Goal: Task Accomplishment & Management: Manage account settings

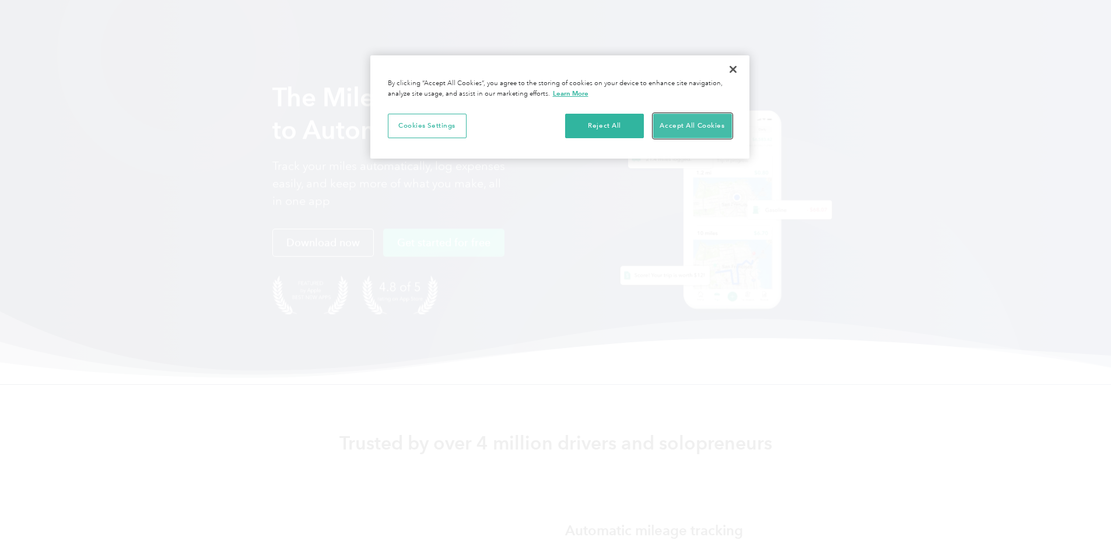
click at [691, 125] on button "Accept All Cookies" at bounding box center [692, 126] width 79 height 24
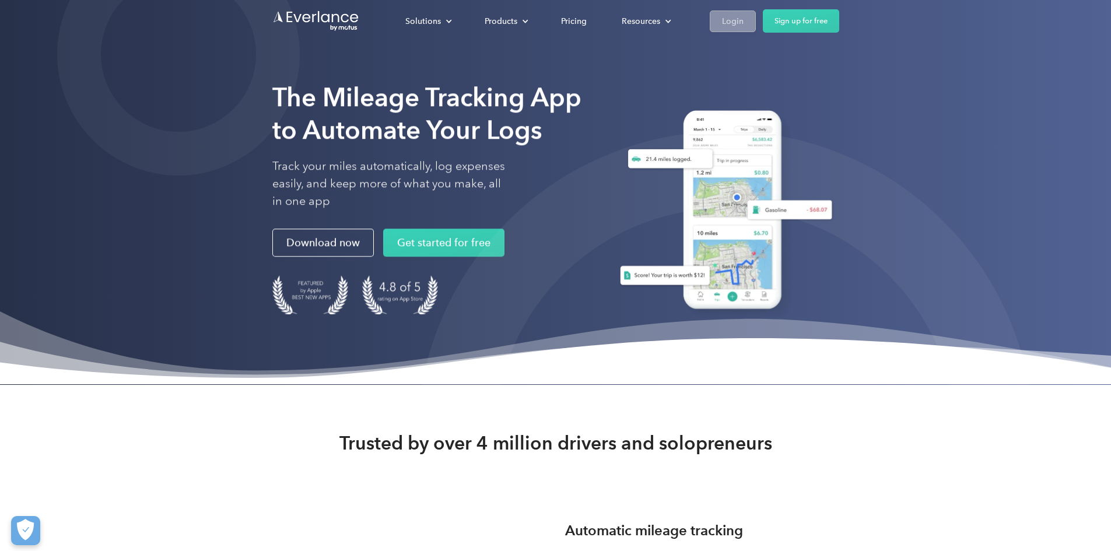
click at [743, 18] on div "Login" at bounding box center [733, 21] width 22 height 15
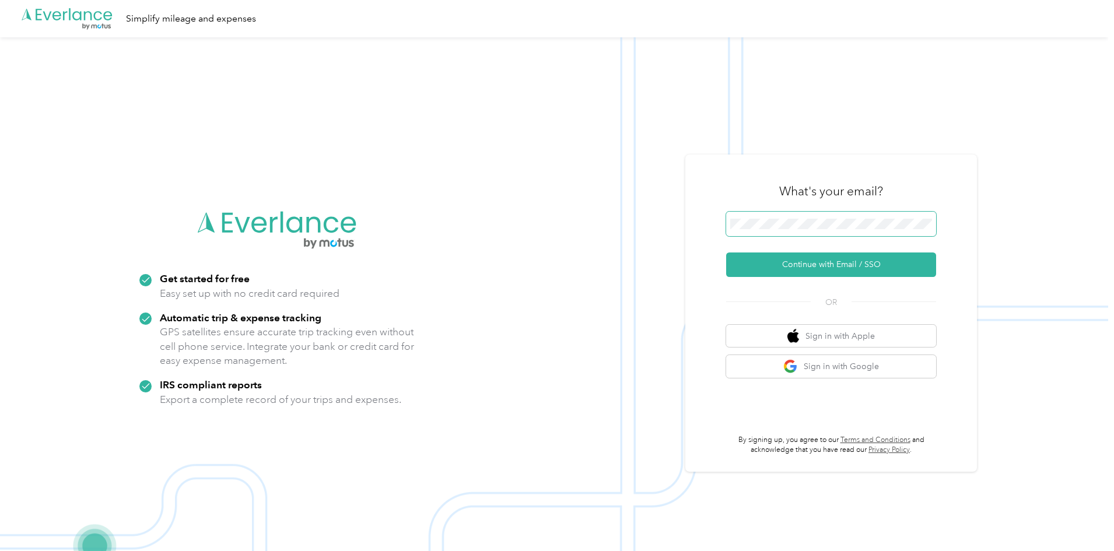
click at [815, 229] on span at bounding box center [831, 224] width 210 height 24
click at [825, 271] on button "Continue with Email / SSO" at bounding box center [831, 264] width 210 height 24
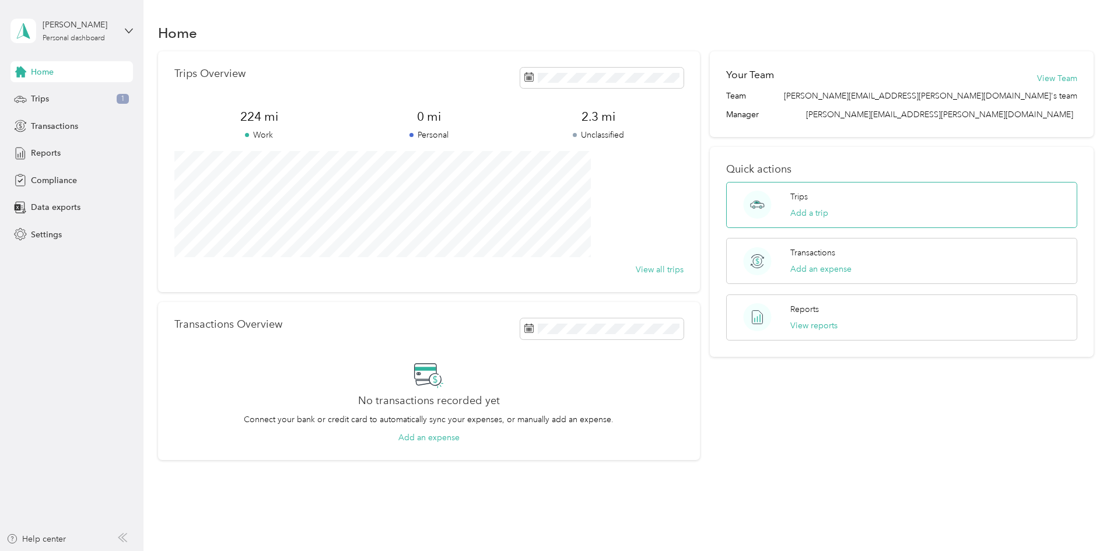
click at [859, 216] on div "Trips Add a trip" at bounding box center [901, 205] width 351 height 46
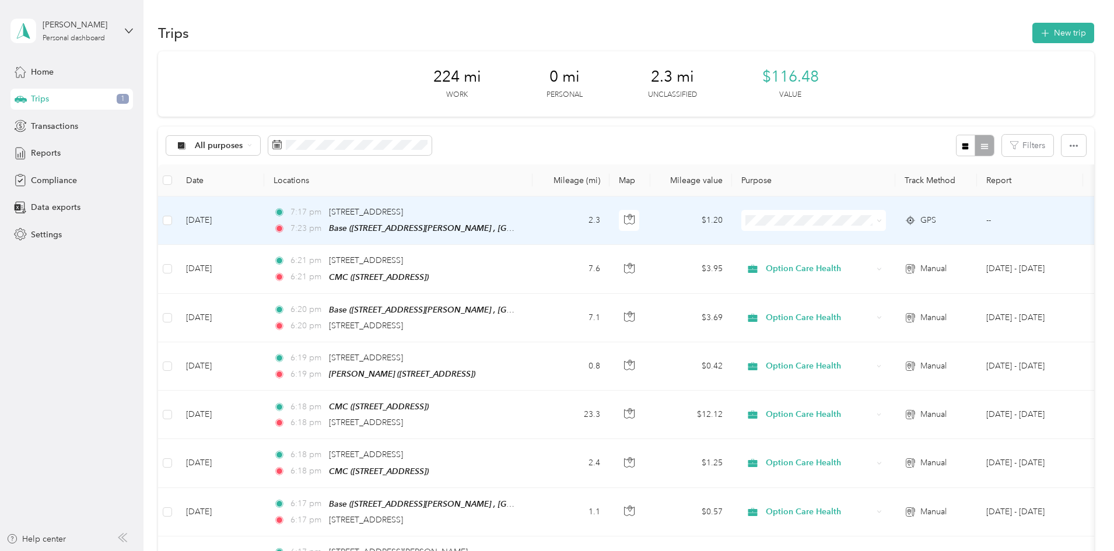
click at [177, 219] on td at bounding box center [167, 220] width 19 height 48
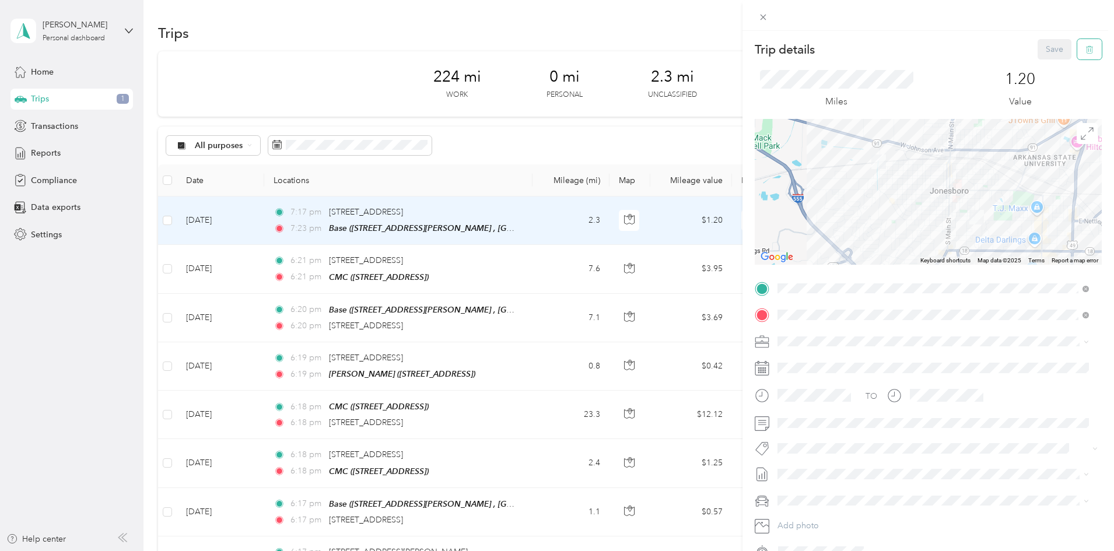
click at [1086, 44] on button "button" at bounding box center [1089, 49] width 24 height 20
click at [1038, 64] on button "Yes" at bounding box center [1046, 63] width 23 height 19
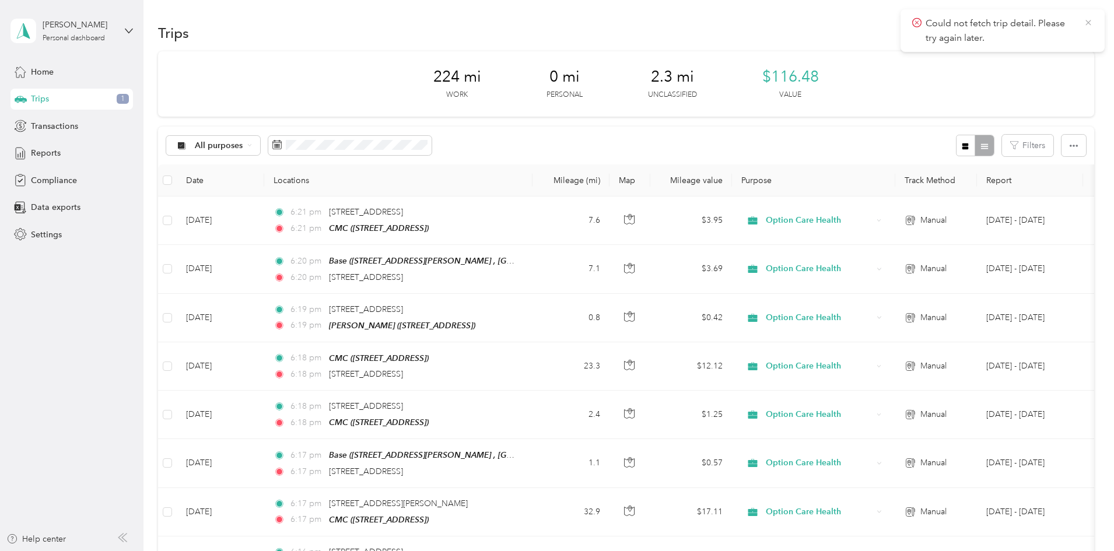
click at [1089, 21] on icon at bounding box center [1087, 22] width 9 height 10
click at [1032, 40] on button "New trip" at bounding box center [1063, 33] width 62 height 20
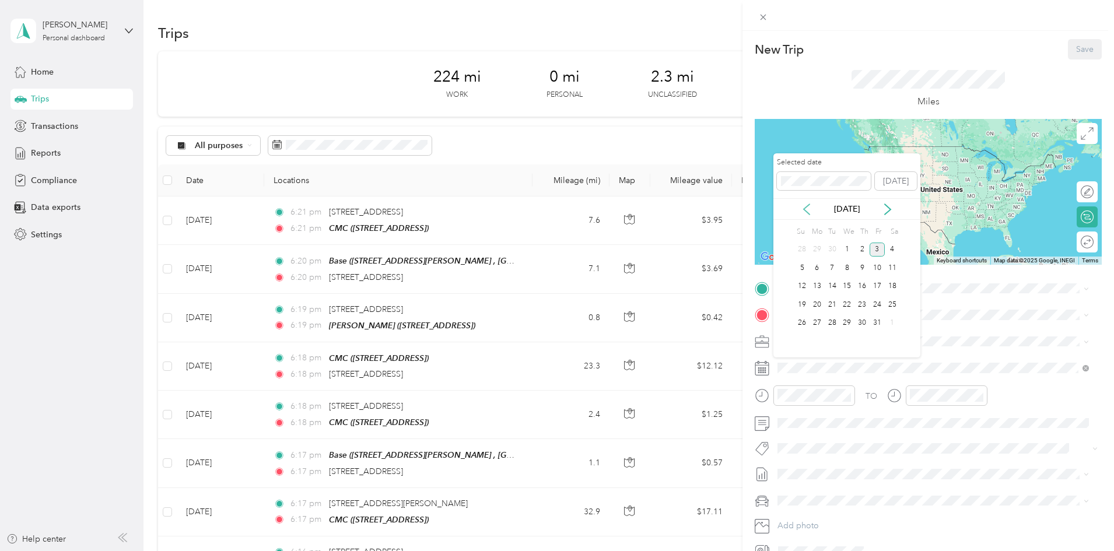
click at [809, 211] on icon at bounding box center [807, 209] width 12 height 12
click at [820, 266] on div "8" at bounding box center [816, 268] width 15 height 15
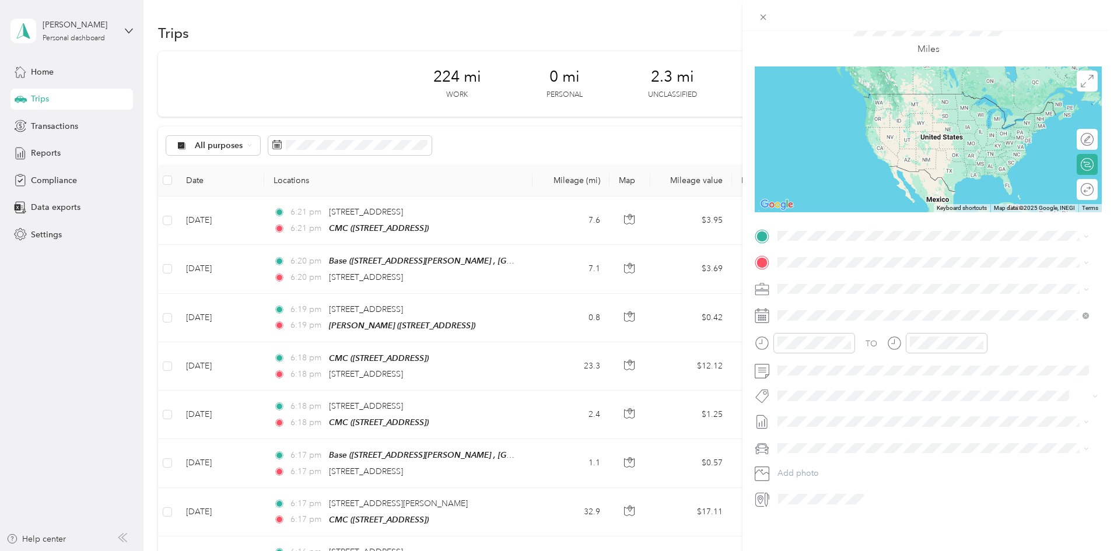
scroll to position [61, 0]
click at [829, 328] on span "[STREET_ADDRESS][PERSON_NAME]" at bounding box center [868, 323] width 139 height 10
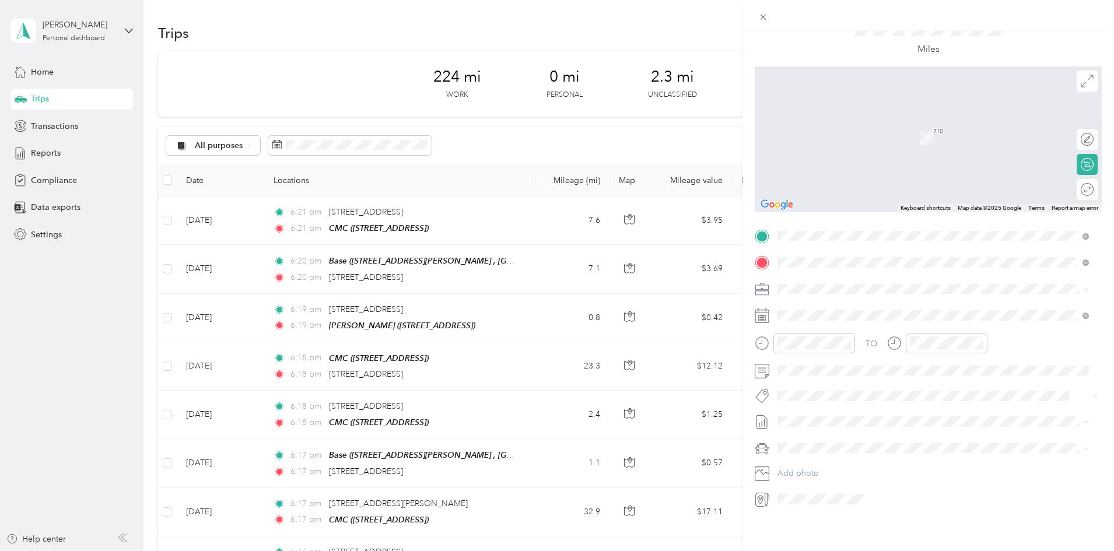
click at [820, 300] on span "[STREET_ADDRESS][PERSON_NAME][US_STATE]" at bounding box center [889, 295] width 181 height 10
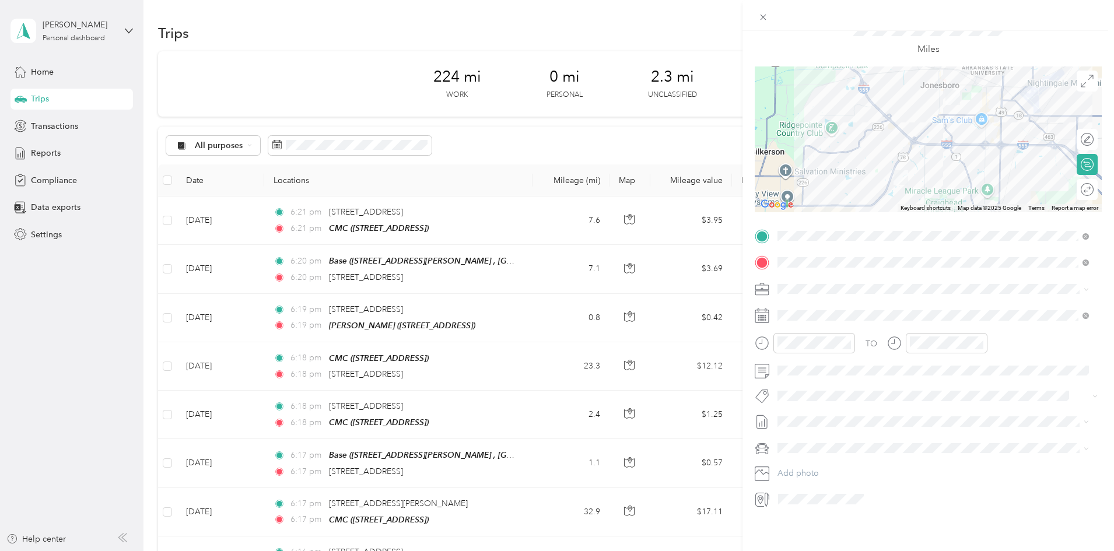
drag, startPoint x: 830, startPoint y: 18, endPoint x: 700, endPoint y: 17, distance: 129.4
click at [700, 17] on div "New Trip Save This trip cannot be edited because it is either under review, app…" at bounding box center [557, 275] width 1114 height 551
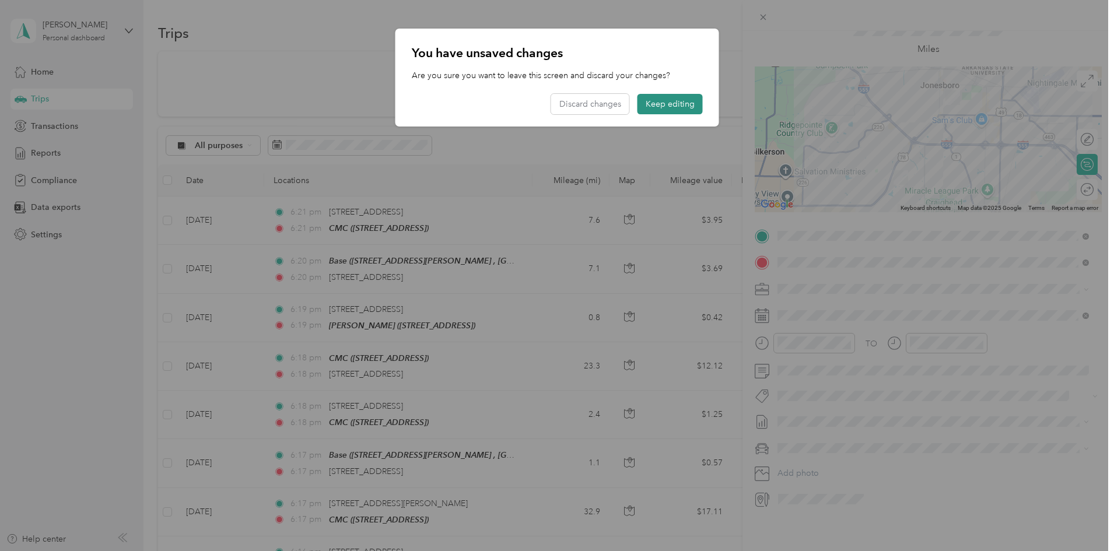
click at [668, 103] on button "Keep editing" at bounding box center [669, 104] width 65 height 20
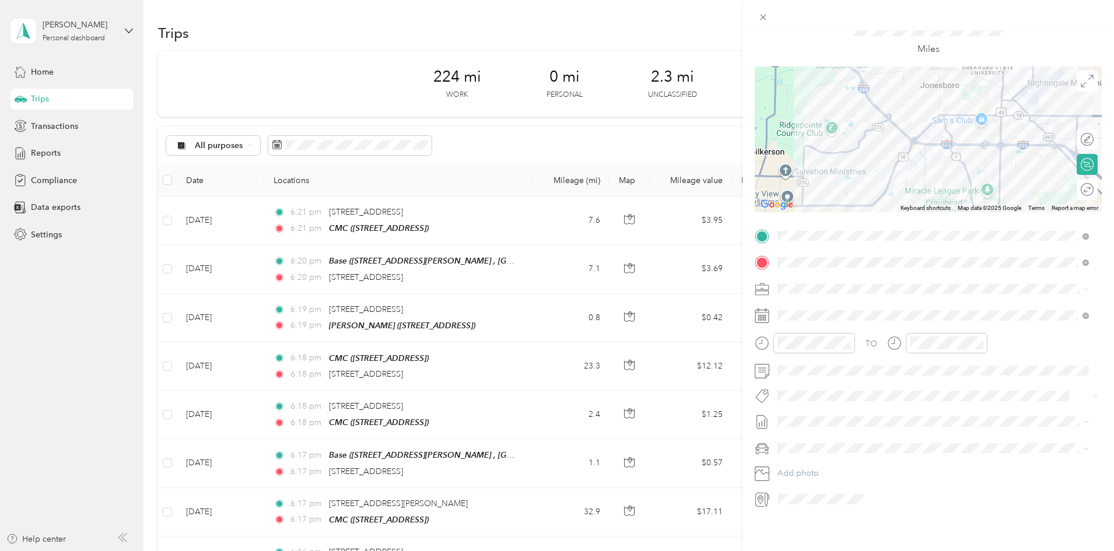
click at [882, 517] on div "New Trip Save This trip cannot be edited because it is either under review, app…" at bounding box center [927, 306] width 371 height 551
drag, startPoint x: 1004, startPoint y: 22, endPoint x: 1004, endPoint y: 2, distance: 19.8
click at [1004, 2] on div at bounding box center [927, 15] width 371 height 31
click at [1082, 134] on div at bounding box center [1081, 140] width 24 height 12
click at [1069, 134] on div at bounding box center [1081, 140] width 24 height 12
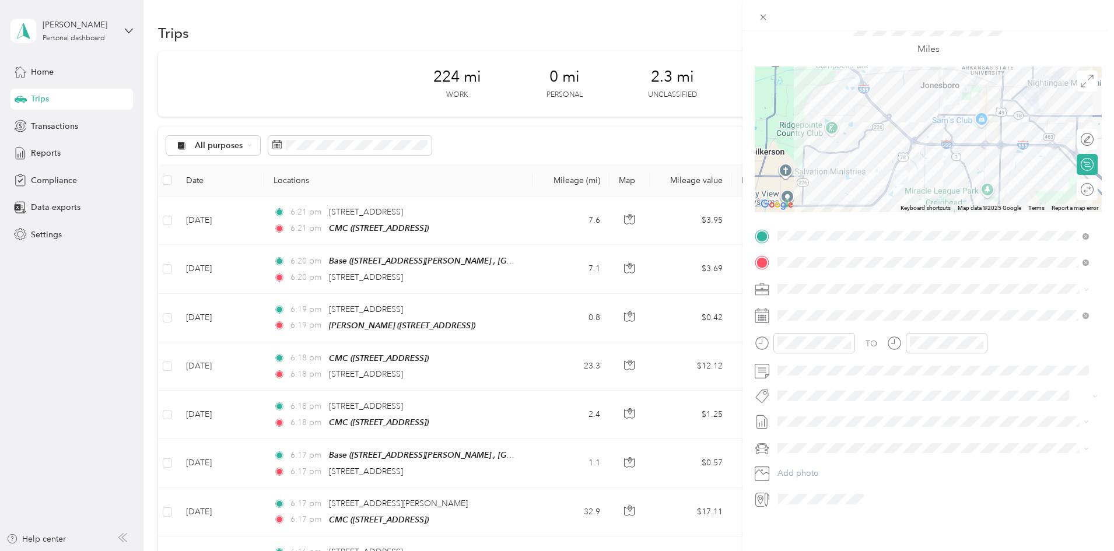
scroll to position [0, 0]
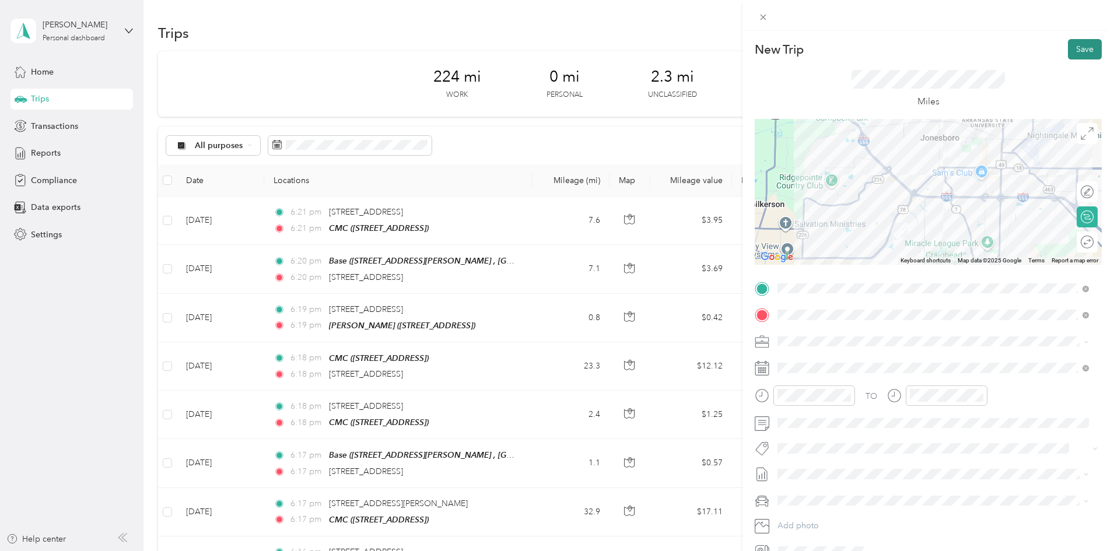
click at [1072, 48] on button "Save" at bounding box center [1085, 49] width 34 height 20
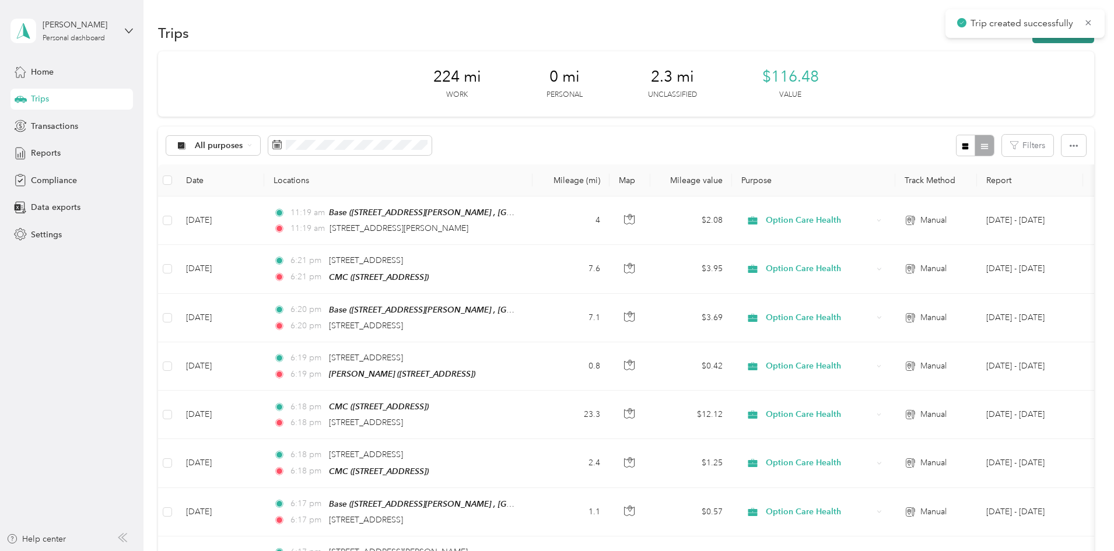
click at [1032, 40] on button "New trip" at bounding box center [1063, 33] width 62 height 20
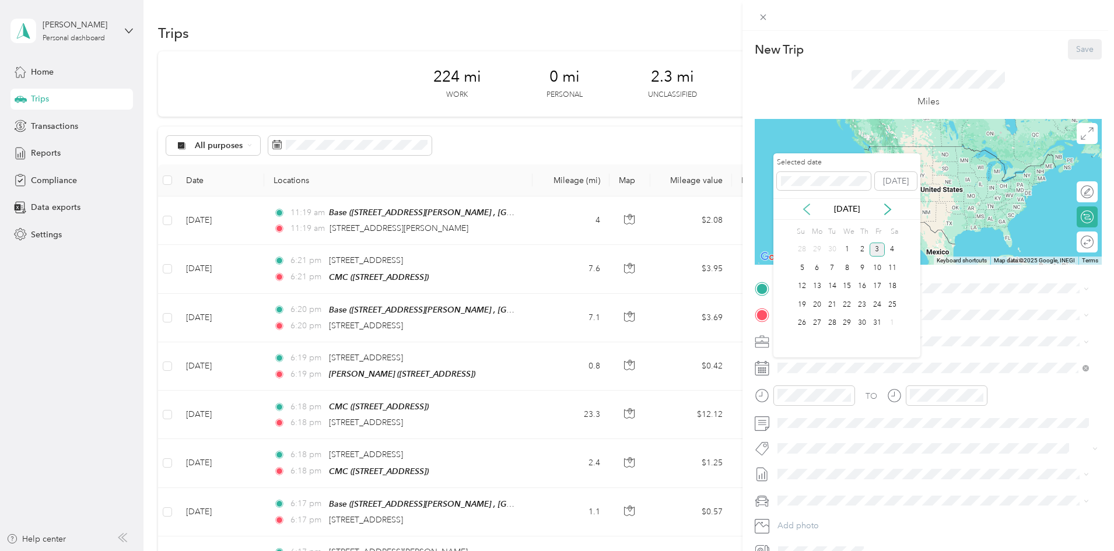
click at [805, 210] on icon at bounding box center [806, 209] width 6 height 10
click at [819, 266] on div "8" at bounding box center [816, 268] width 15 height 15
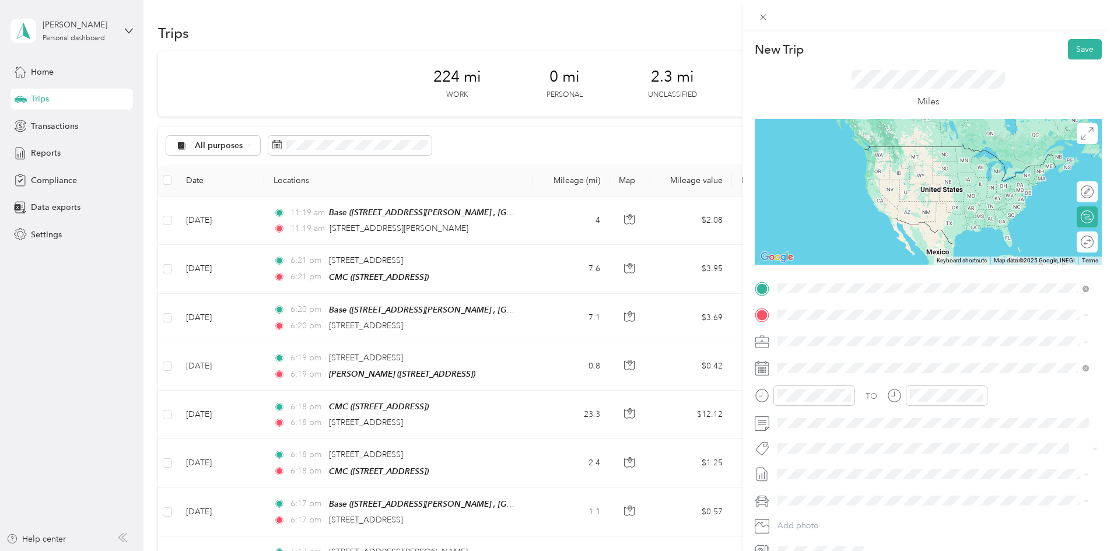
click at [835, 334] on span "[STREET_ADDRESS][PERSON_NAME][US_STATE]" at bounding box center [889, 330] width 181 height 10
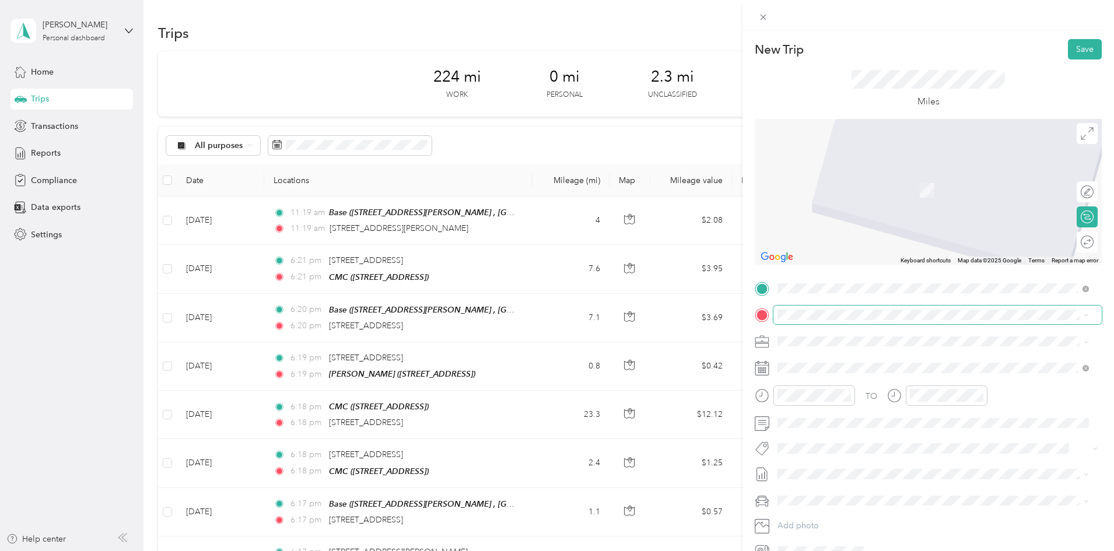
click at [813, 307] on span at bounding box center [937, 315] width 328 height 19
click at [838, 360] on span "[STREET_ADDRESS][US_STATE][PERSON_NAME][US_STATE]" at bounding box center [911, 357] width 224 height 10
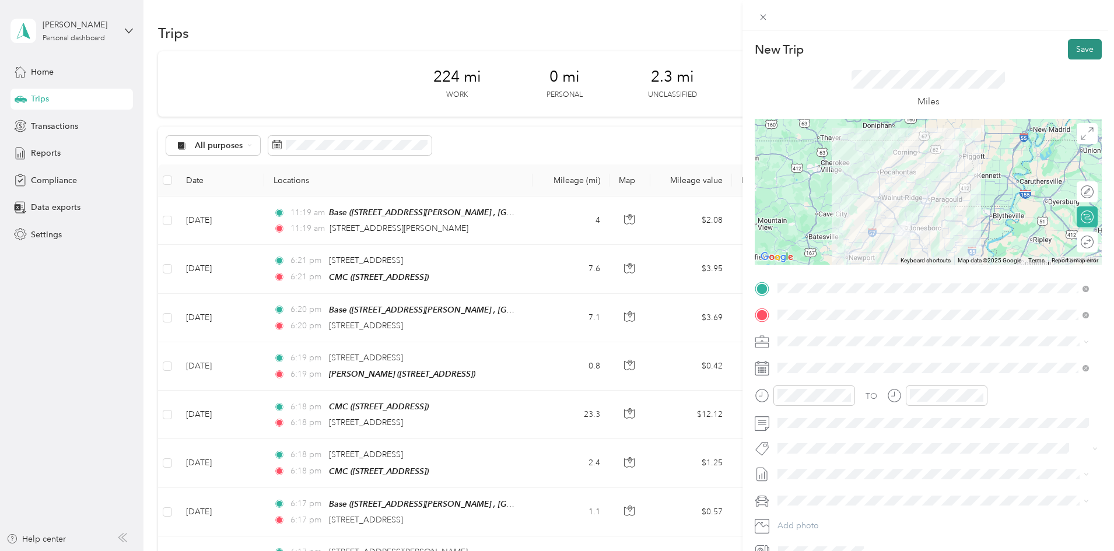
click at [1076, 51] on button "Save" at bounding box center [1085, 49] width 34 height 20
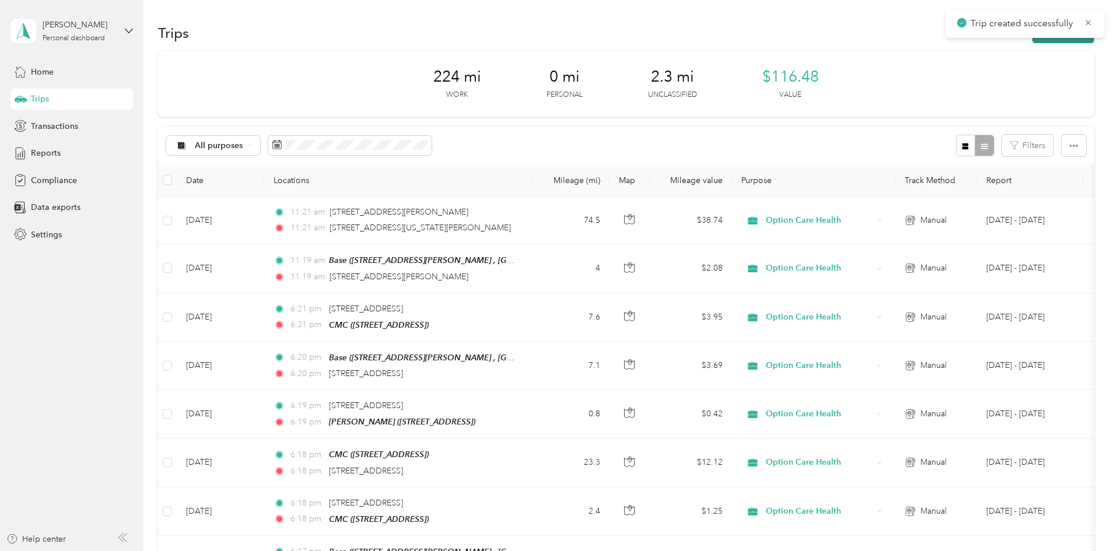
click at [1032, 40] on button "New trip" at bounding box center [1063, 33] width 62 height 20
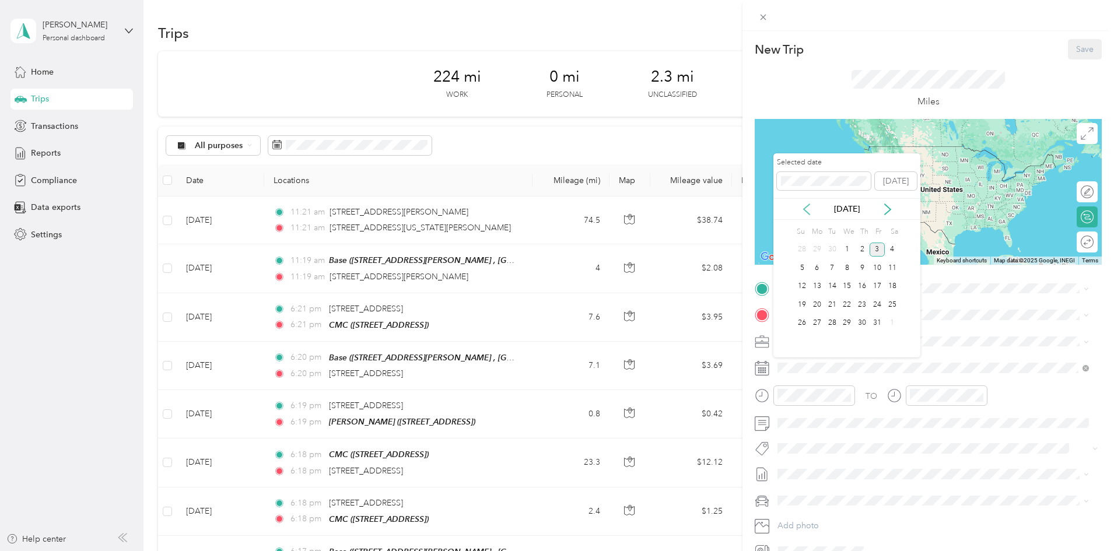
click at [810, 209] on icon at bounding box center [807, 209] width 12 height 12
click at [816, 268] on div "8" at bounding box center [816, 268] width 15 height 15
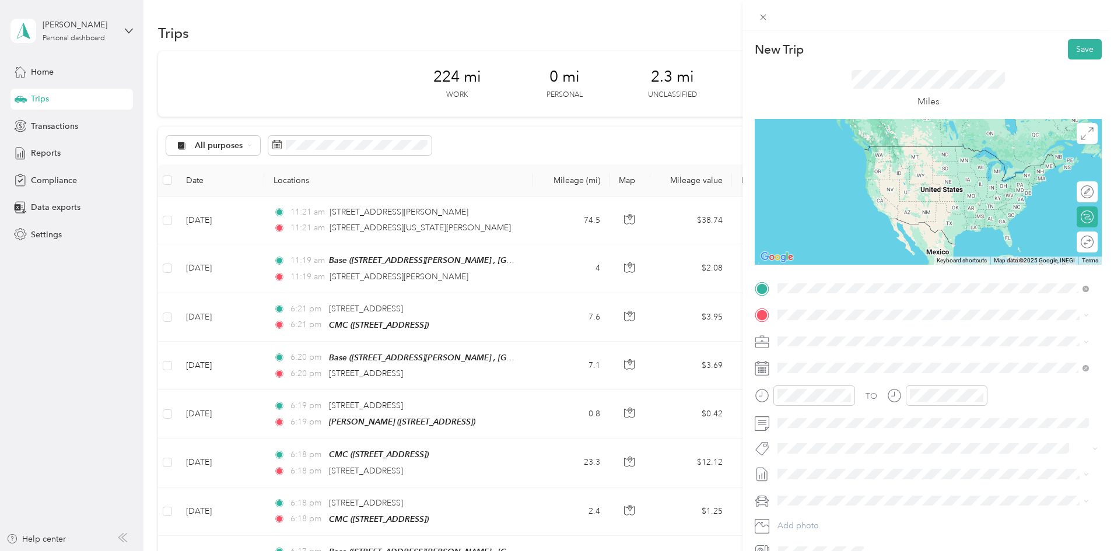
click at [852, 329] on span "[STREET_ADDRESS][US_STATE][PERSON_NAME][US_STATE]" at bounding box center [911, 330] width 224 height 10
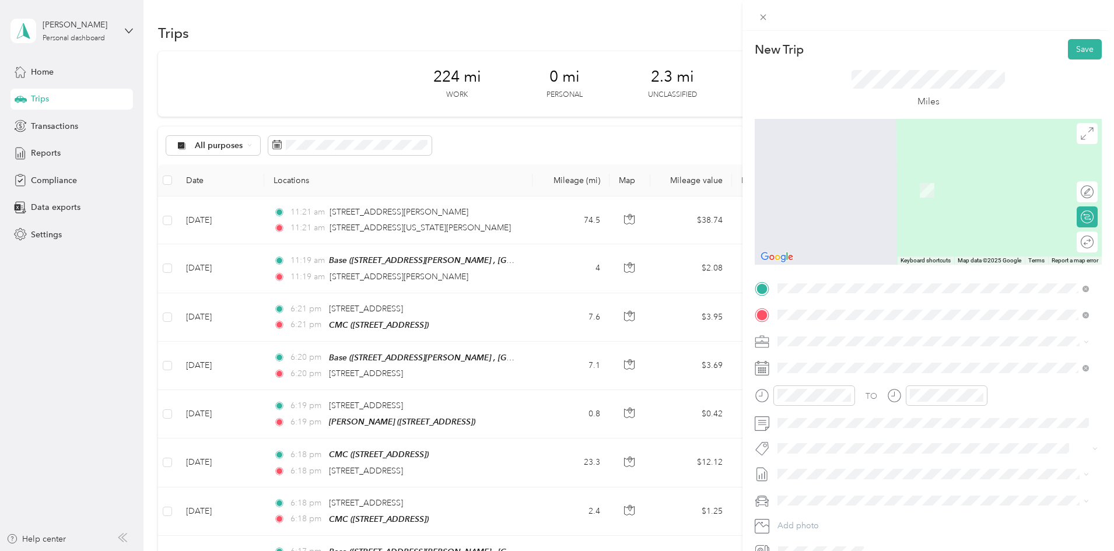
click at [900, 362] on span "[STREET_ADDRESS][US_STATE][US_STATE]" at bounding box center [878, 357] width 159 height 10
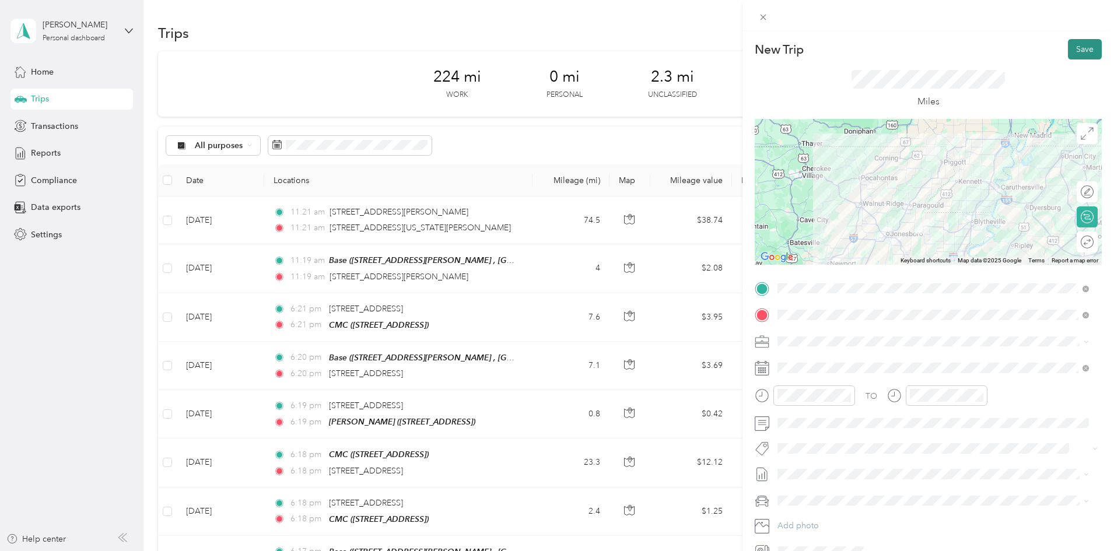
click at [1069, 49] on button "Save" at bounding box center [1085, 49] width 34 height 20
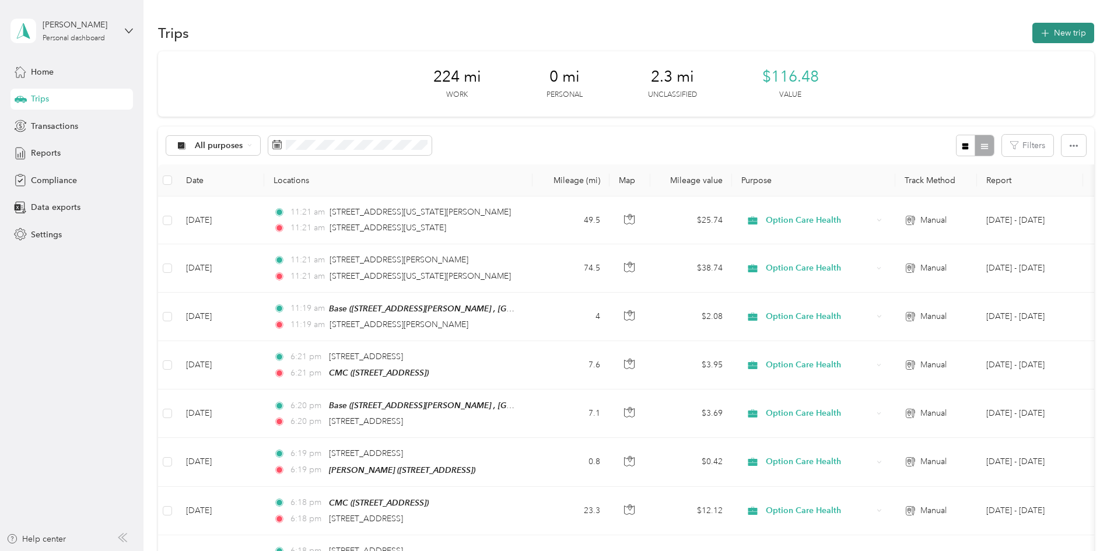
click at [1032, 30] on button "New trip" at bounding box center [1063, 33] width 62 height 20
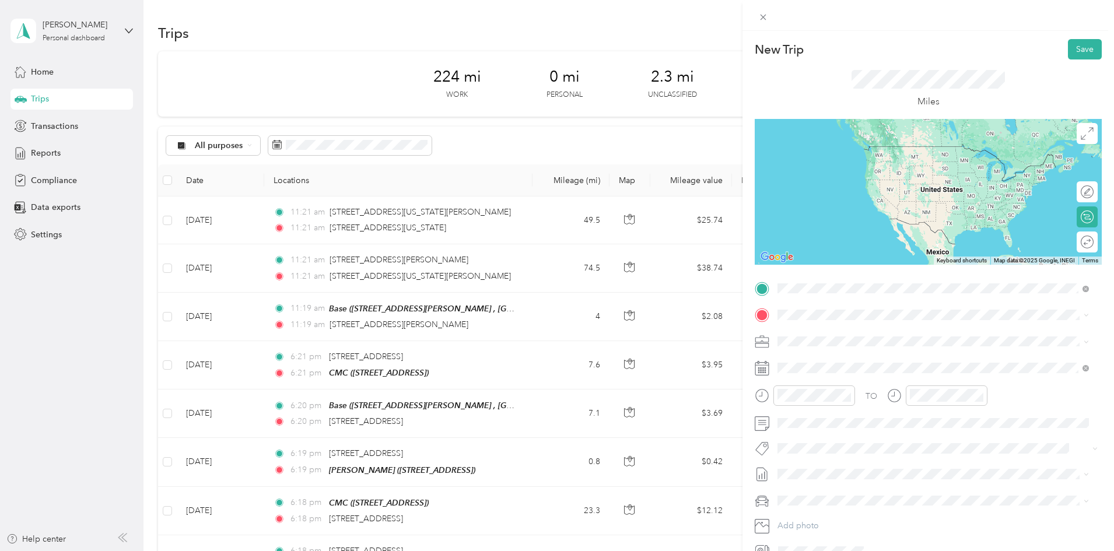
click at [832, 325] on span "[STREET_ADDRESS][US_STATE][US_STATE]" at bounding box center [878, 330] width 159 height 10
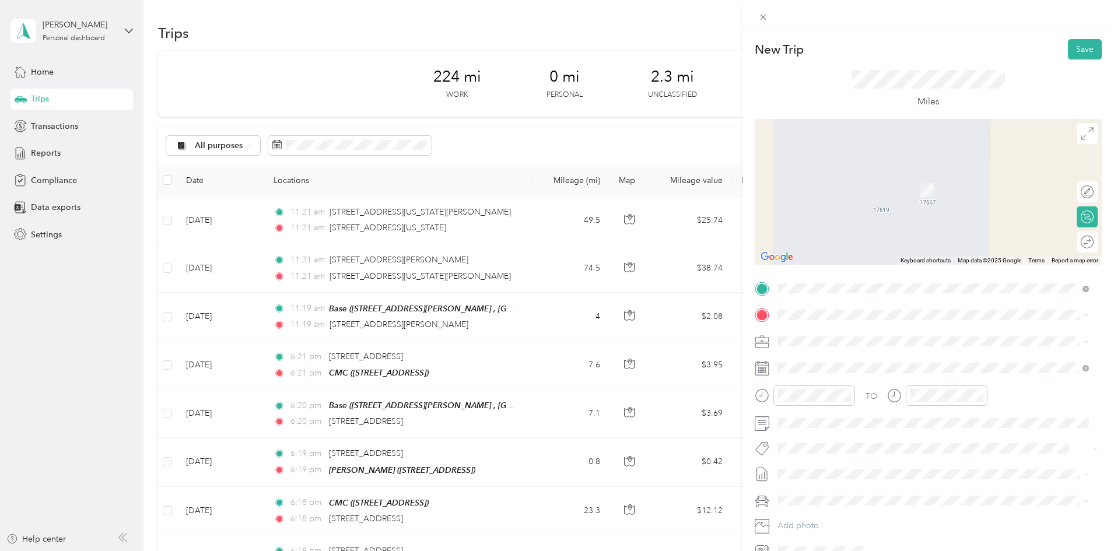
click at [819, 377] on span "[STREET_ADDRESS]" at bounding box center [836, 374] width 74 height 10
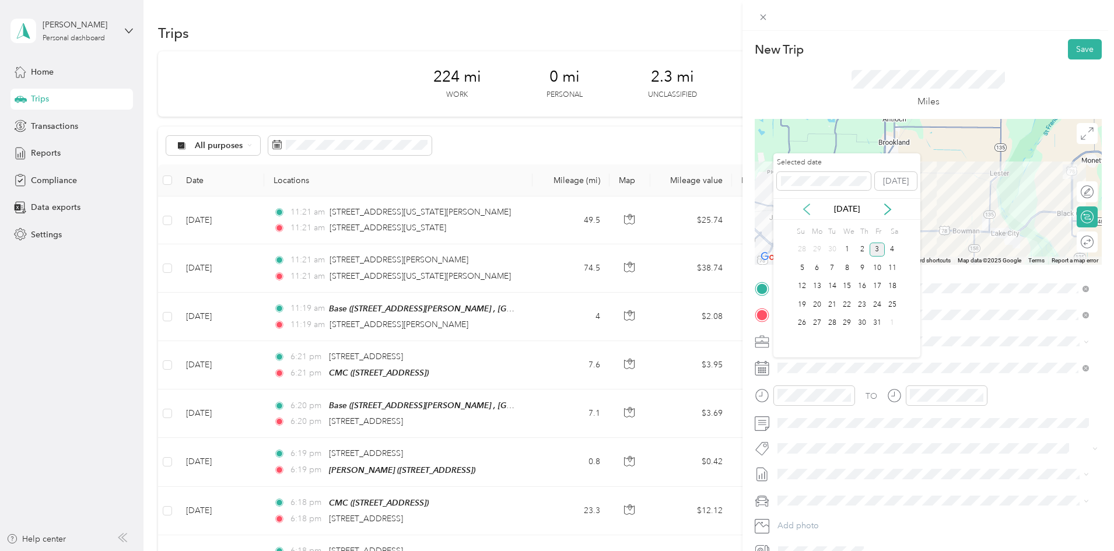
click at [808, 211] on icon at bounding box center [807, 209] width 12 height 12
click at [822, 266] on div "8" at bounding box center [816, 268] width 15 height 15
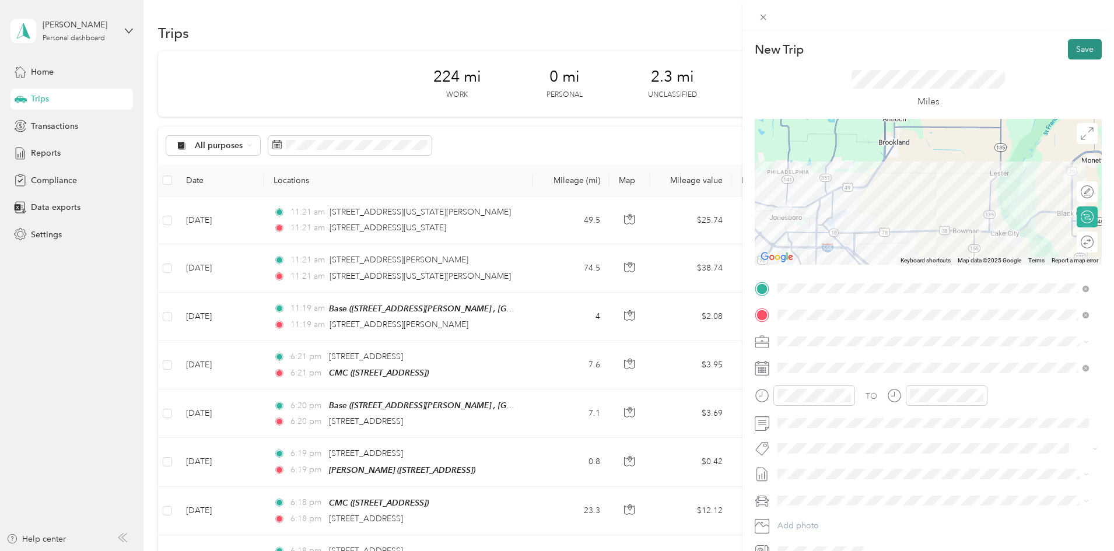
click at [1079, 54] on button "Save" at bounding box center [1085, 49] width 34 height 20
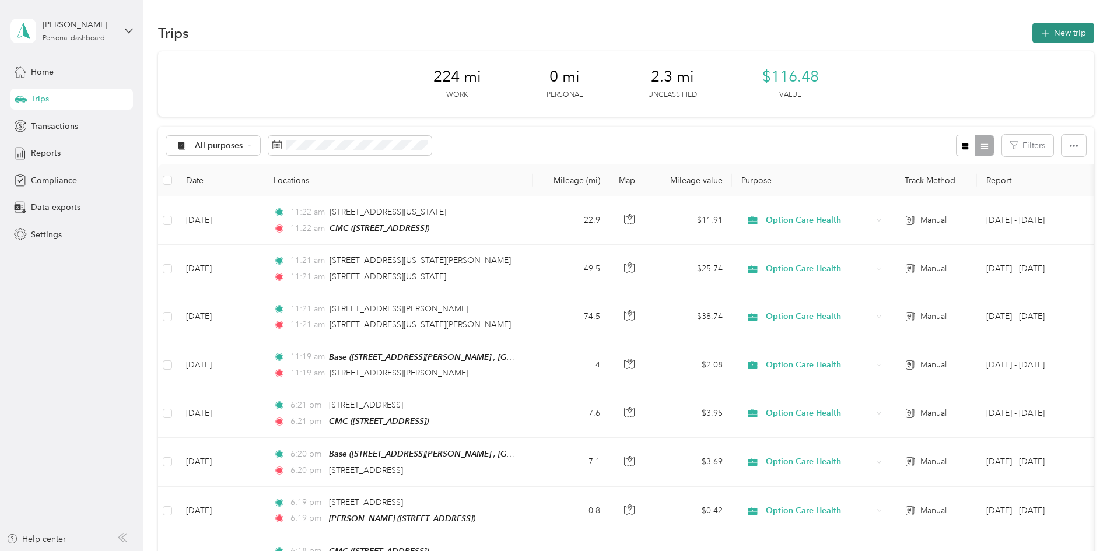
click at [1032, 40] on button "New trip" at bounding box center [1063, 33] width 62 height 20
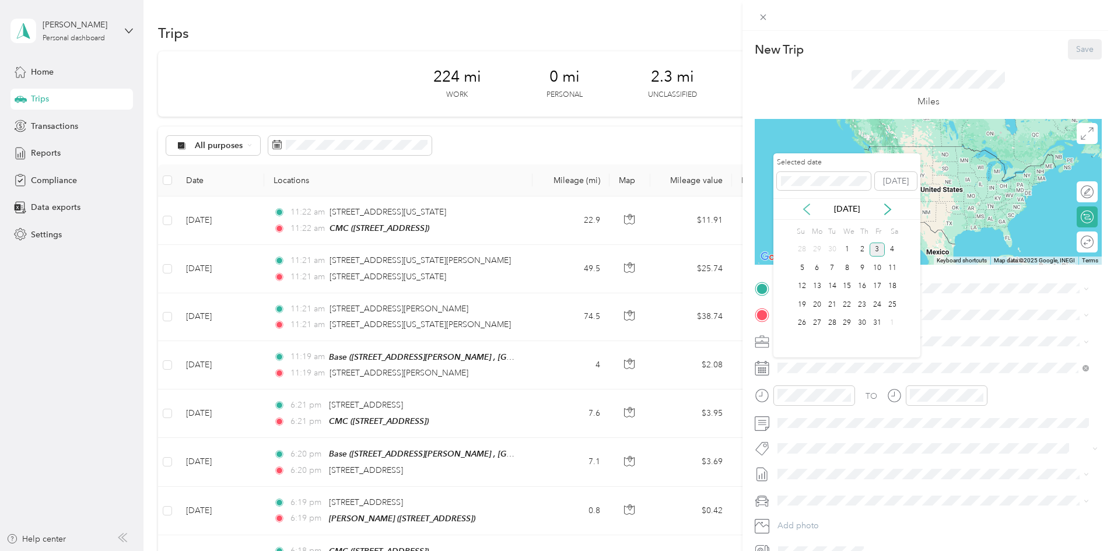
click at [806, 203] on icon at bounding box center [807, 209] width 12 height 12
click at [866, 271] on div "11" at bounding box center [861, 268] width 15 height 15
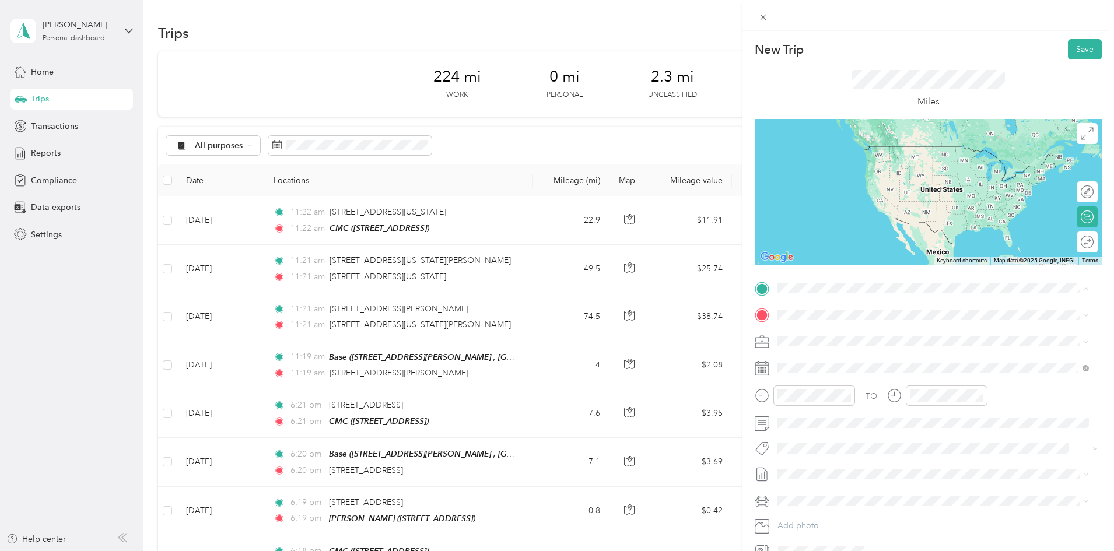
drag, startPoint x: 845, startPoint y: 394, endPoint x: 830, endPoint y: 367, distance: 31.3
click at [845, 389] on span "[STREET_ADDRESS][PERSON_NAME]" at bounding box center [868, 385] width 139 height 10
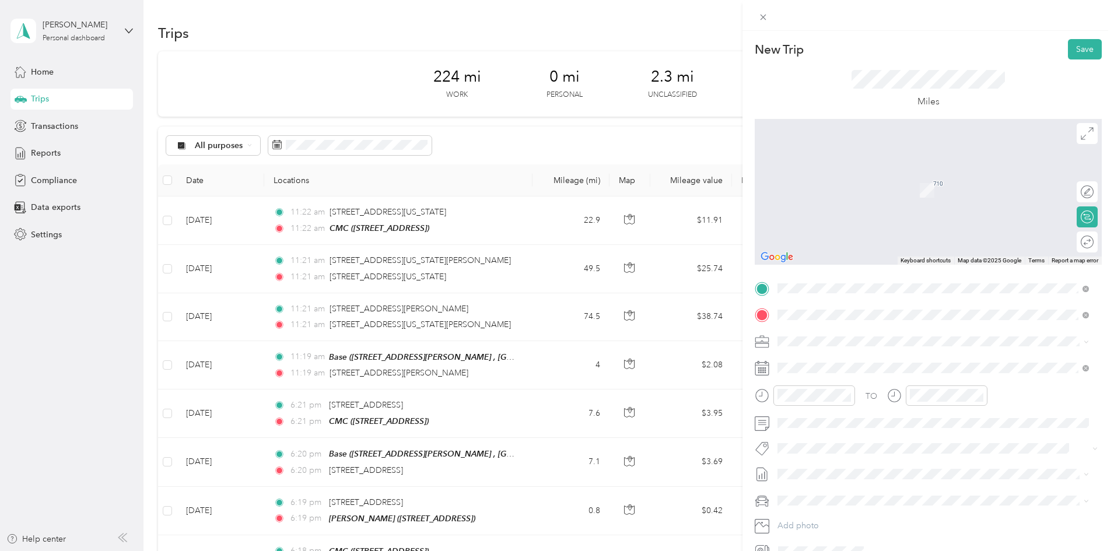
click at [814, 359] on span "[STREET_ADDRESS][PERSON_NAME][US_STATE]" at bounding box center [889, 357] width 181 height 10
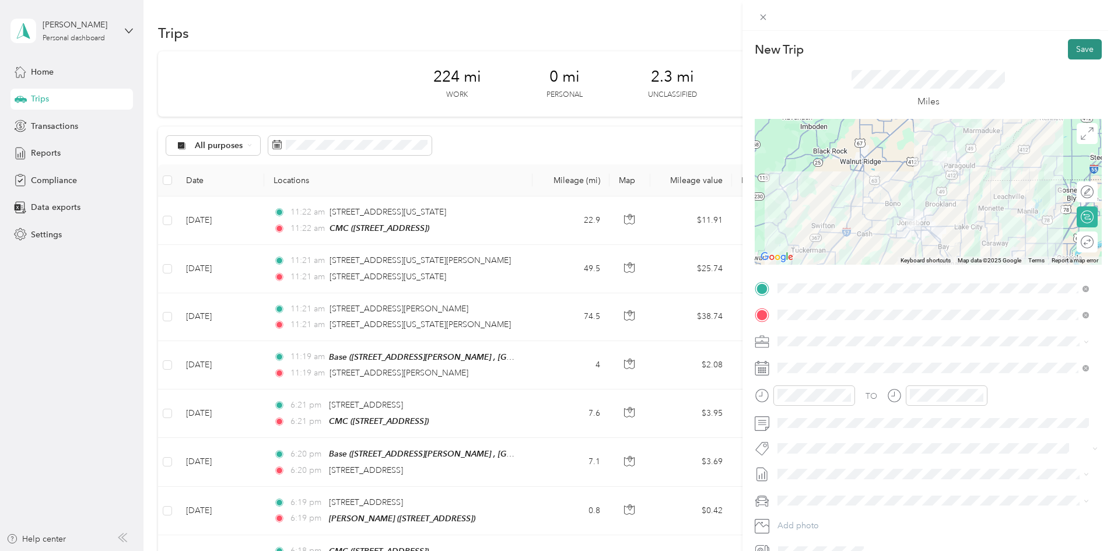
click at [1072, 50] on button "Save" at bounding box center [1085, 49] width 34 height 20
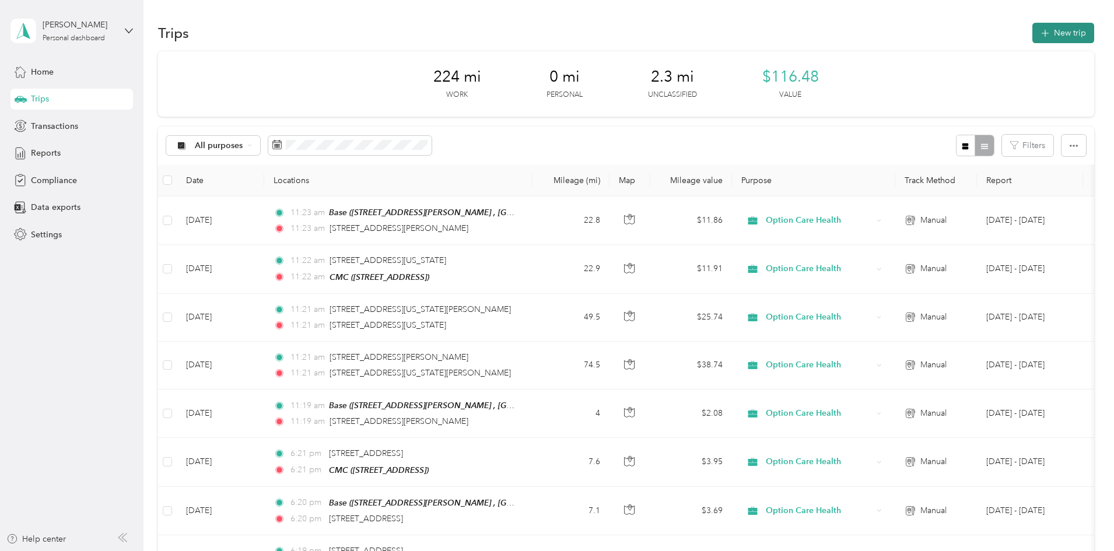
click at [1038, 31] on icon "button" at bounding box center [1044, 33] width 13 height 13
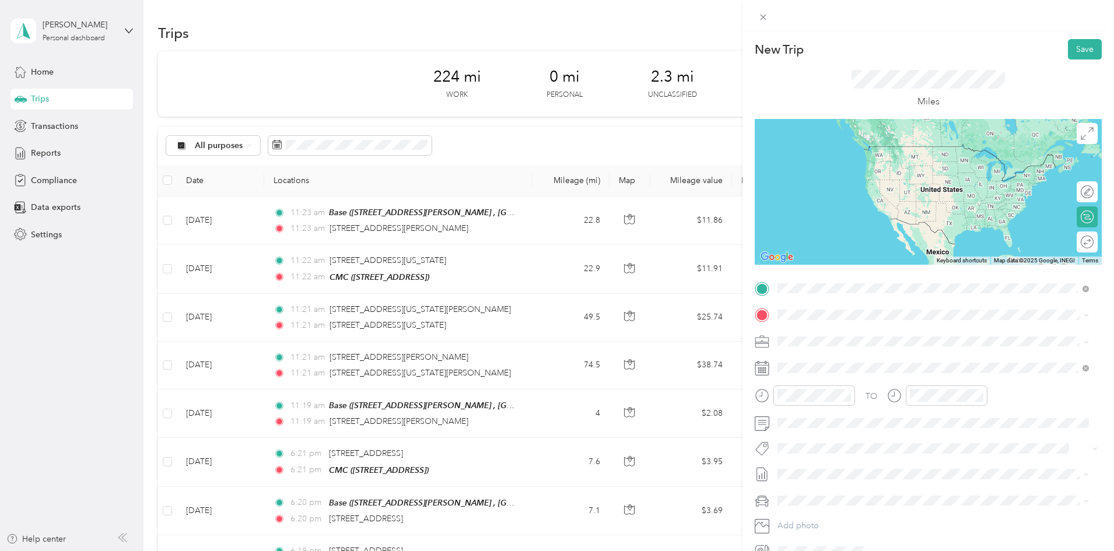
click at [860, 336] on span "[STREET_ADDRESS][PERSON_NAME][US_STATE]" at bounding box center [889, 330] width 181 height 10
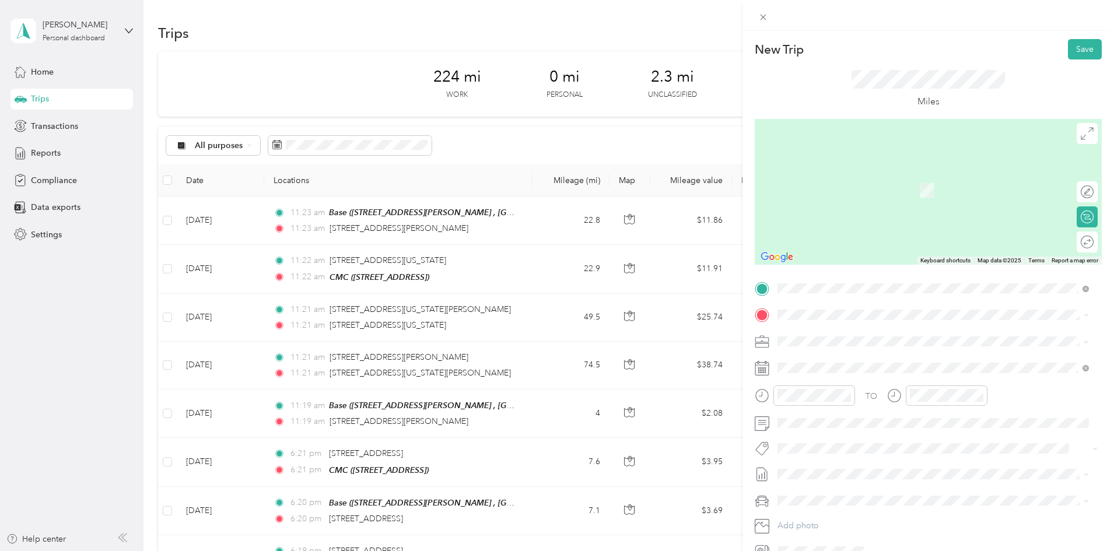
click at [842, 440] on div "[PERSON_NAME]" at bounding box center [836, 434] width 74 height 10
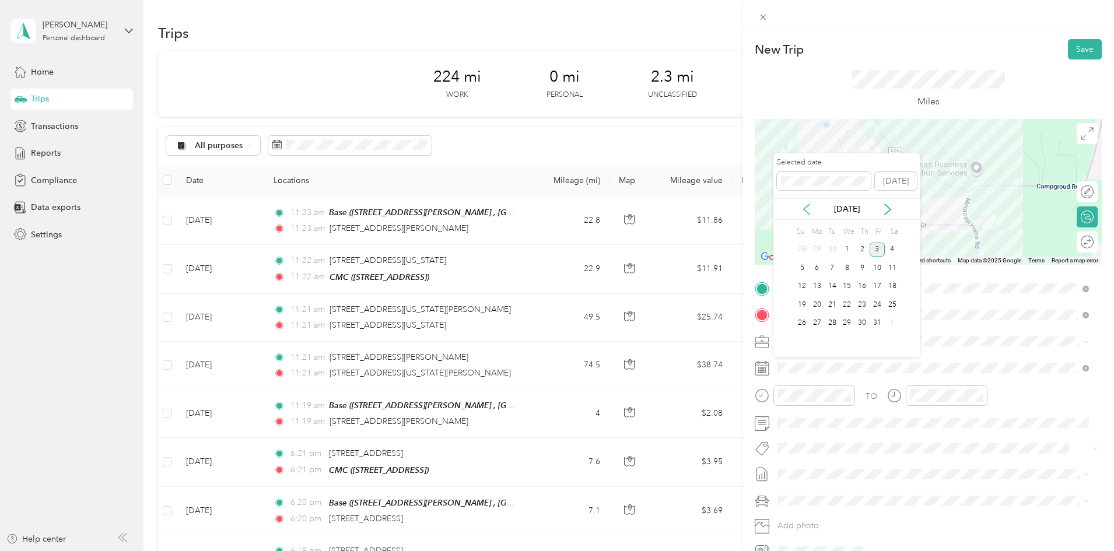
click at [806, 209] on icon at bounding box center [807, 209] width 12 height 12
click at [862, 265] on div "11" at bounding box center [861, 268] width 15 height 15
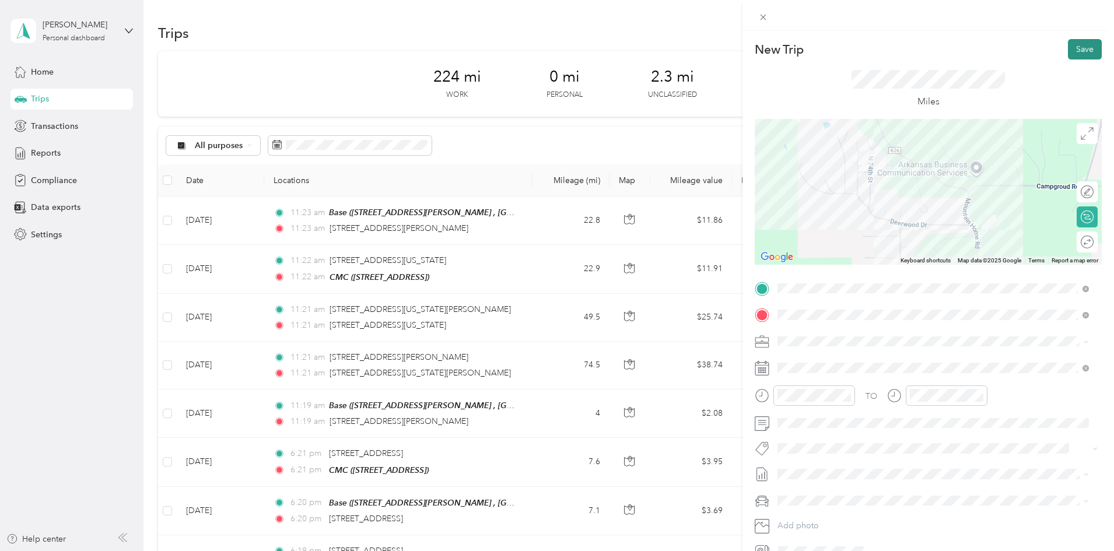
click at [1068, 53] on button "Save" at bounding box center [1085, 49] width 34 height 20
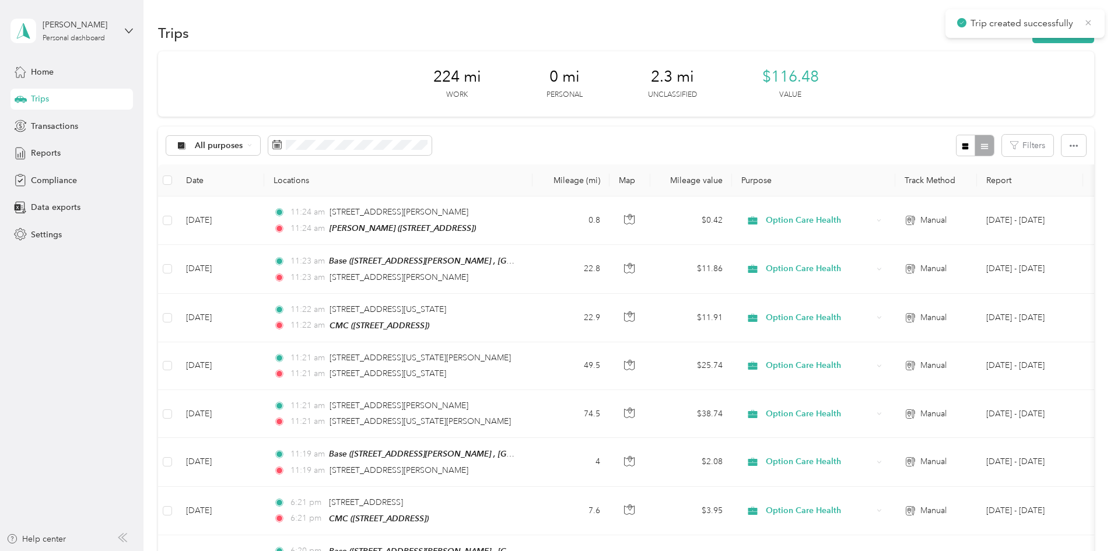
click at [1089, 20] on icon at bounding box center [1087, 22] width 9 height 10
click at [1032, 34] on button "New trip" at bounding box center [1063, 33] width 62 height 20
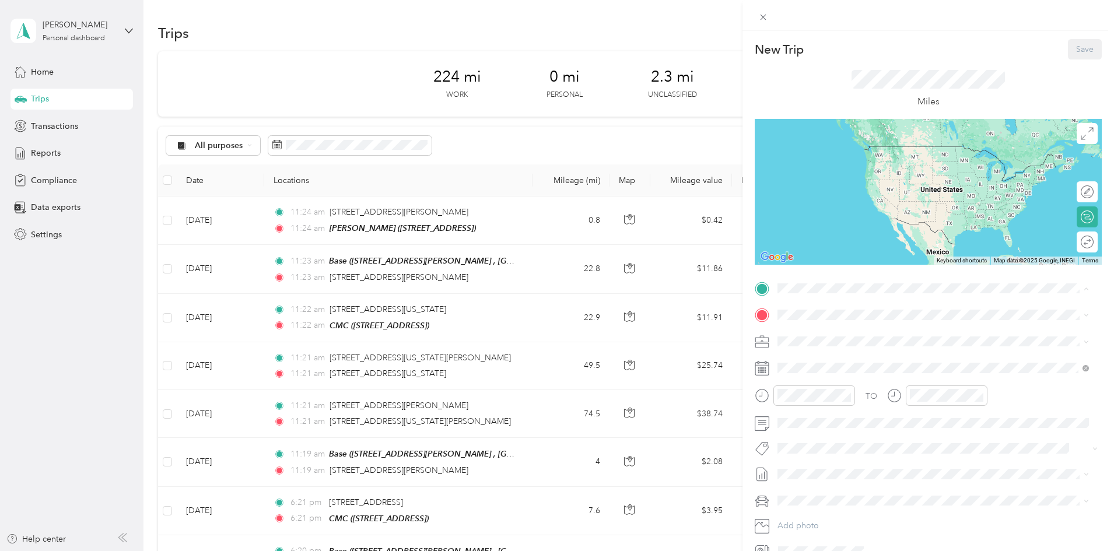
click at [832, 389] on span "[STREET_ADDRESS][PERSON_NAME]" at bounding box center [868, 385] width 139 height 10
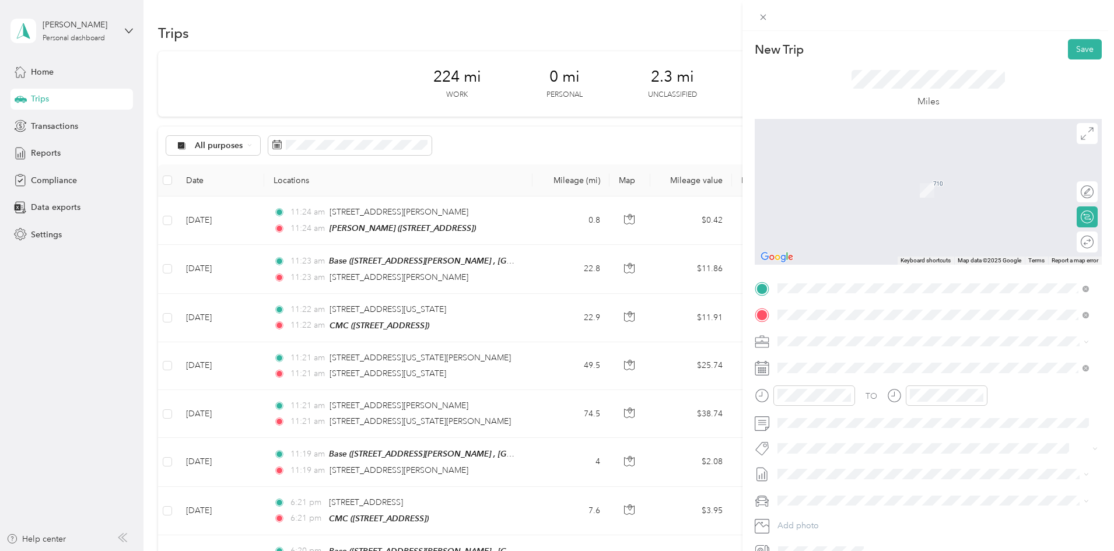
click at [846, 354] on span "[STREET_ADDRESS][US_STATE]" at bounding box center [857, 357] width 117 height 10
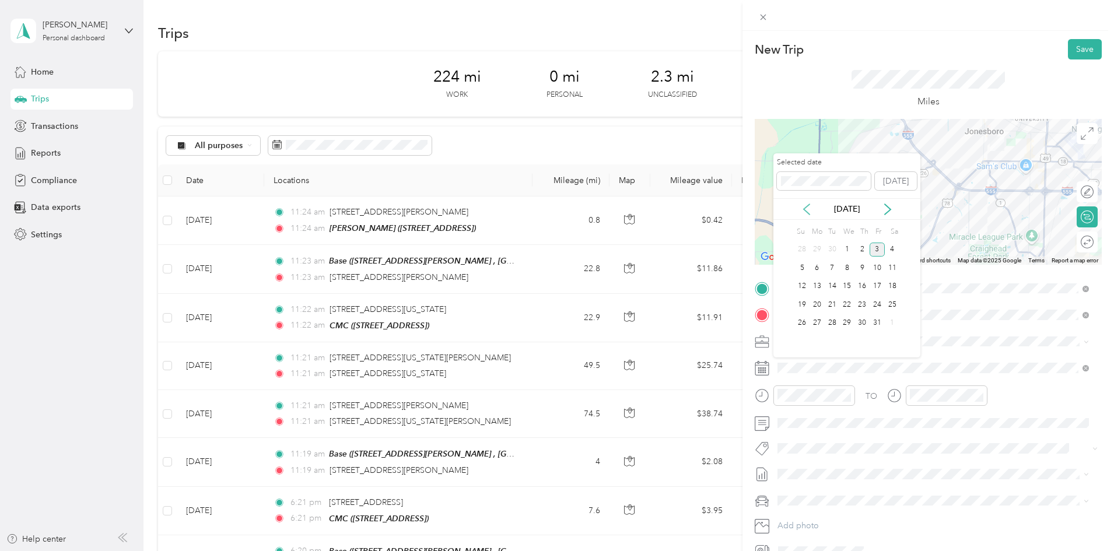
click at [802, 209] on icon at bounding box center [807, 209] width 12 height 12
click at [880, 269] on div "12" at bounding box center [876, 268] width 15 height 15
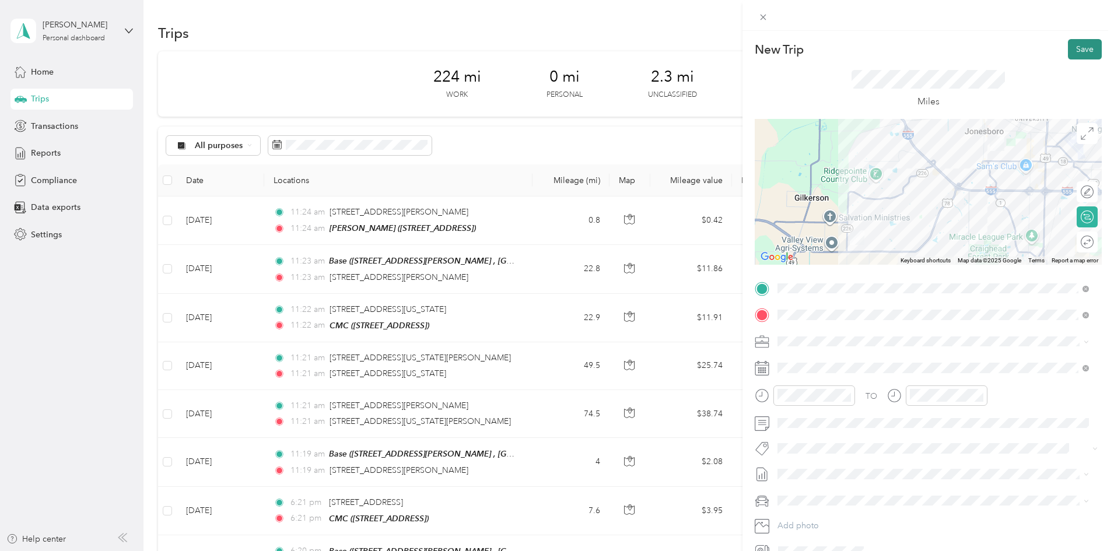
click at [1068, 50] on button "Save" at bounding box center [1085, 49] width 34 height 20
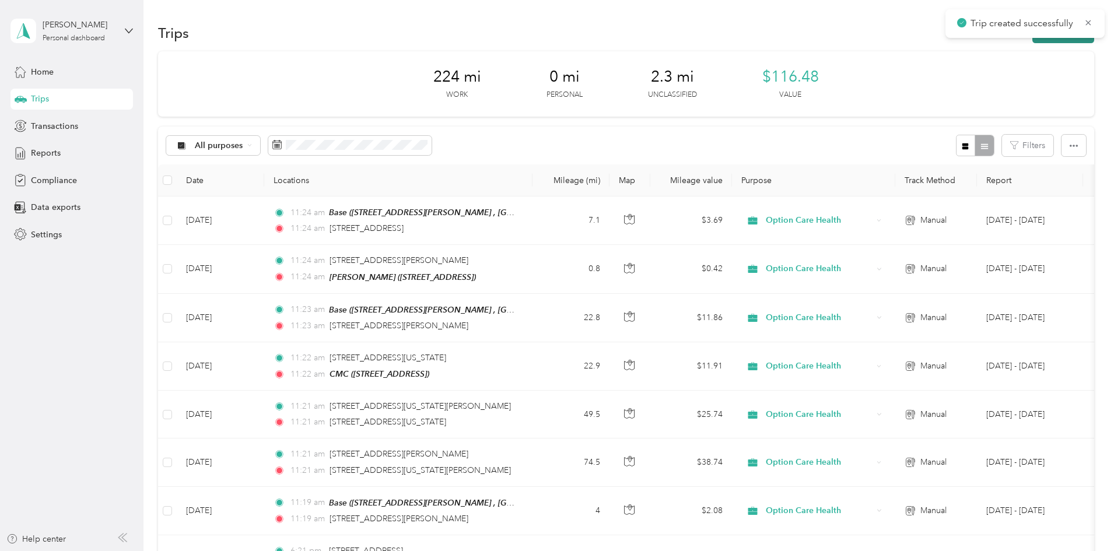
click at [1032, 38] on button "New trip" at bounding box center [1063, 33] width 62 height 20
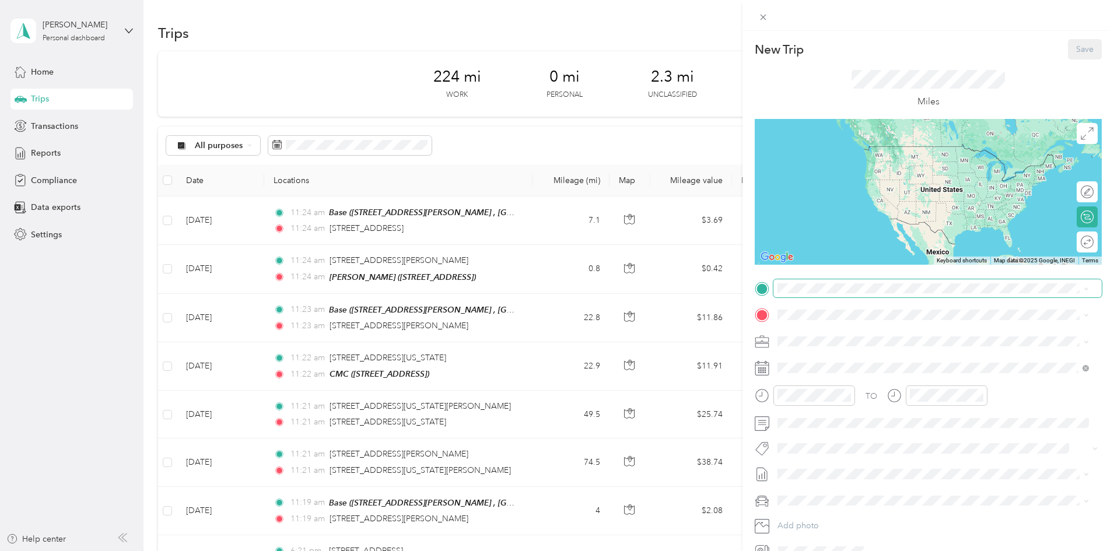
click at [805, 296] on span at bounding box center [937, 288] width 328 height 19
click at [825, 334] on span "[STREET_ADDRESS][US_STATE]" at bounding box center [857, 330] width 117 height 10
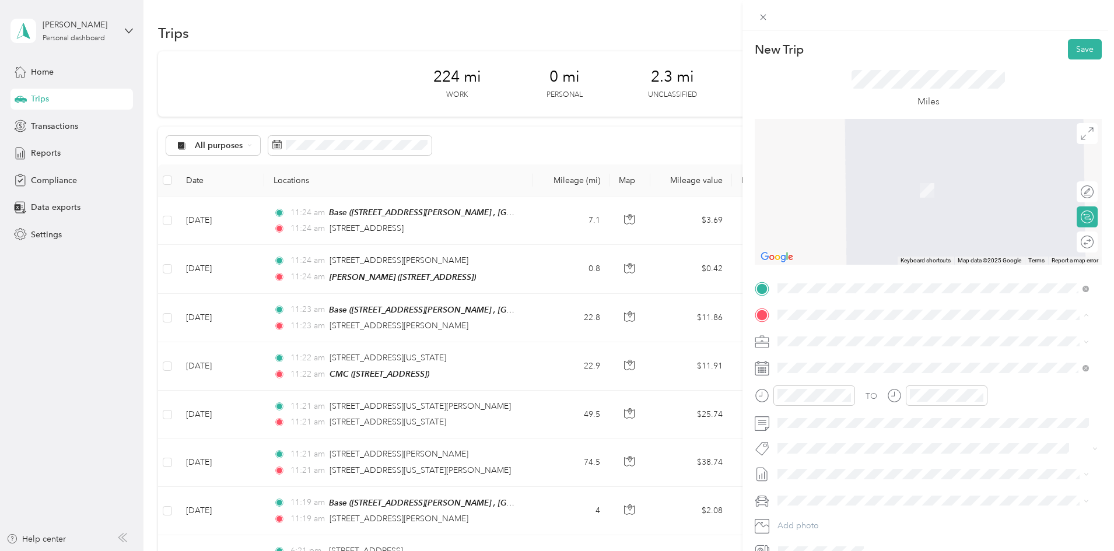
click at [824, 377] on span "[STREET_ADDRESS]" at bounding box center [836, 374] width 74 height 10
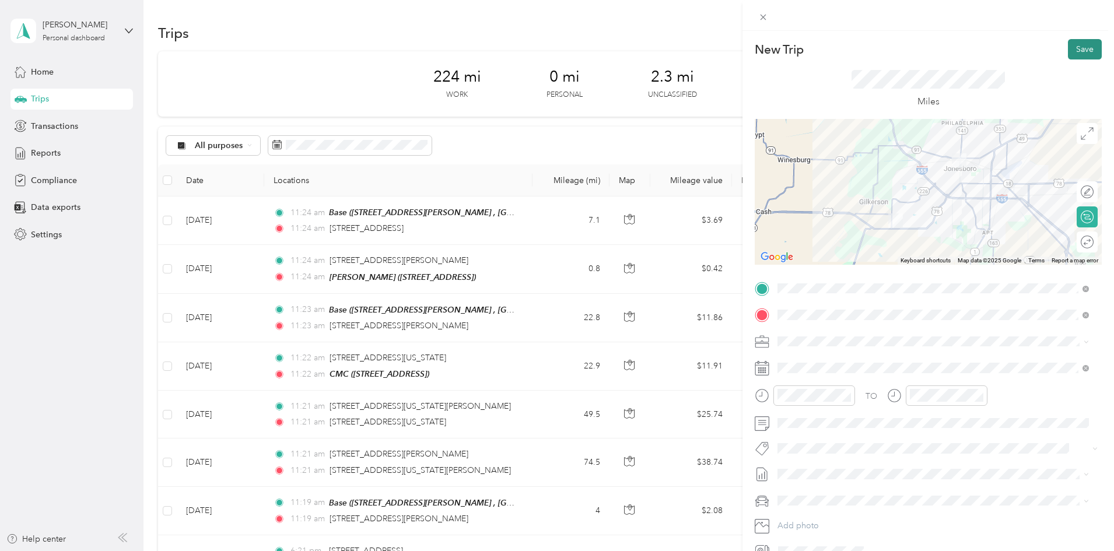
click at [1071, 50] on button "Save" at bounding box center [1085, 49] width 34 height 20
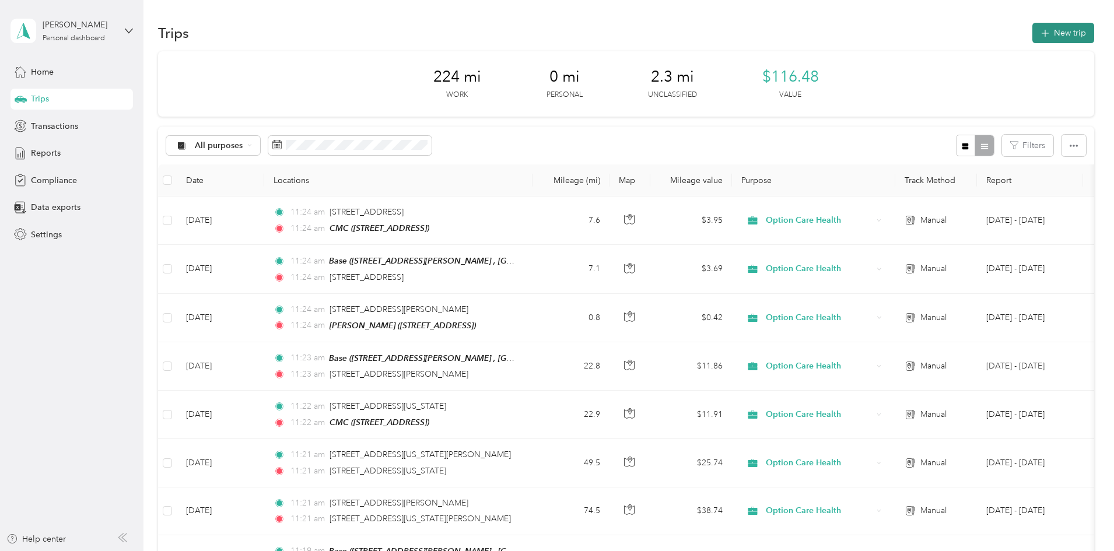
click at [1032, 37] on button "New trip" at bounding box center [1063, 33] width 62 height 20
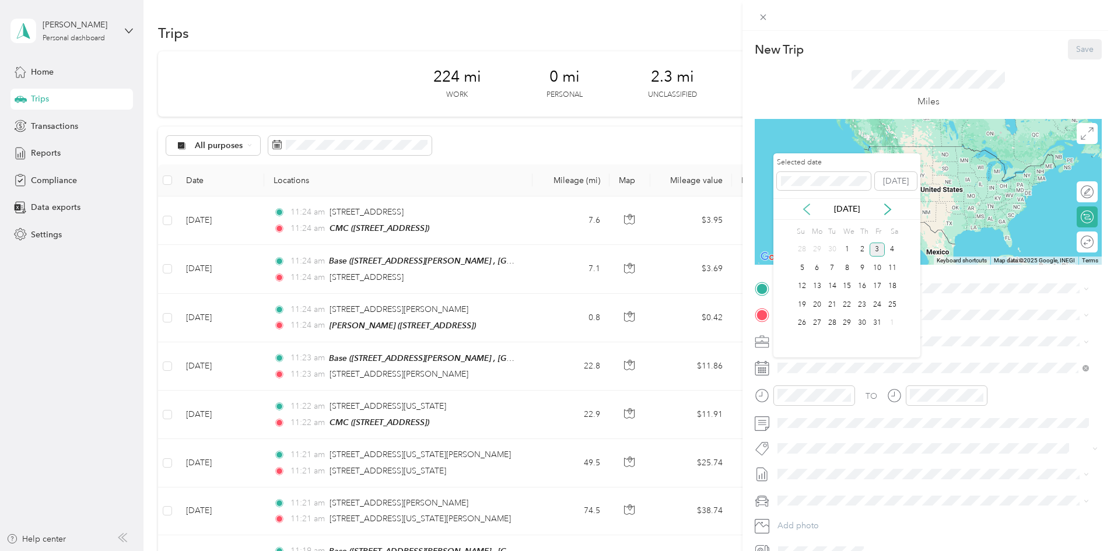
click at [804, 209] on icon at bounding box center [806, 209] width 6 height 10
click at [815, 290] on div "15" at bounding box center [816, 286] width 15 height 15
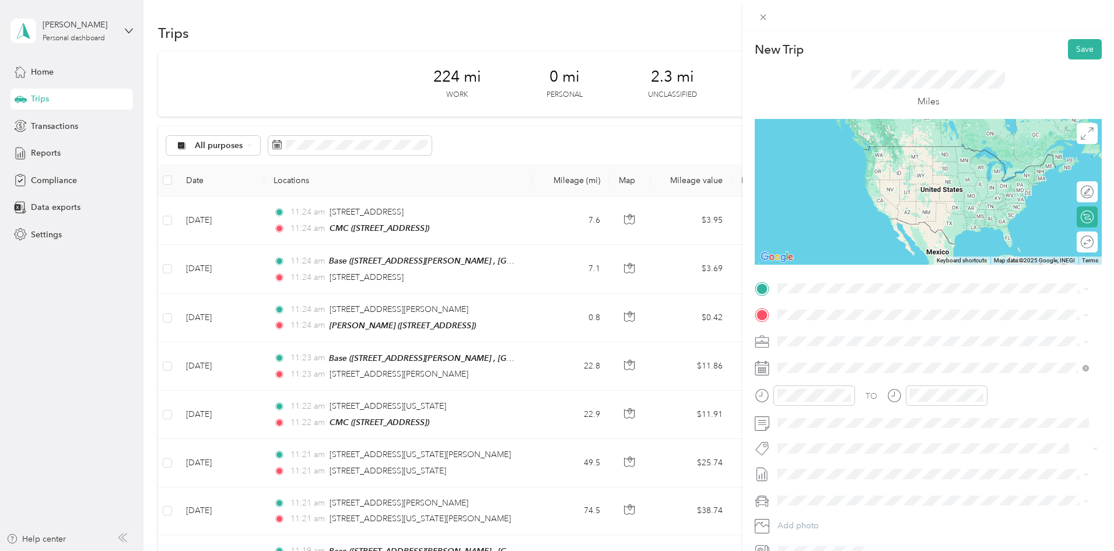
click at [822, 387] on span "[STREET_ADDRESS][PERSON_NAME]" at bounding box center [868, 382] width 139 height 10
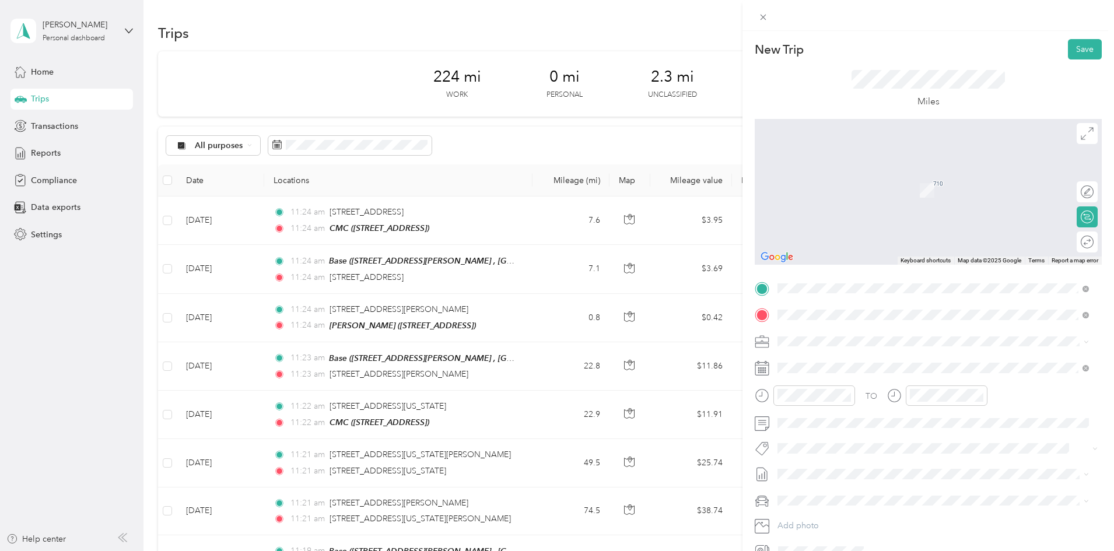
click at [824, 362] on span "[STREET_ADDRESS][PERSON_NAME][US_STATE]" at bounding box center [889, 357] width 181 height 10
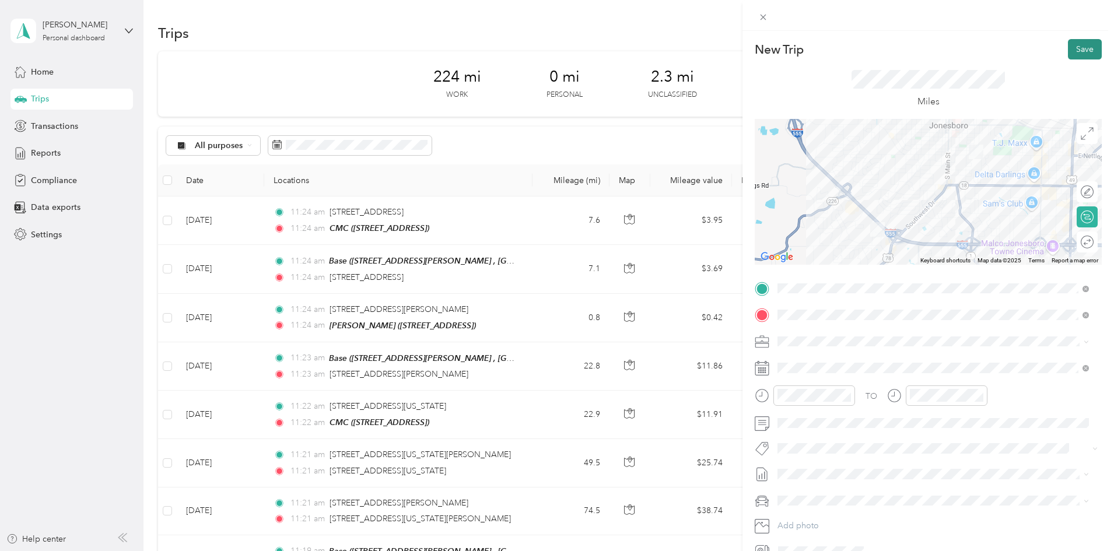
click at [1083, 47] on button "Save" at bounding box center [1085, 49] width 34 height 20
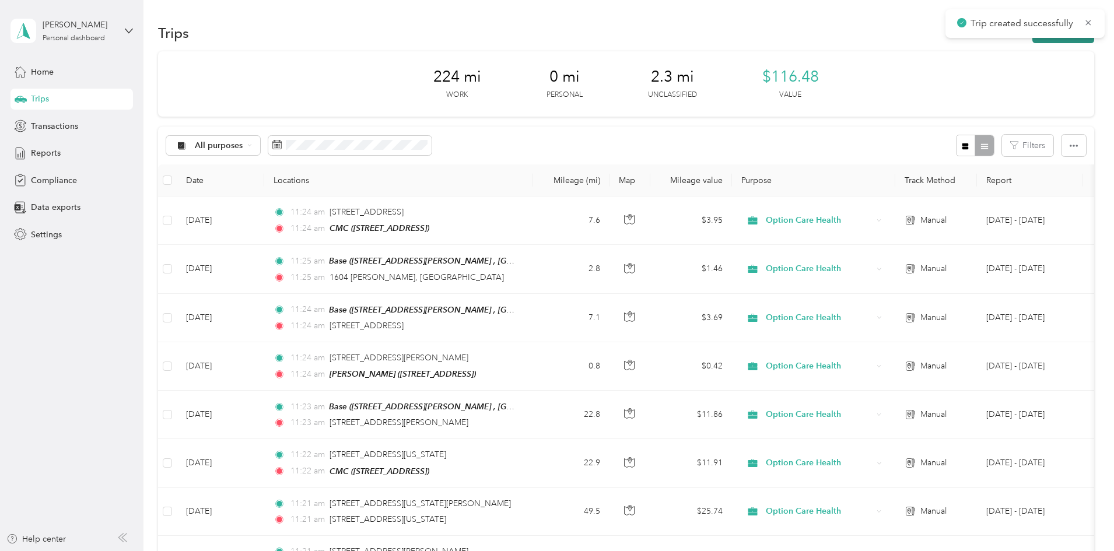
click at [1032, 41] on button "New trip" at bounding box center [1063, 33] width 62 height 20
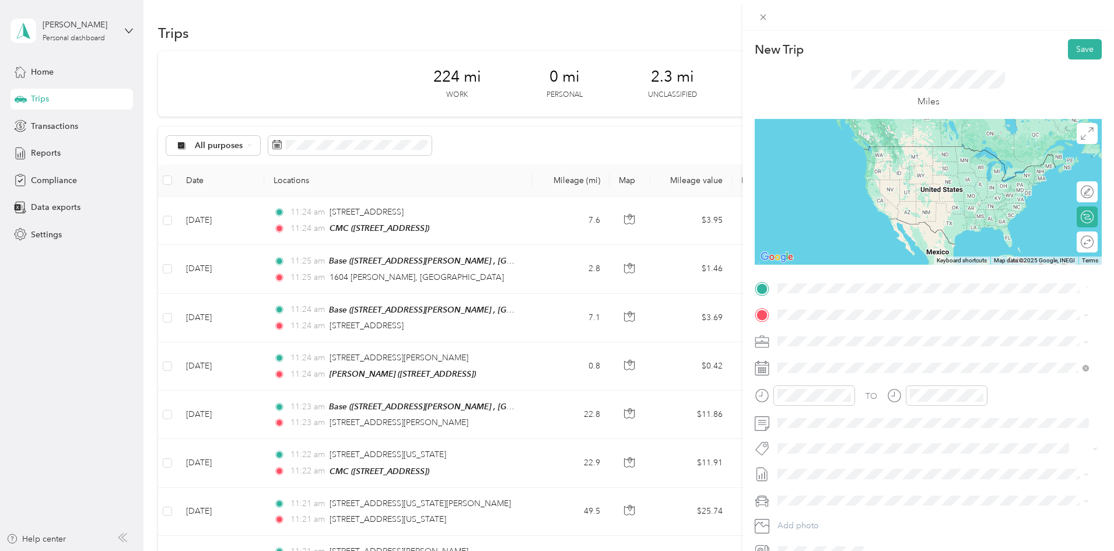
click at [836, 336] on span "[STREET_ADDRESS][PERSON_NAME][US_STATE]" at bounding box center [889, 330] width 181 height 10
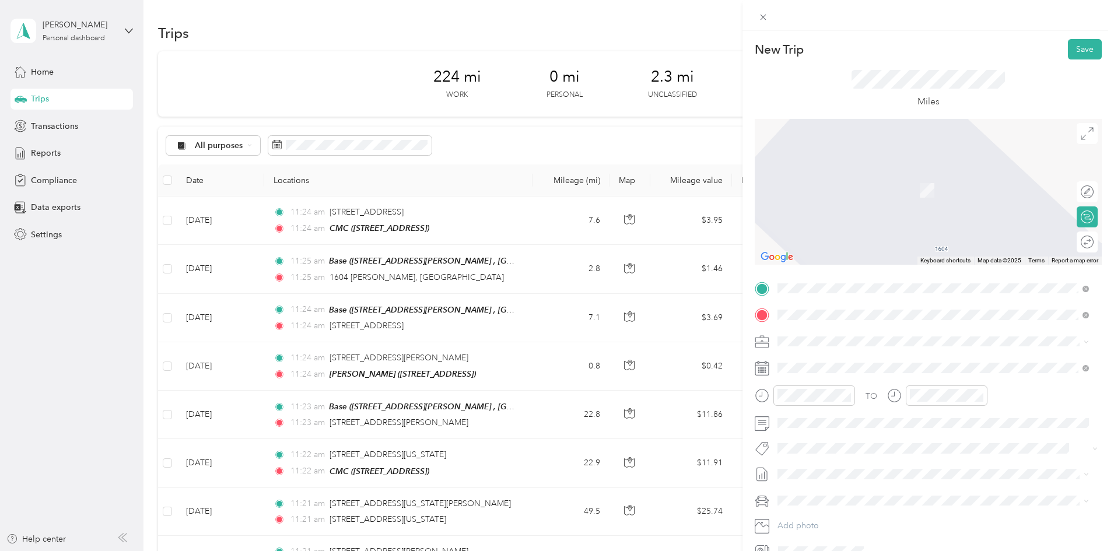
click at [831, 352] on span "[STREET_ADDRESS][PERSON_NAME][US_STATE]" at bounding box center [889, 357] width 181 height 10
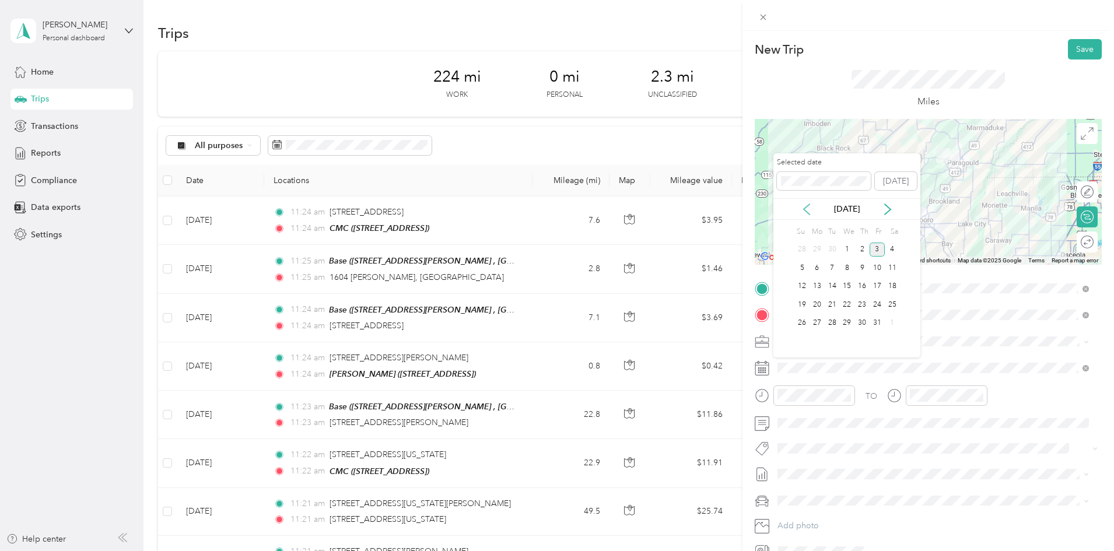
click at [806, 208] on icon at bounding box center [807, 209] width 12 height 12
click at [822, 289] on div "15" at bounding box center [816, 286] width 15 height 15
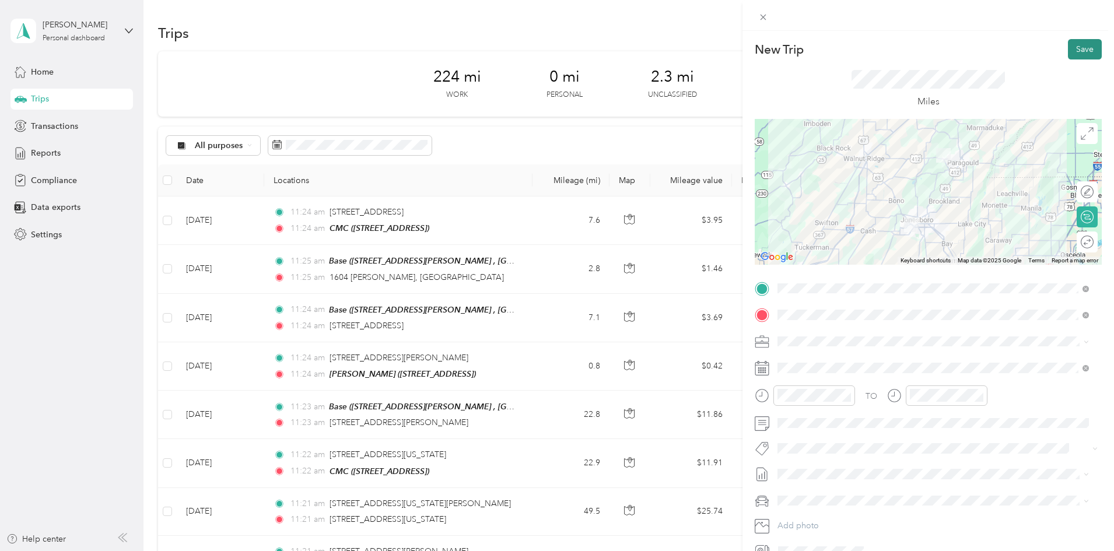
click at [1073, 50] on button "Save" at bounding box center [1085, 49] width 34 height 20
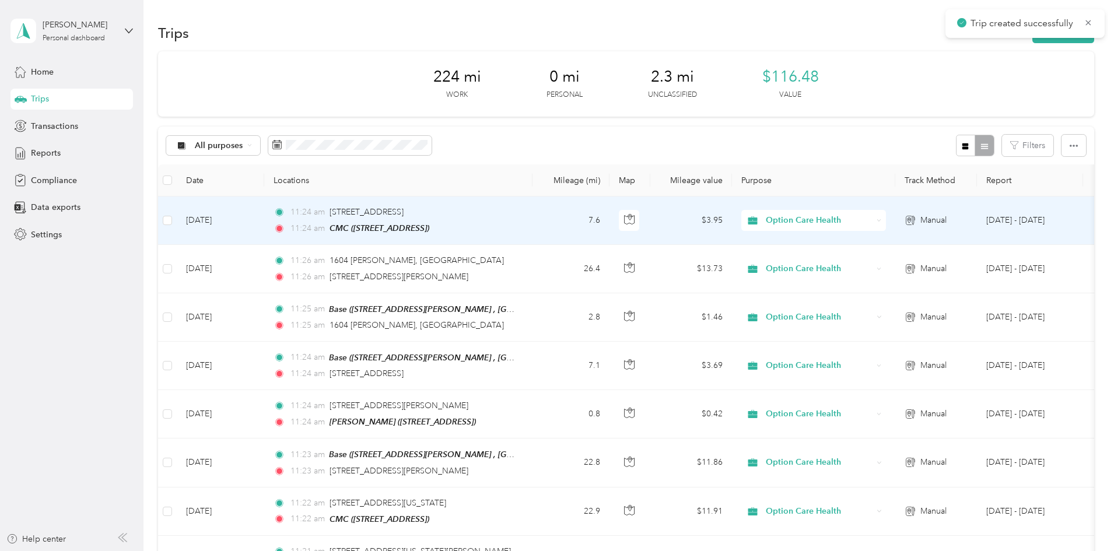
drag, startPoint x: 442, startPoint y: 222, endPoint x: 472, endPoint y: 226, distance: 30.6
click at [429, 222] on div "CMC ([STREET_ADDRESS])" at bounding box center [379, 228] width 100 height 13
click at [967, 217] on div "Manual" at bounding box center [935, 220] width 63 height 13
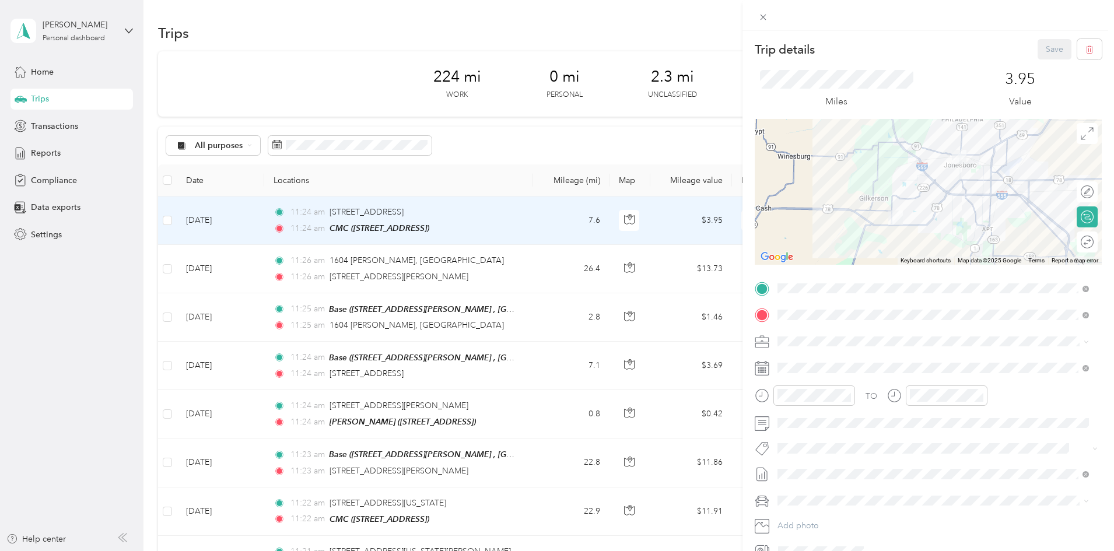
click at [820, 378] on div "TO Add photo" at bounding box center [927, 420] width 347 height 282
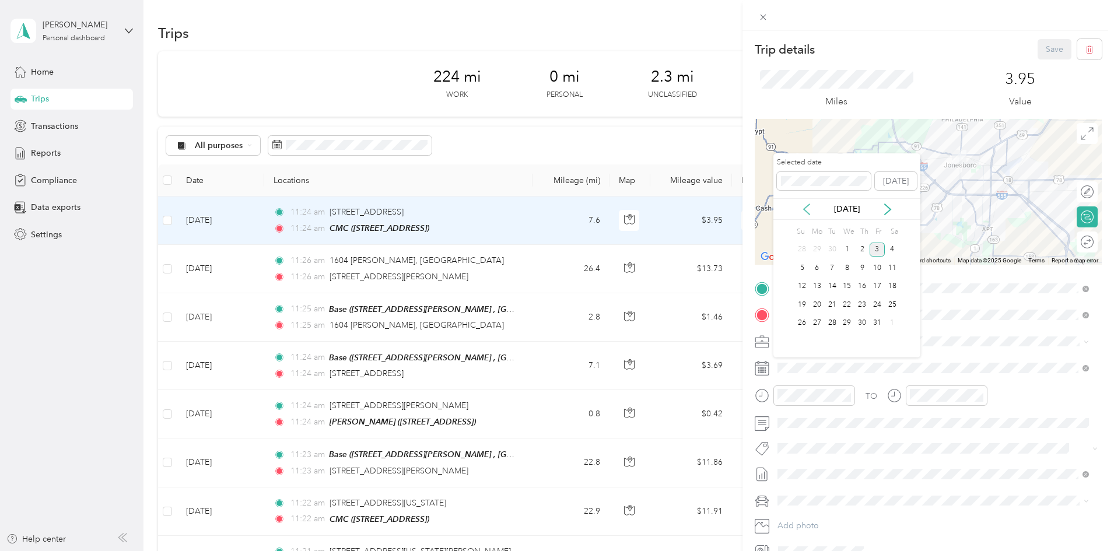
click at [806, 208] on icon at bounding box center [807, 209] width 12 height 12
click at [816, 290] on div "15" at bounding box center [816, 286] width 15 height 15
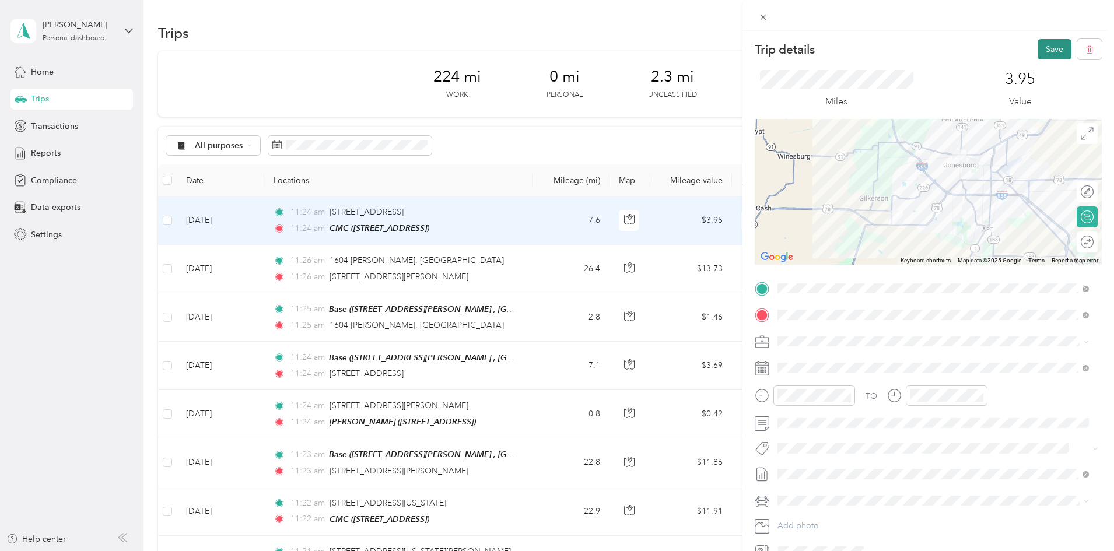
click at [1037, 48] on button "Save" at bounding box center [1054, 49] width 34 height 20
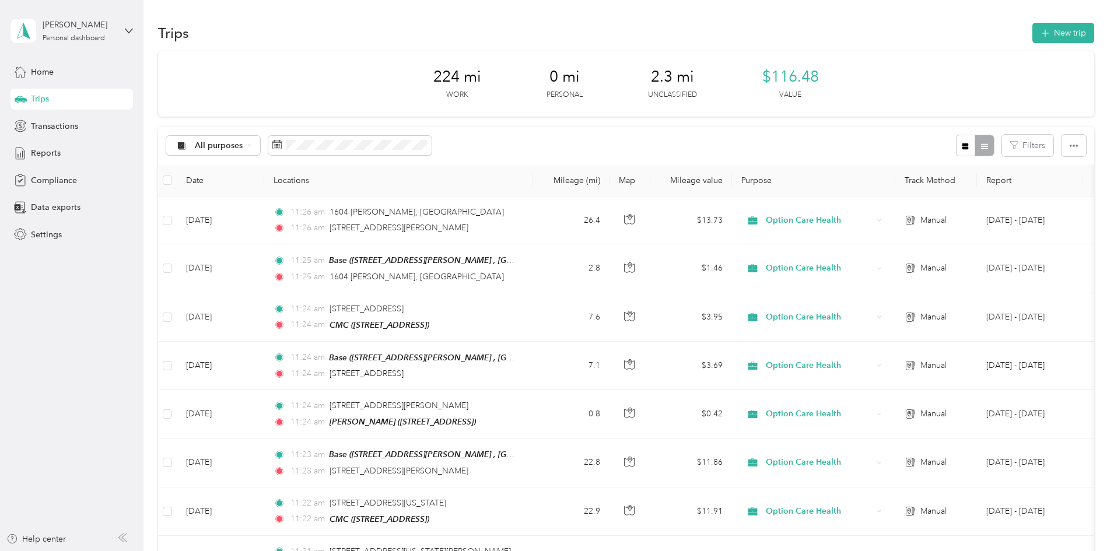
click at [1032, 30] on button "New trip" at bounding box center [1063, 33] width 62 height 20
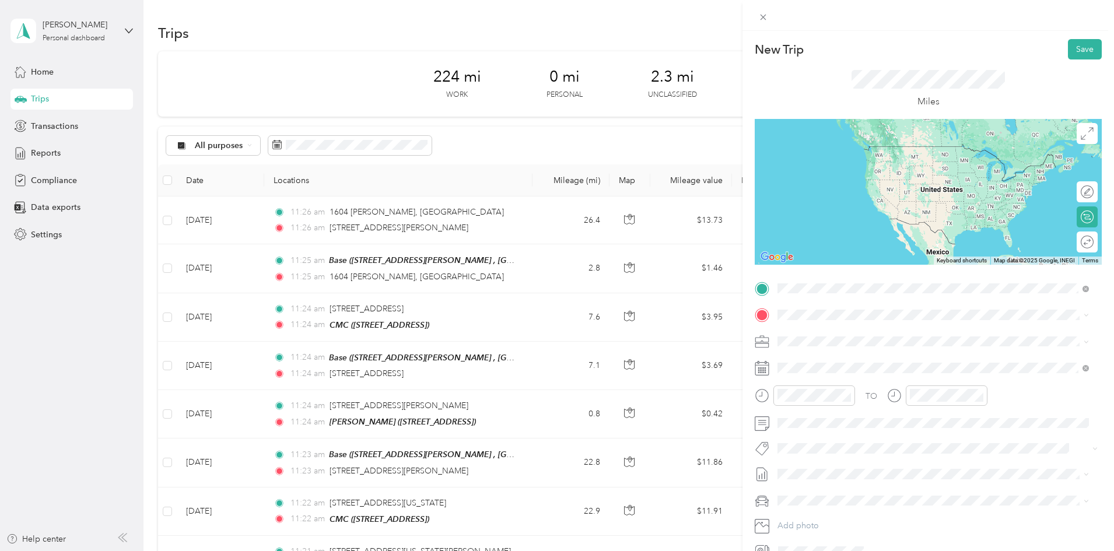
click at [819, 336] on span "[STREET_ADDRESS][PERSON_NAME][US_STATE]" at bounding box center [889, 330] width 181 height 10
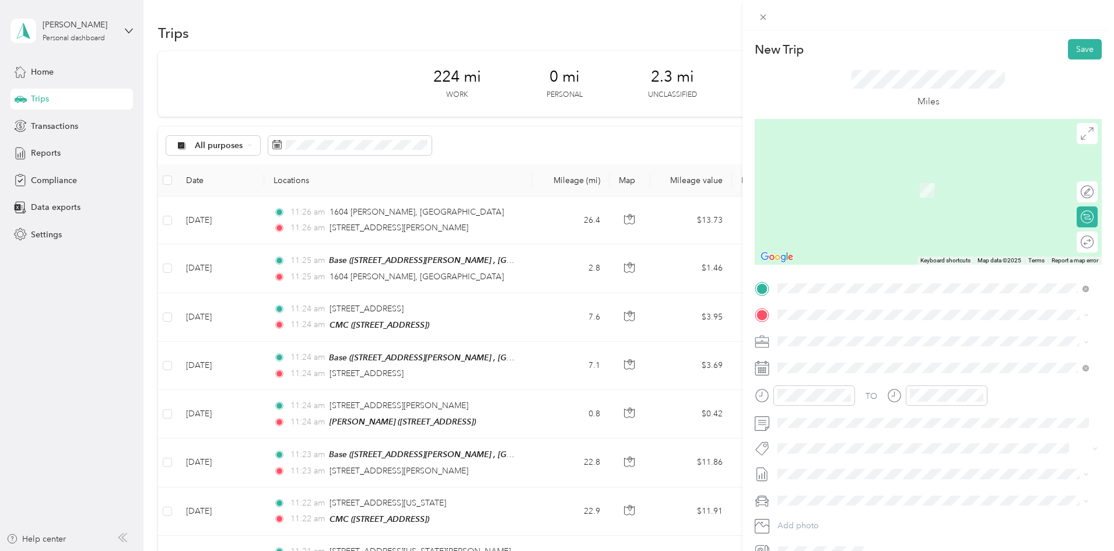
click at [831, 356] on div "CMC" at bounding box center [836, 361] width 74 height 10
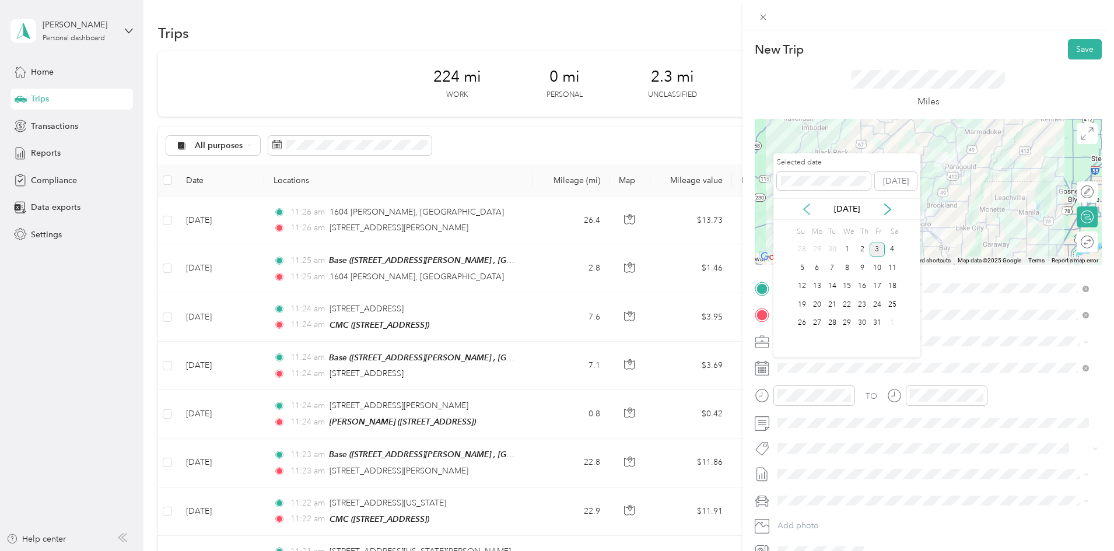
click at [803, 208] on icon at bounding box center [806, 209] width 6 height 10
click at [819, 285] on div "15" at bounding box center [816, 286] width 15 height 15
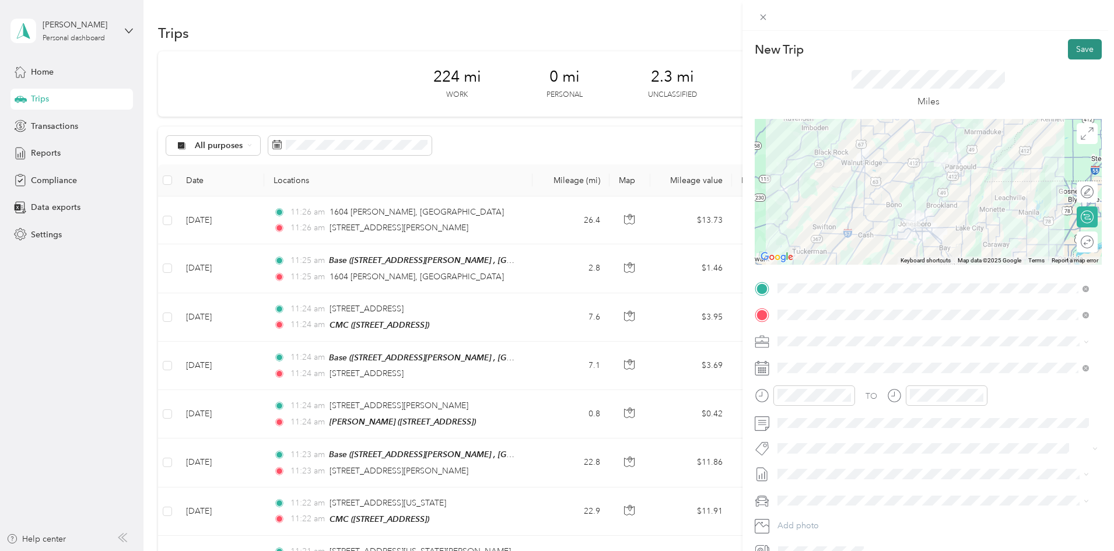
click at [1086, 52] on button "Save" at bounding box center [1085, 49] width 34 height 20
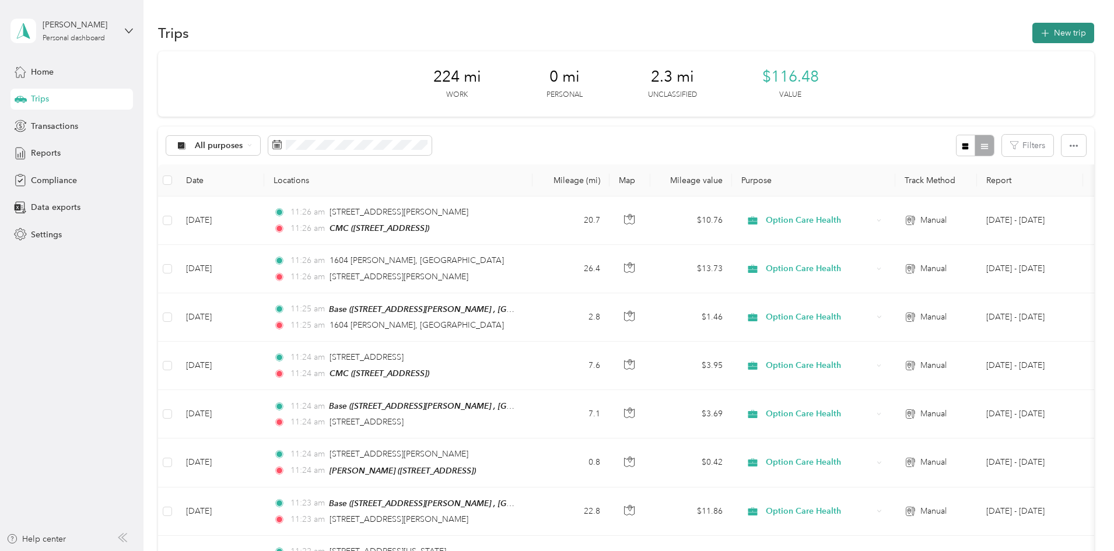
click at [1032, 34] on button "New trip" at bounding box center [1063, 33] width 62 height 20
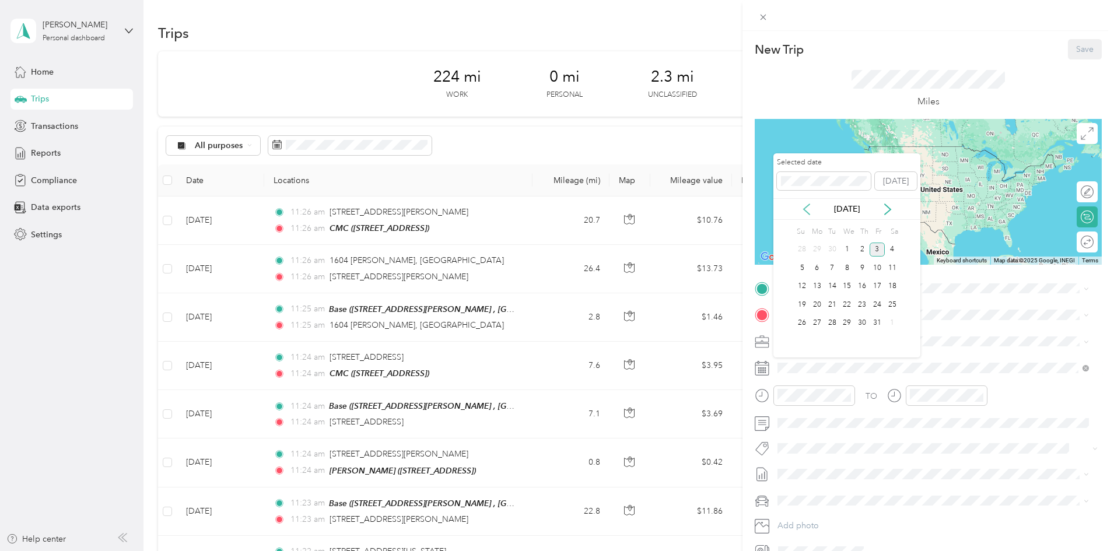
click at [807, 209] on icon at bounding box center [807, 209] width 12 height 12
click at [836, 289] on div "16" at bounding box center [831, 286] width 15 height 15
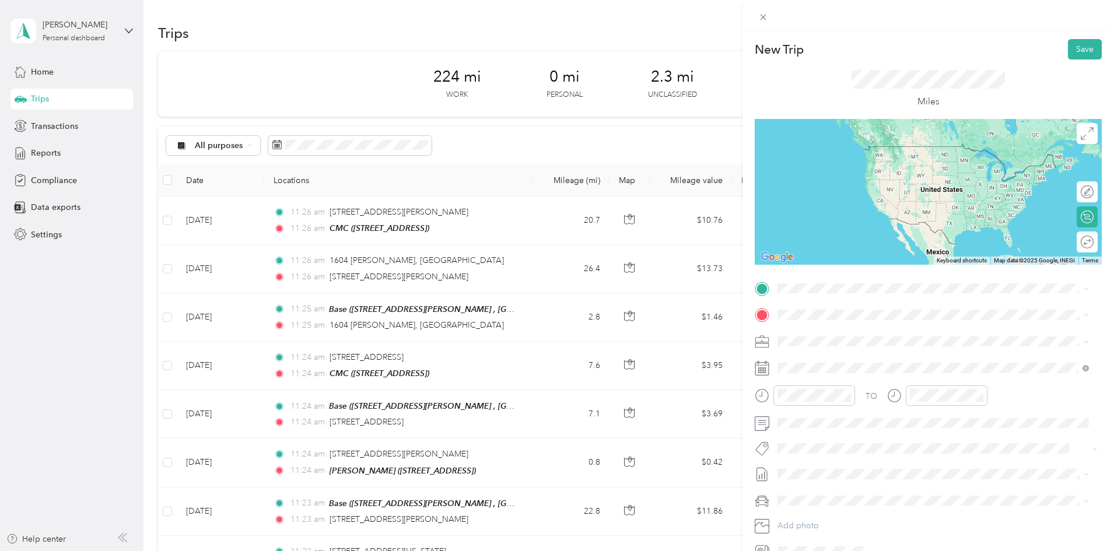
click at [852, 334] on span "[STREET_ADDRESS][PERSON_NAME][US_STATE]" at bounding box center [889, 330] width 181 height 10
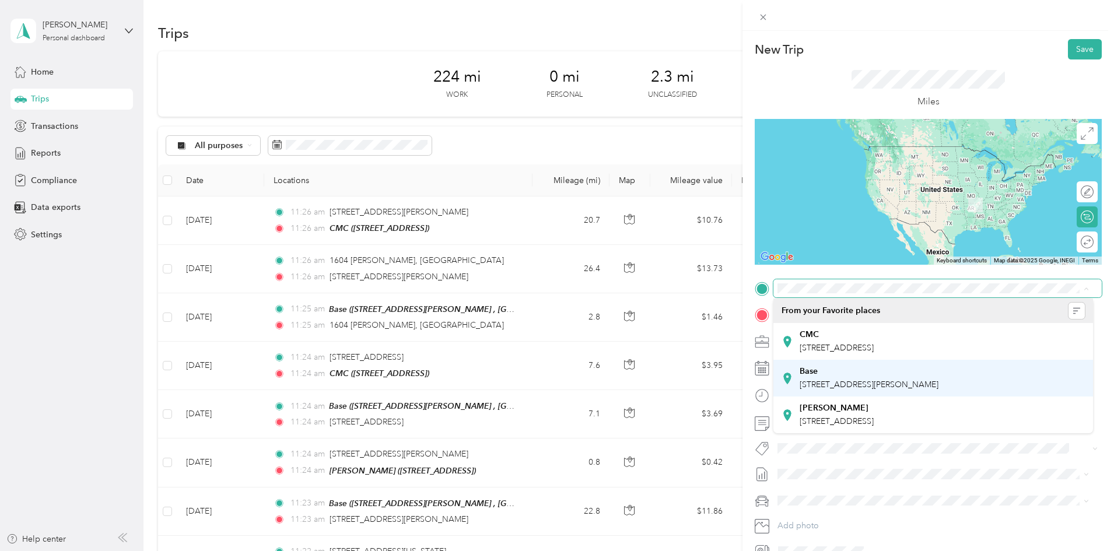
click at [829, 389] on span "[STREET_ADDRESS][PERSON_NAME]" at bounding box center [868, 385] width 139 height 10
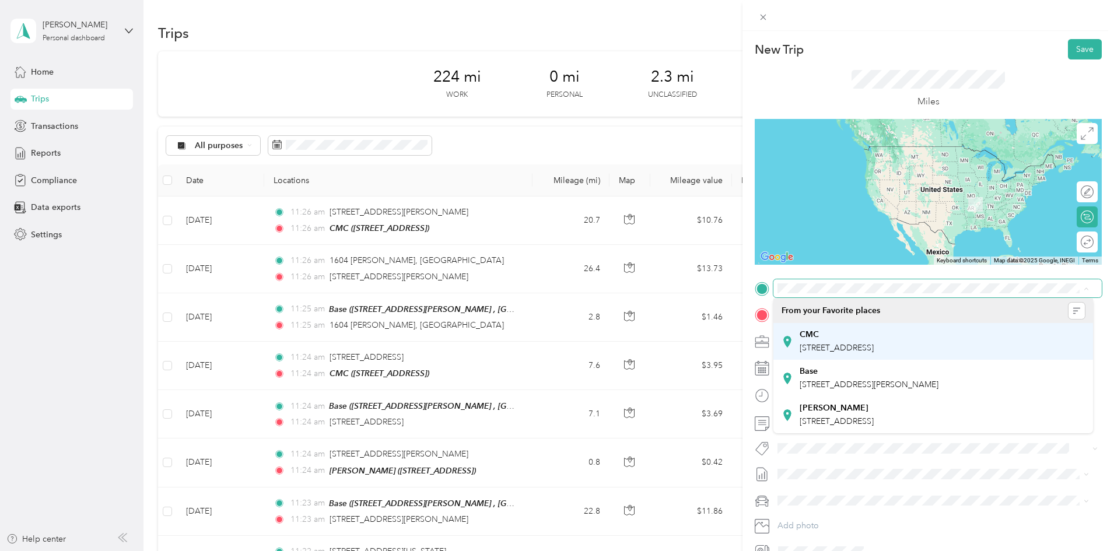
click at [828, 339] on div "CMC [STREET_ADDRESS]" at bounding box center [836, 341] width 74 height 24
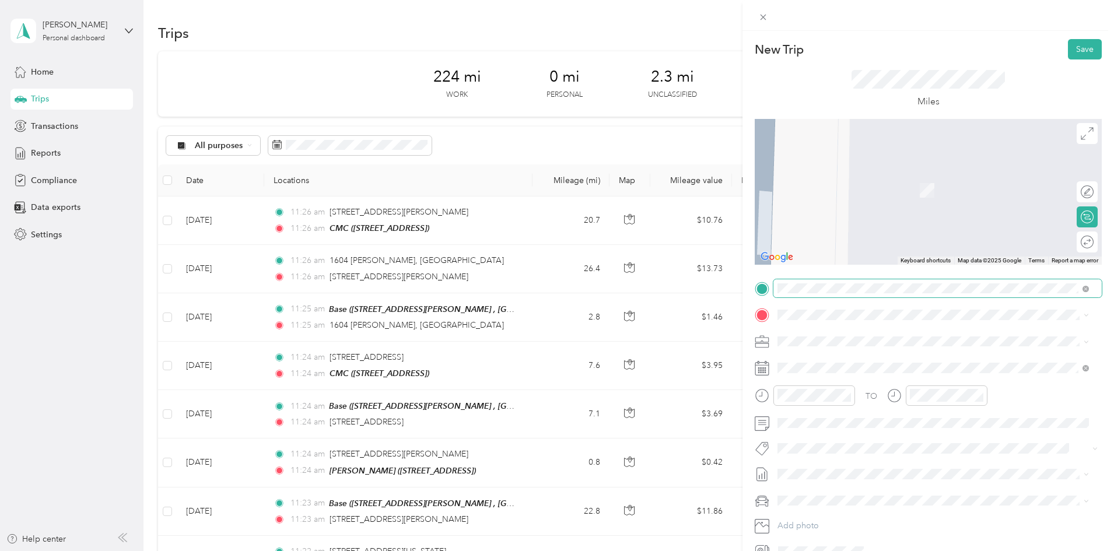
click at [869, 362] on span "[STREET_ADDRESS][PERSON_NAME][US_STATE]" at bounding box center [889, 356] width 181 height 10
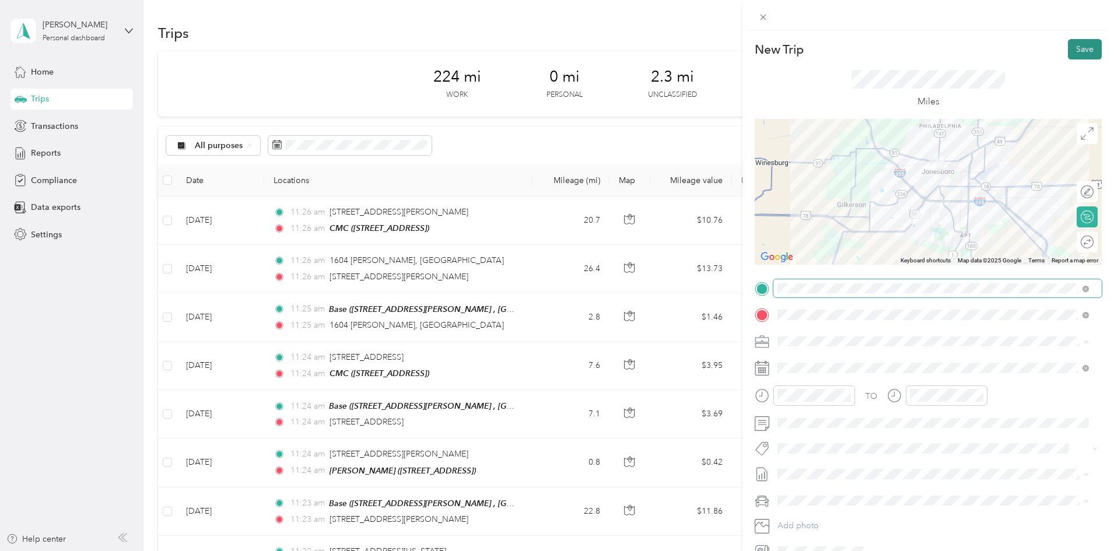
click at [1073, 51] on button "Save" at bounding box center [1085, 49] width 34 height 20
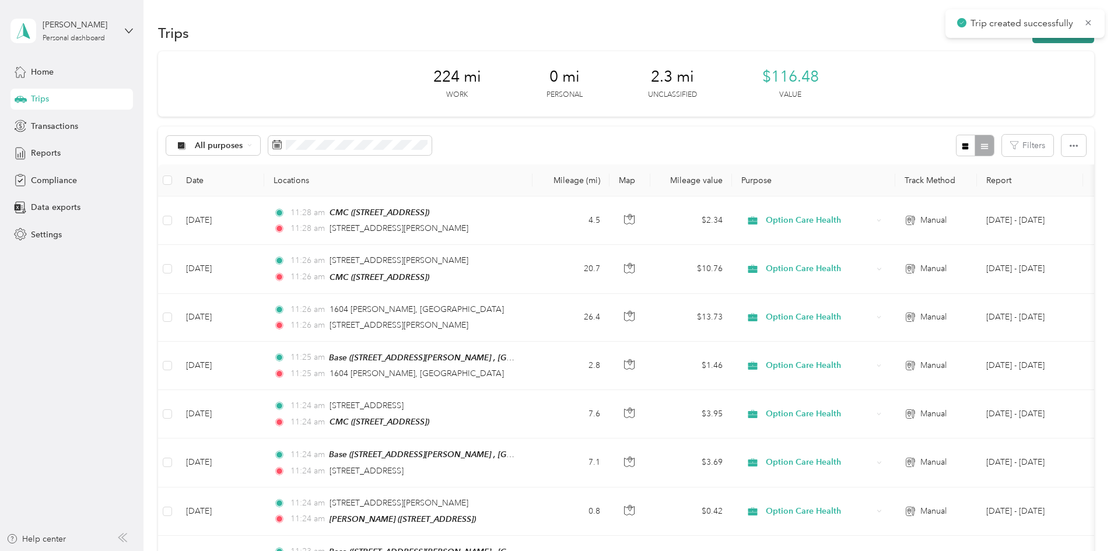
click at [1032, 39] on button "New trip" at bounding box center [1063, 33] width 62 height 20
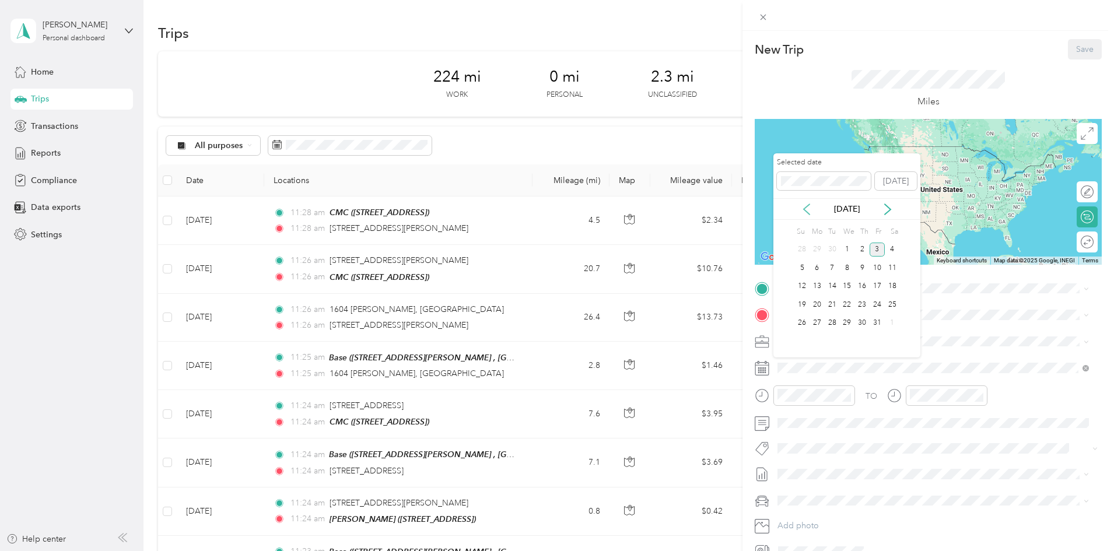
click at [807, 210] on icon at bounding box center [807, 209] width 12 height 12
click at [838, 288] on div "16" at bounding box center [831, 286] width 15 height 15
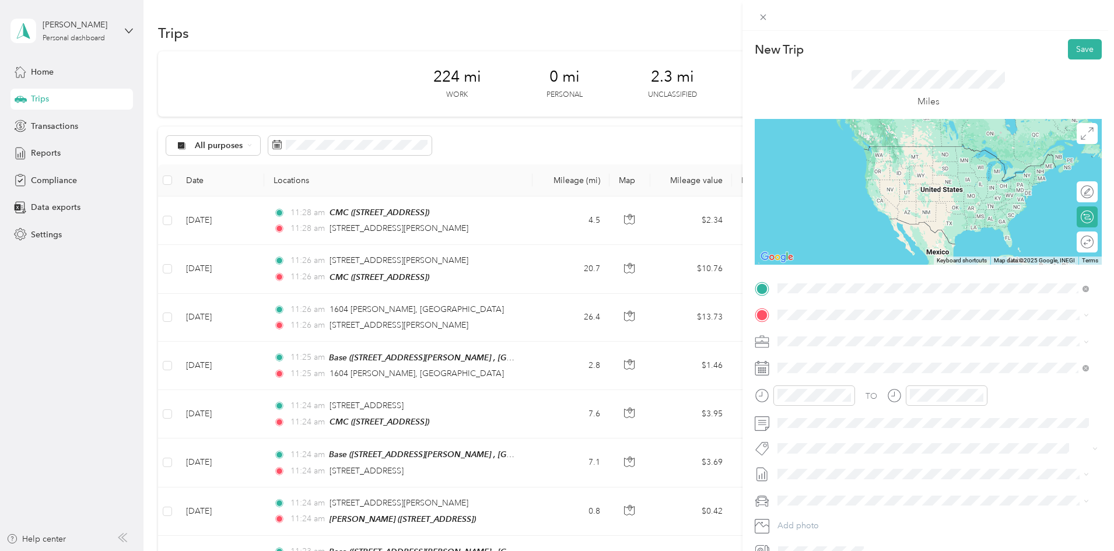
click at [838, 336] on span "[STREET_ADDRESS][PERSON_NAME][US_STATE]" at bounding box center [889, 330] width 181 height 10
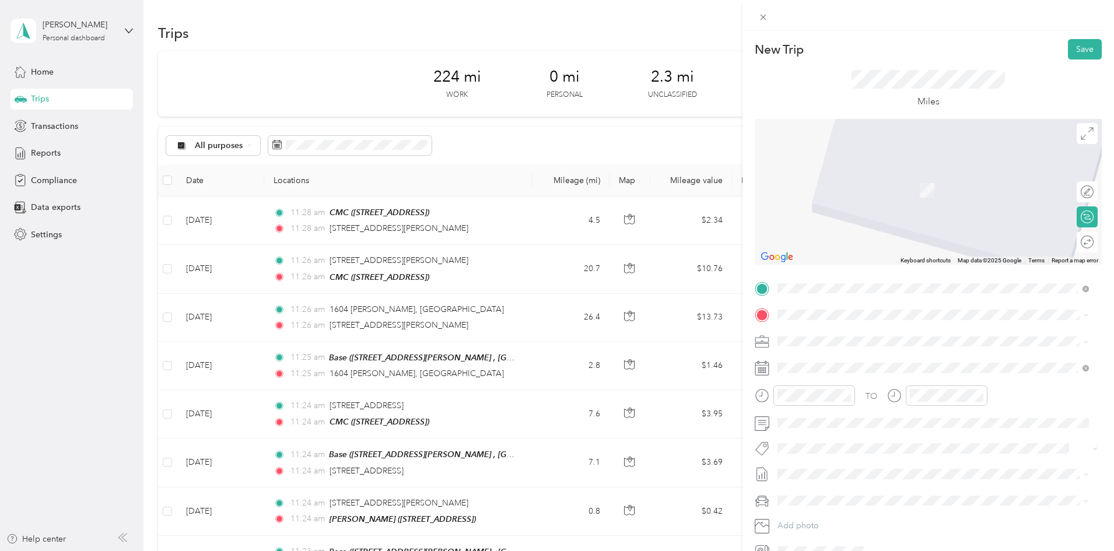
click at [830, 357] on span "[STREET_ADDRESS][PERSON_NAME][US_STATE]" at bounding box center [889, 356] width 181 height 10
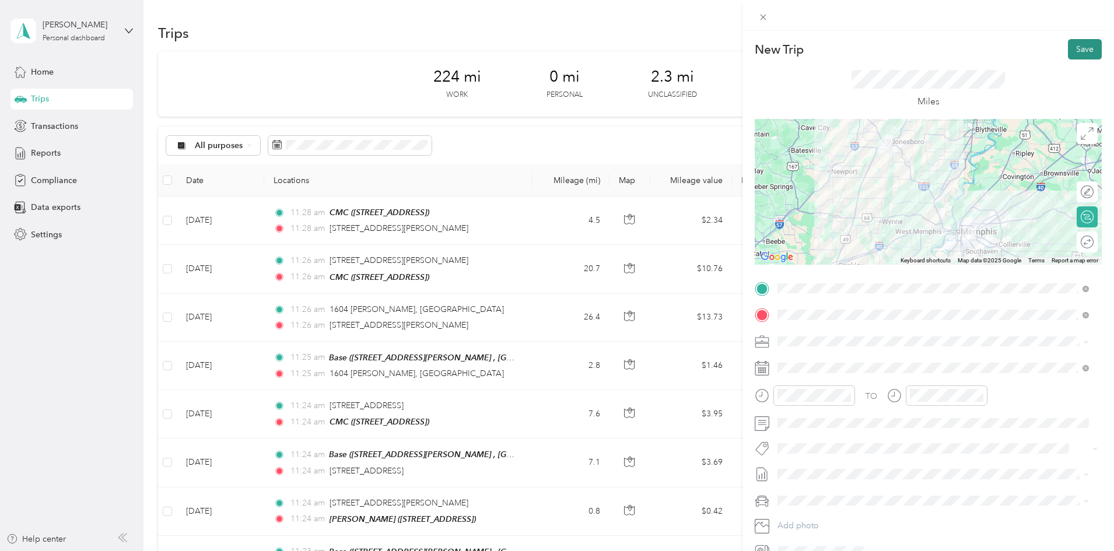
click at [1071, 49] on button "Save" at bounding box center [1085, 49] width 34 height 20
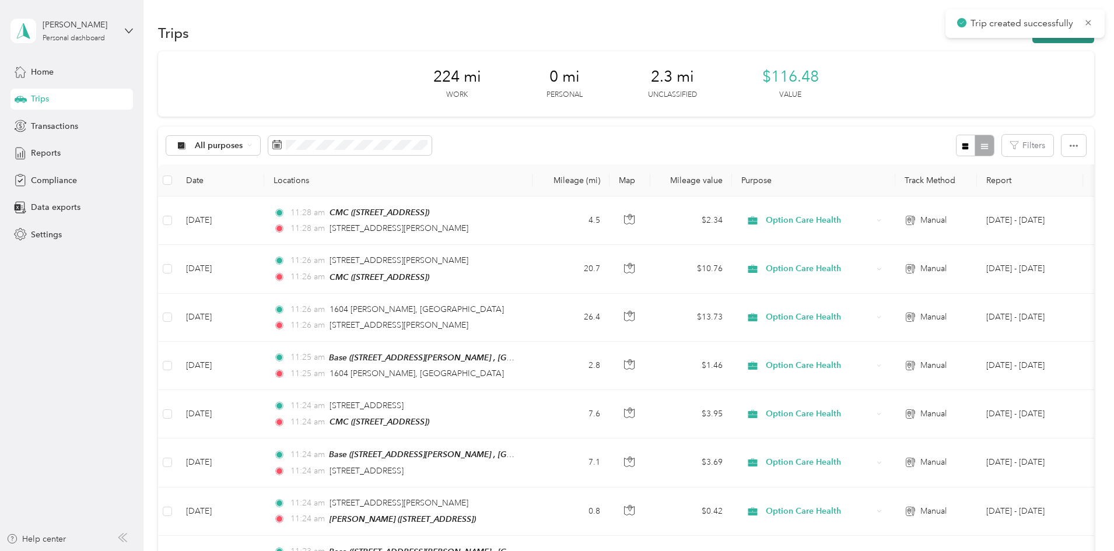
click at [1032, 40] on button "New trip" at bounding box center [1063, 33] width 62 height 20
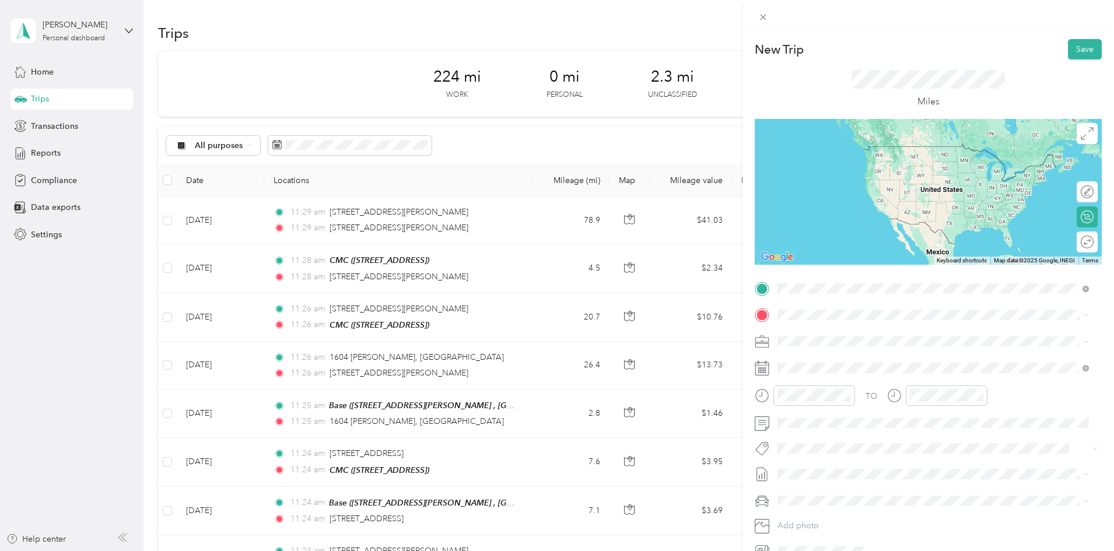
click at [825, 336] on span "[STREET_ADDRESS][PERSON_NAME][US_STATE]" at bounding box center [889, 330] width 181 height 10
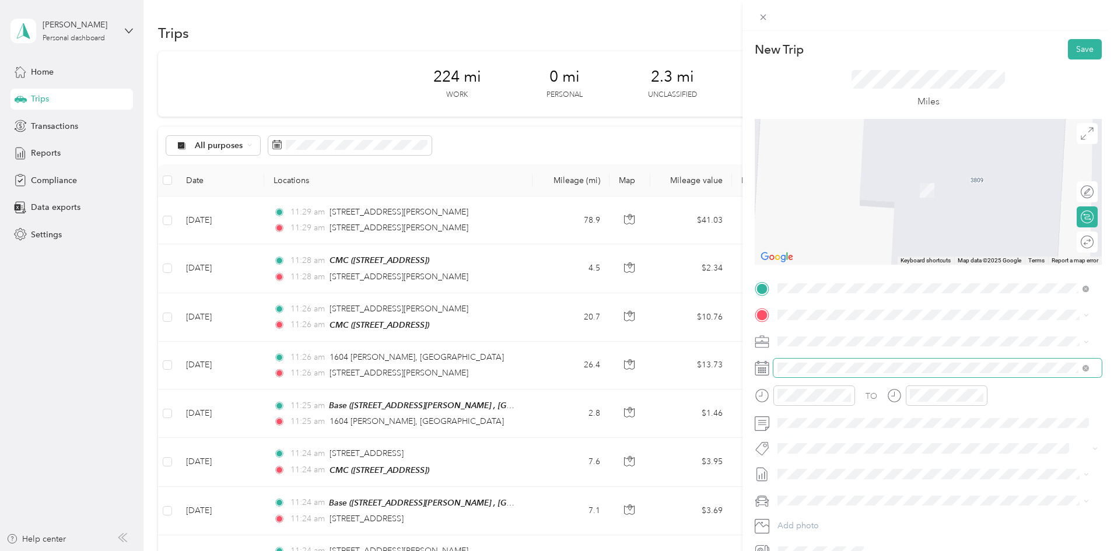
click at [813, 366] on span "[STREET_ADDRESS]" at bounding box center [836, 368] width 74 height 10
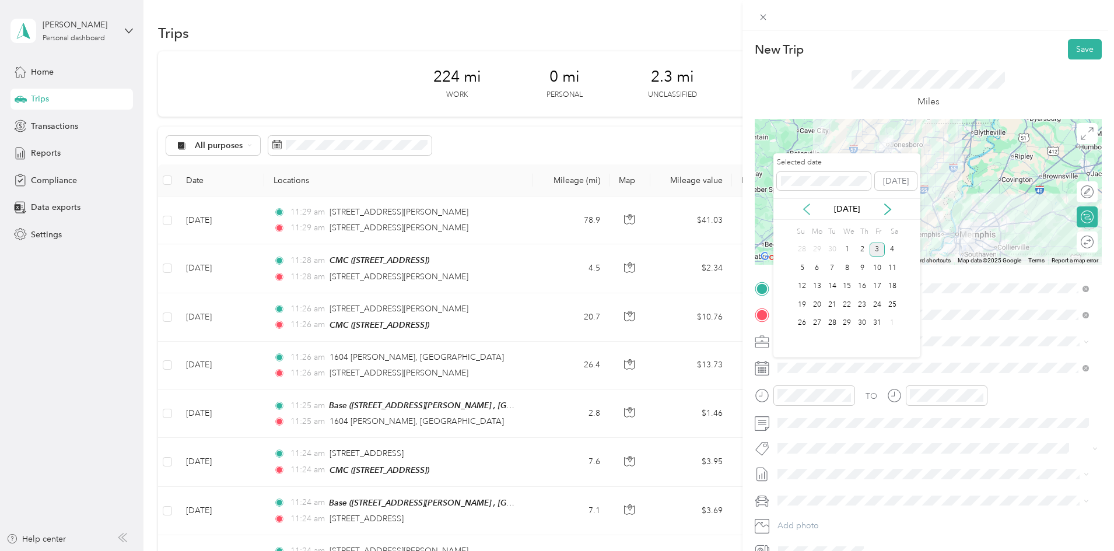
click at [809, 203] on icon at bounding box center [807, 209] width 12 height 12
click at [836, 287] on div "16" at bounding box center [831, 286] width 15 height 15
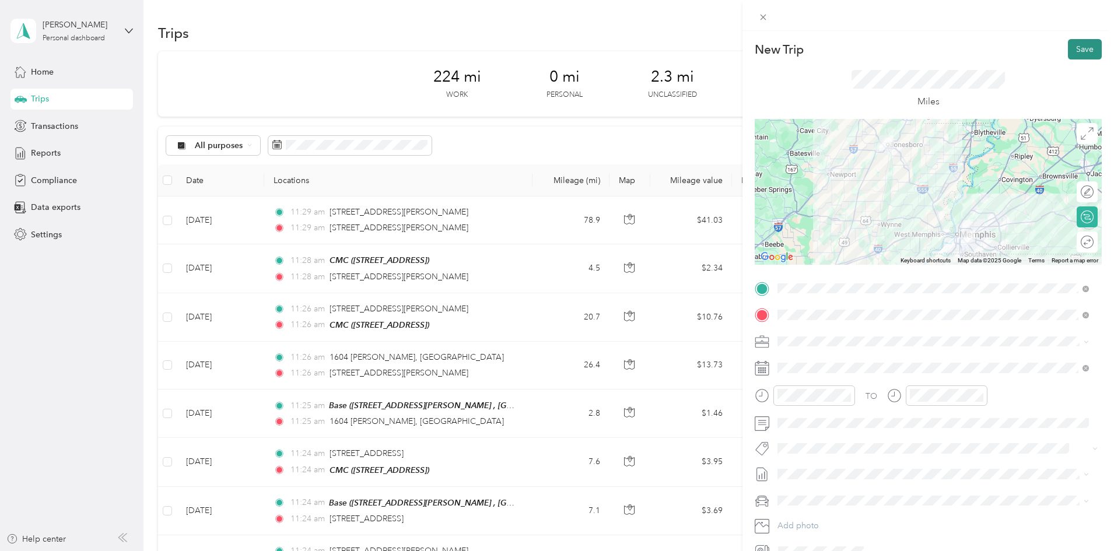
click at [1068, 47] on button "Save" at bounding box center [1085, 49] width 34 height 20
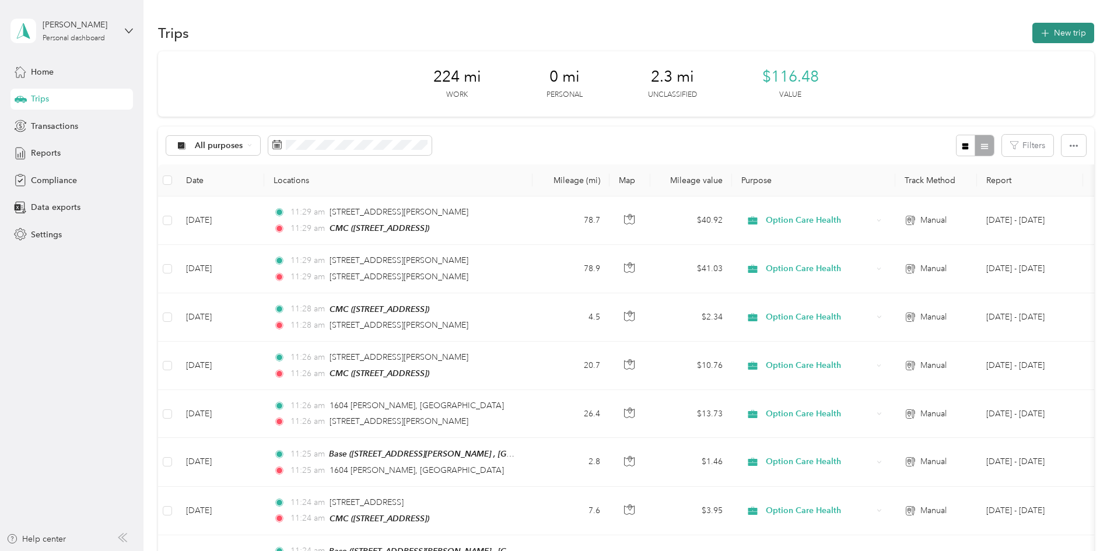
click at [1032, 40] on button "New trip" at bounding box center [1063, 33] width 62 height 20
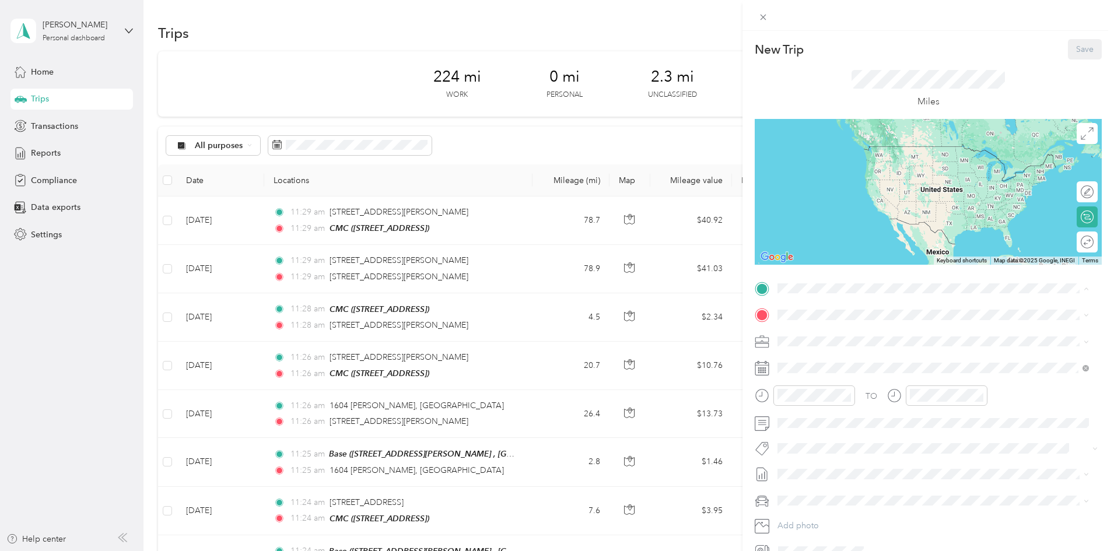
click at [836, 343] on span "[STREET_ADDRESS]" at bounding box center [836, 348] width 74 height 10
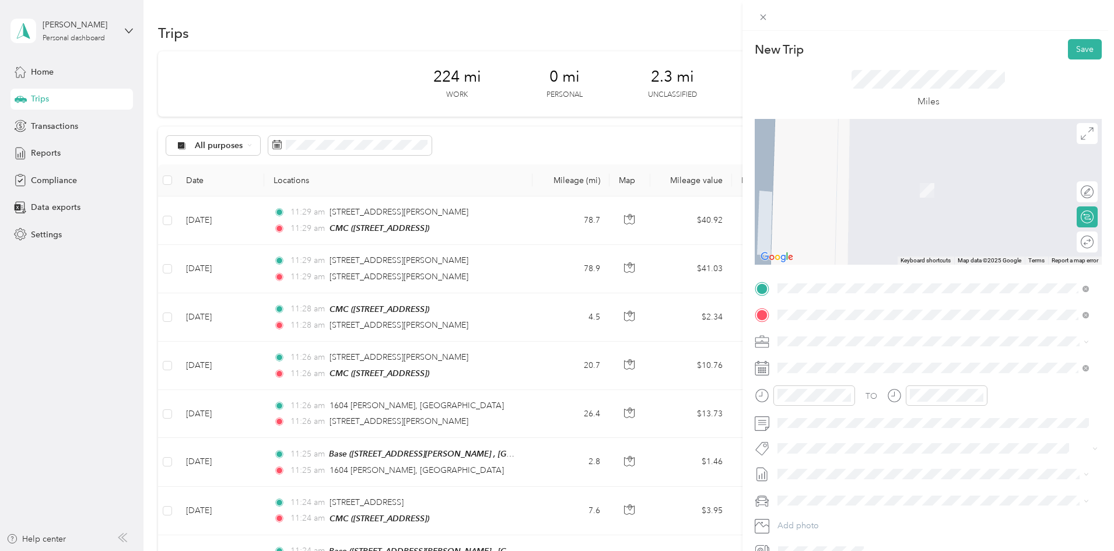
click at [835, 362] on span "[STREET_ADDRESS][US_STATE]" at bounding box center [857, 357] width 117 height 10
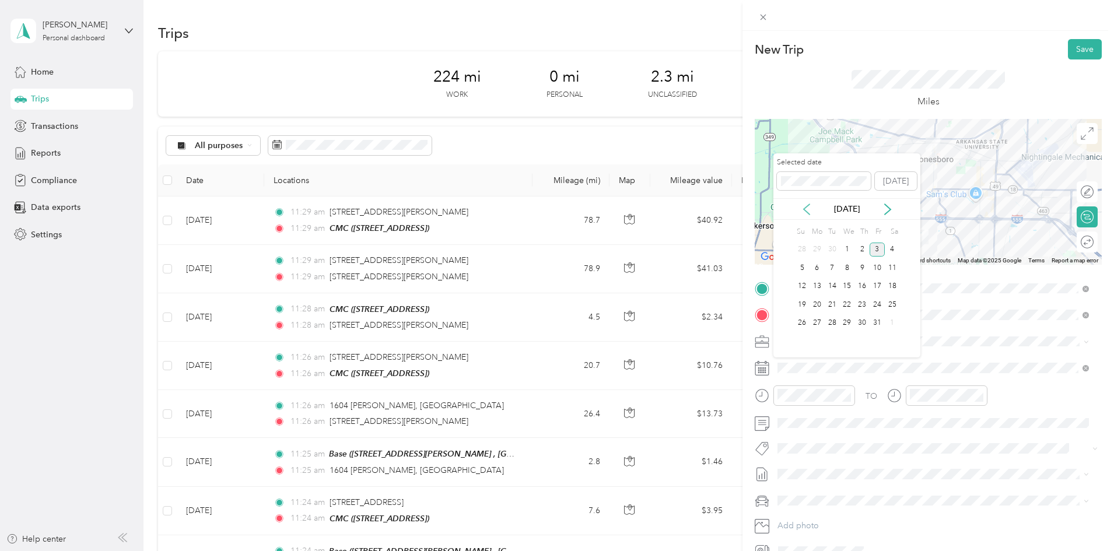
click at [803, 208] on icon at bounding box center [807, 209] width 12 height 12
click at [834, 286] on div "16" at bounding box center [831, 286] width 15 height 15
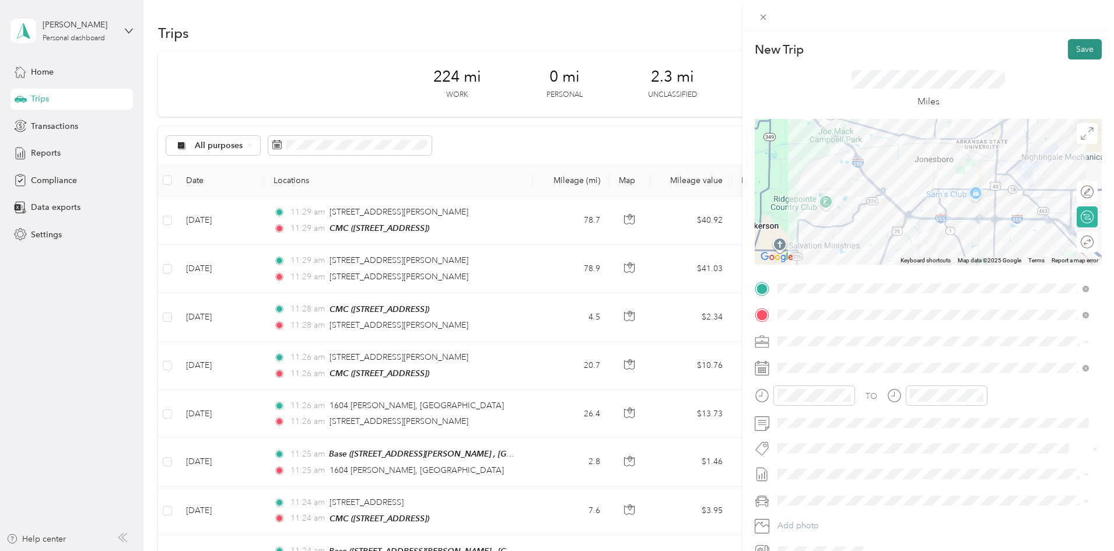
click at [1069, 51] on button "Save" at bounding box center [1085, 49] width 34 height 20
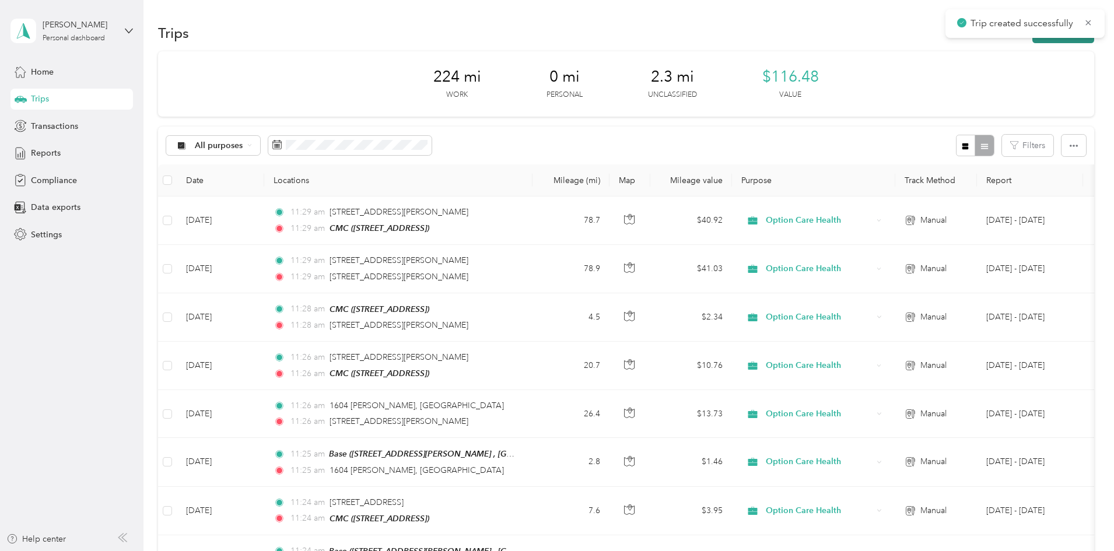
click at [1032, 40] on button "New trip" at bounding box center [1063, 33] width 62 height 20
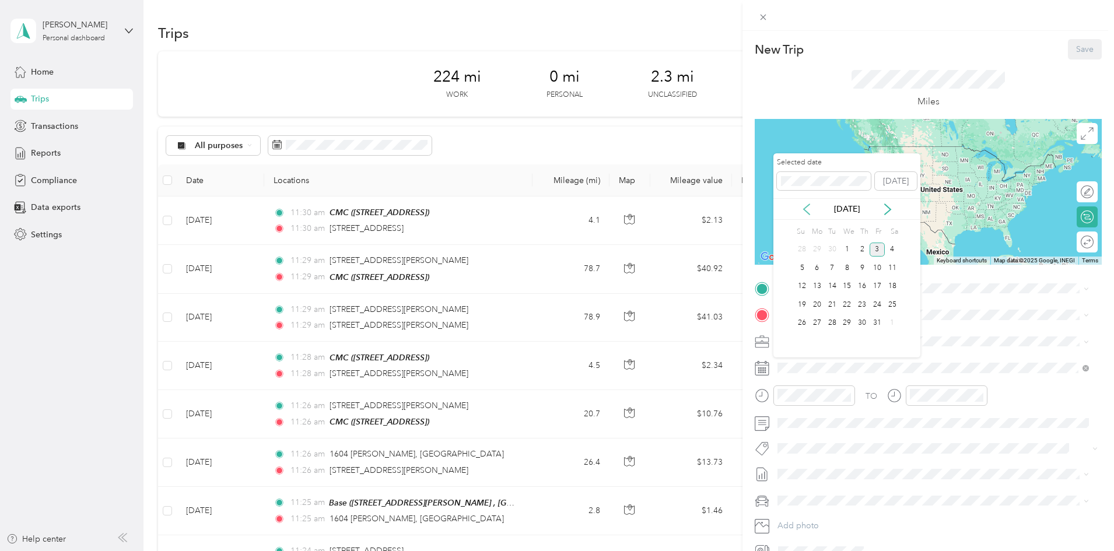
click at [802, 207] on icon at bounding box center [807, 209] width 12 height 12
click at [836, 286] on div "16" at bounding box center [831, 286] width 15 height 15
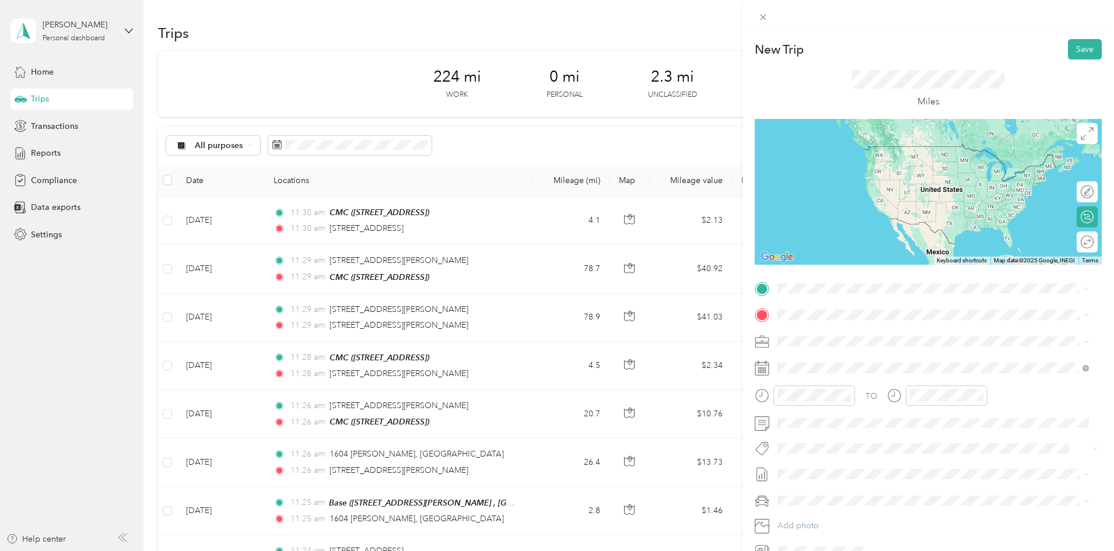
click at [821, 335] on span "[STREET_ADDRESS][US_STATE]" at bounding box center [857, 330] width 117 height 10
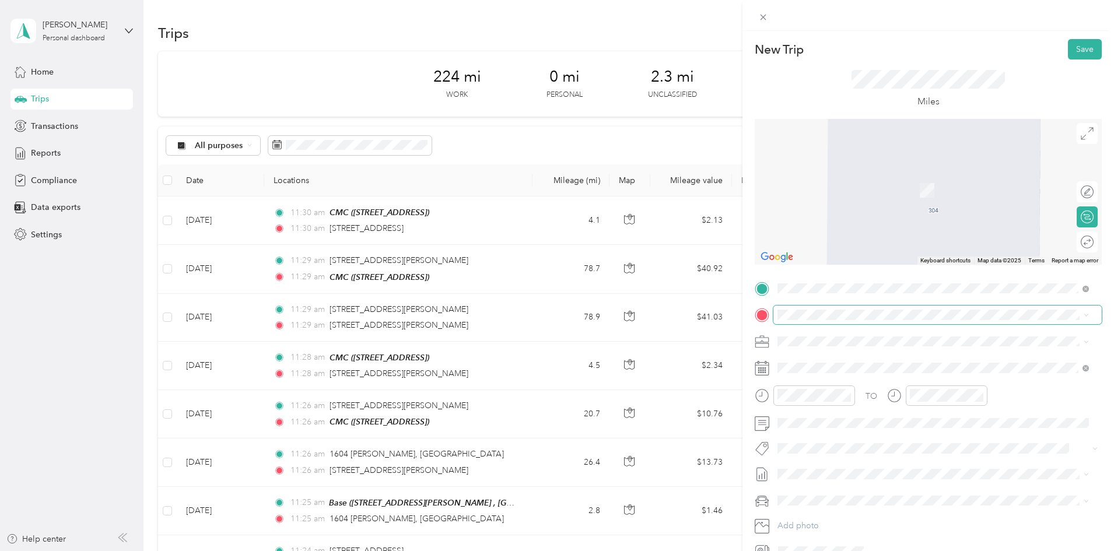
click at [813, 322] on span at bounding box center [937, 315] width 328 height 19
click at [816, 364] on div "CMC [STREET_ADDRESS]" at bounding box center [836, 368] width 74 height 24
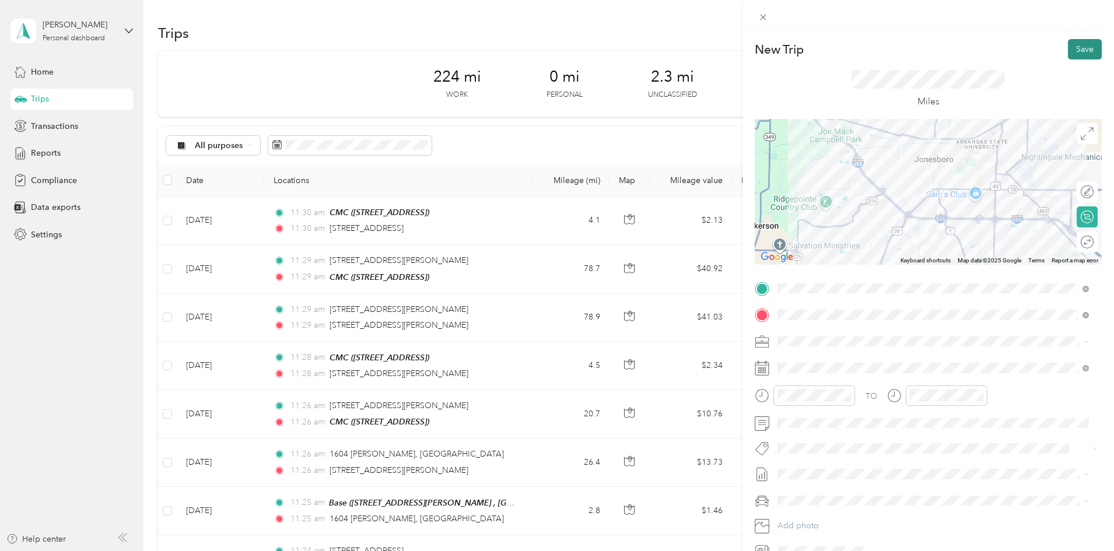
click at [1078, 54] on button "Save" at bounding box center [1085, 49] width 34 height 20
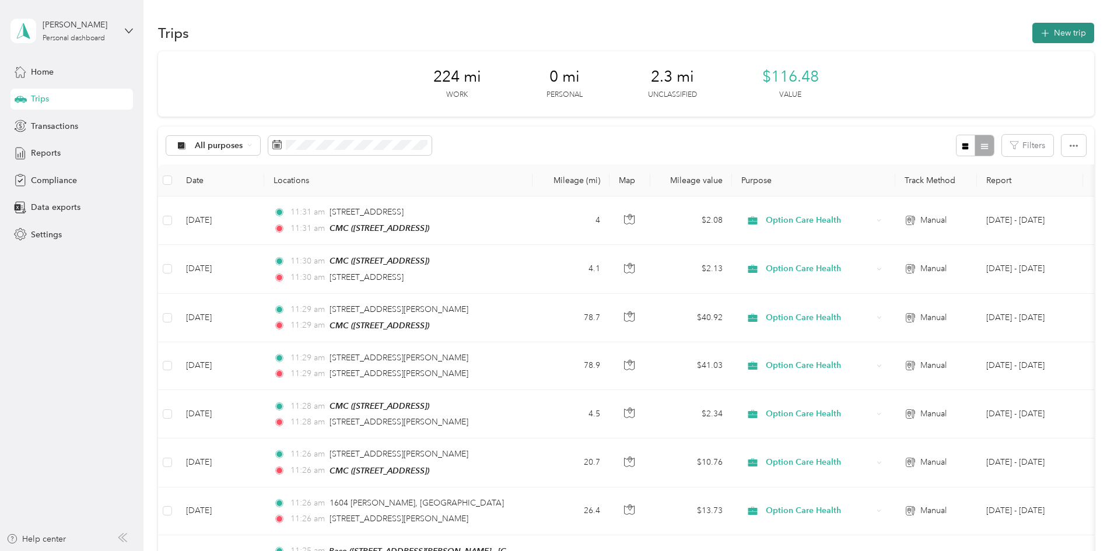
click at [1032, 35] on button "New trip" at bounding box center [1063, 33] width 62 height 20
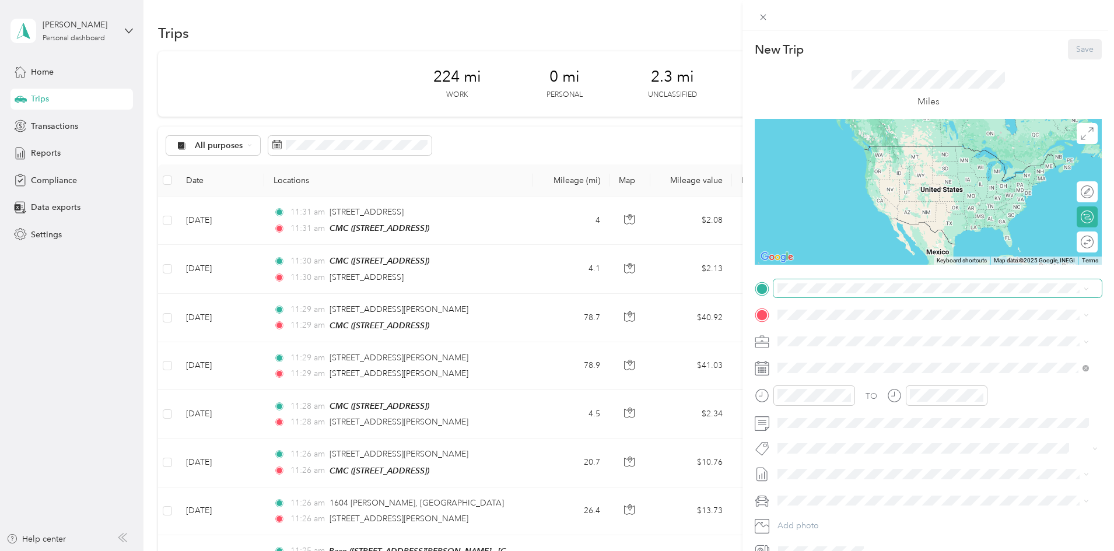
click at [832, 293] on span at bounding box center [937, 288] width 328 height 19
click at [858, 336] on span "[STREET_ADDRESS][US_STATE]" at bounding box center [857, 330] width 117 height 10
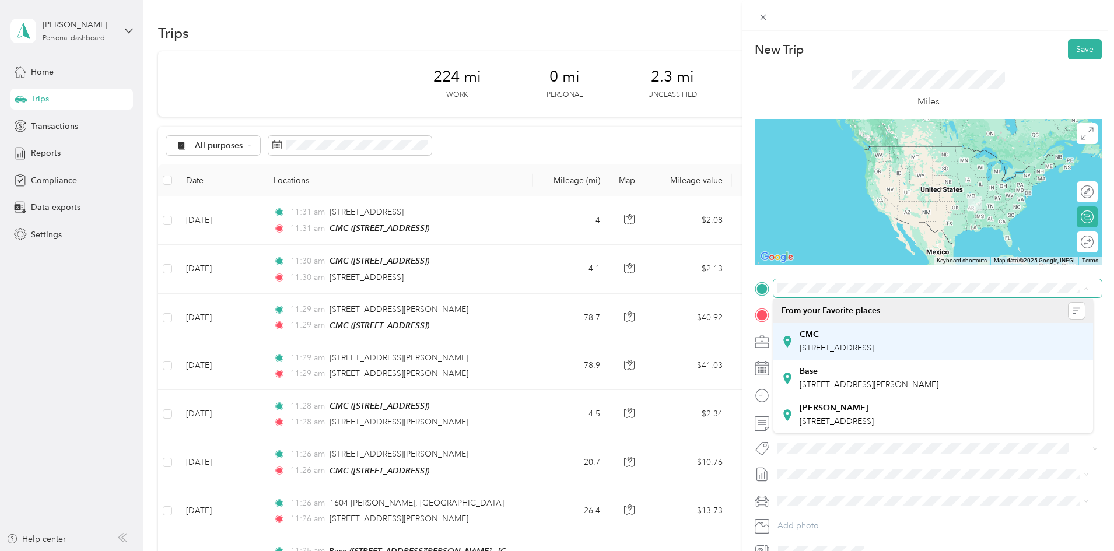
click at [816, 345] on span "[STREET_ADDRESS]" at bounding box center [836, 348] width 74 height 10
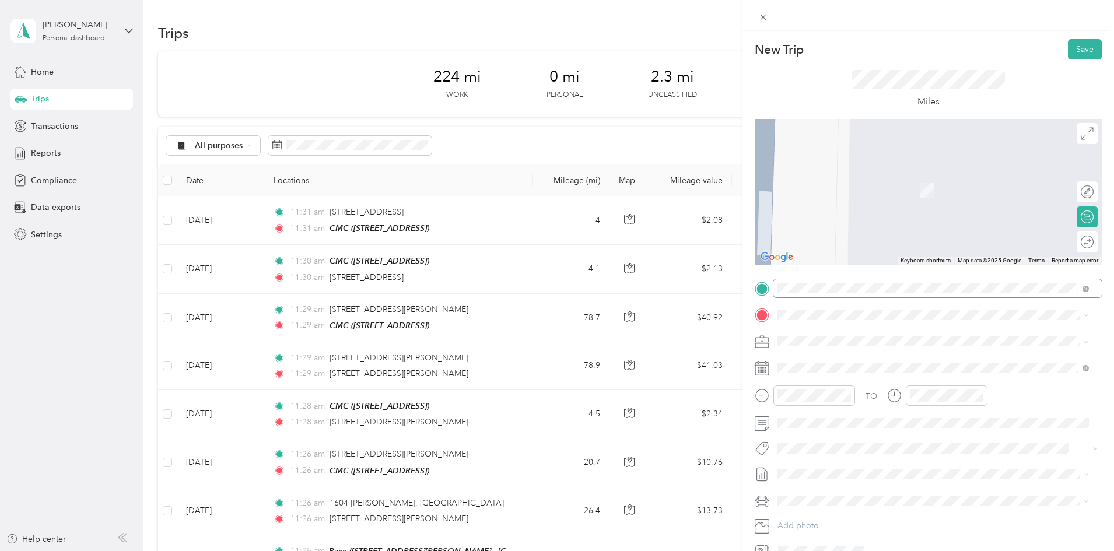
click at [820, 355] on span "[STREET_ADDRESS][US_STATE]" at bounding box center [857, 355] width 117 height 10
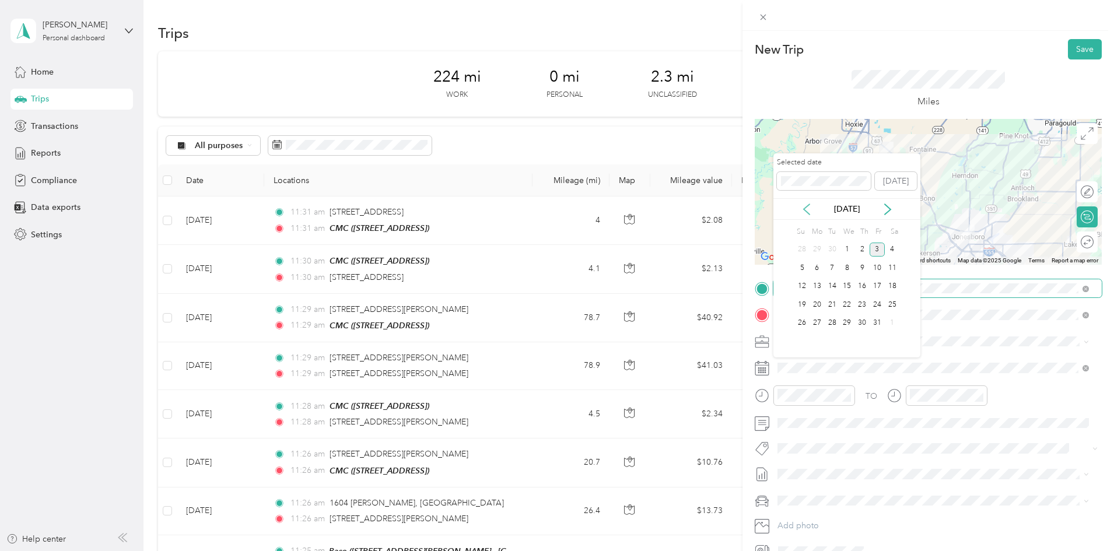
click at [807, 208] on icon at bounding box center [807, 209] width 12 height 12
click at [864, 286] on div "18" at bounding box center [861, 286] width 15 height 15
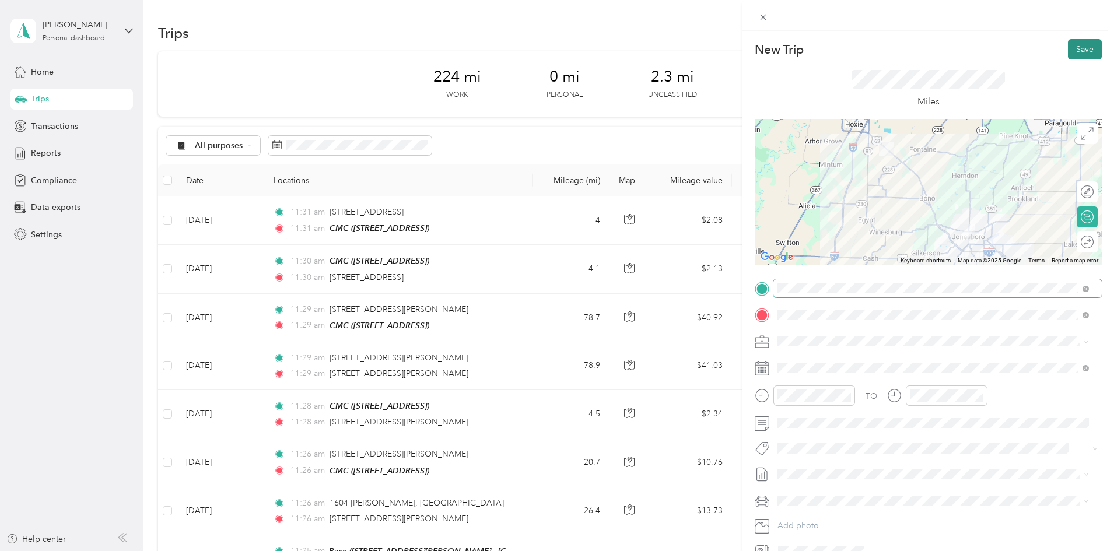
click at [1076, 49] on button "Save" at bounding box center [1085, 49] width 34 height 20
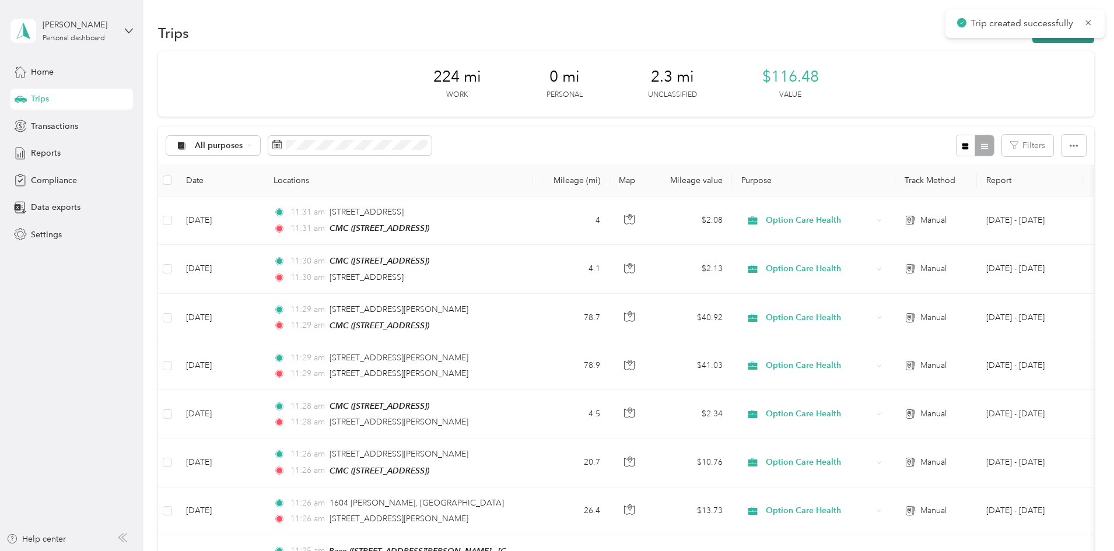
click at [1032, 43] on button "New trip" at bounding box center [1063, 33] width 62 height 20
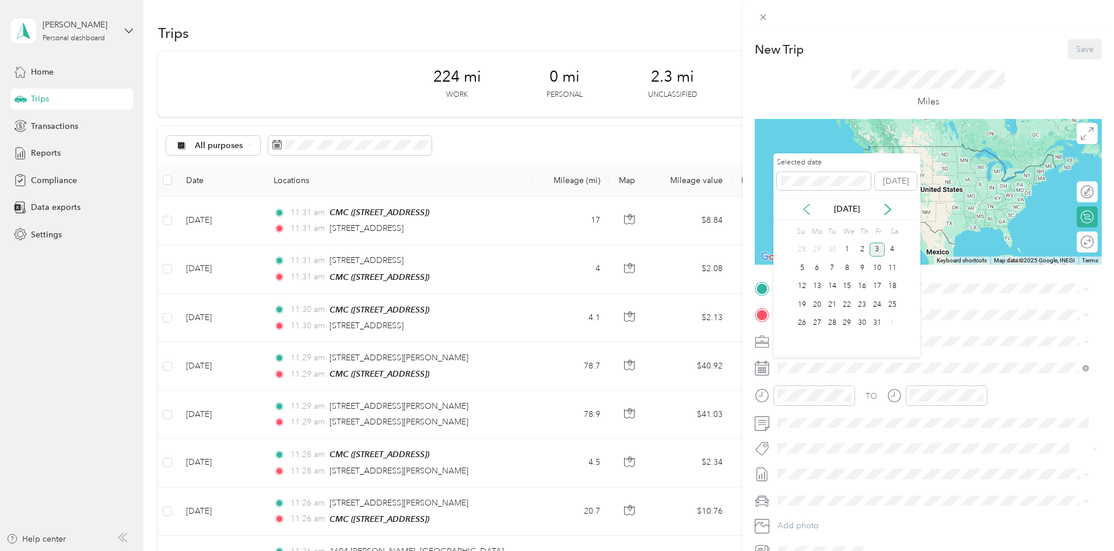
click at [804, 206] on icon at bounding box center [807, 209] width 12 height 12
click at [862, 286] on div "18" at bounding box center [861, 286] width 15 height 15
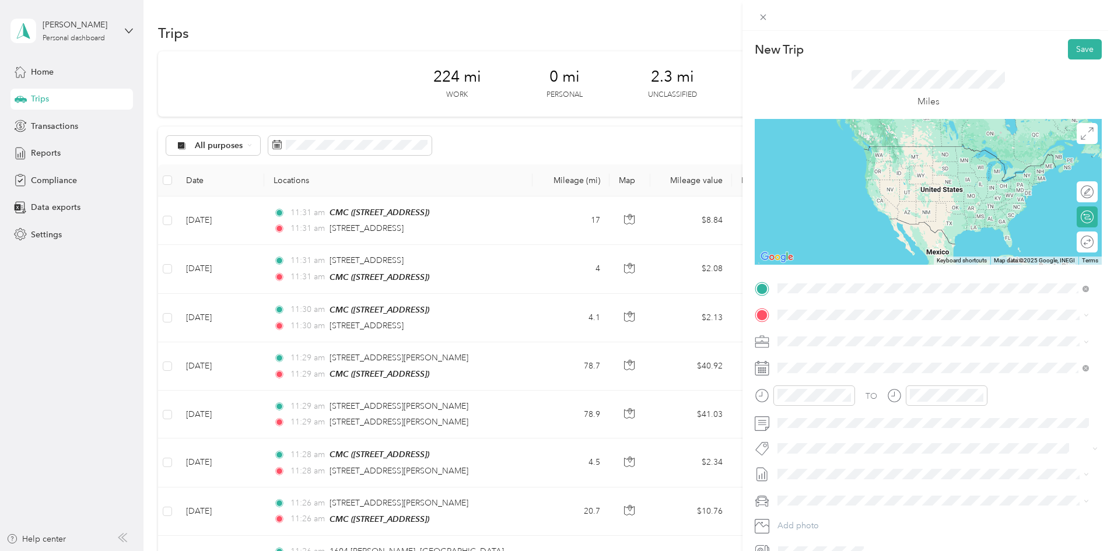
click at [822, 335] on span "[STREET_ADDRESS][US_STATE]" at bounding box center [857, 330] width 117 height 10
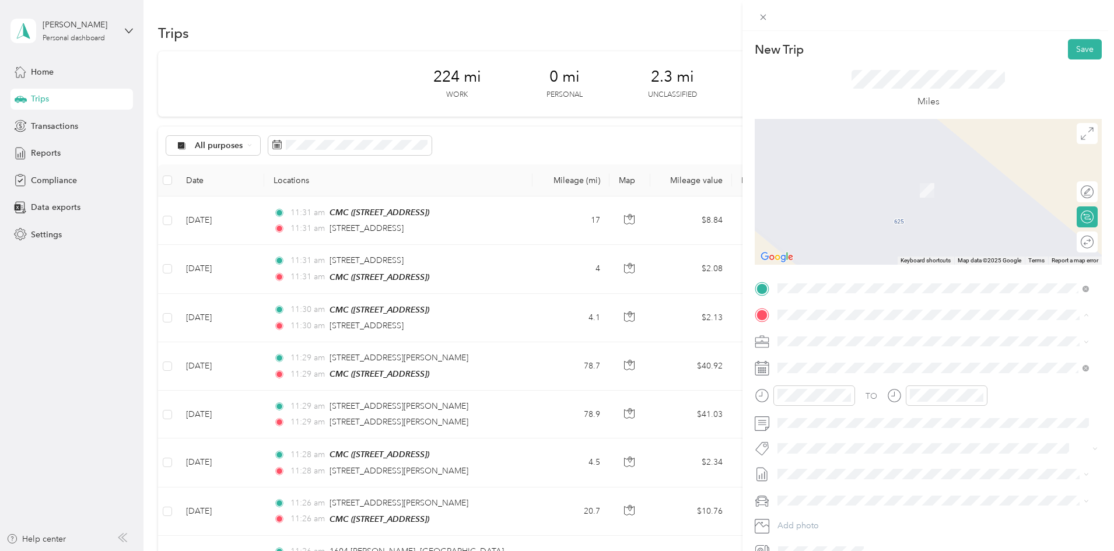
click at [821, 365] on div "CMC [STREET_ADDRESS]" at bounding box center [836, 368] width 74 height 24
click at [848, 357] on span "[STREET_ADDRESS][PERSON_NAME][US_STATE]" at bounding box center [889, 357] width 181 height 10
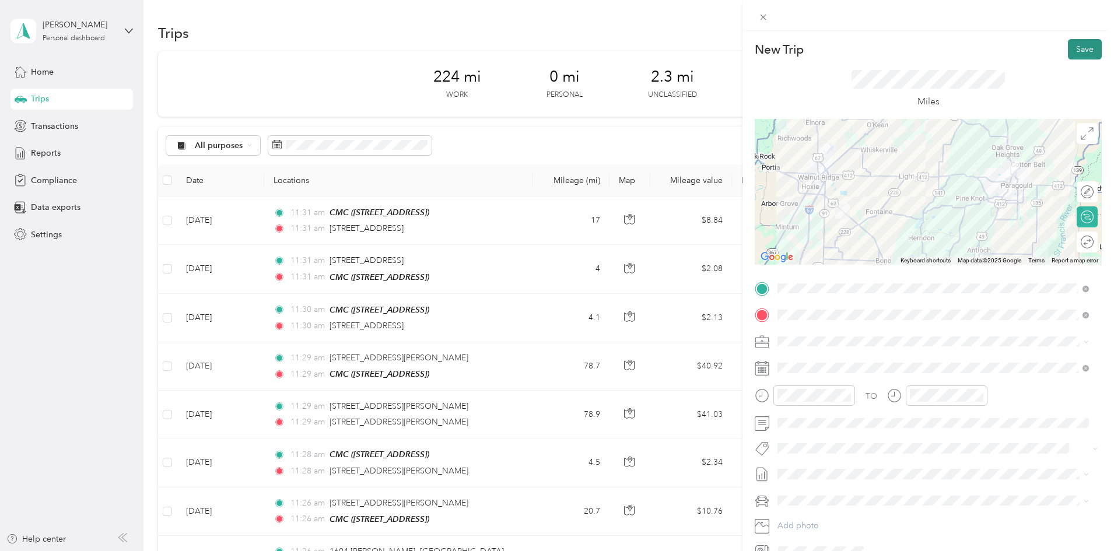
click at [1079, 51] on button "Save" at bounding box center [1085, 49] width 34 height 20
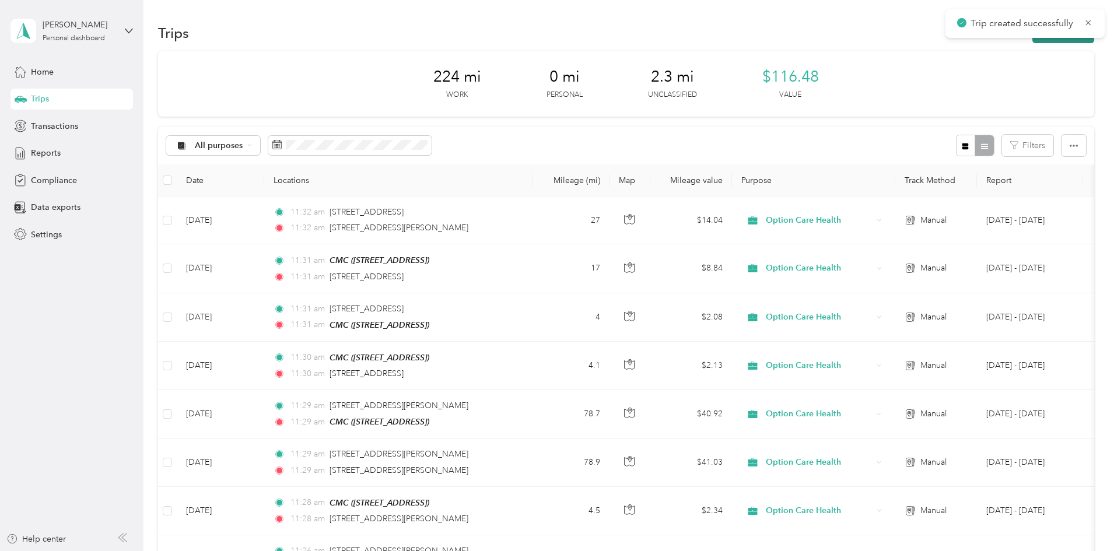
click at [1032, 40] on button "New trip" at bounding box center [1063, 33] width 62 height 20
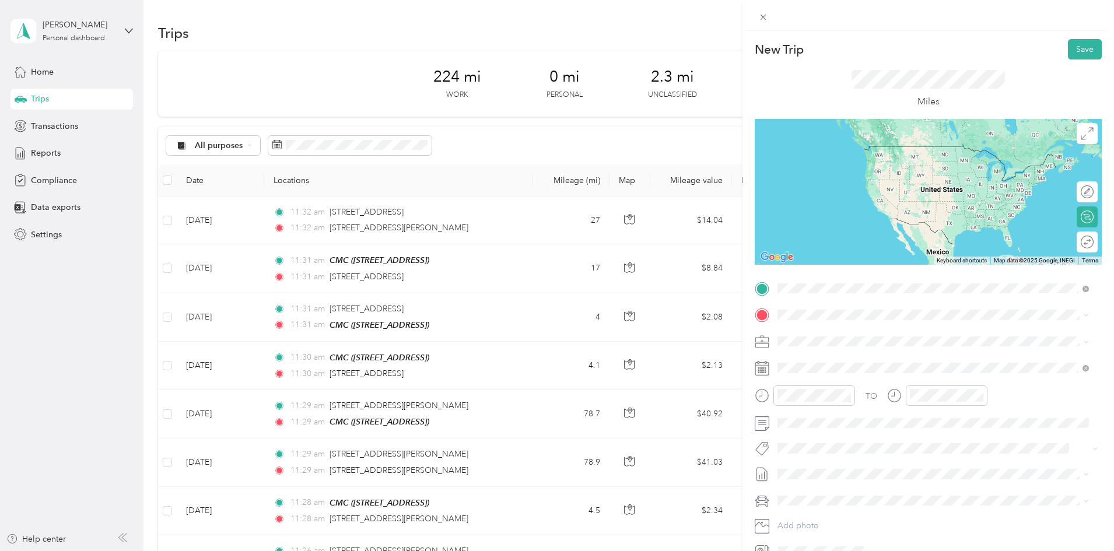
click at [841, 331] on span "[STREET_ADDRESS][PERSON_NAME][US_STATE]" at bounding box center [889, 330] width 181 height 10
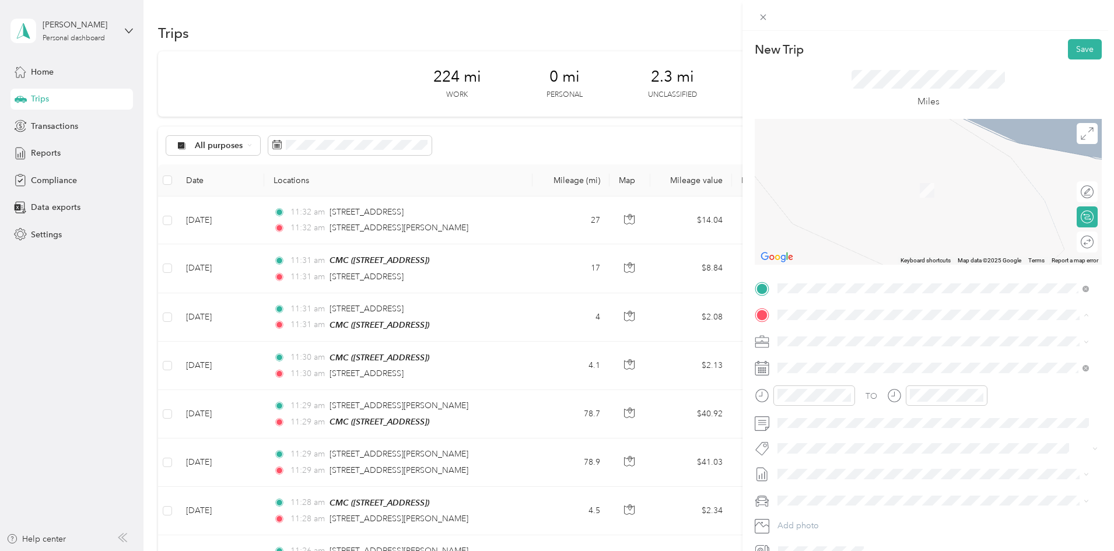
click at [820, 369] on span "[STREET_ADDRESS]" at bounding box center [836, 374] width 74 height 10
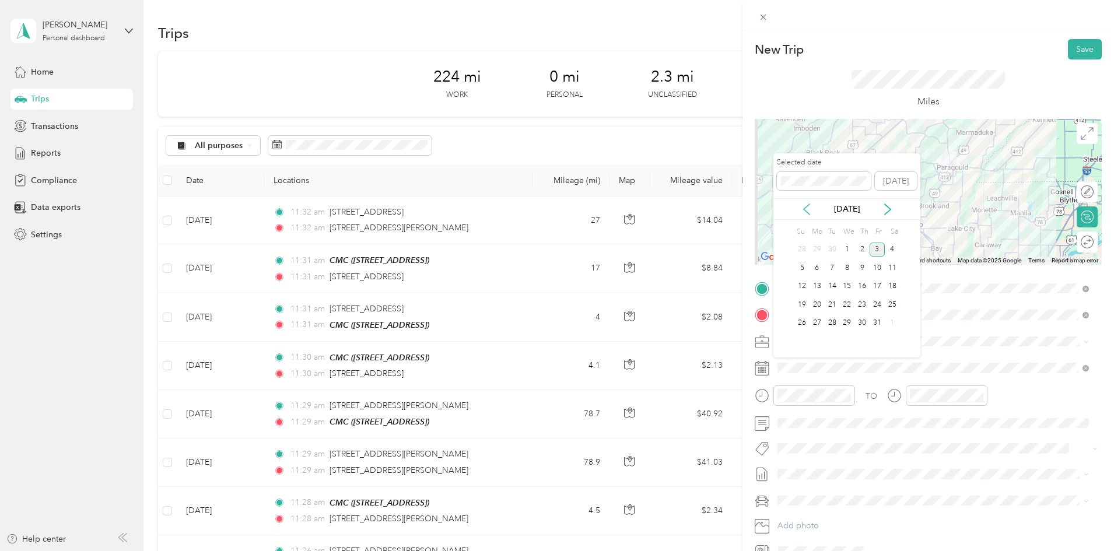
click at [810, 212] on icon at bounding box center [807, 209] width 12 height 12
click at [865, 282] on div "18" at bounding box center [861, 286] width 15 height 15
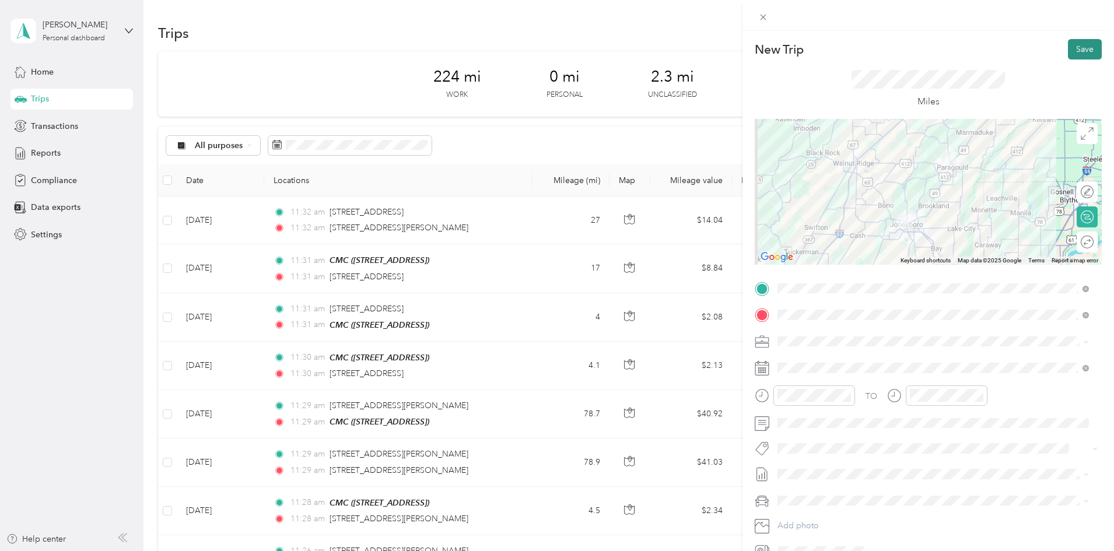
click at [1074, 50] on button "Save" at bounding box center [1085, 49] width 34 height 20
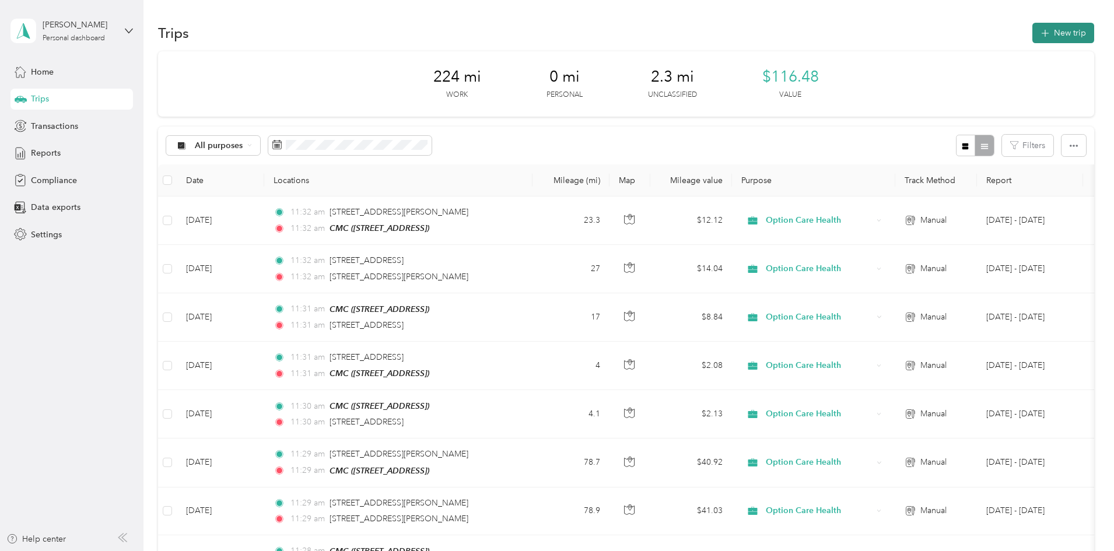
click at [1038, 34] on icon "button" at bounding box center [1044, 33] width 13 height 13
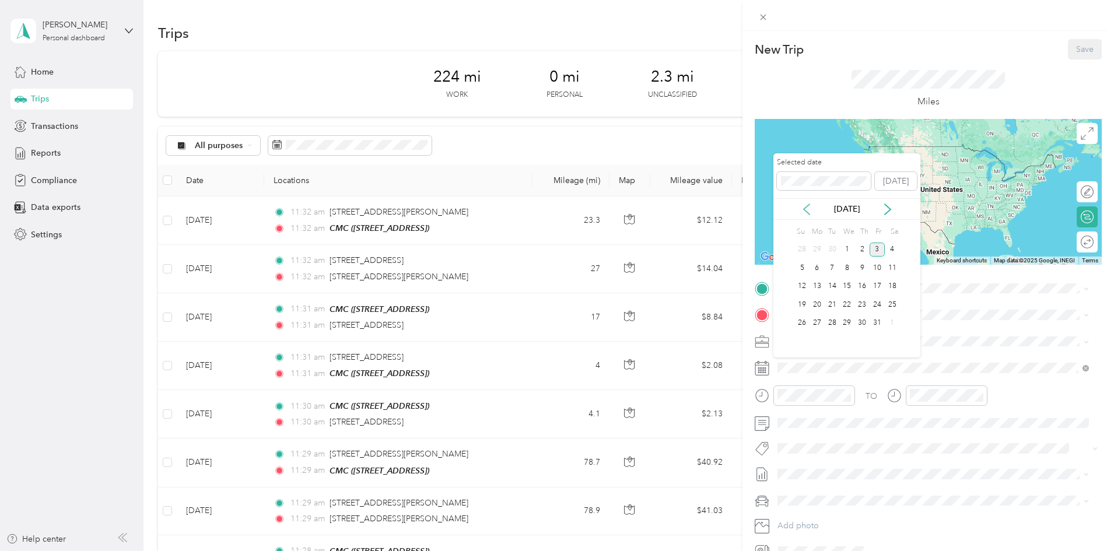
click at [807, 210] on icon at bounding box center [807, 209] width 12 height 12
click at [878, 289] on div "19" at bounding box center [876, 286] width 15 height 15
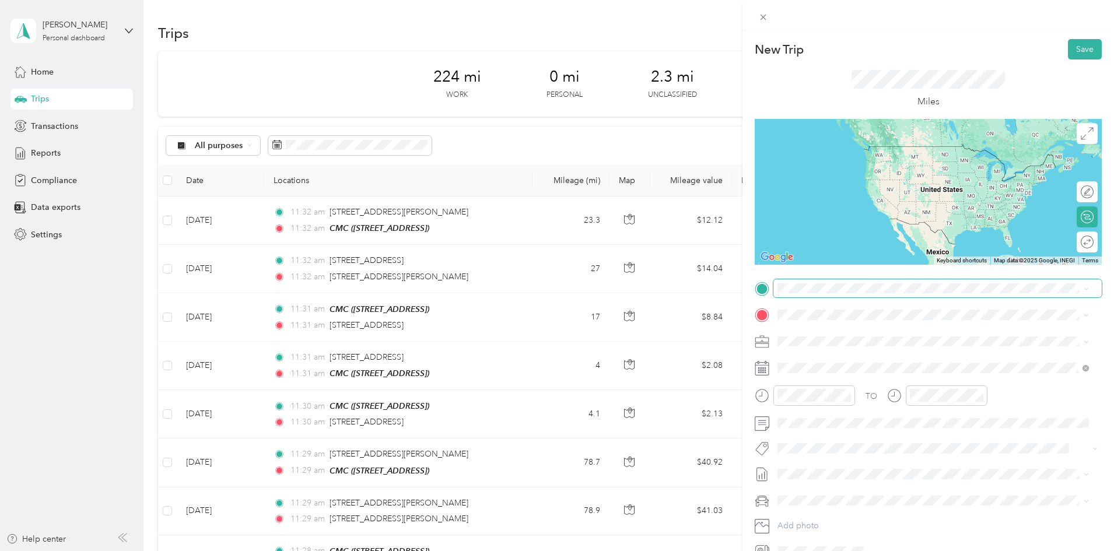
click at [810, 282] on span at bounding box center [937, 288] width 328 height 19
click at [810, 294] on span at bounding box center [937, 288] width 328 height 19
click at [826, 347] on span "[STREET_ADDRESS]" at bounding box center [836, 348] width 74 height 10
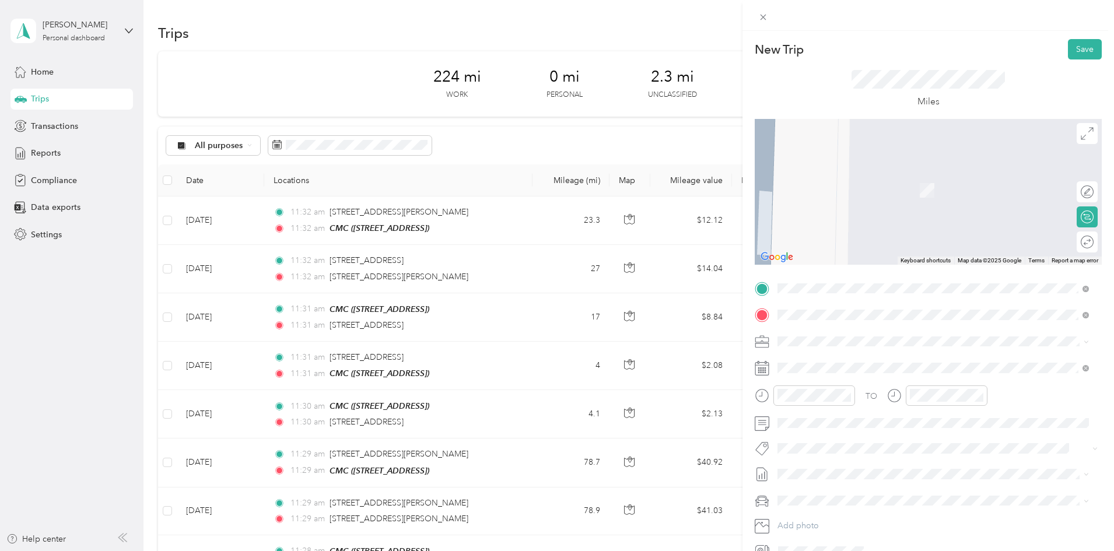
click at [829, 366] on div "[STREET_ADDRESS][US_STATE]" at bounding box center [932, 358] width 303 height 16
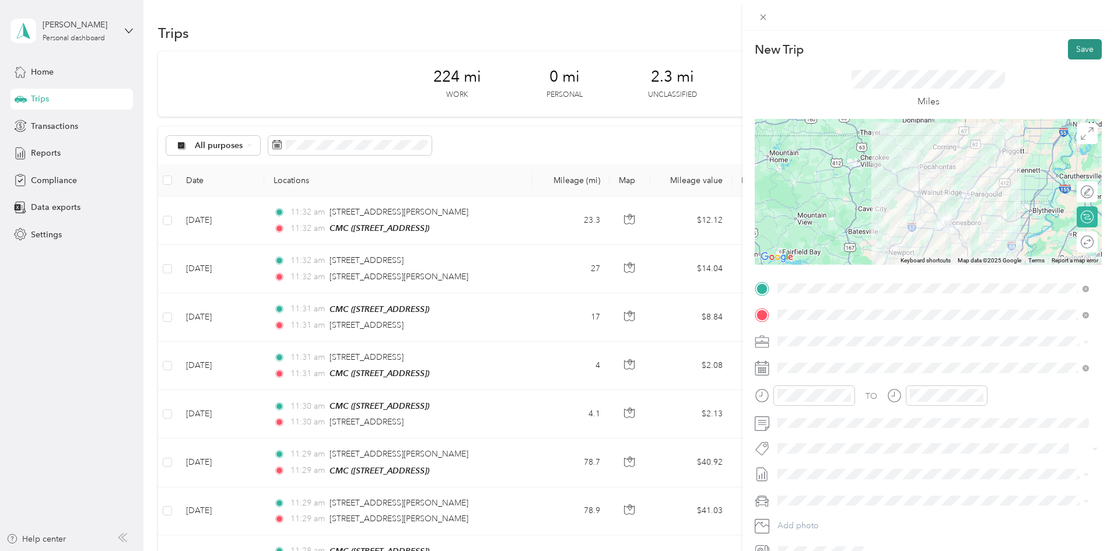
click at [1082, 44] on button "Save" at bounding box center [1085, 49] width 34 height 20
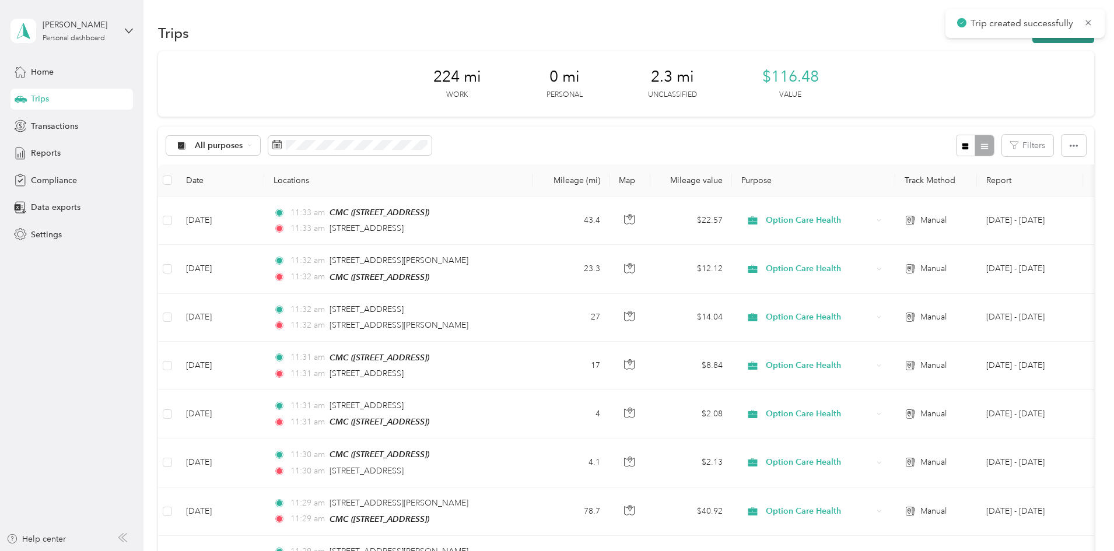
click at [1032, 42] on button "New trip" at bounding box center [1063, 33] width 62 height 20
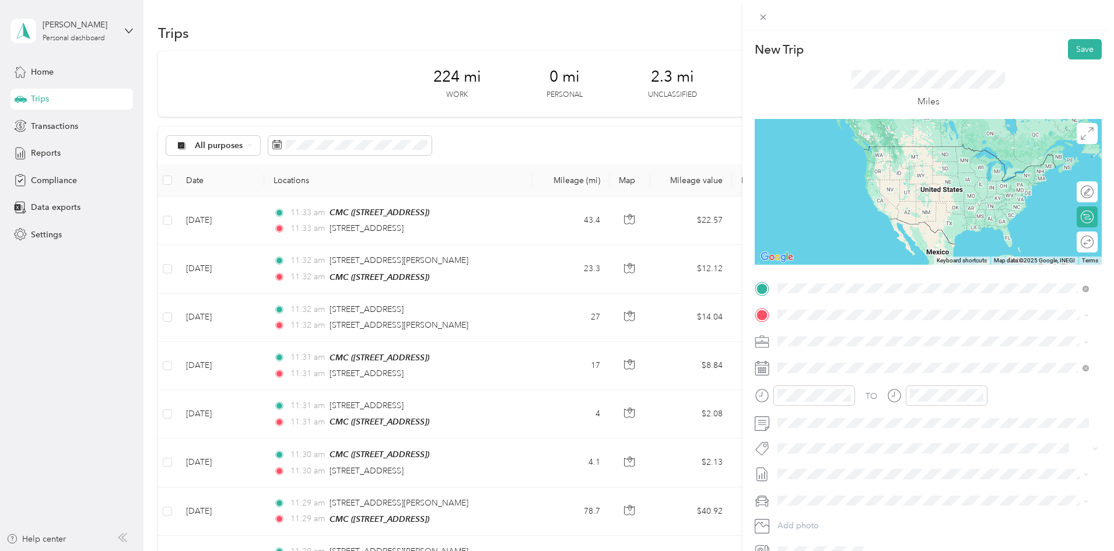
click at [829, 336] on span "[STREET_ADDRESS][US_STATE]" at bounding box center [857, 330] width 117 height 10
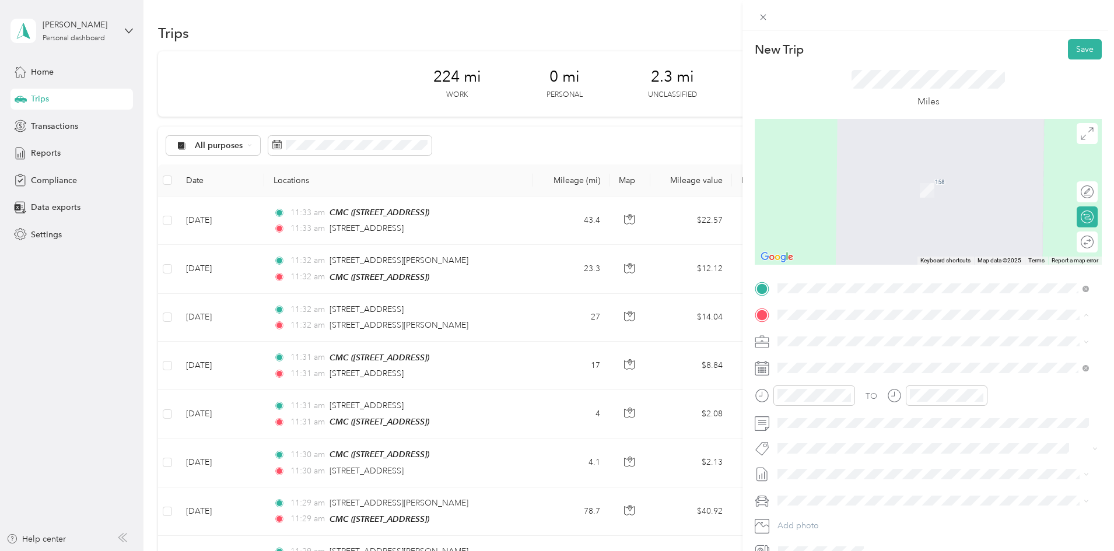
click at [815, 368] on div "CMC [STREET_ADDRESS]" at bounding box center [836, 368] width 74 height 24
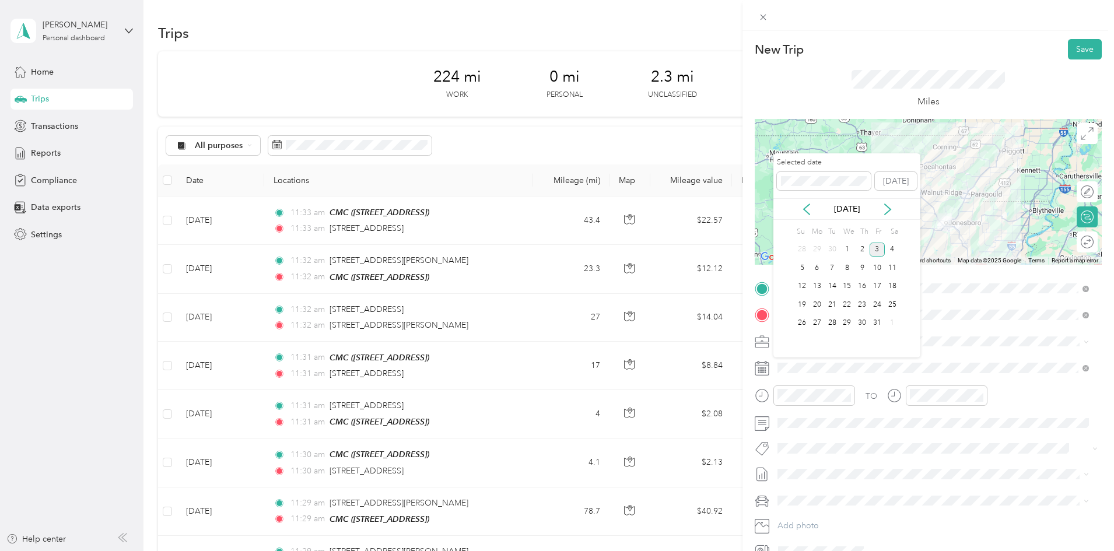
click at [807, 216] on div "[DATE]" at bounding box center [846, 209] width 147 height 22
click at [807, 208] on icon at bounding box center [807, 209] width 12 height 12
click at [878, 285] on div "19" at bounding box center [876, 286] width 15 height 15
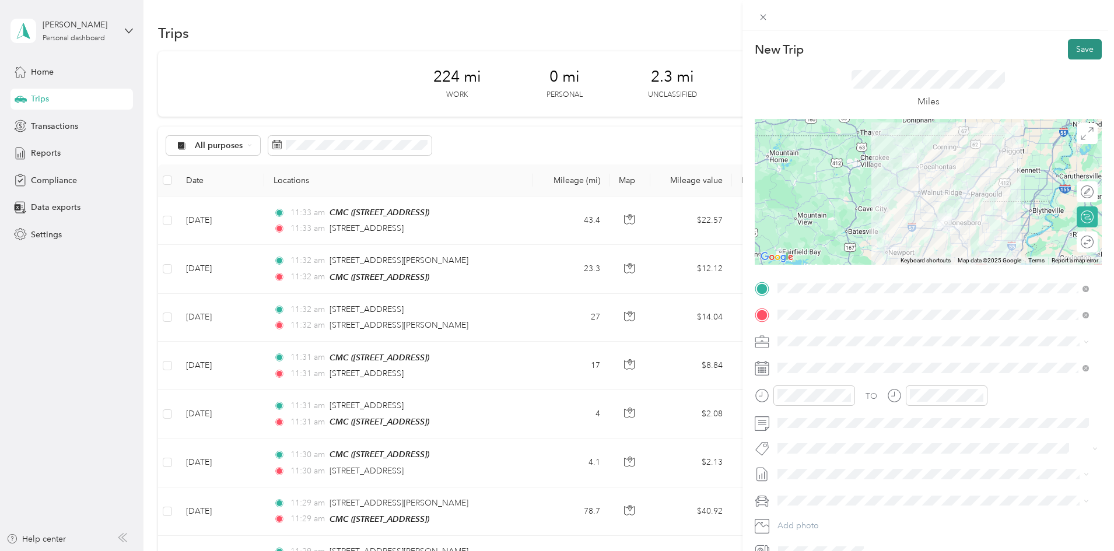
click at [1078, 53] on button "Save" at bounding box center [1085, 49] width 34 height 20
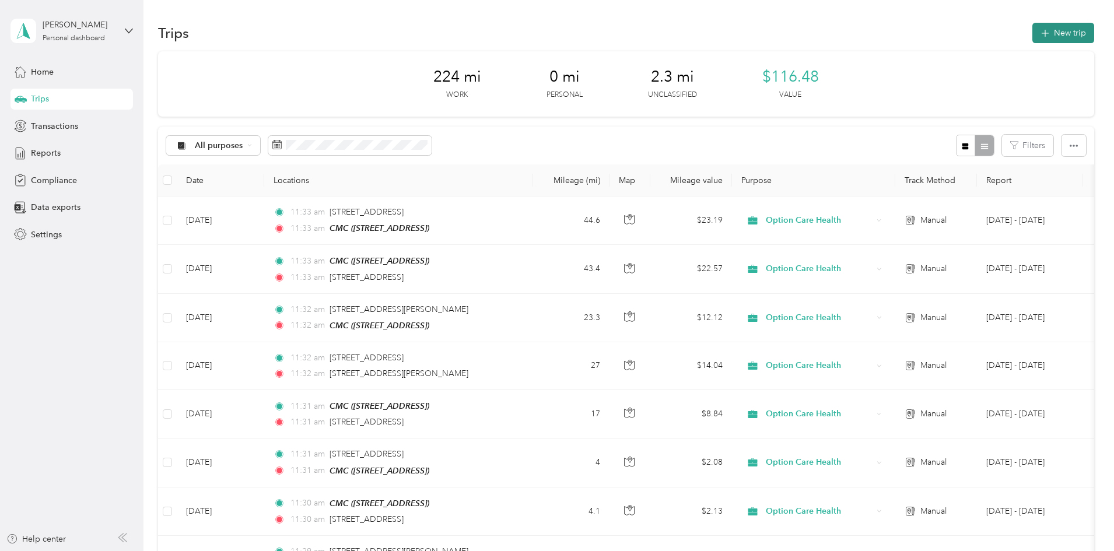
click at [1032, 31] on button "New trip" at bounding box center [1063, 33] width 62 height 20
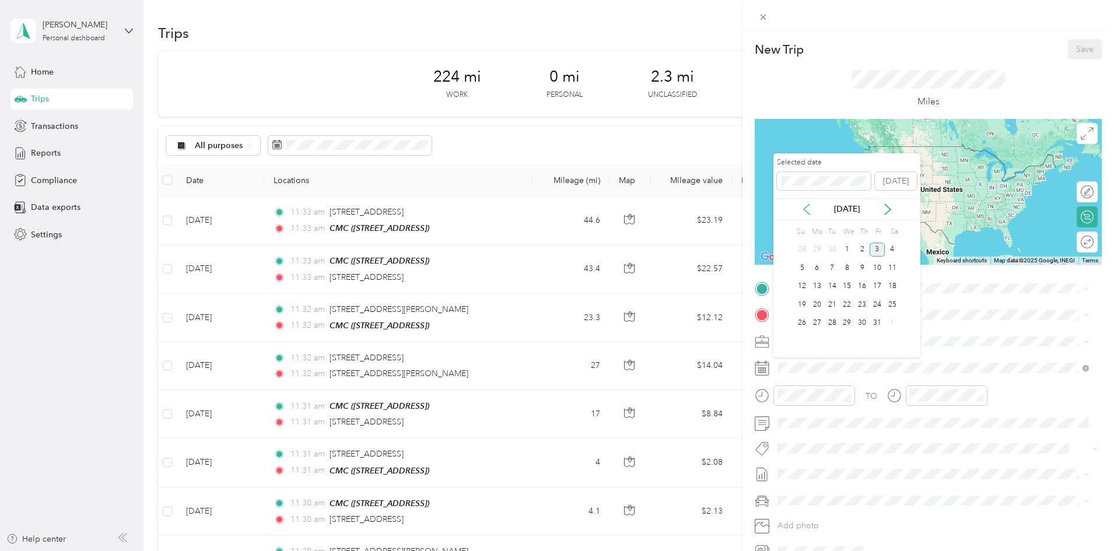
click at [805, 209] on icon at bounding box center [806, 209] width 6 height 10
click at [820, 301] on div "22" at bounding box center [816, 304] width 15 height 15
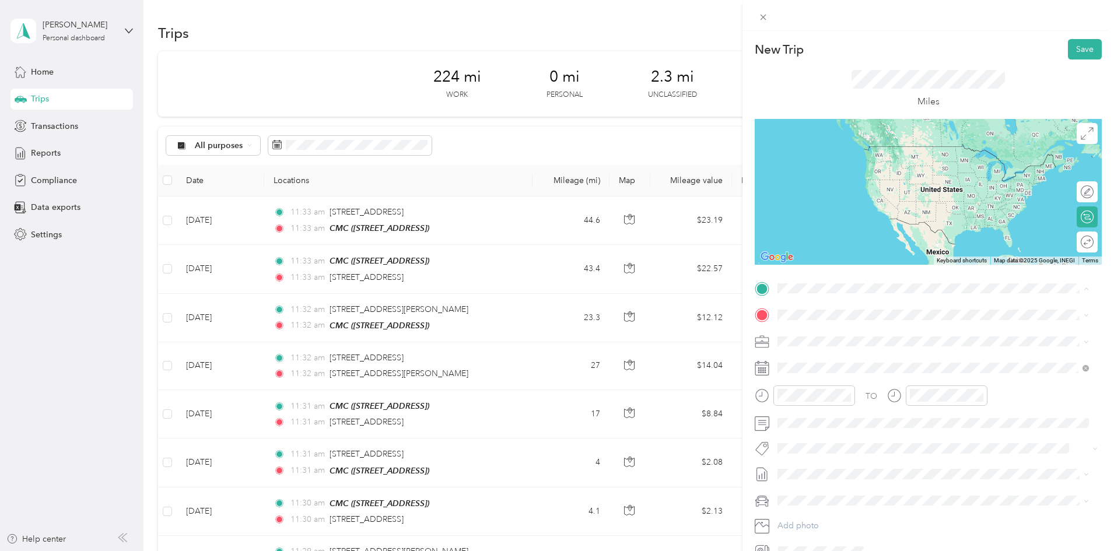
click at [821, 388] on div "Base [STREET_ADDRESS][PERSON_NAME]" at bounding box center [868, 378] width 139 height 24
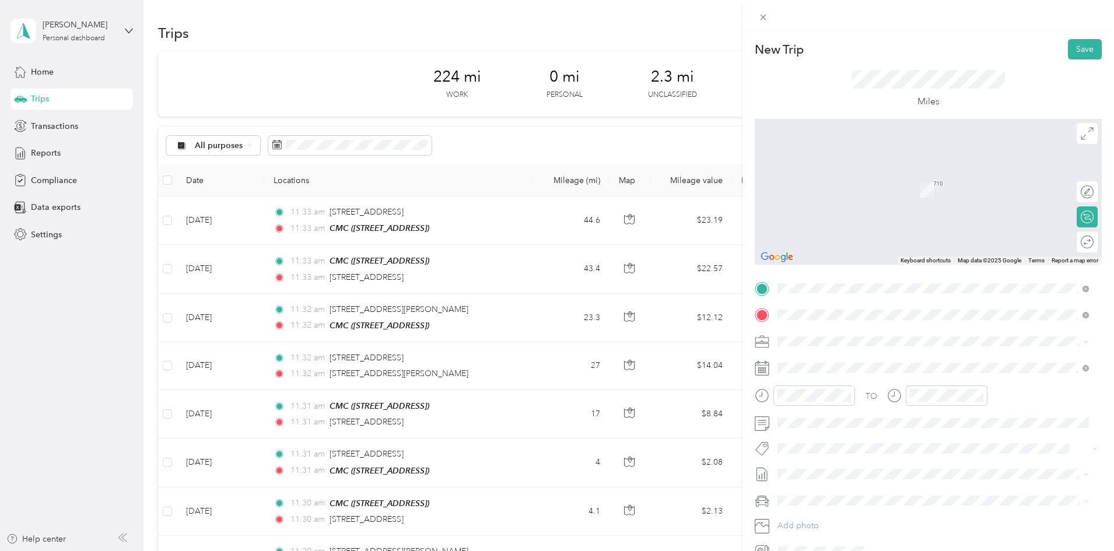
click at [841, 362] on span "[STREET_ADDRESS][US_STATE]" at bounding box center [857, 357] width 117 height 10
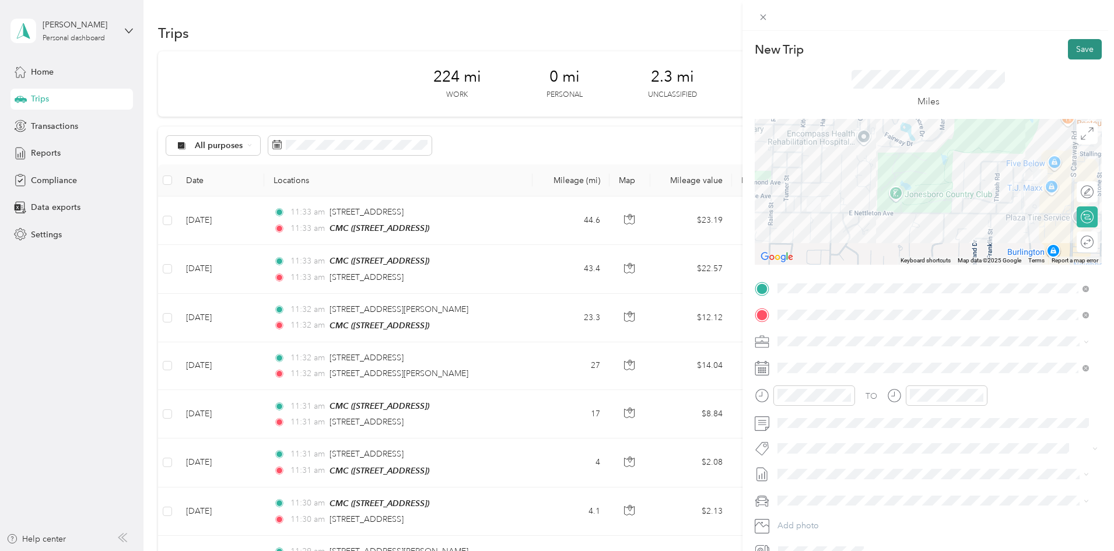
click at [1071, 48] on button "Save" at bounding box center [1085, 49] width 34 height 20
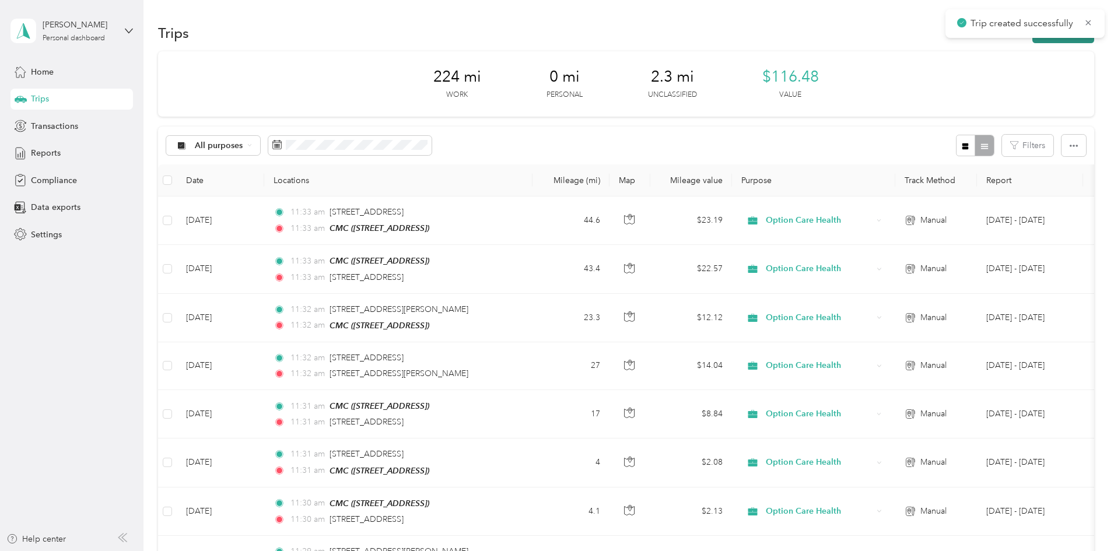
click at [1032, 41] on button "New trip" at bounding box center [1063, 33] width 62 height 20
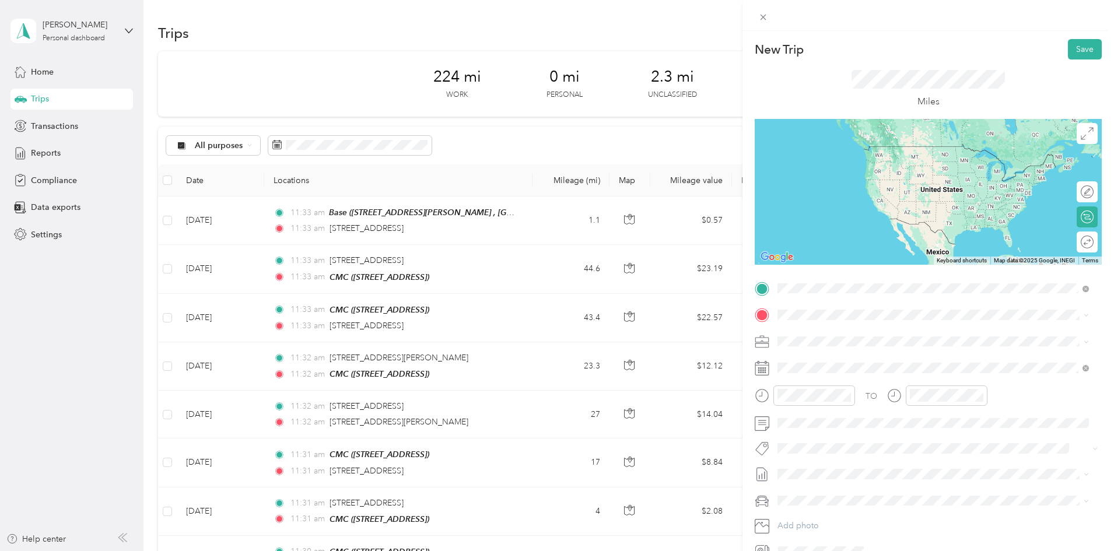
click at [837, 325] on span "[STREET_ADDRESS][US_STATE]" at bounding box center [857, 330] width 117 height 10
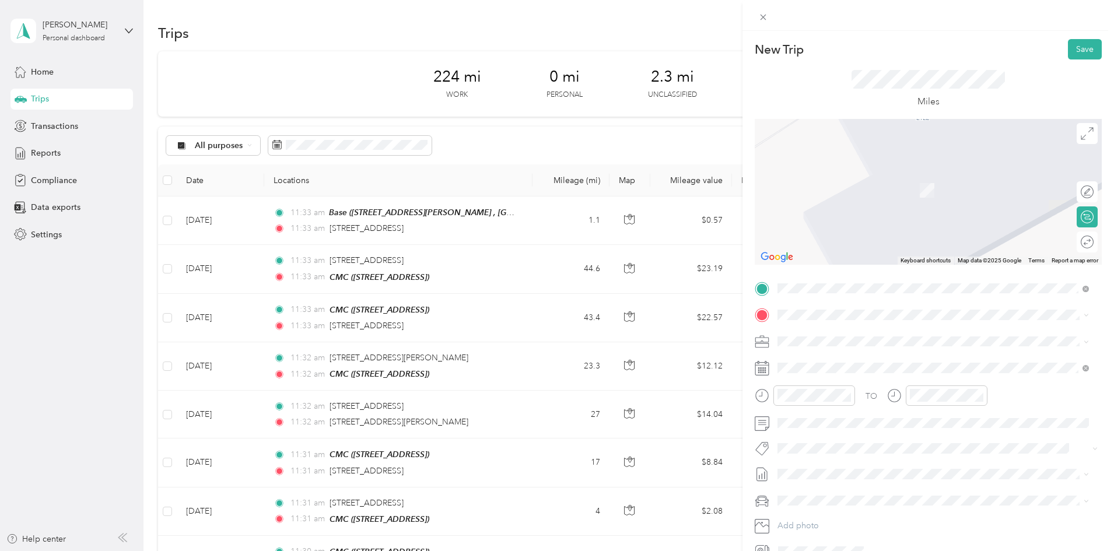
click at [830, 359] on span "[STREET_ADDRESS][PERSON_NAME][US_STATE]" at bounding box center [889, 356] width 181 height 10
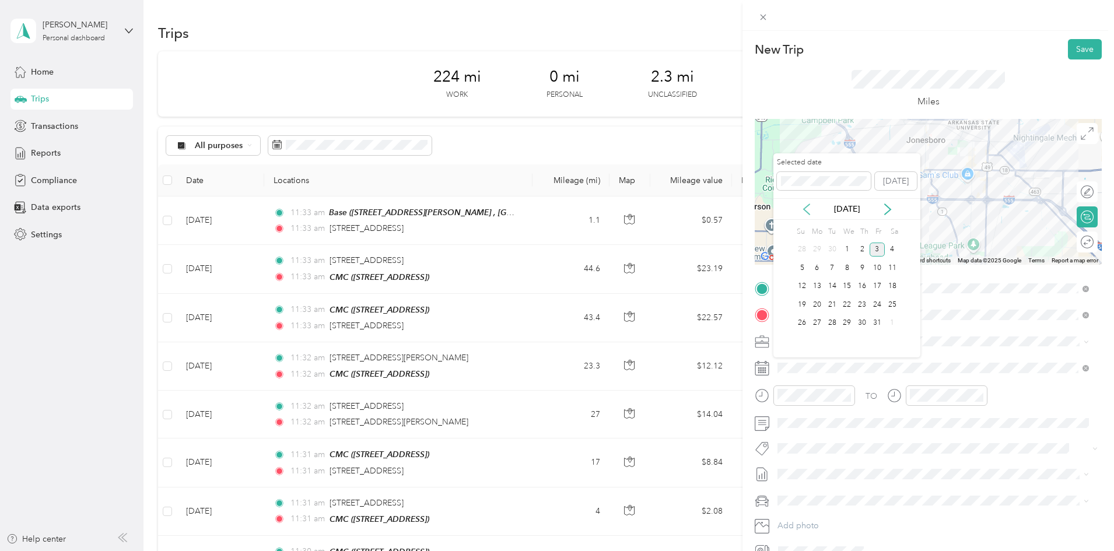
click at [807, 211] on icon at bounding box center [807, 209] width 12 height 12
click at [815, 304] on div "22" at bounding box center [816, 304] width 15 height 15
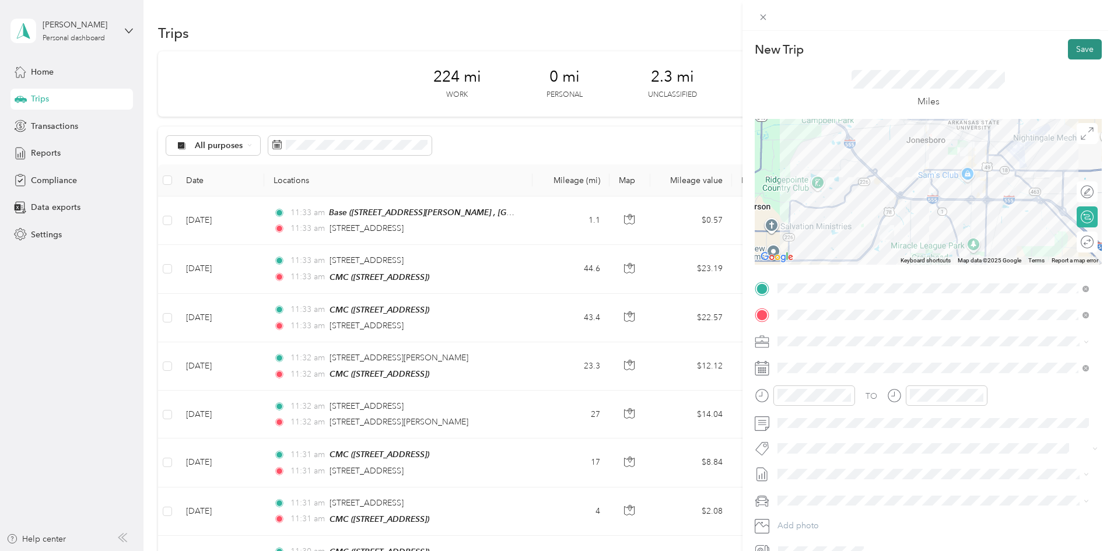
click at [1070, 50] on button "Save" at bounding box center [1085, 49] width 34 height 20
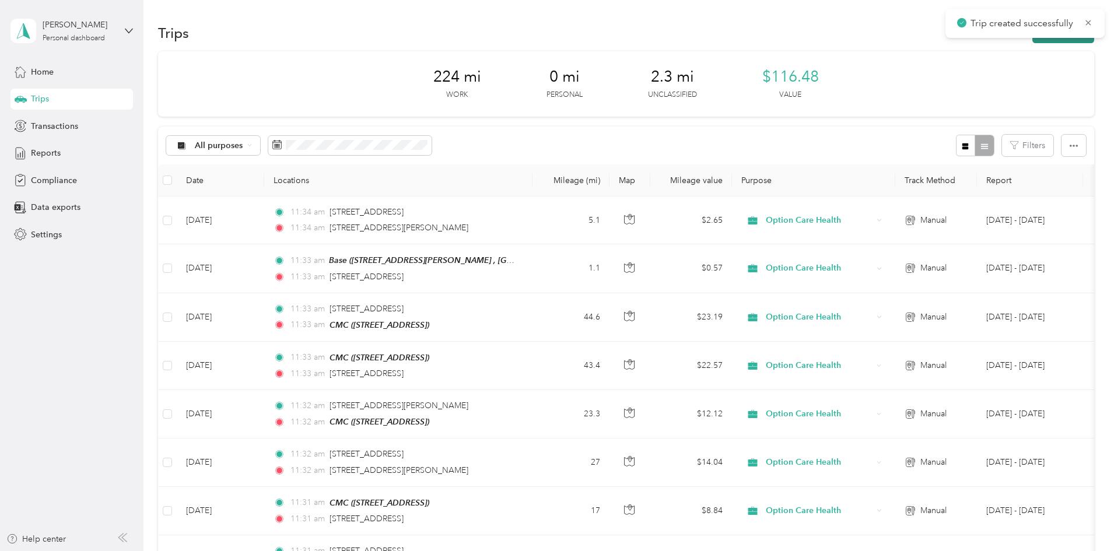
click at [1032, 40] on button "New trip" at bounding box center [1063, 33] width 62 height 20
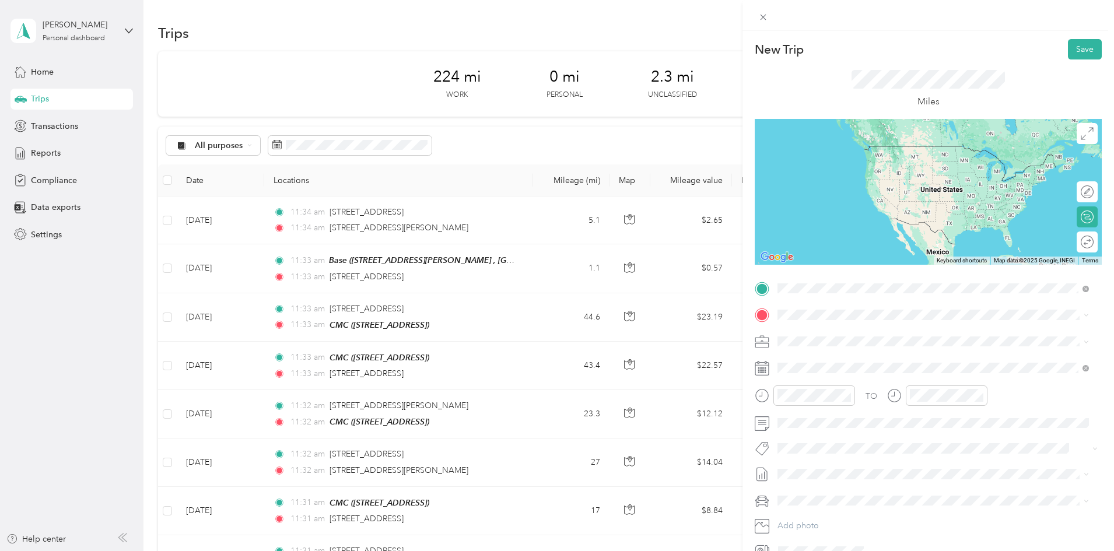
drag, startPoint x: 836, startPoint y: 341, endPoint x: 830, endPoint y: 336, distance: 7.1
click at [836, 336] on span "[STREET_ADDRESS][PERSON_NAME][US_STATE]" at bounding box center [889, 330] width 181 height 10
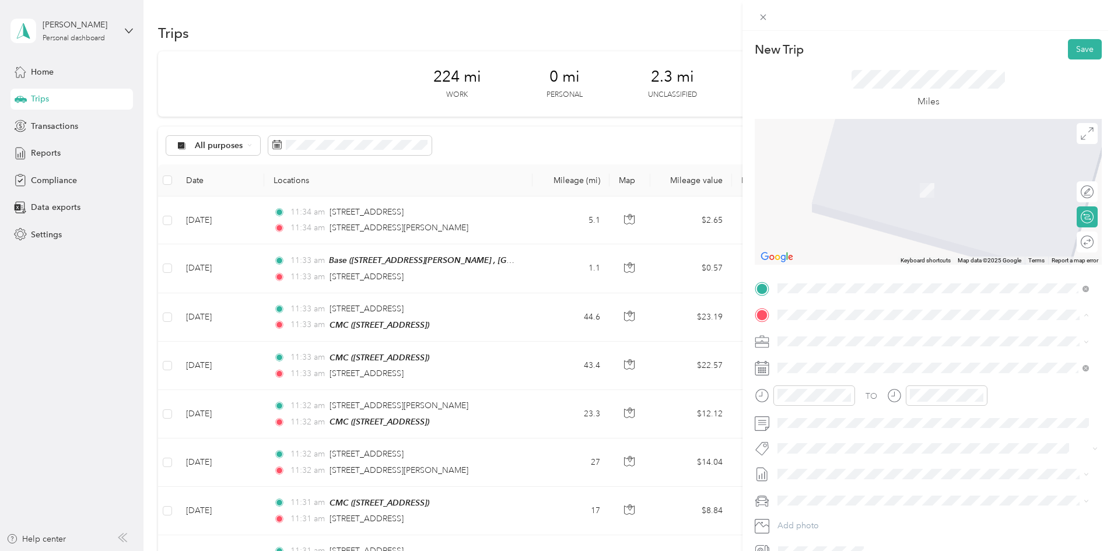
click at [843, 454] on div "[PERSON_NAME] [STREET_ADDRESS]" at bounding box center [836, 441] width 74 height 24
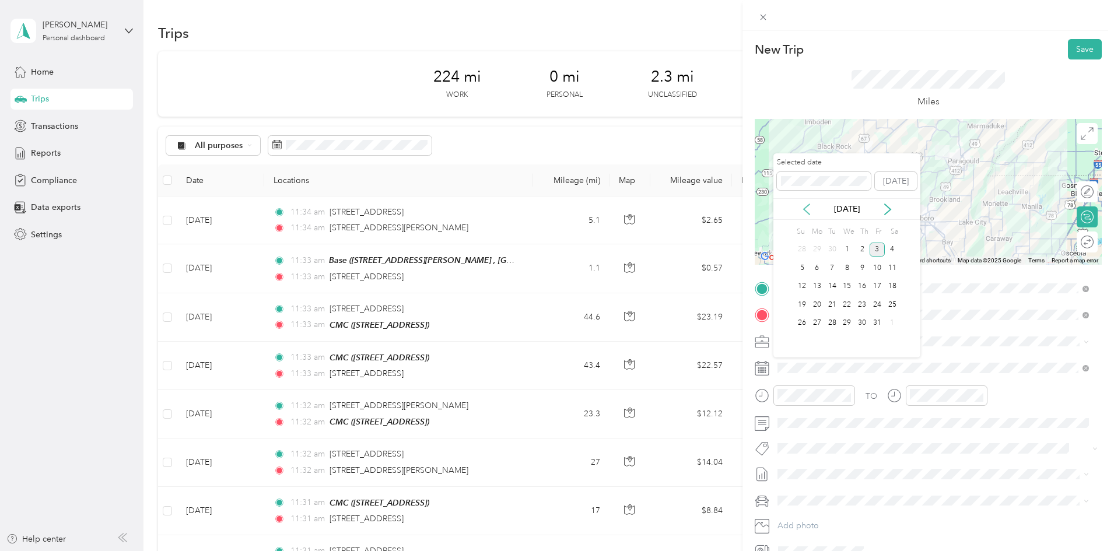
click at [802, 212] on icon at bounding box center [807, 209] width 12 height 12
drag, startPoint x: 815, startPoint y: 305, endPoint x: 822, endPoint y: 301, distance: 7.8
click at [815, 306] on div "22" at bounding box center [816, 304] width 15 height 15
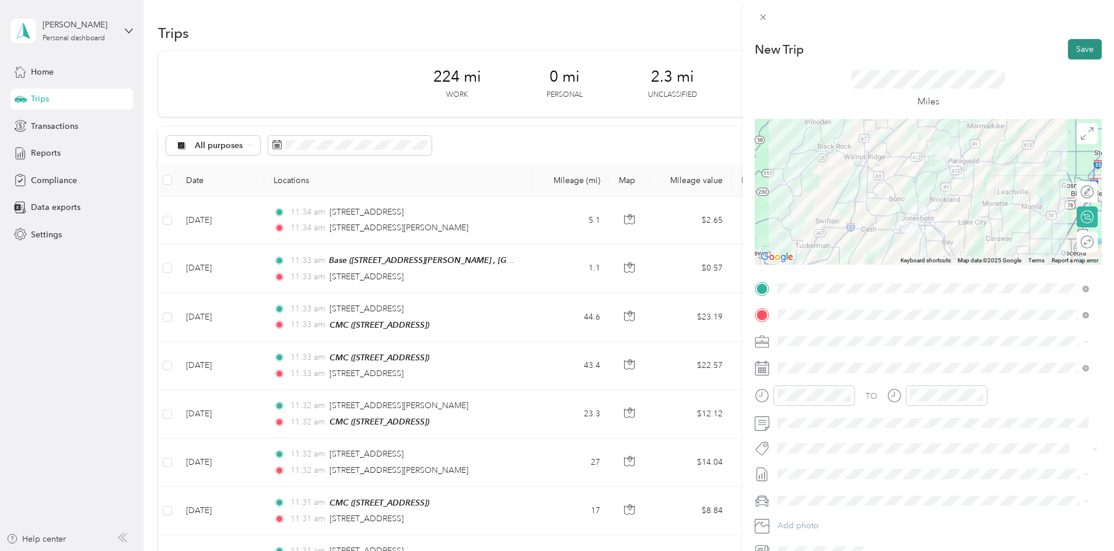
click at [1073, 49] on button "Save" at bounding box center [1085, 49] width 34 height 20
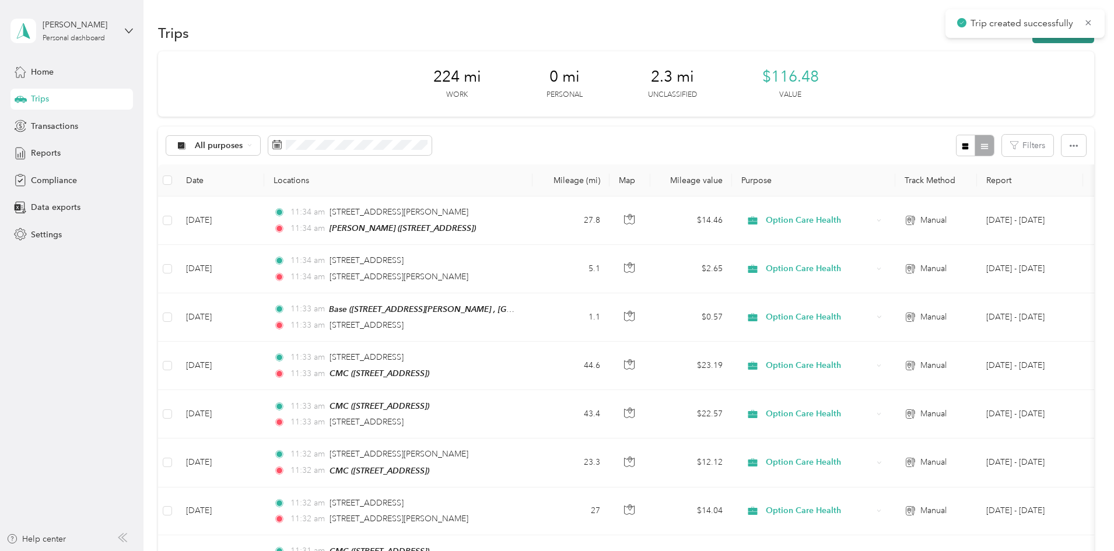
click at [1032, 40] on button "New trip" at bounding box center [1063, 33] width 62 height 20
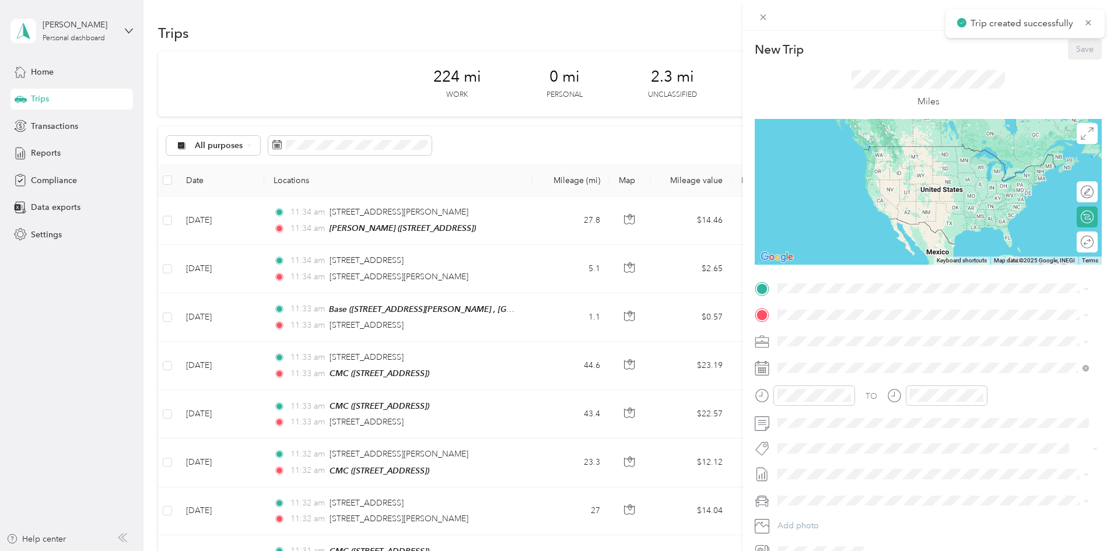
click at [841, 426] on span "[STREET_ADDRESS]" at bounding box center [836, 421] width 74 height 10
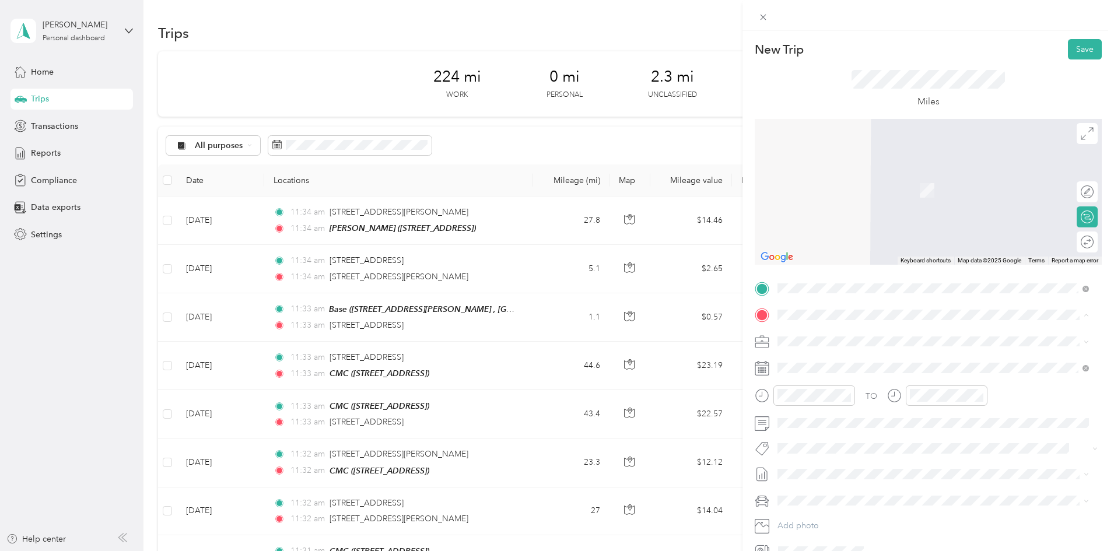
click at [821, 376] on span "[STREET_ADDRESS]" at bounding box center [836, 374] width 74 height 10
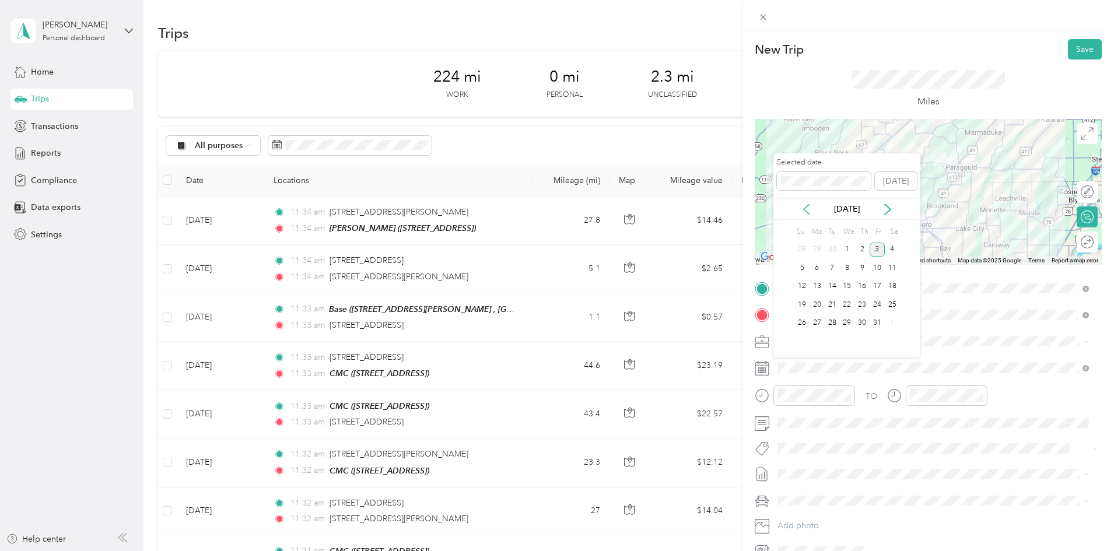
click at [806, 211] on icon at bounding box center [806, 209] width 6 height 10
click at [816, 304] on div "22" at bounding box center [816, 304] width 15 height 15
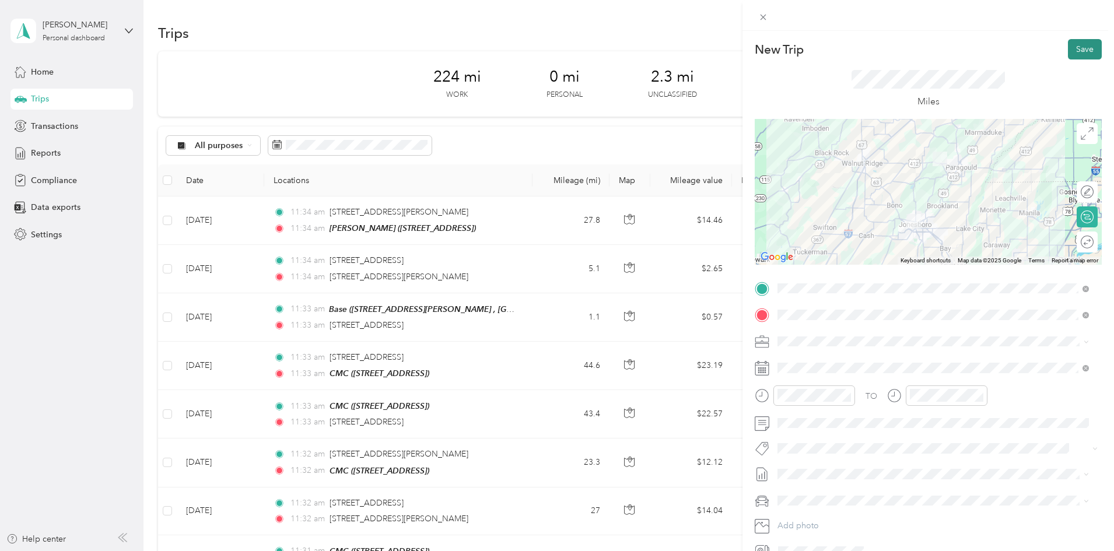
click at [1072, 54] on button "Save" at bounding box center [1085, 49] width 34 height 20
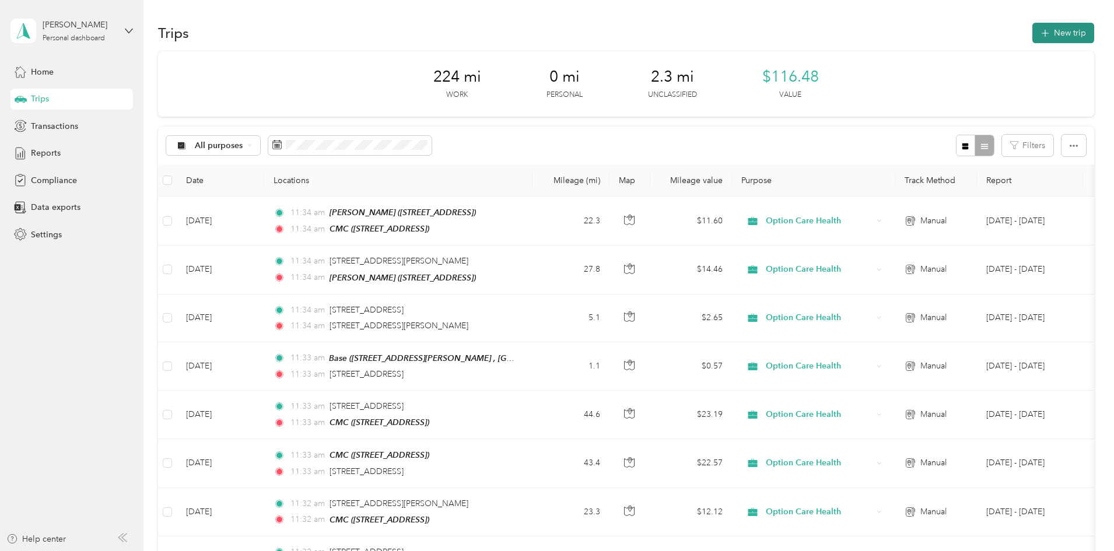
click at [1032, 37] on button "New trip" at bounding box center [1063, 33] width 62 height 20
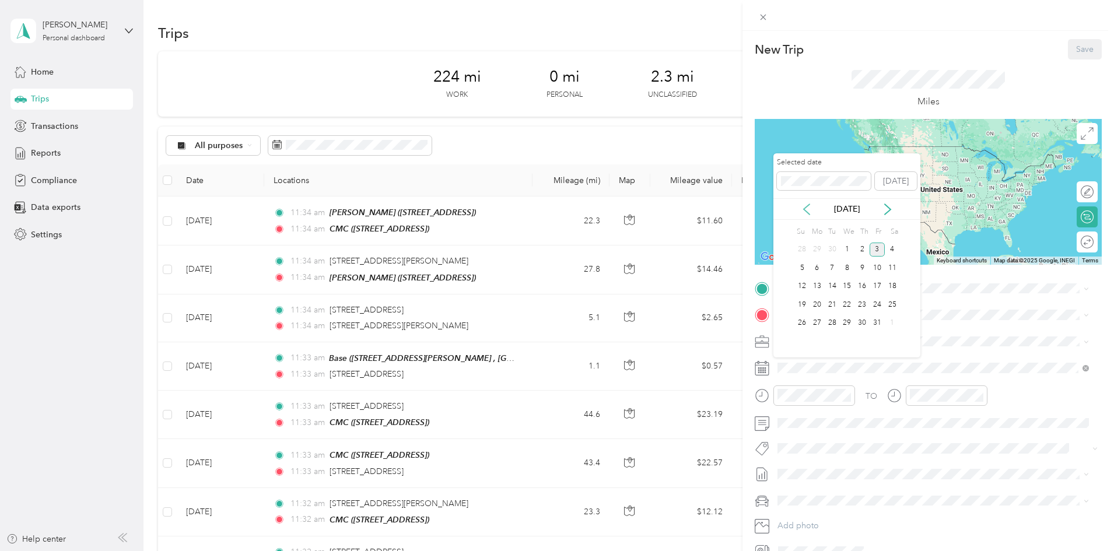
click at [807, 207] on icon at bounding box center [807, 209] width 12 height 12
click at [830, 303] on div "23" at bounding box center [831, 304] width 15 height 15
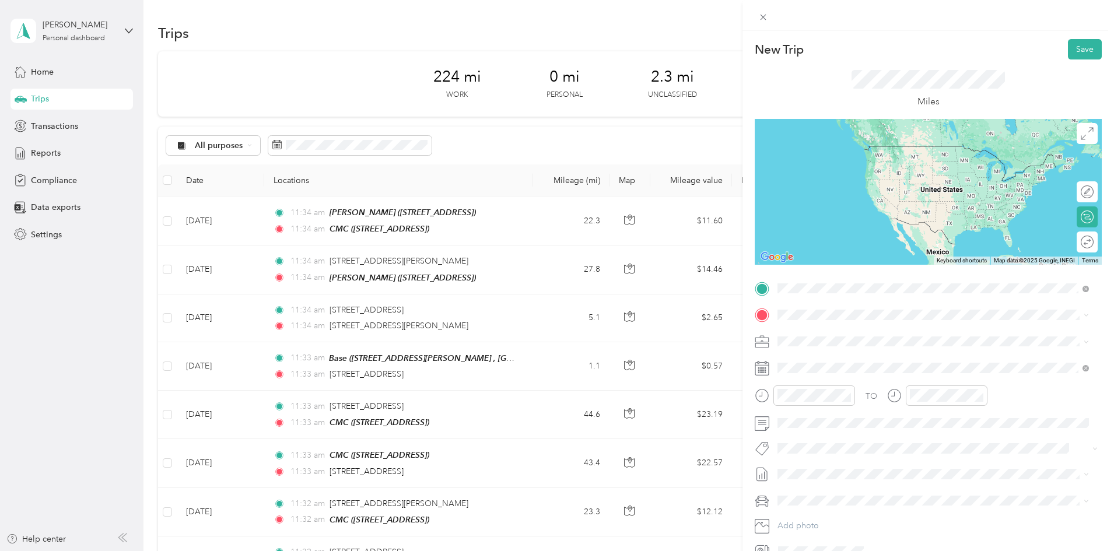
click at [836, 336] on span "[STREET_ADDRESS][US_STATE]" at bounding box center [857, 330] width 117 height 10
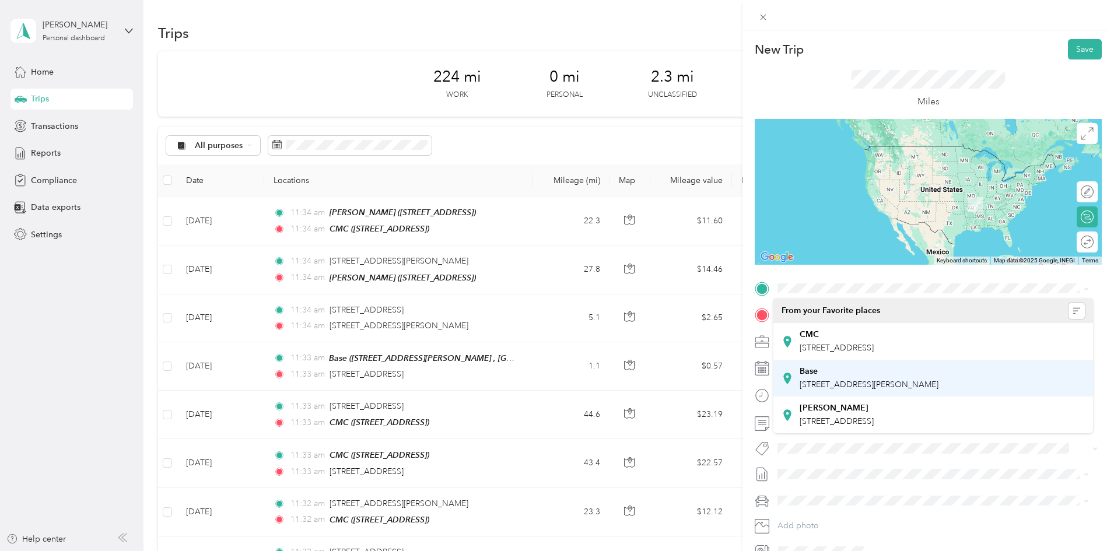
click at [816, 389] on span "[STREET_ADDRESS][PERSON_NAME]" at bounding box center [868, 385] width 139 height 10
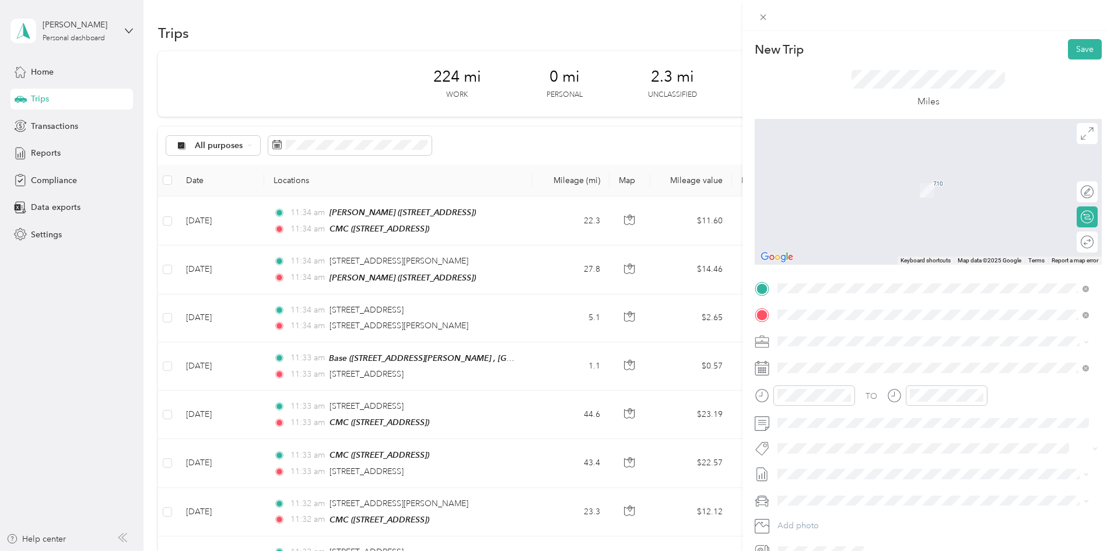
drag, startPoint x: 836, startPoint y: 365, endPoint x: 848, endPoint y: 361, distance: 13.5
click at [836, 362] on span "[STREET_ADDRESS][US_STATE]" at bounding box center [857, 357] width 117 height 10
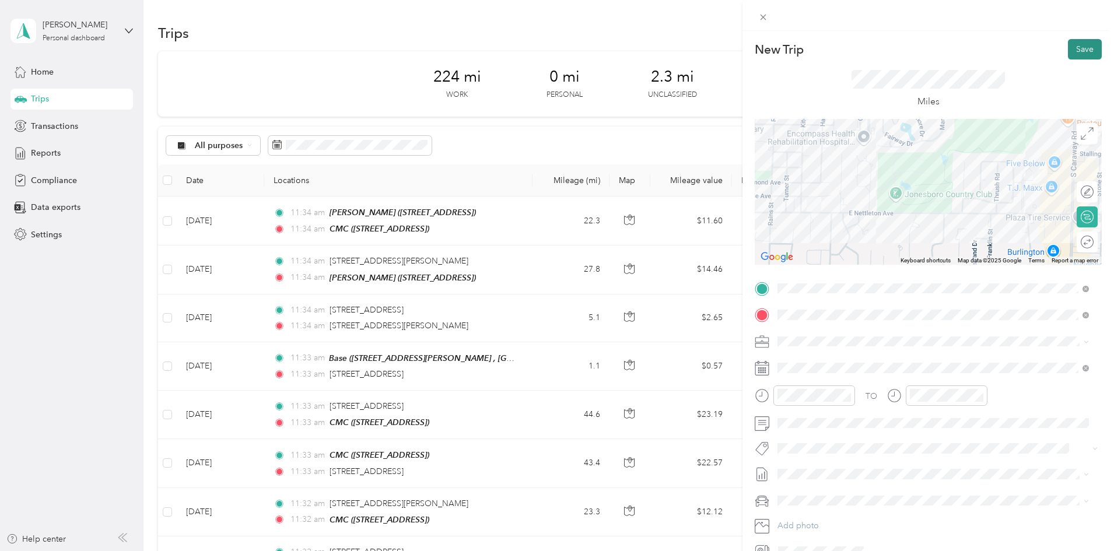
click at [1071, 43] on button "Save" at bounding box center [1085, 49] width 34 height 20
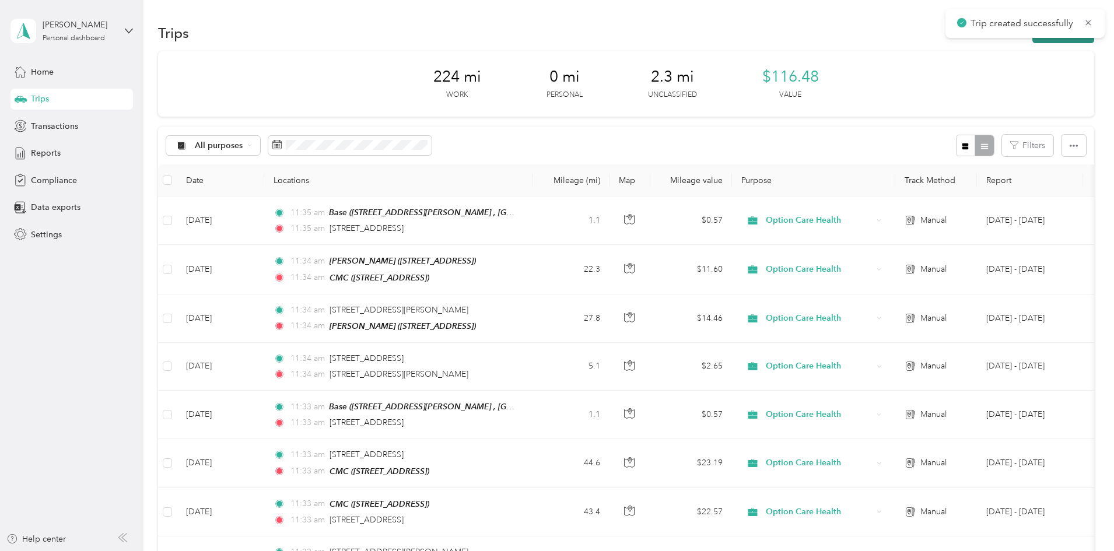
click at [1032, 41] on button "New trip" at bounding box center [1063, 33] width 62 height 20
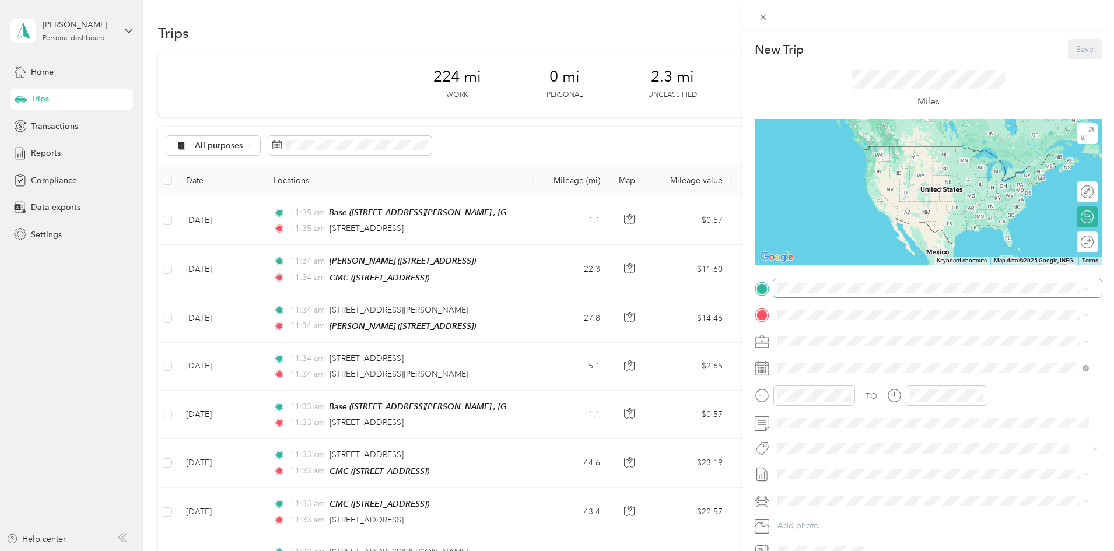
click at [819, 294] on span at bounding box center [937, 288] width 328 height 19
click at [821, 330] on span "[STREET_ADDRESS][US_STATE]" at bounding box center [857, 330] width 117 height 10
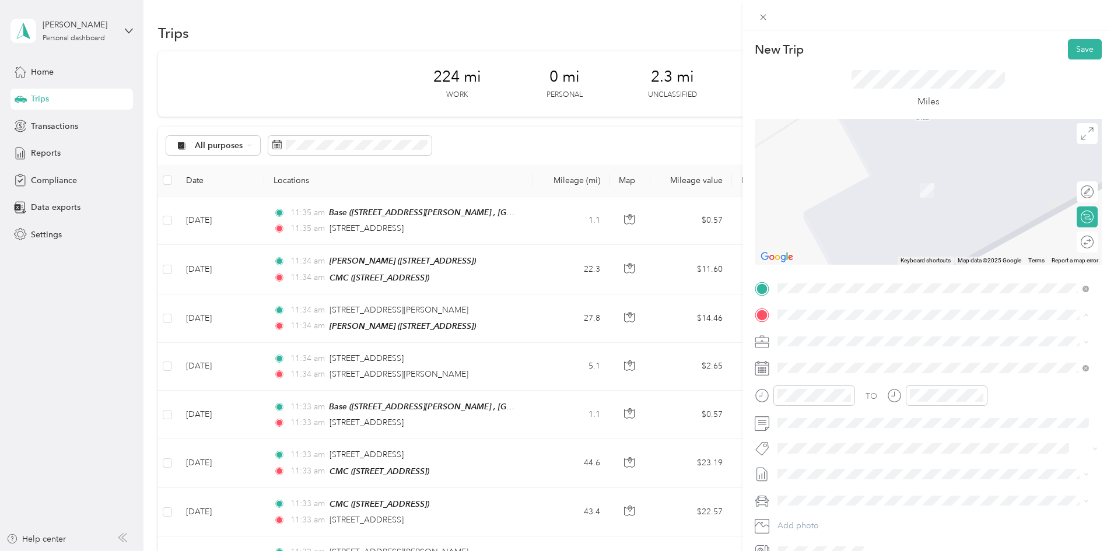
drag, startPoint x: 817, startPoint y: 366, endPoint x: 822, endPoint y: 371, distance: 7.5
click at [817, 366] on div "CMC [STREET_ADDRESS]" at bounding box center [836, 368] width 74 height 24
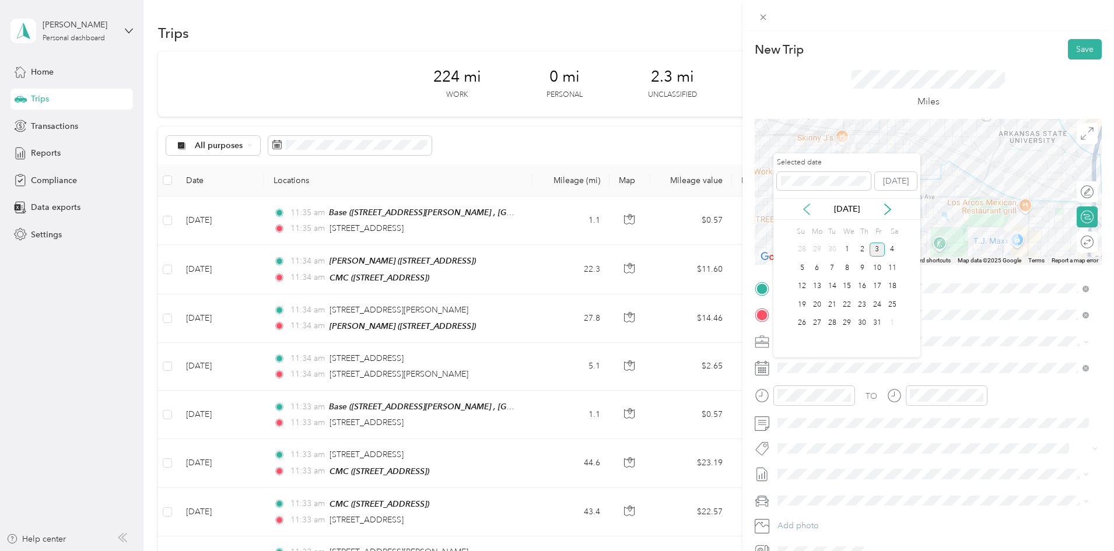
click at [806, 208] on icon at bounding box center [807, 209] width 12 height 12
click at [829, 304] on div "23" at bounding box center [831, 304] width 15 height 15
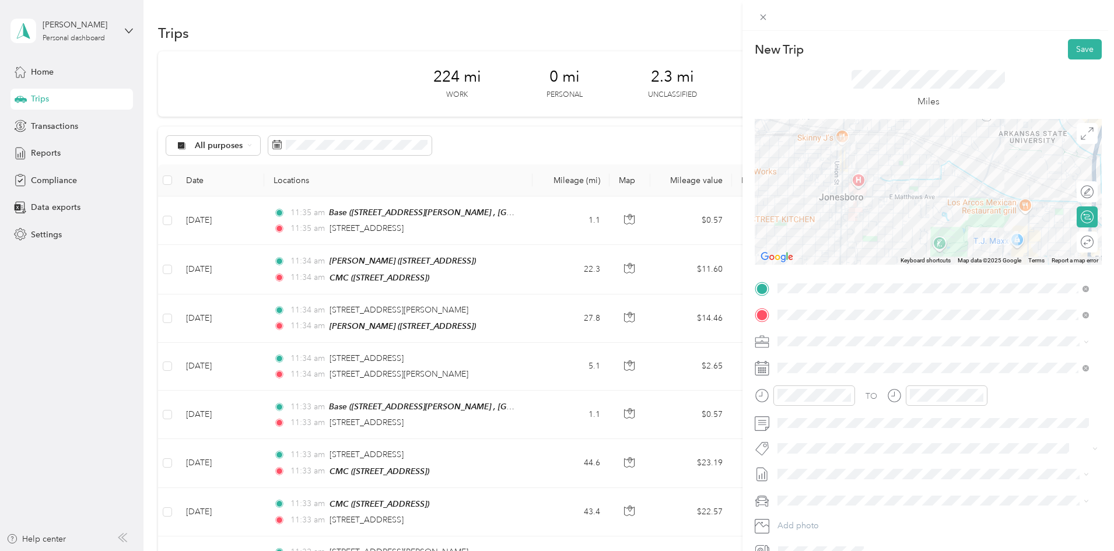
drag, startPoint x: 1083, startPoint y: 52, endPoint x: 1079, endPoint y: 68, distance: 16.1
click at [1082, 52] on button "Save" at bounding box center [1085, 49] width 34 height 20
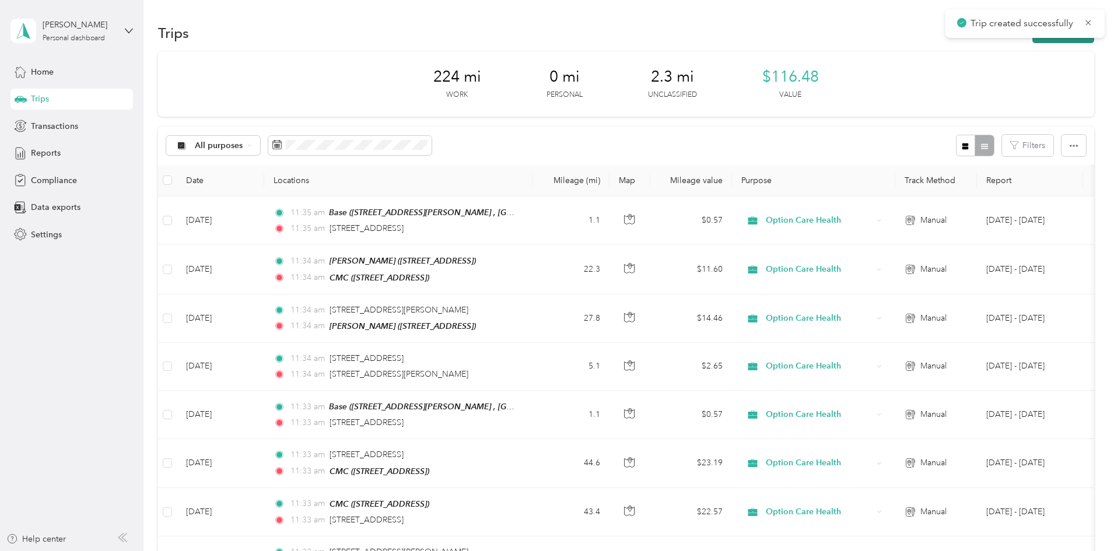
click at [1032, 39] on button "New trip" at bounding box center [1063, 33] width 62 height 20
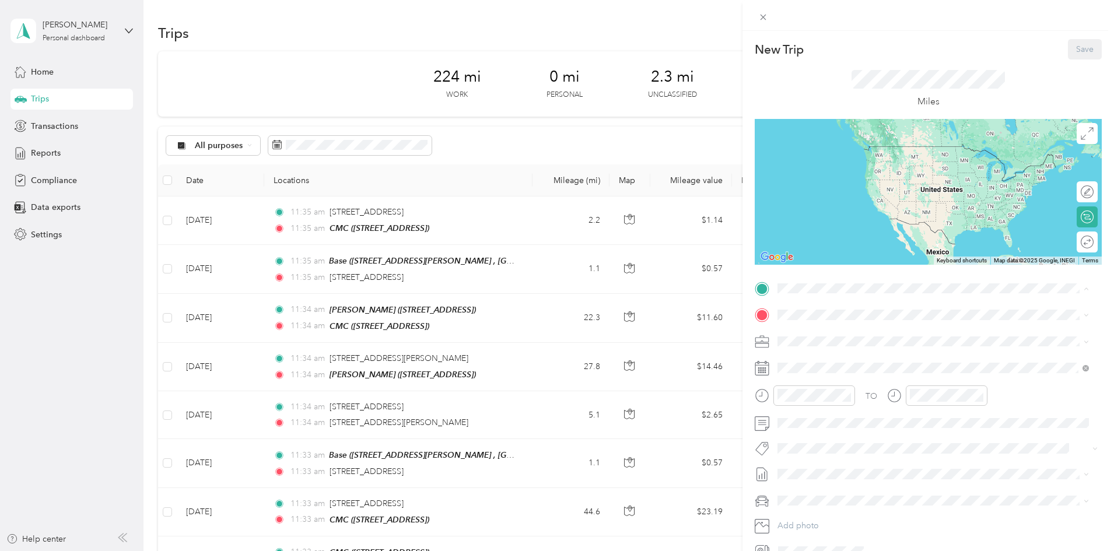
click at [807, 389] on div "Base [STREET_ADDRESS][PERSON_NAME]" at bounding box center [868, 378] width 139 height 24
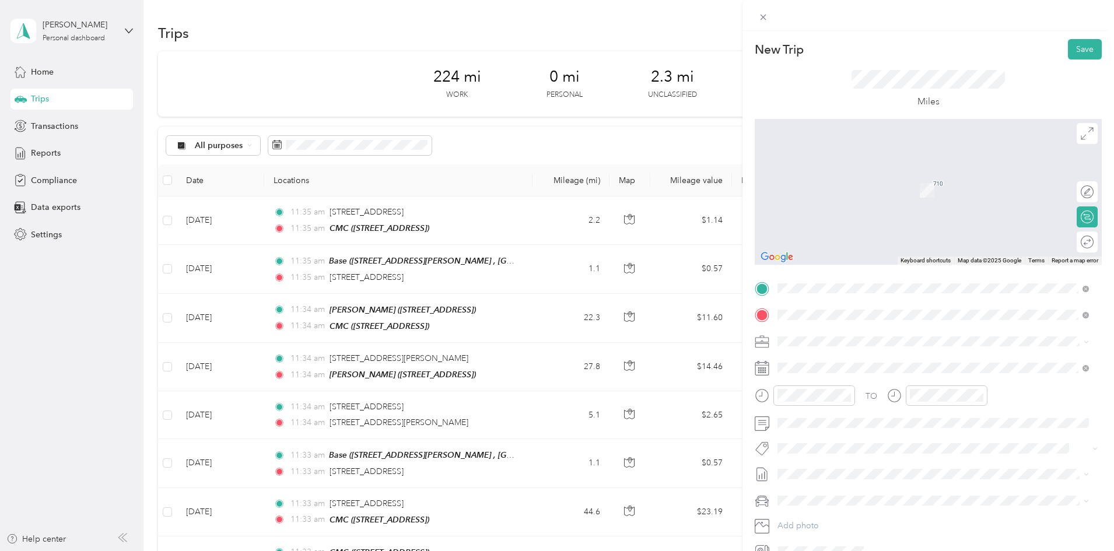
click at [839, 362] on span "[STREET_ADDRESS][US_STATE]" at bounding box center [857, 357] width 117 height 10
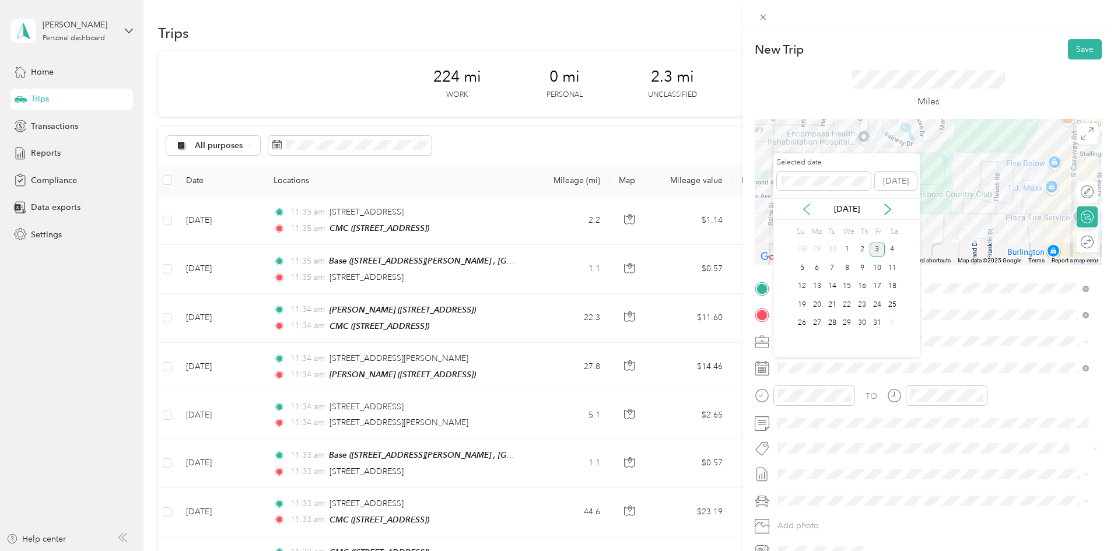
click at [805, 208] on icon at bounding box center [806, 209] width 6 height 10
click at [848, 303] on div "24" at bounding box center [846, 304] width 15 height 15
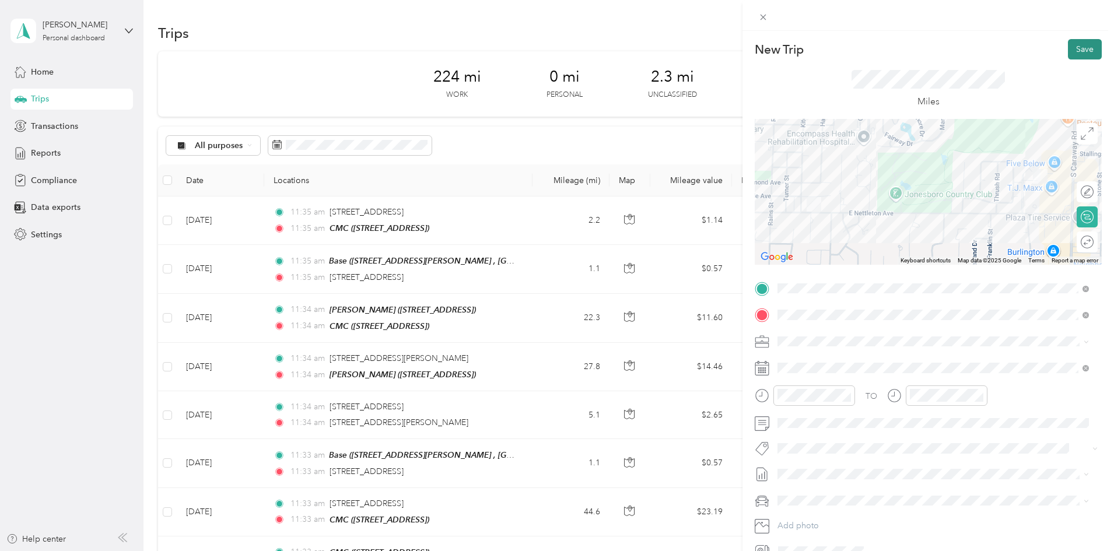
click at [1069, 50] on button "Save" at bounding box center [1085, 49] width 34 height 20
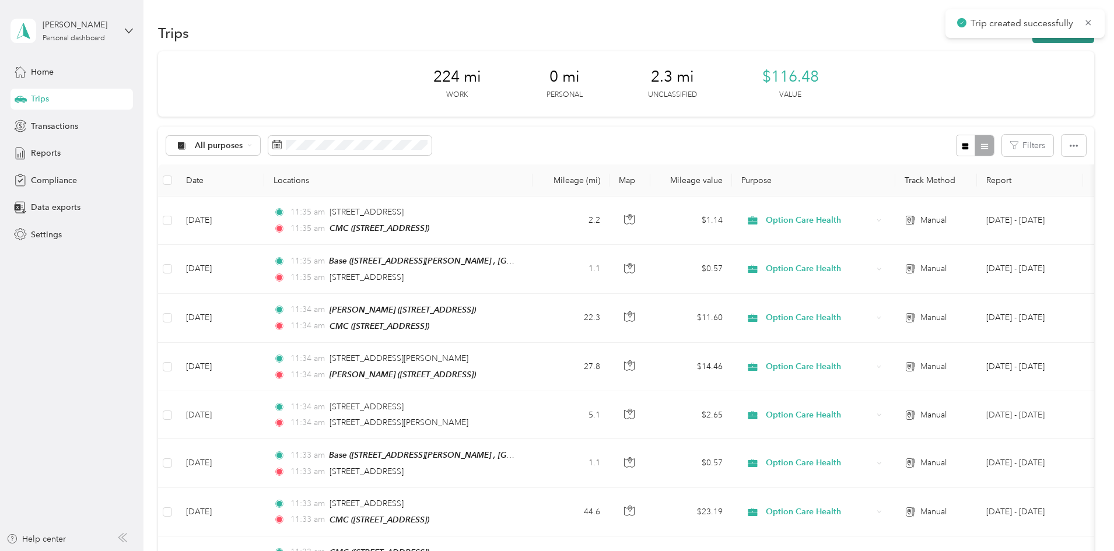
click at [1032, 39] on button "New trip" at bounding box center [1063, 33] width 62 height 20
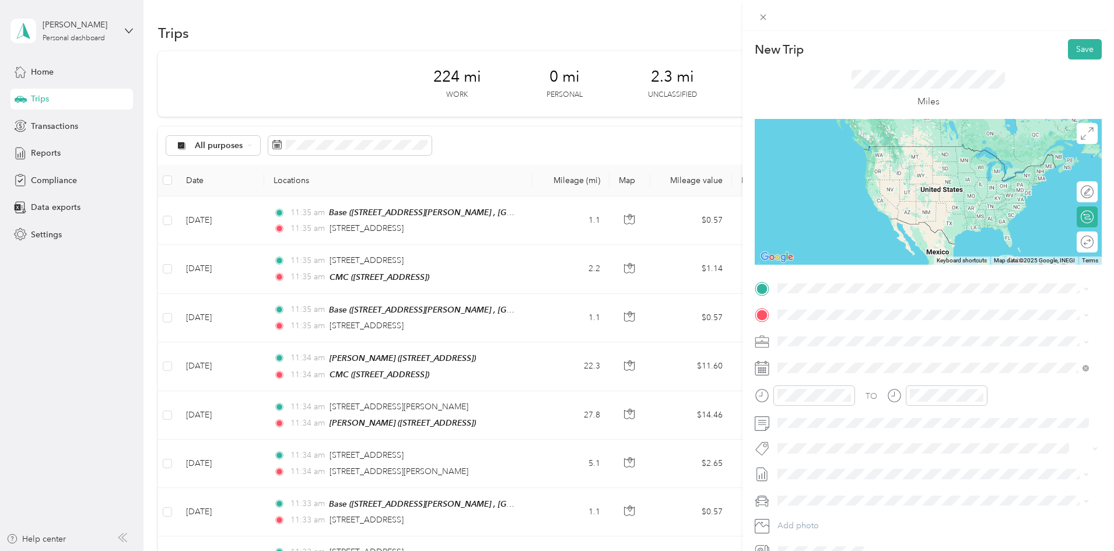
click at [854, 334] on span "[STREET_ADDRESS][US_STATE]" at bounding box center [857, 329] width 117 height 10
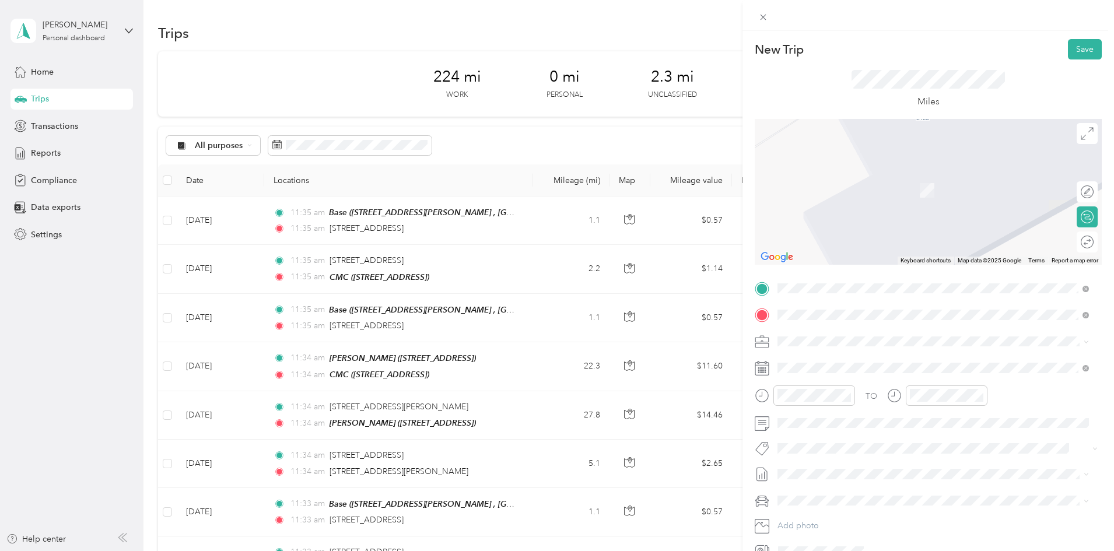
click at [822, 355] on span "[STREET_ADDRESS][US_STATE][US_STATE]" at bounding box center [878, 357] width 159 height 10
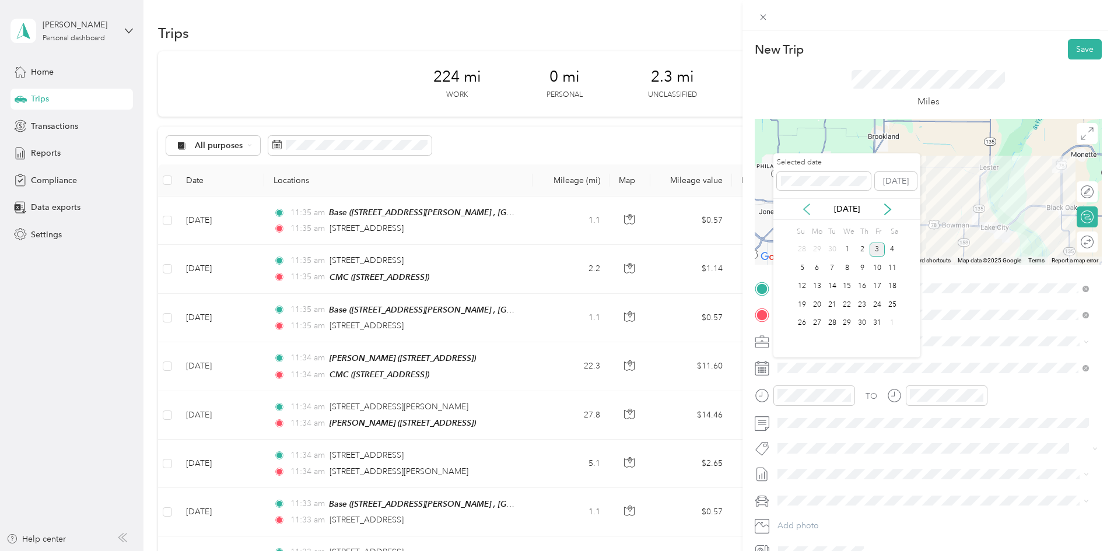
click at [808, 212] on icon at bounding box center [807, 209] width 12 height 12
drag, startPoint x: 850, startPoint y: 307, endPoint x: 912, endPoint y: 262, distance: 76.9
click at [850, 308] on div "24" at bounding box center [846, 304] width 15 height 15
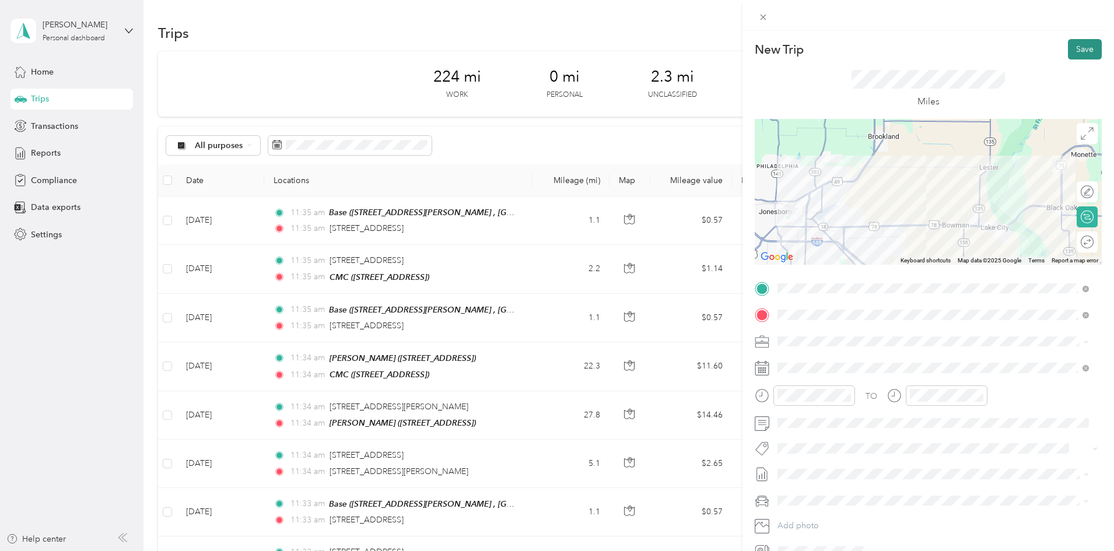
click at [1072, 48] on button "Save" at bounding box center [1085, 49] width 34 height 20
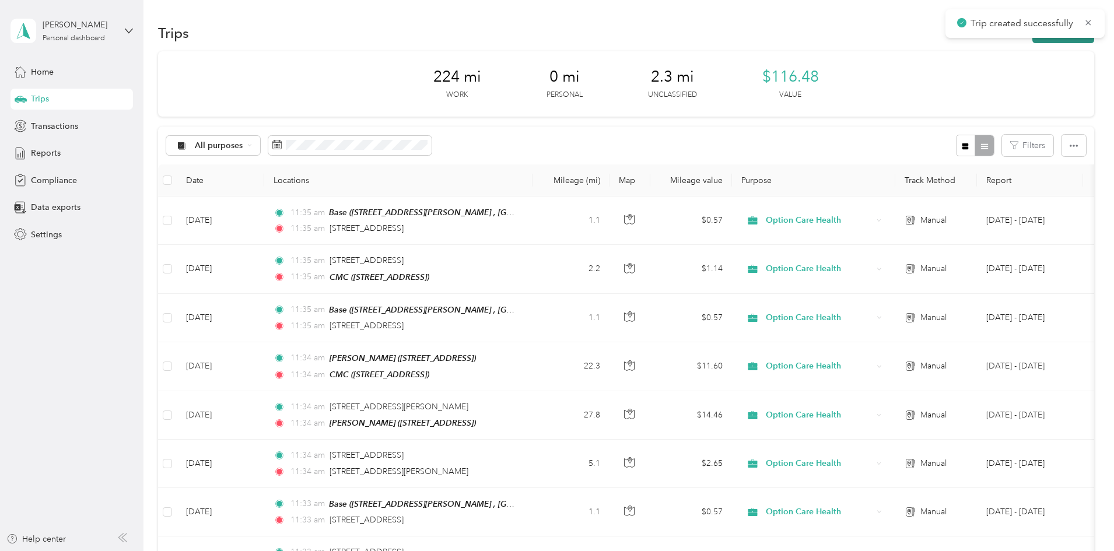
click at [1032, 40] on button "New trip" at bounding box center [1063, 33] width 62 height 20
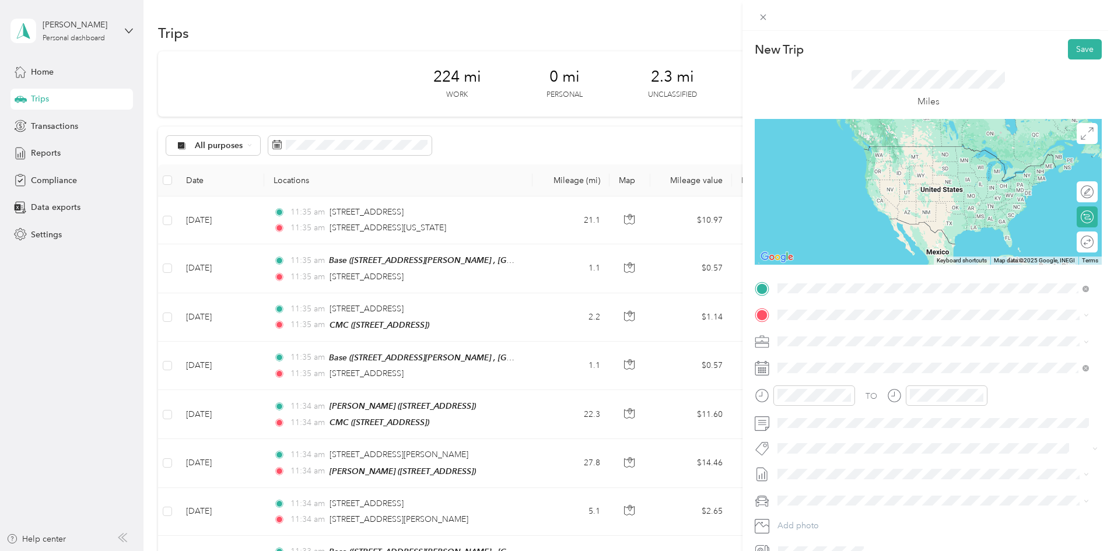
click at [813, 331] on span "[STREET_ADDRESS][US_STATE][US_STATE]" at bounding box center [878, 330] width 159 height 10
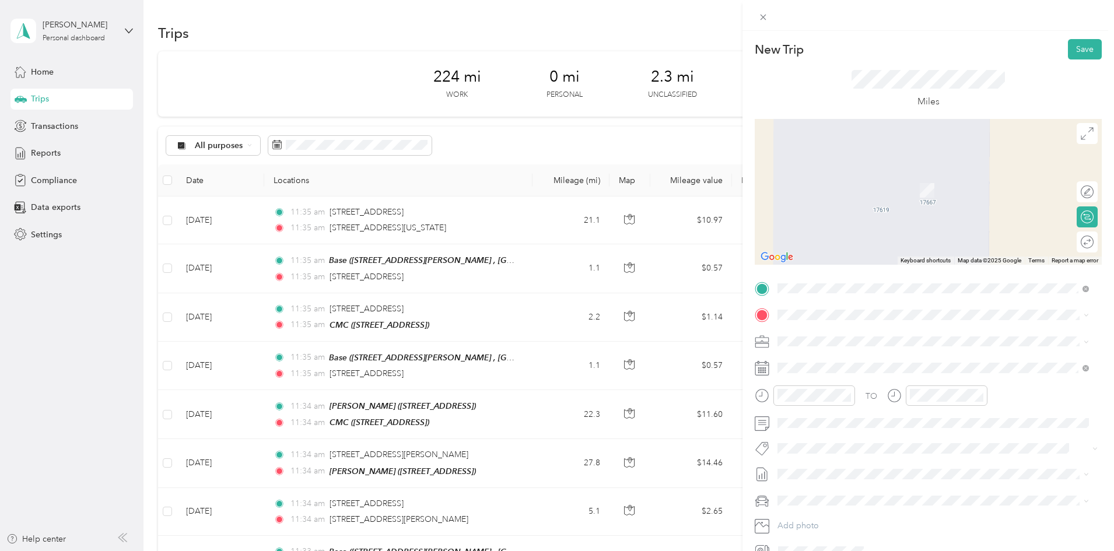
click at [809, 366] on div "CMC [STREET_ADDRESS]" at bounding box center [836, 368] width 74 height 24
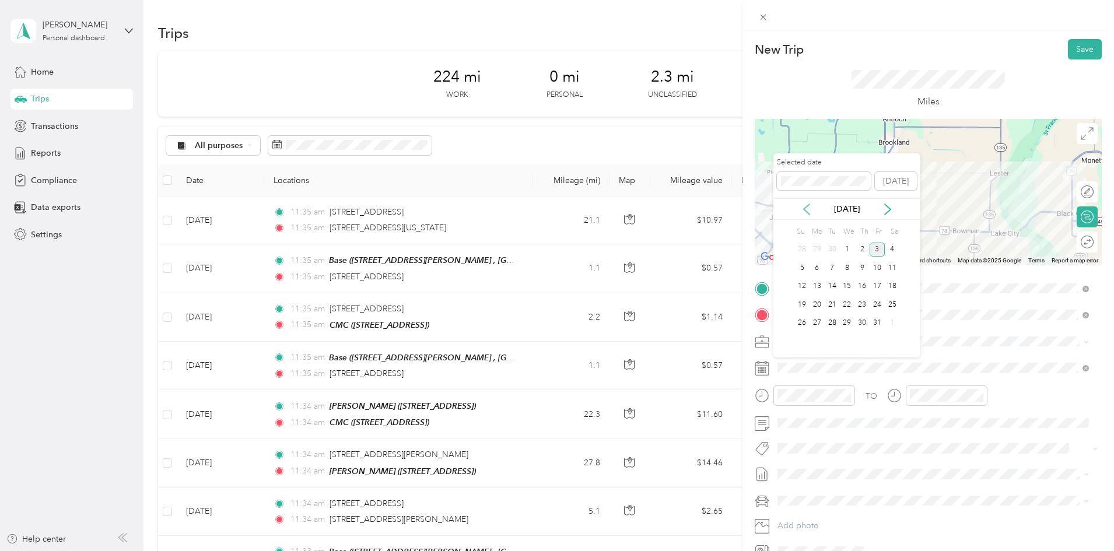
click at [804, 209] on icon at bounding box center [806, 209] width 6 height 10
click at [850, 305] on div "24" at bounding box center [846, 304] width 15 height 15
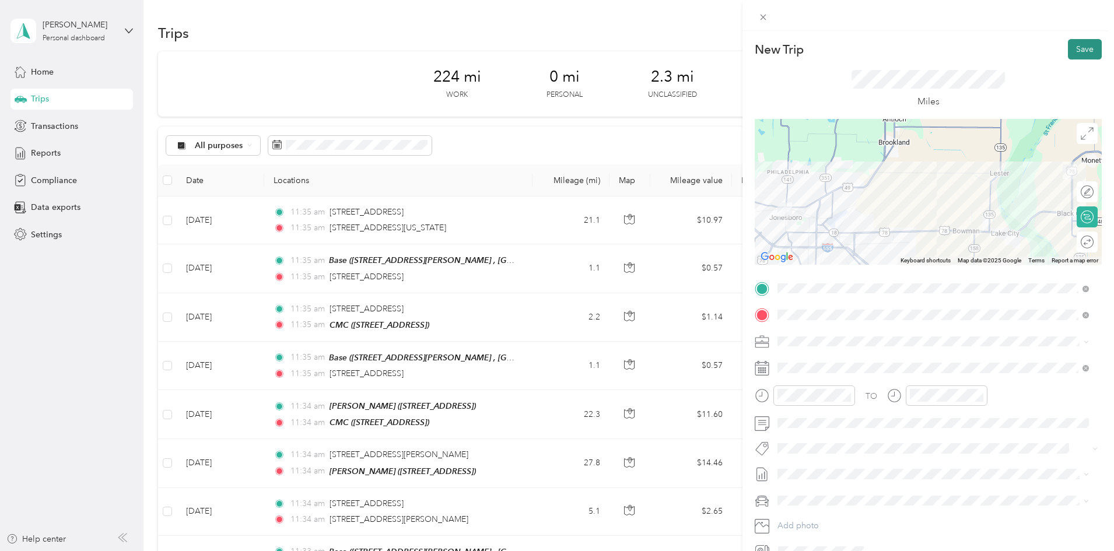
click at [1079, 50] on button "Save" at bounding box center [1085, 49] width 34 height 20
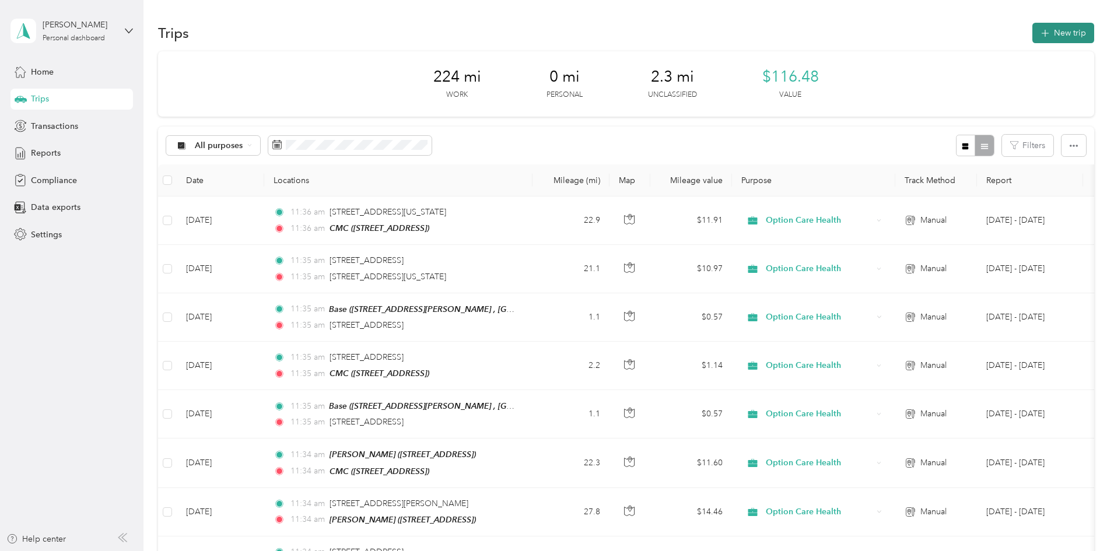
click at [1032, 29] on button "New trip" at bounding box center [1063, 33] width 62 height 20
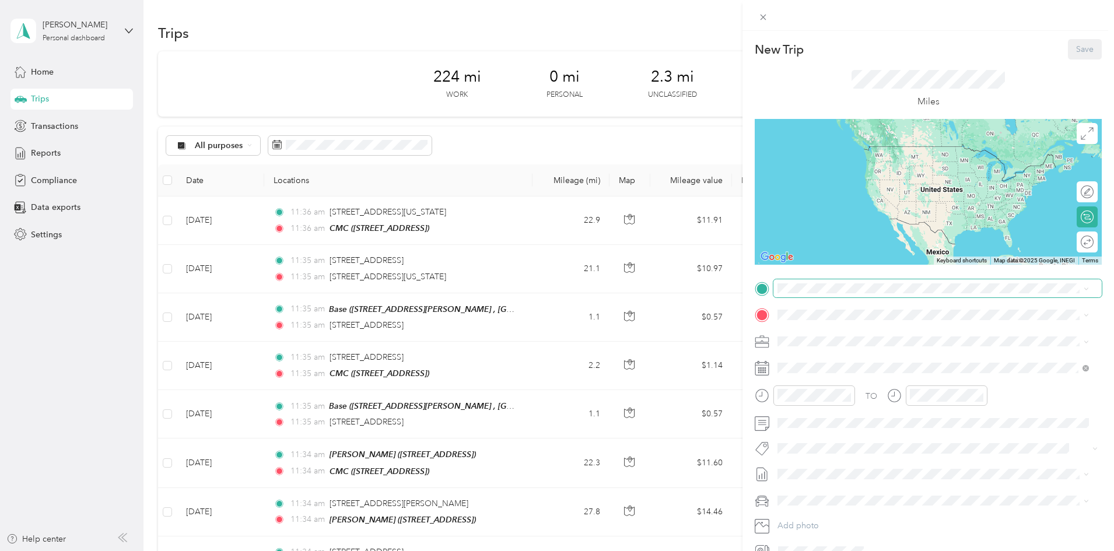
click at [829, 294] on span at bounding box center [937, 288] width 328 height 19
click at [843, 294] on span at bounding box center [937, 288] width 328 height 19
click at [839, 345] on span "[STREET_ADDRESS]" at bounding box center [836, 348] width 74 height 10
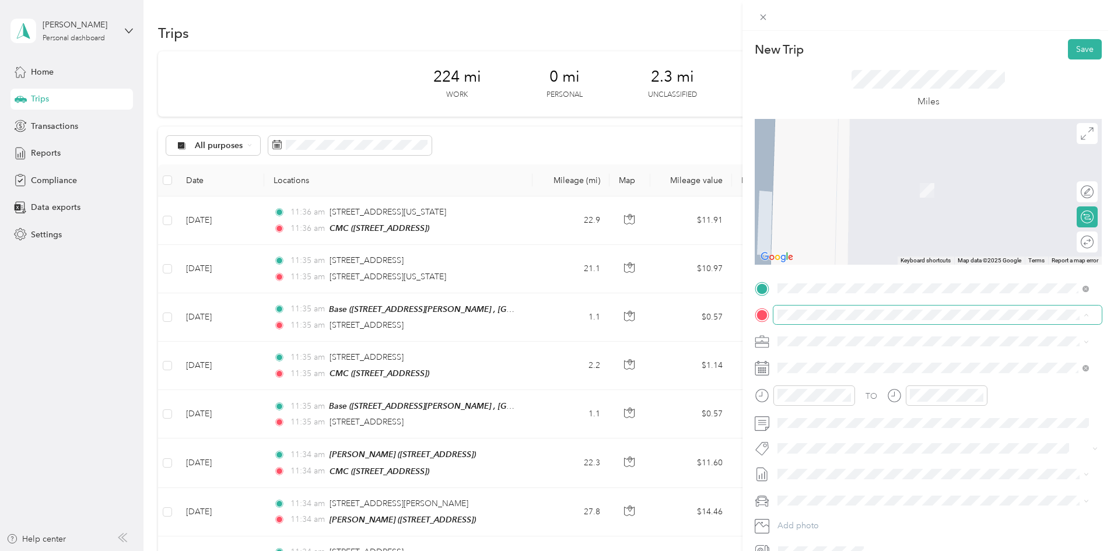
click at [833, 550] on div "New Trip Save This trip cannot be edited because it is either under review, app…" at bounding box center [554, 551] width 1108 height 0
click at [845, 356] on span "[STREET_ADDRESS][US_STATE]" at bounding box center [857, 357] width 117 height 10
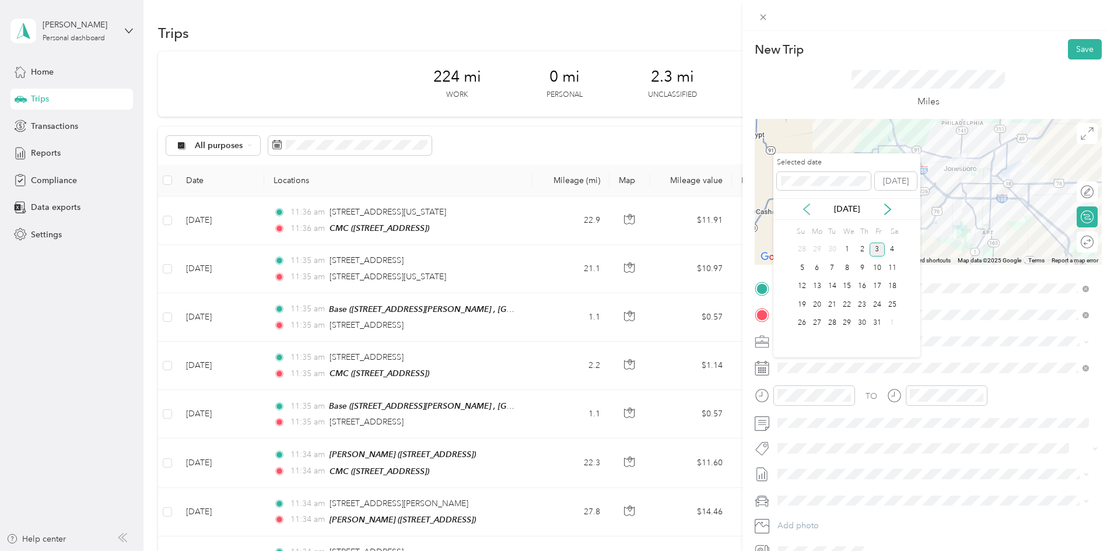
click at [804, 209] on icon at bounding box center [806, 209] width 6 height 10
click at [875, 301] on div "26" at bounding box center [876, 304] width 15 height 15
click at [864, 302] on div "25" at bounding box center [861, 304] width 15 height 15
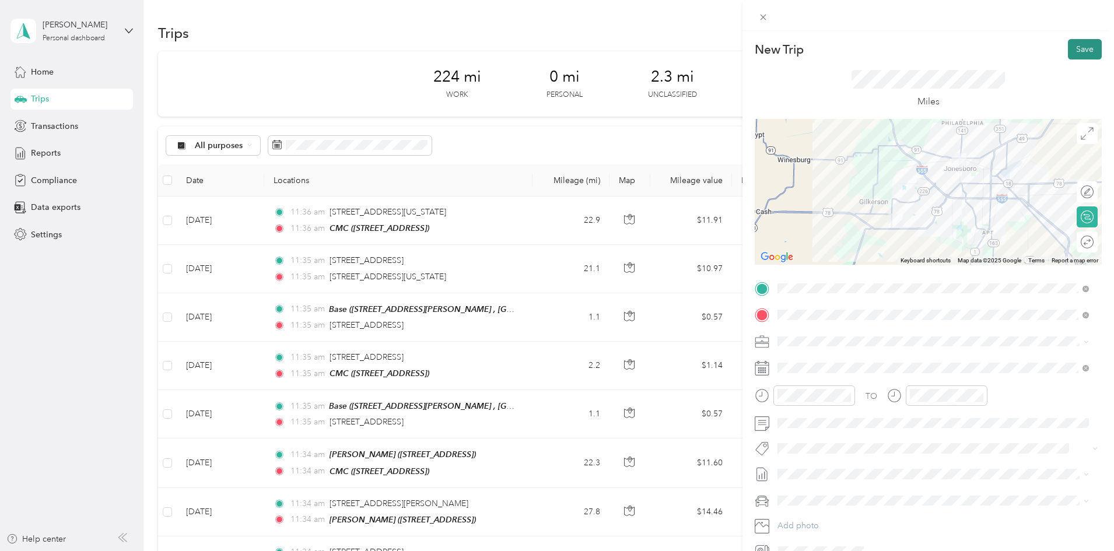
click at [1082, 47] on button "Save" at bounding box center [1085, 49] width 34 height 20
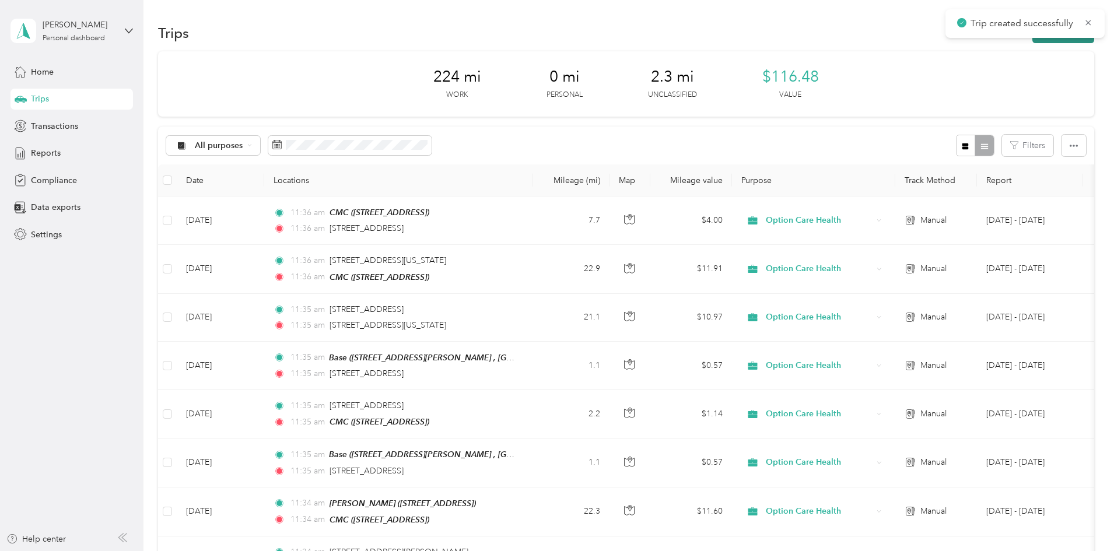
click at [1032, 40] on button "New trip" at bounding box center [1063, 33] width 62 height 20
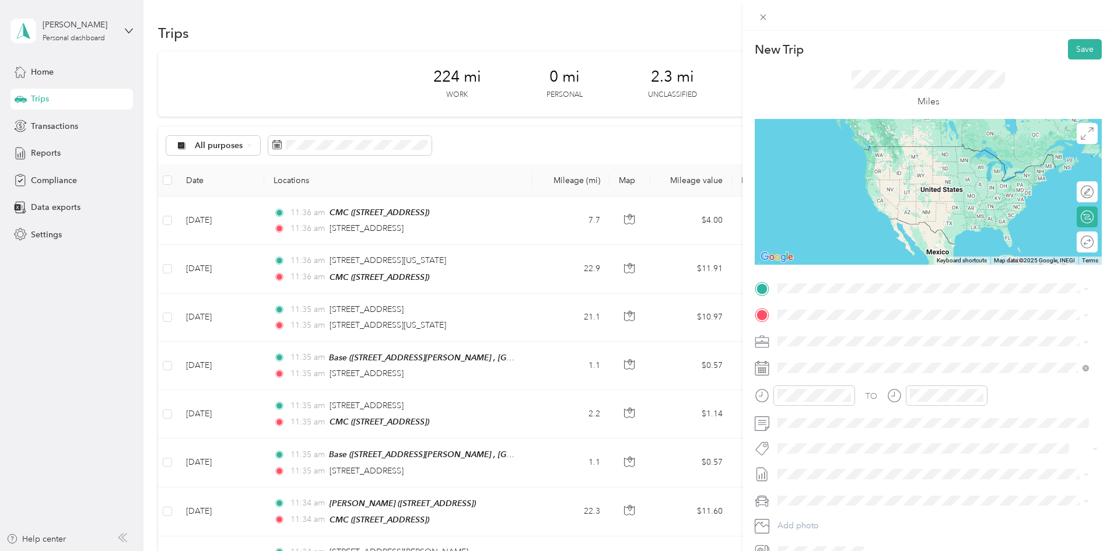
click at [838, 332] on span "[STREET_ADDRESS][US_STATE]" at bounding box center [857, 329] width 117 height 10
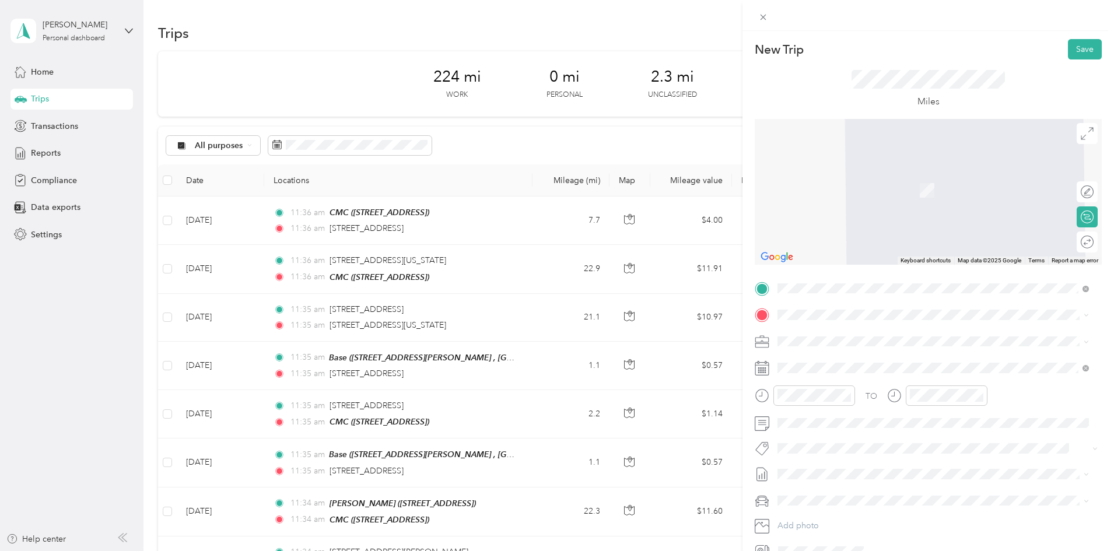
click at [850, 361] on span "[STREET_ADDRESS][PERSON_NAME][US_STATE]" at bounding box center [889, 355] width 181 height 10
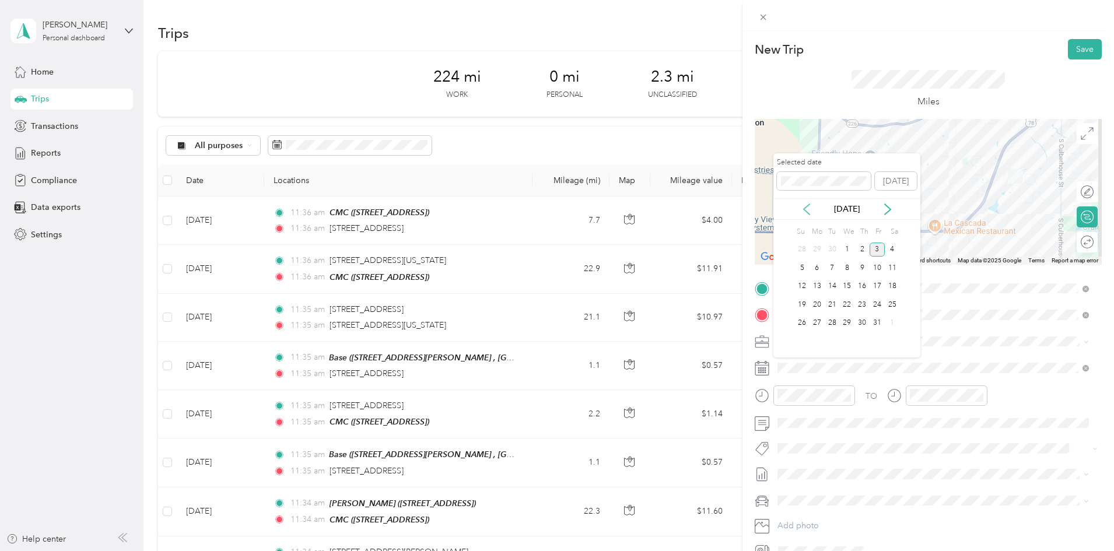
click at [808, 206] on icon at bounding box center [807, 209] width 12 height 12
click at [862, 303] on div "25" at bounding box center [861, 304] width 15 height 15
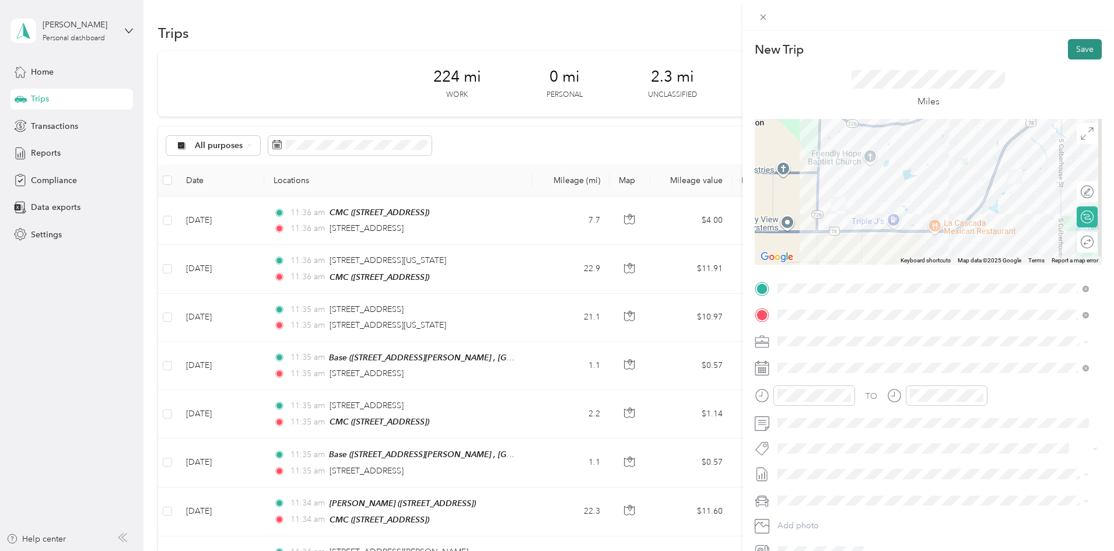
click at [1074, 56] on button "Save" at bounding box center [1085, 49] width 34 height 20
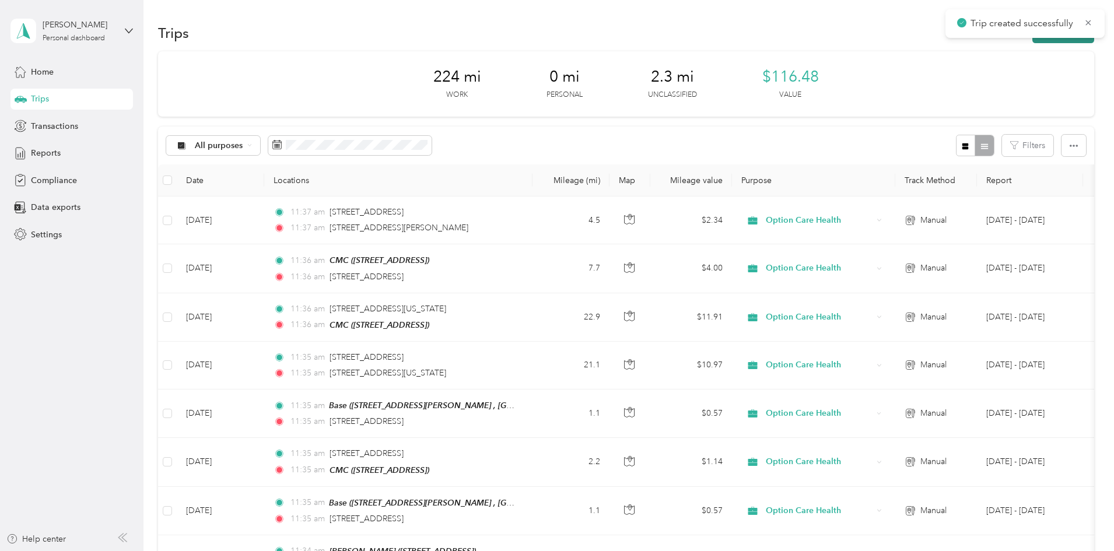
click at [1032, 39] on button "New trip" at bounding box center [1063, 33] width 62 height 20
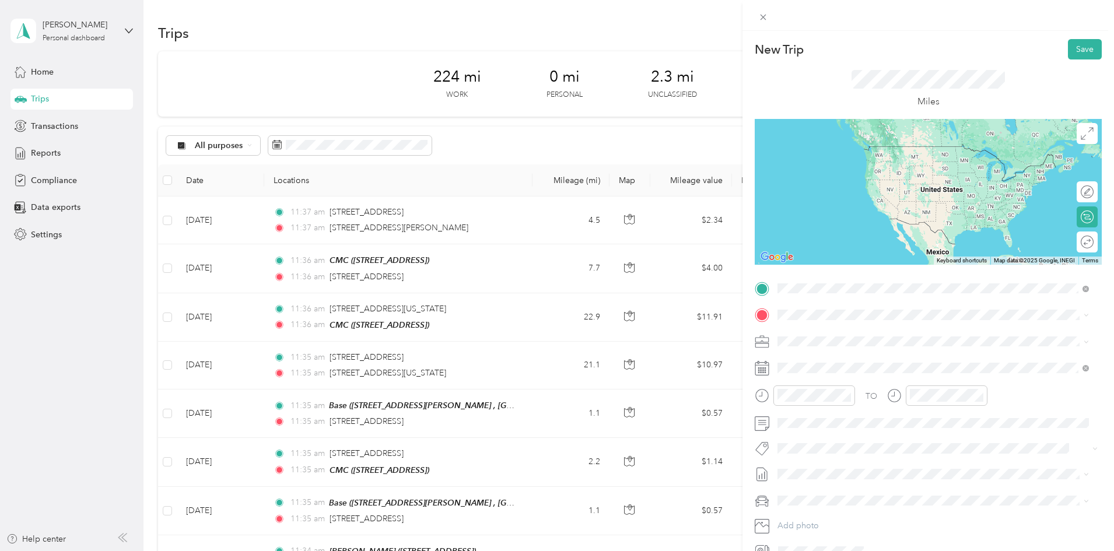
click at [855, 330] on span "[STREET_ADDRESS][PERSON_NAME][US_STATE]" at bounding box center [889, 330] width 181 height 10
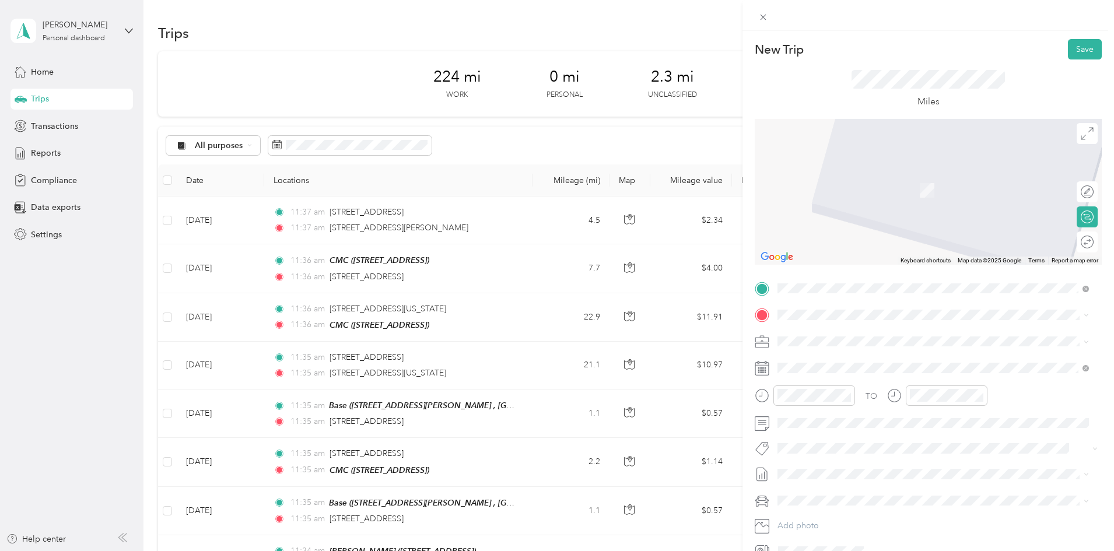
click at [841, 385] on span "[STREET_ADDRESS][US_STATE][US_STATE]" at bounding box center [878, 380] width 159 height 10
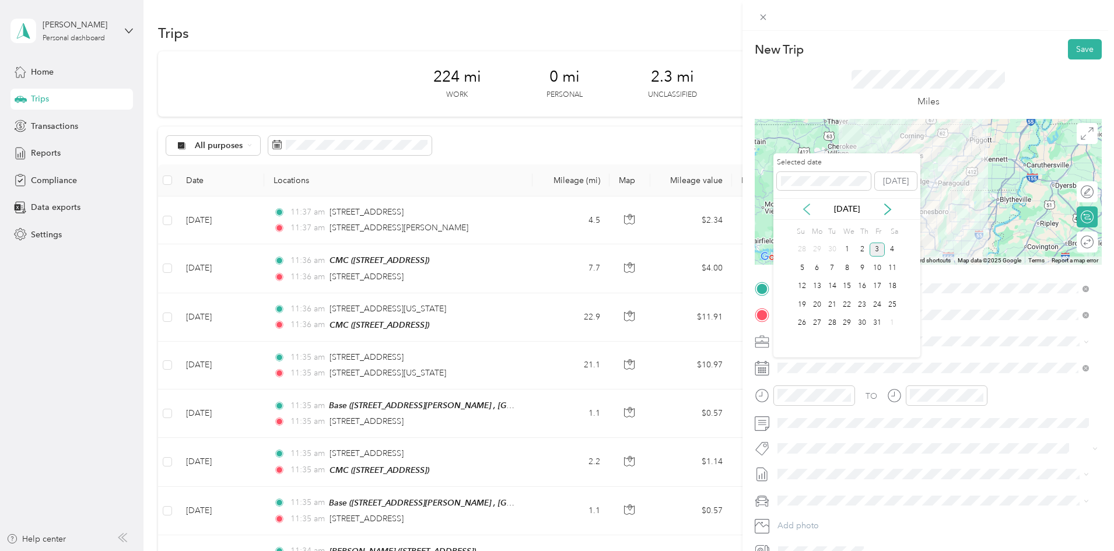
click at [802, 210] on icon at bounding box center [807, 209] width 12 height 12
click at [858, 307] on div "25" at bounding box center [861, 304] width 15 height 15
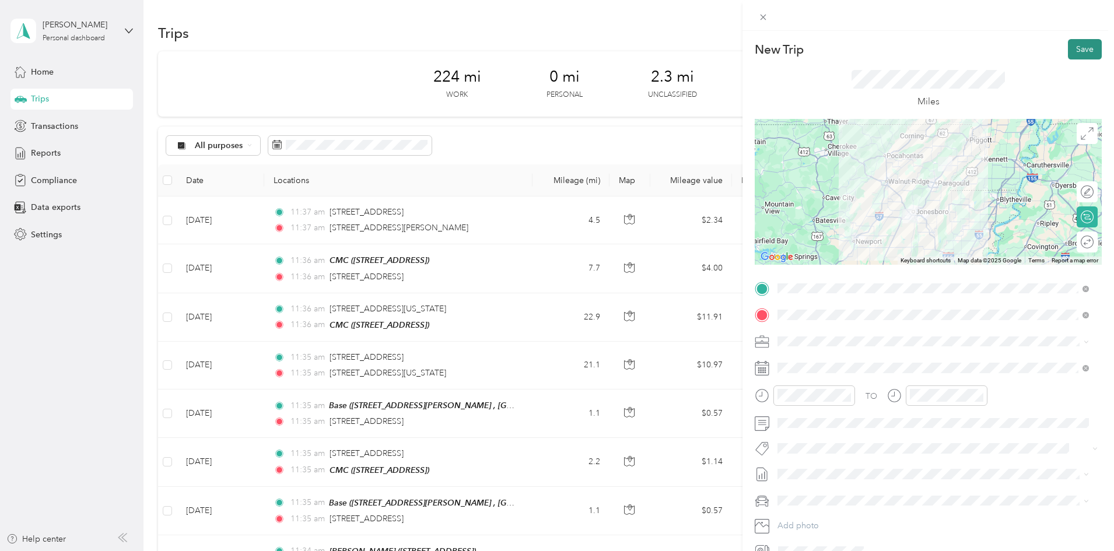
click at [1083, 51] on button "Save" at bounding box center [1085, 49] width 34 height 20
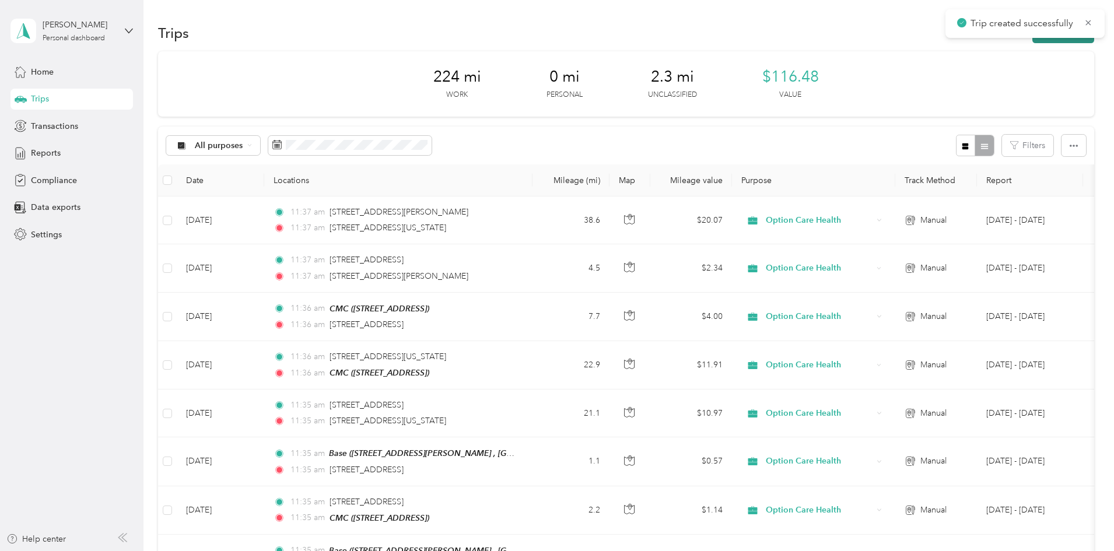
click at [1032, 41] on button "New trip" at bounding box center [1063, 33] width 62 height 20
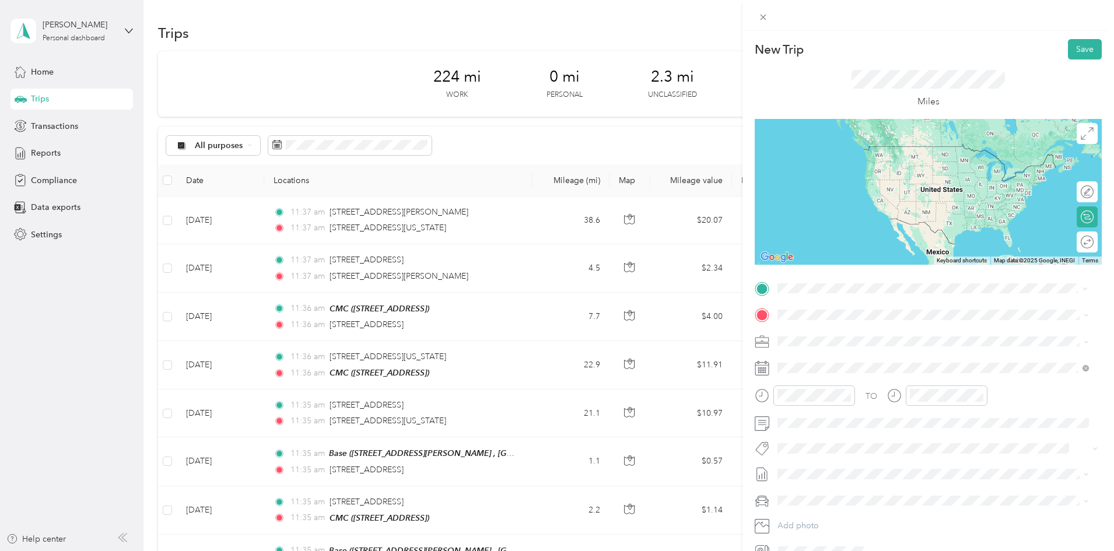
click at [844, 359] on span "[STREET_ADDRESS][US_STATE][US_STATE]" at bounding box center [878, 354] width 159 height 10
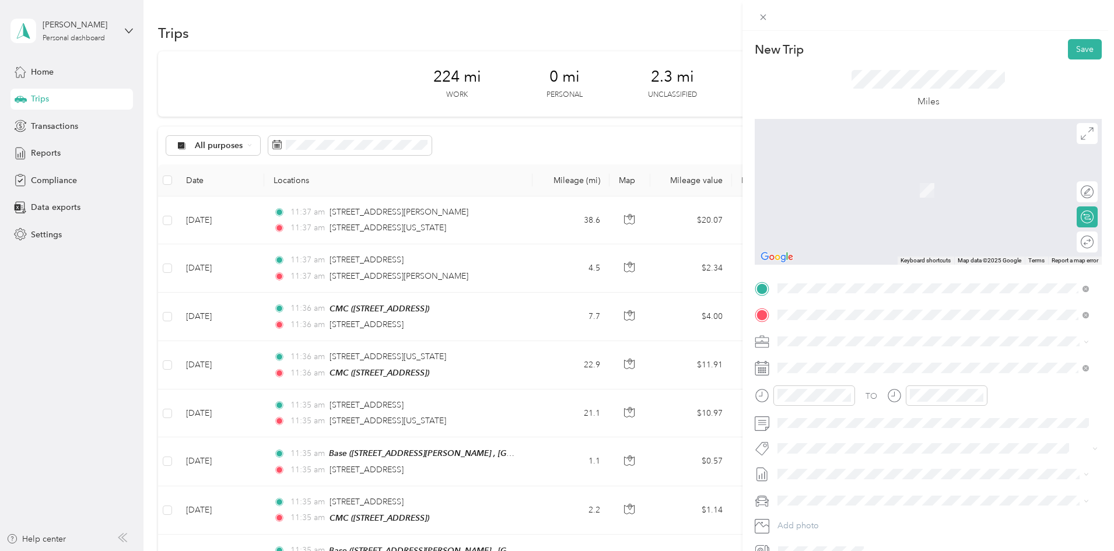
click at [833, 362] on span "[STREET_ADDRESS][US_STATE]" at bounding box center [857, 357] width 117 height 10
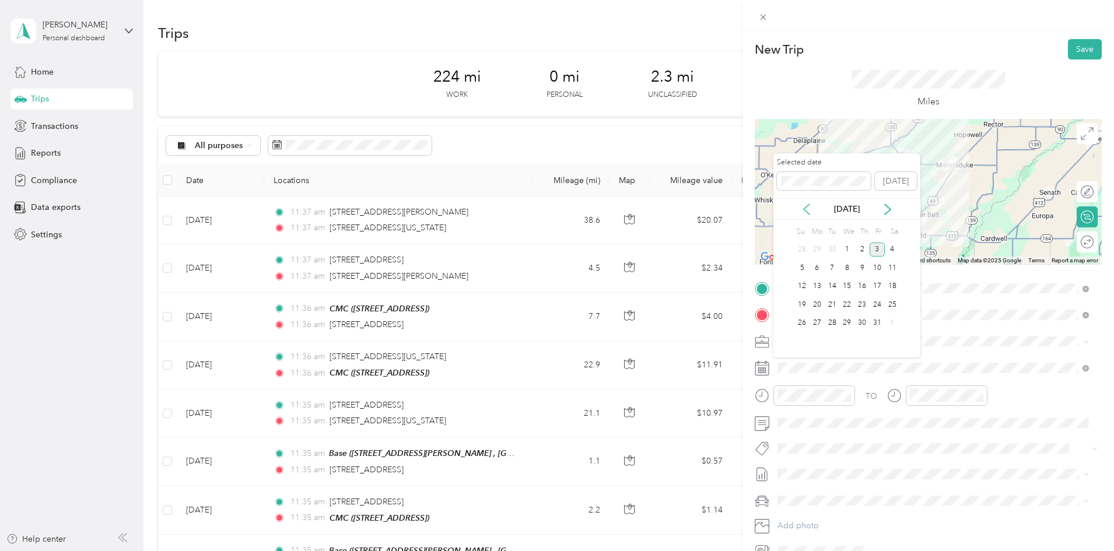
click at [805, 209] on icon at bounding box center [807, 209] width 12 height 12
click at [865, 306] on div "25" at bounding box center [861, 304] width 15 height 15
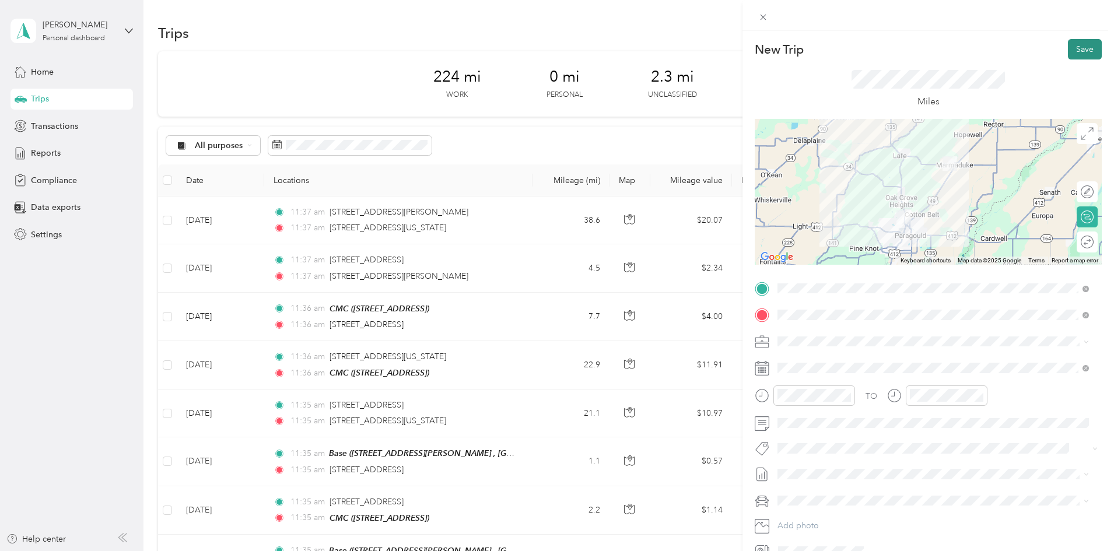
click at [1083, 52] on button "Save" at bounding box center [1085, 49] width 34 height 20
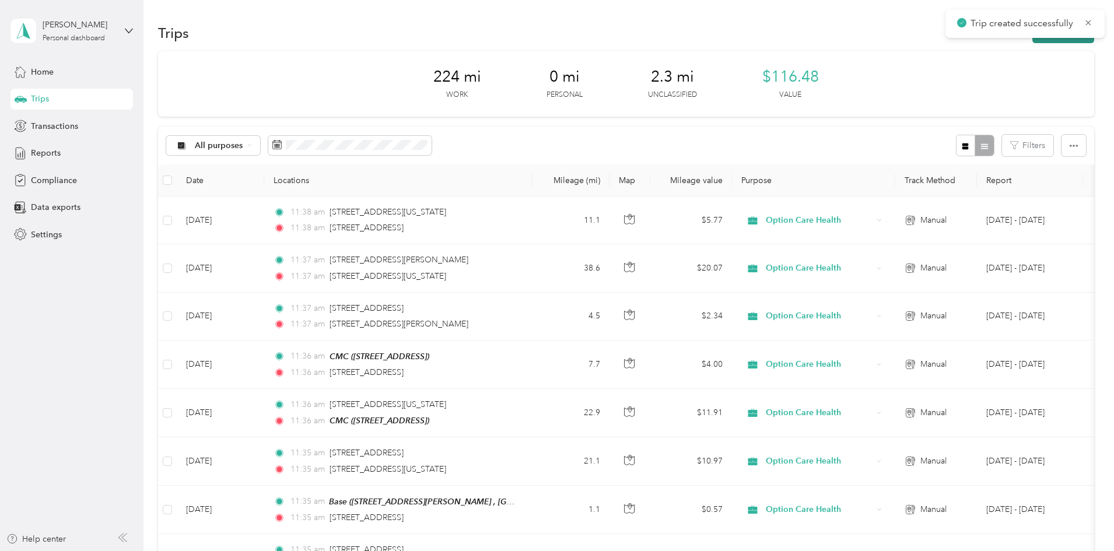
click at [1032, 41] on button "New trip" at bounding box center [1063, 33] width 62 height 20
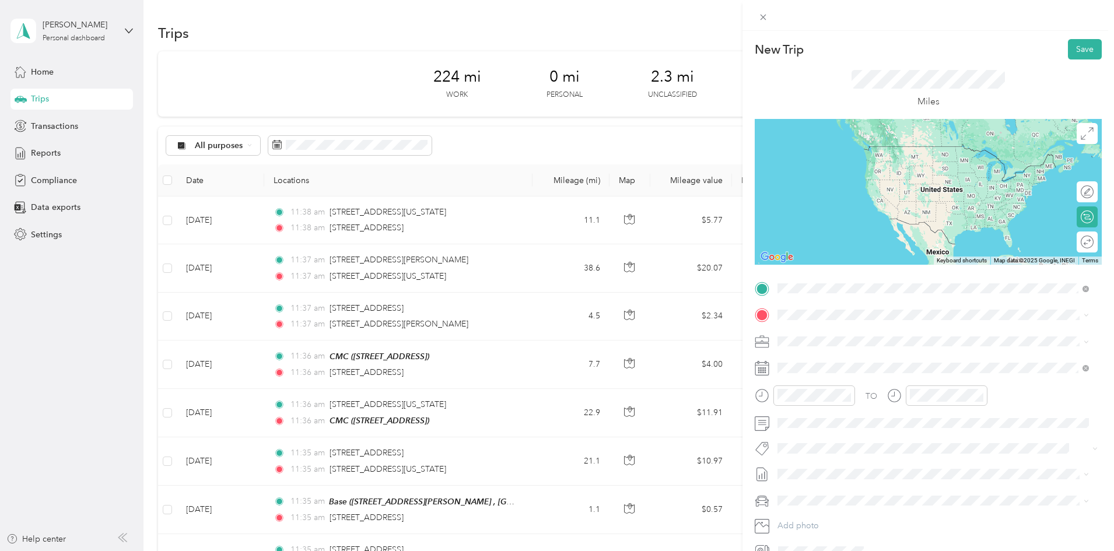
click at [855, 336] on span "[STREET_ADDRESS][US_STATE]" at bounding box center [857, 330] width 117 height 10
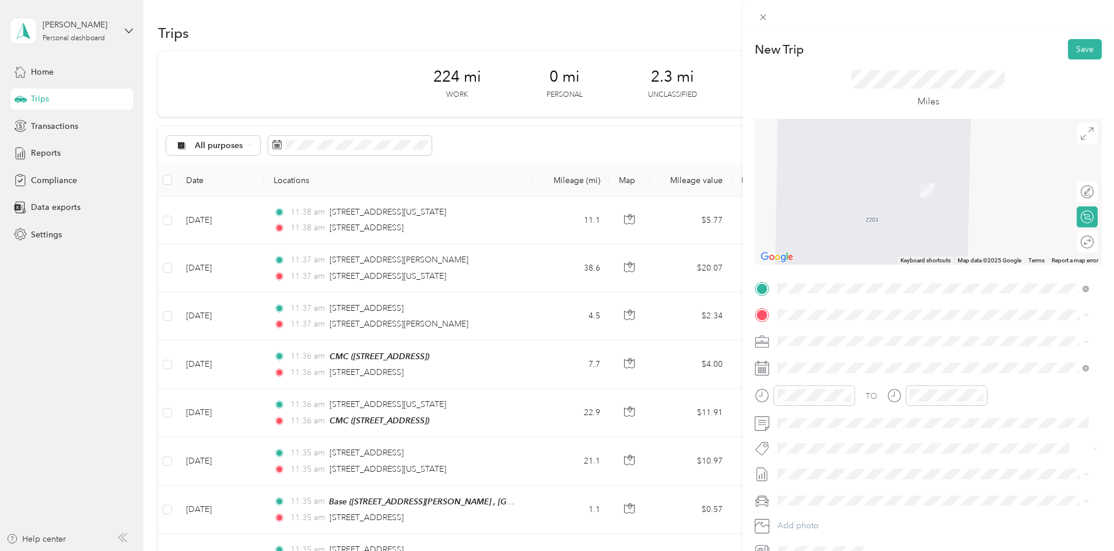
click at [831, 359] on div "CMC" at bounding box center [836, 360] width 74 height 10
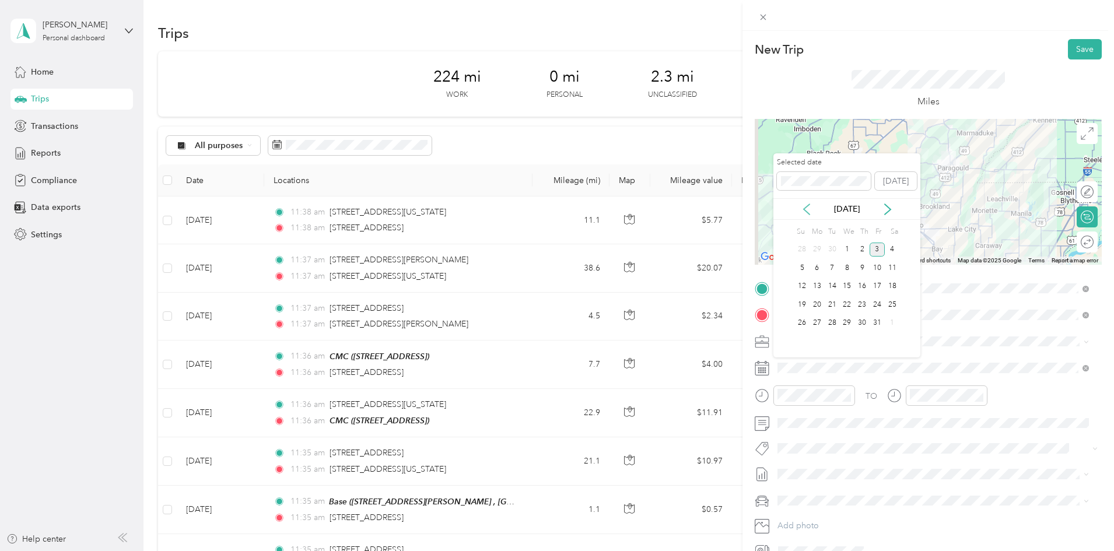
click at [810, 204] on icon at bounding box center [807, 209] width 12 height 12
click at [866, 305] on div "25" at bounding box center [861, 304] width 15 height 15
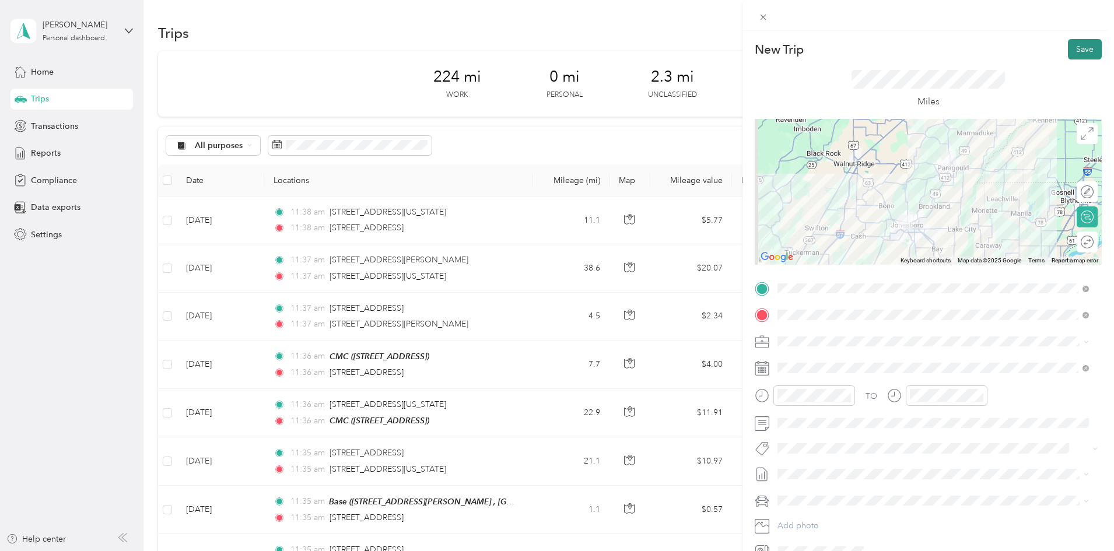
click at [1080, 48] on button "Save" at bounding box center [1085, 49] width 34 height 20
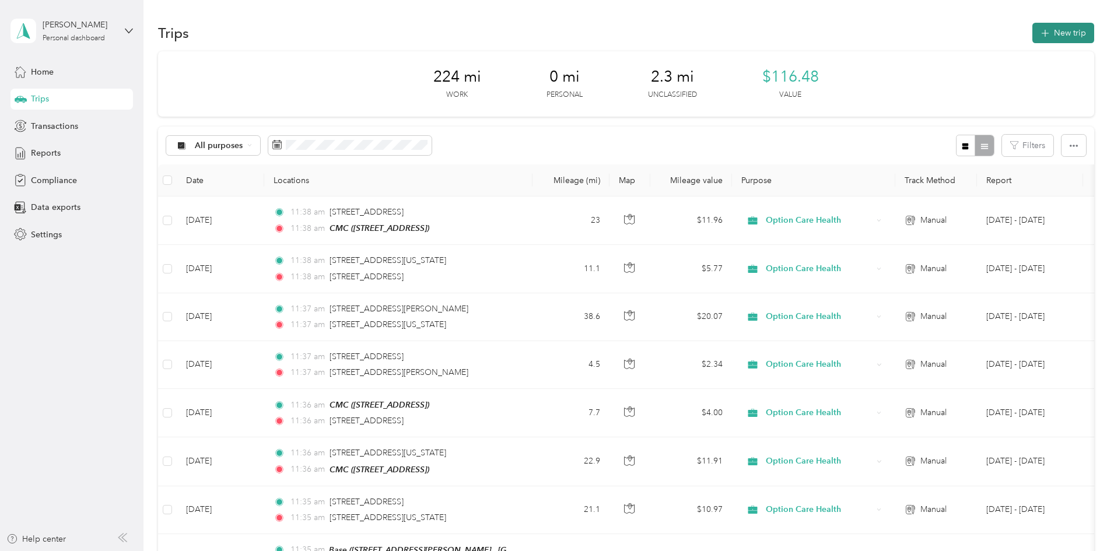
click at [1032, 36] on button "New trip" at bounding box center [1063, 33] width 62 height 20
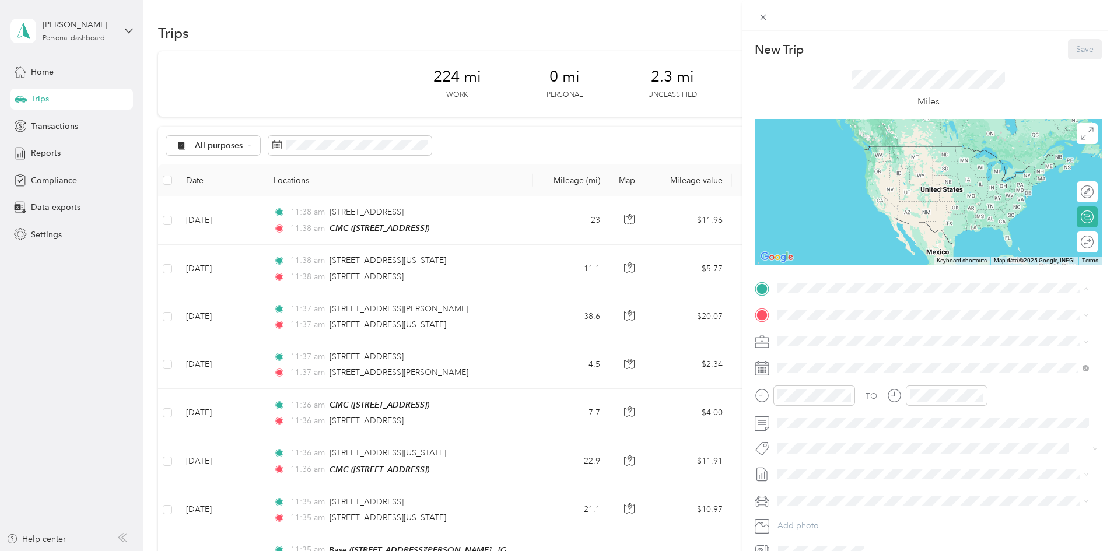
click at [827, 350] on div "CMC [STREET_ADDRESS]" at bounding box center [836, 341] width 74 height 24
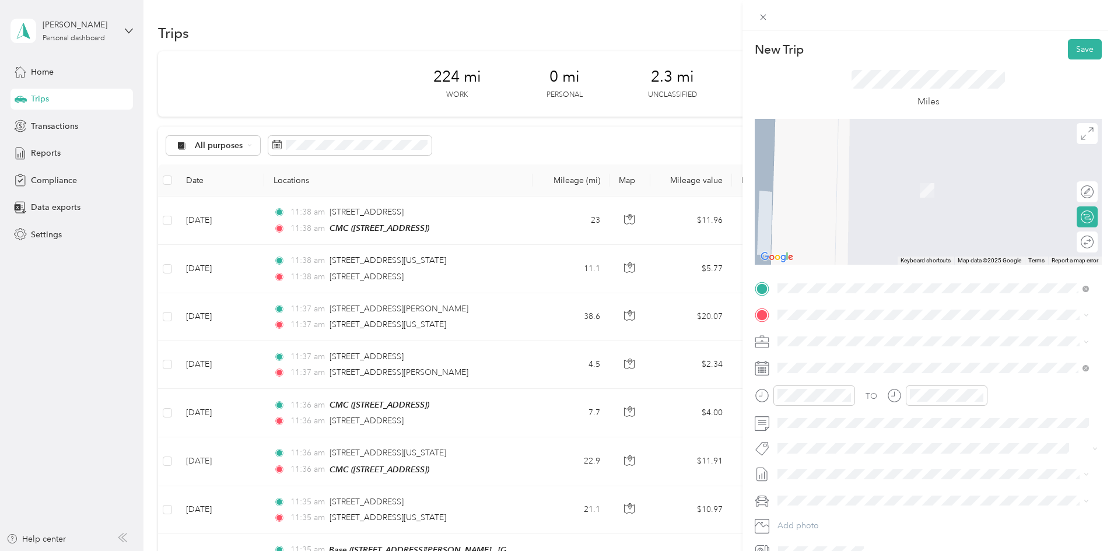
click at [824, 385] on span "[STREET_ADDRESS][US_STATE]" at bounding box center [857, 380] width 117 height 10
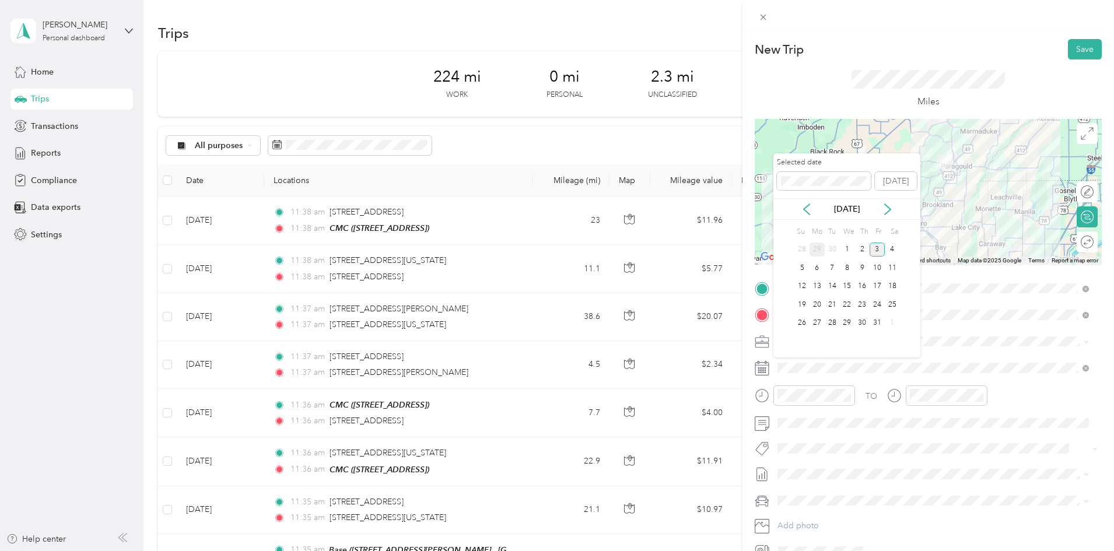
click at [821, 251] on div "29" at bounding box center [816, 250] width 15 height 15
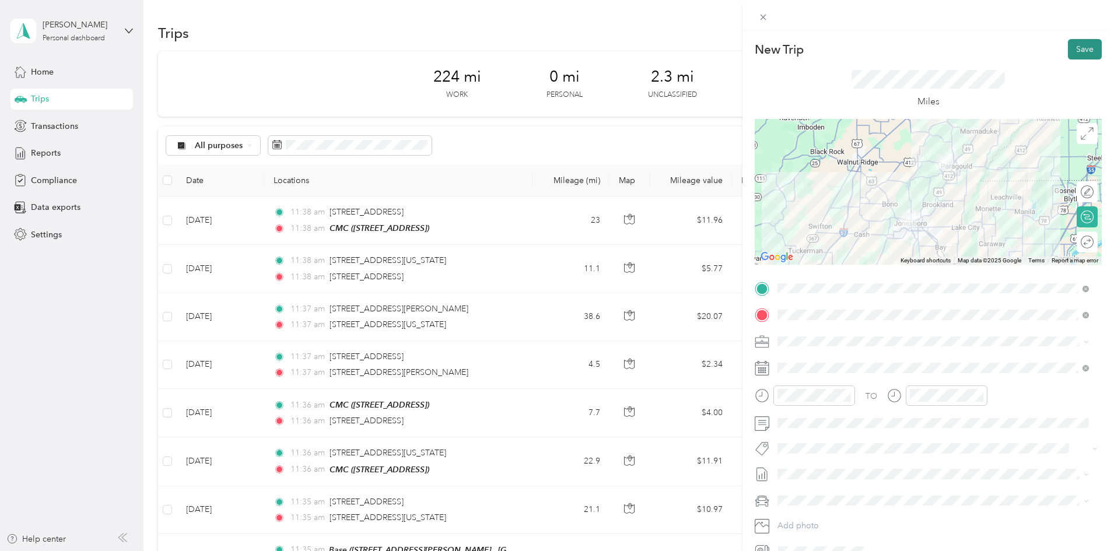
click at [1072, 48] on button "Save" at bounding box center [1085, 49] width 34 height 20
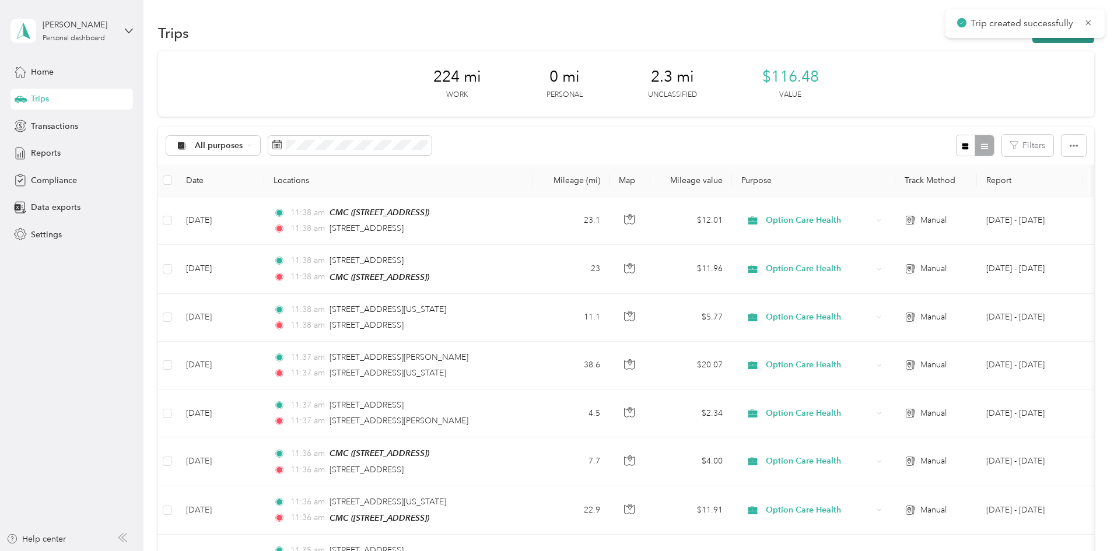
click at [1032, 42] on button "New trip" at bounding box center [1063, 33] width 62 height 20
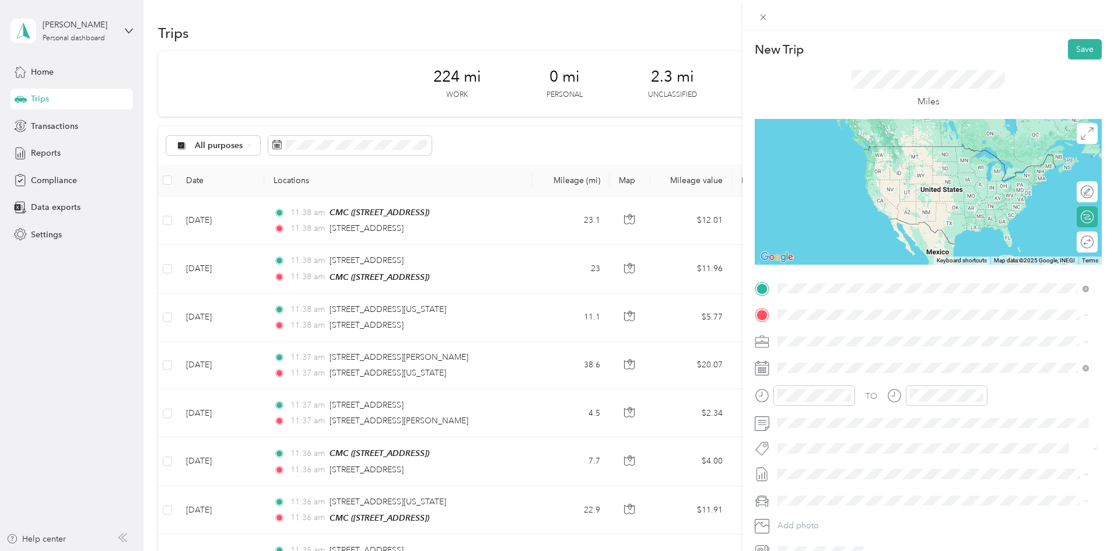
click at [855, 334] on span "[STREET_ADDRESS][US_STATE]" at bounding box center [857, 330] width 117 height 10
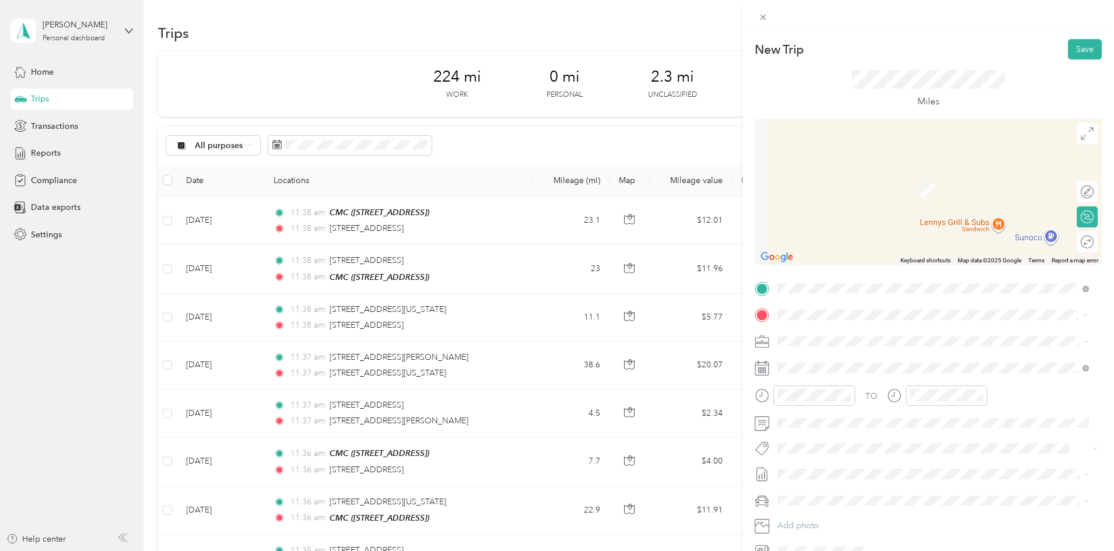
click at [856, 362] on div "[PERSON_NAME]" at bounding box center [836, 360] width 74 height 10
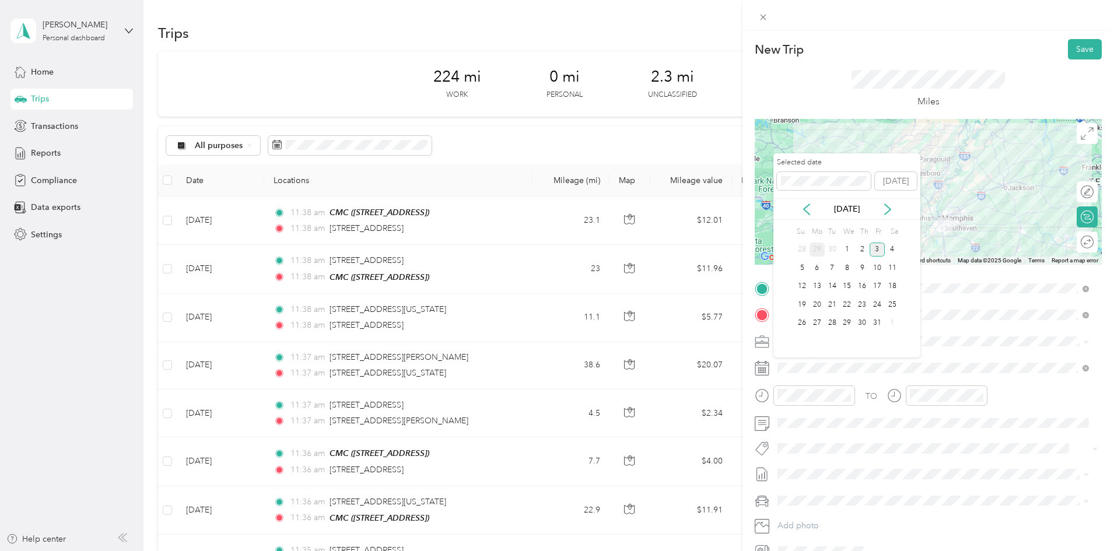
click at [819, 251] on div "29" at bounding box center [816, 250] width 15 height 15
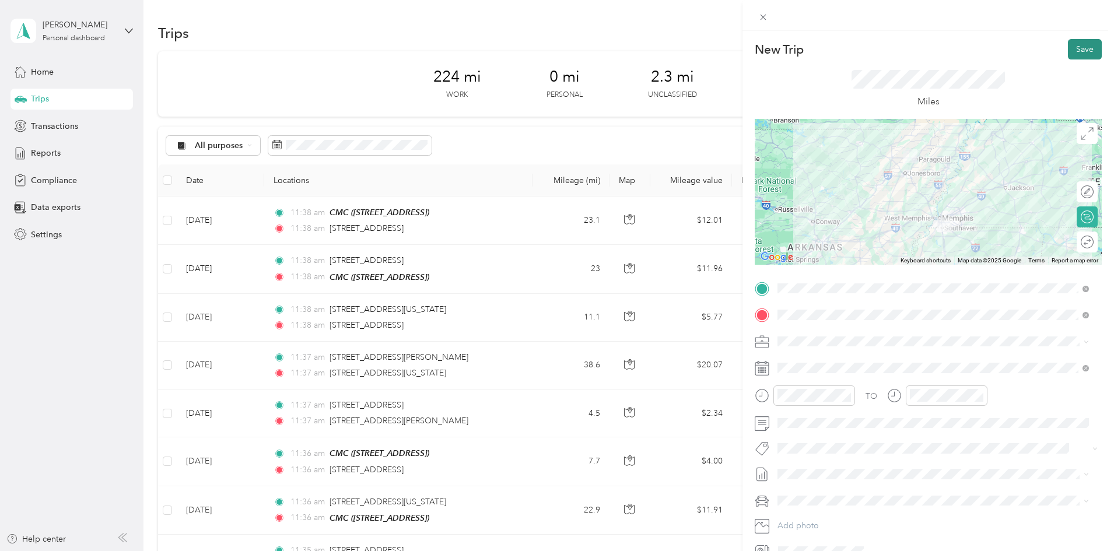
click at [1083, 52] on button "Save" at bounding box center [1085, 49] width 34 height 20
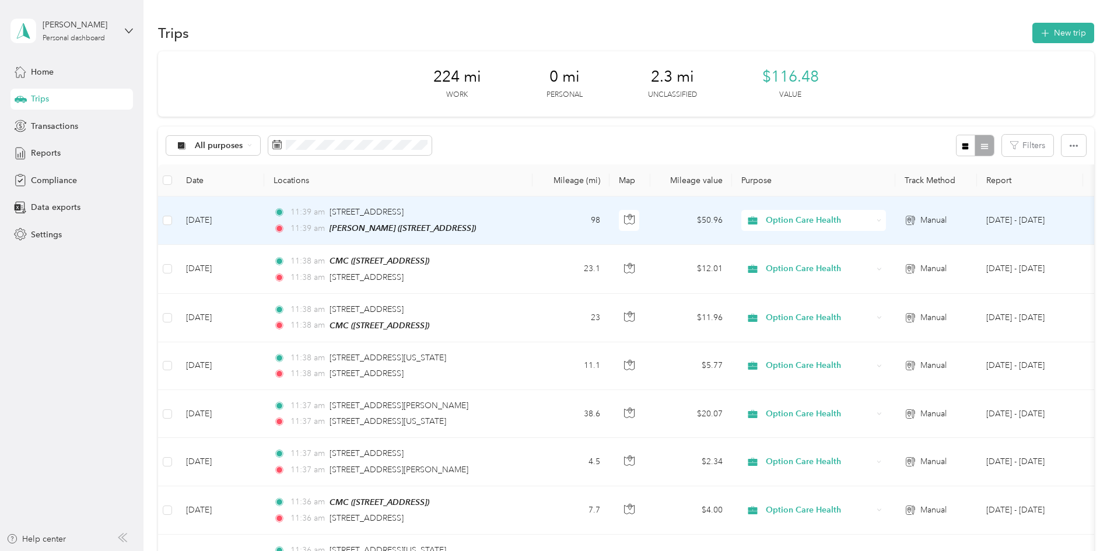
click at [518, 219] on div "11:39 am [STREET_ADDRESS] 11:39 am [PERSON_NAME] ([STREET_ADDRESS] , [GEOGRAPHI…" at bounding box center [395, 220] width 245 height 29
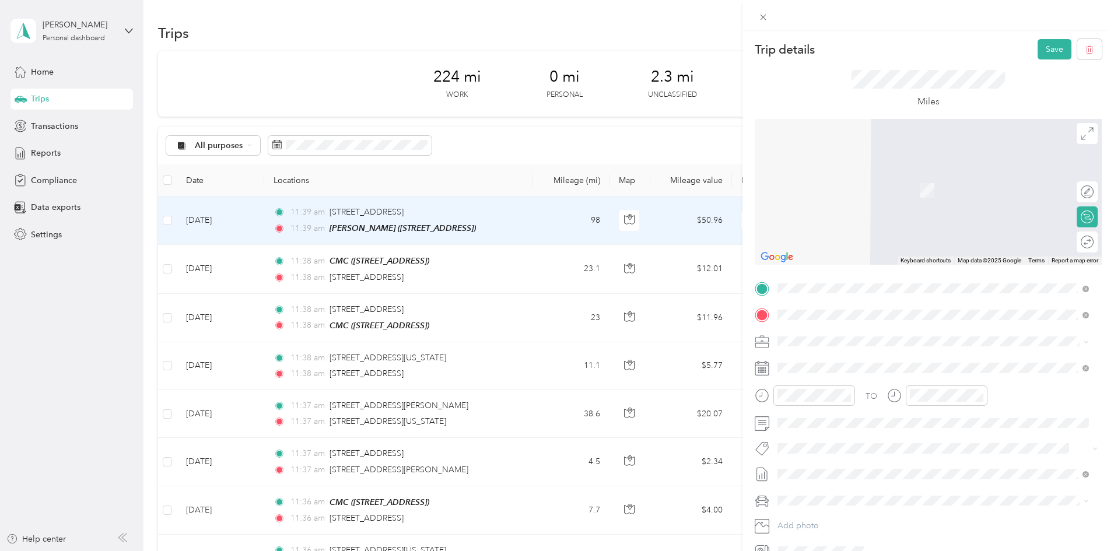
click at [842, 336] on span "[STREET_ADDRESS][US_STATE]" at bounding box center [857, 330] width 117 height 10
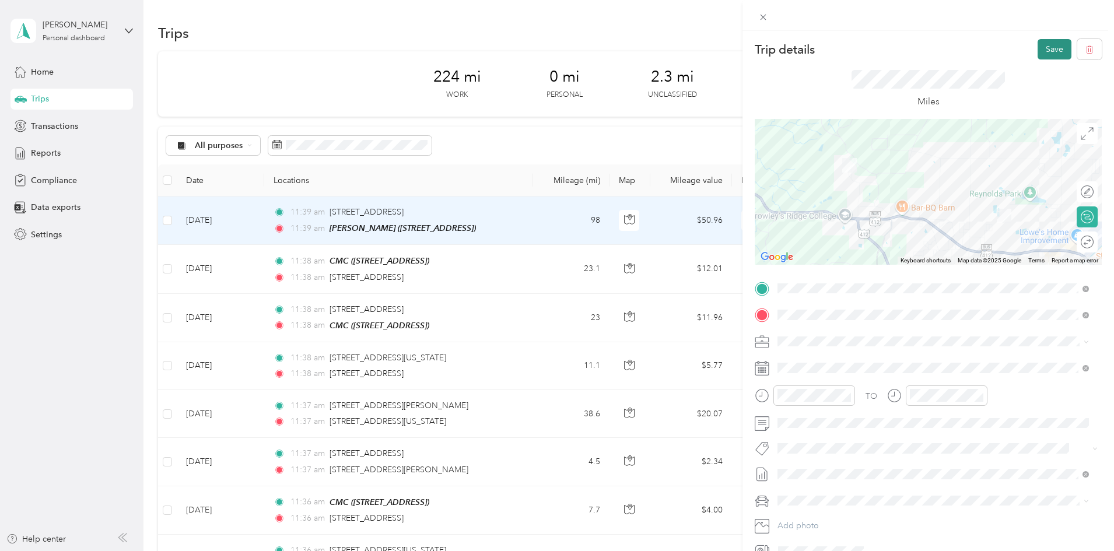
click at [1052, 47] on button "Save" at bounding box center [1054, 49] width 34 height 20
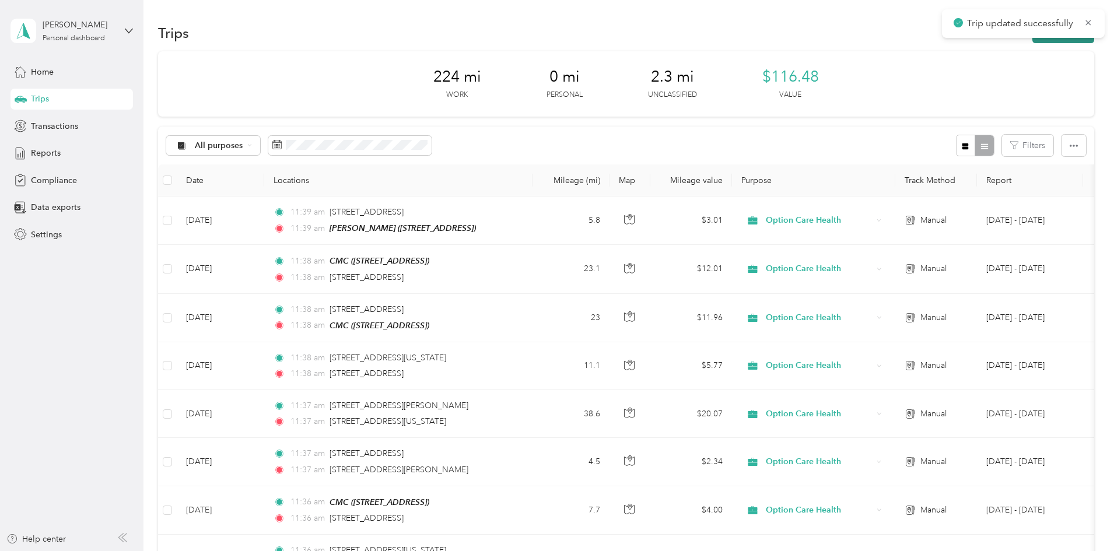
click at [1032, 42] on button "New trip" at bounding box center [1063, 33] width 62 height 20
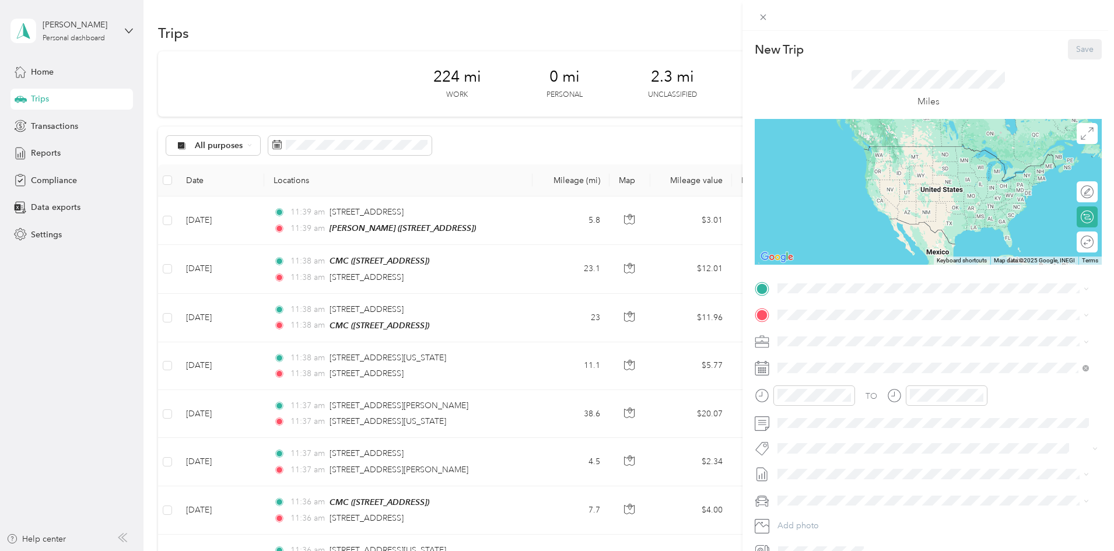
click at [826, 424] on span "[STREET_ADDRESS]" at bounding box center [836, 420] width 74 height 10
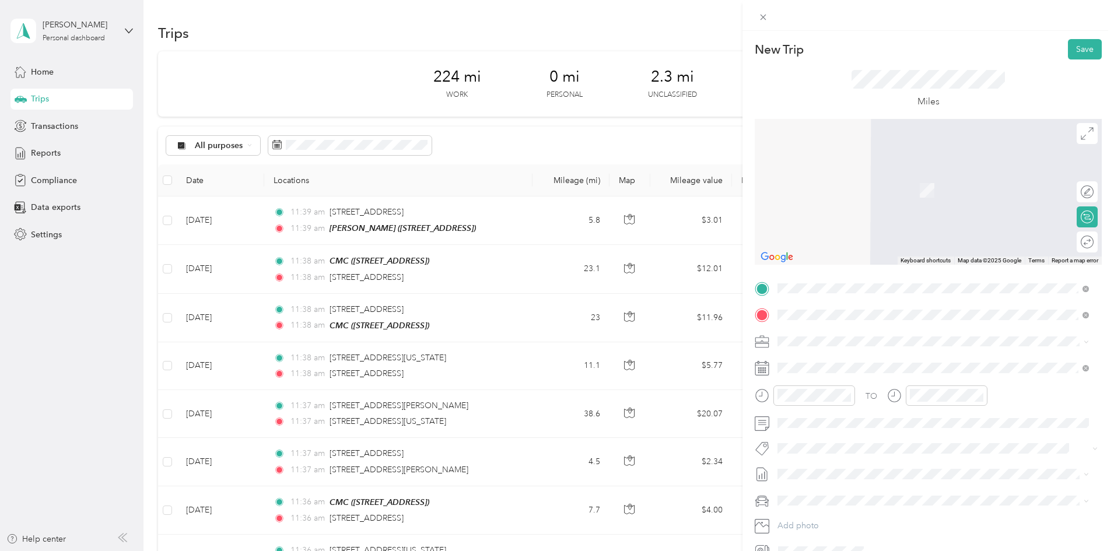
click at [852, 394] on li "[STREET_ADDRESS][PERSON_NAME][US_STATE]" at bounding box center [933, 382] width 320 height 24
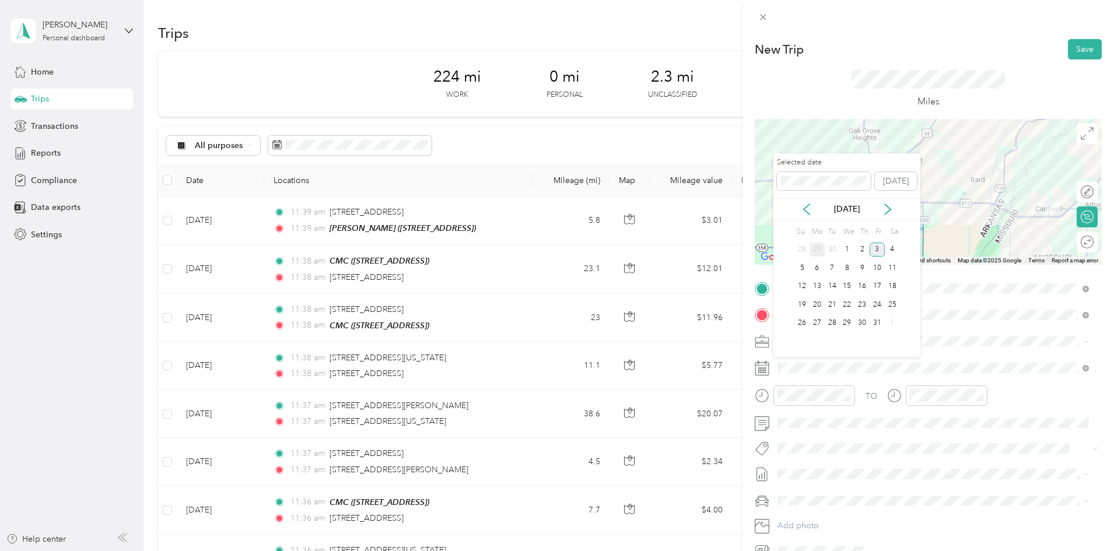
click at [819, 250] on div "29" at bounding box center [816, 250] width 15 height 15
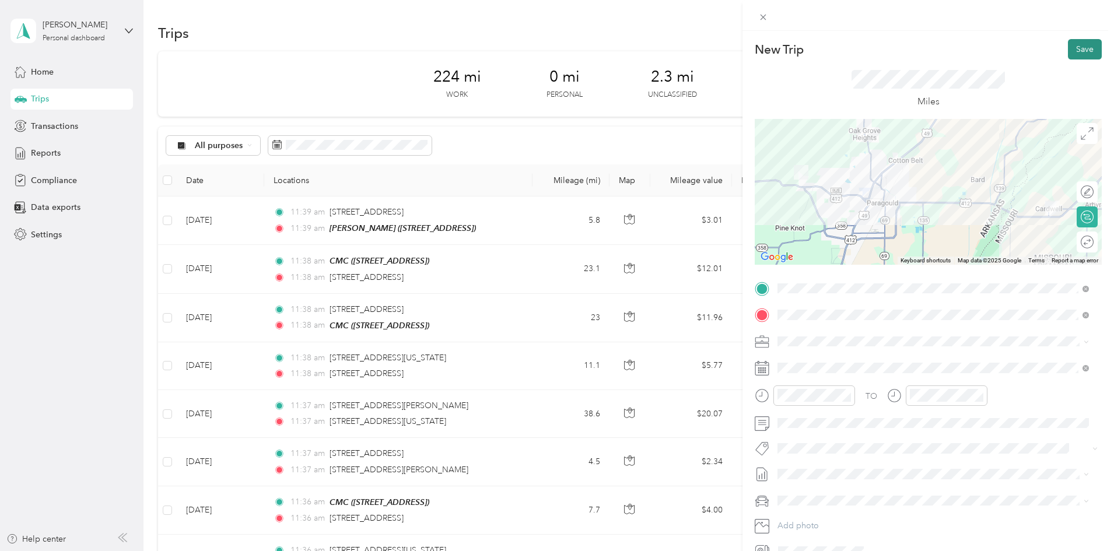
click at [1084, 54] on button "Save" at bounding box center [1085, 49] width 34 height 20
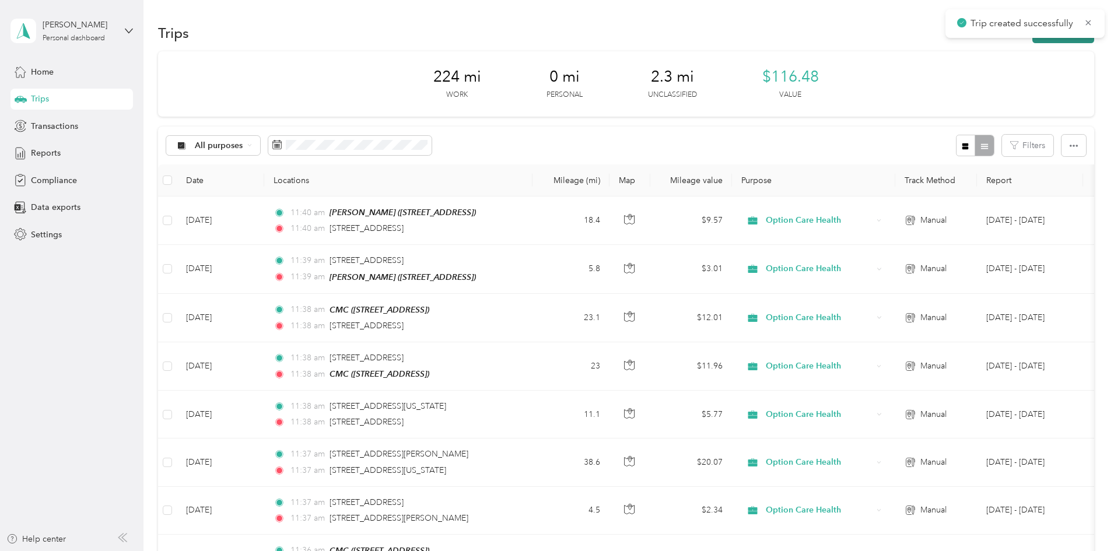
click at [1032, 41] on button "New trip" at bounding box center [1063, 33] width 62 height 20
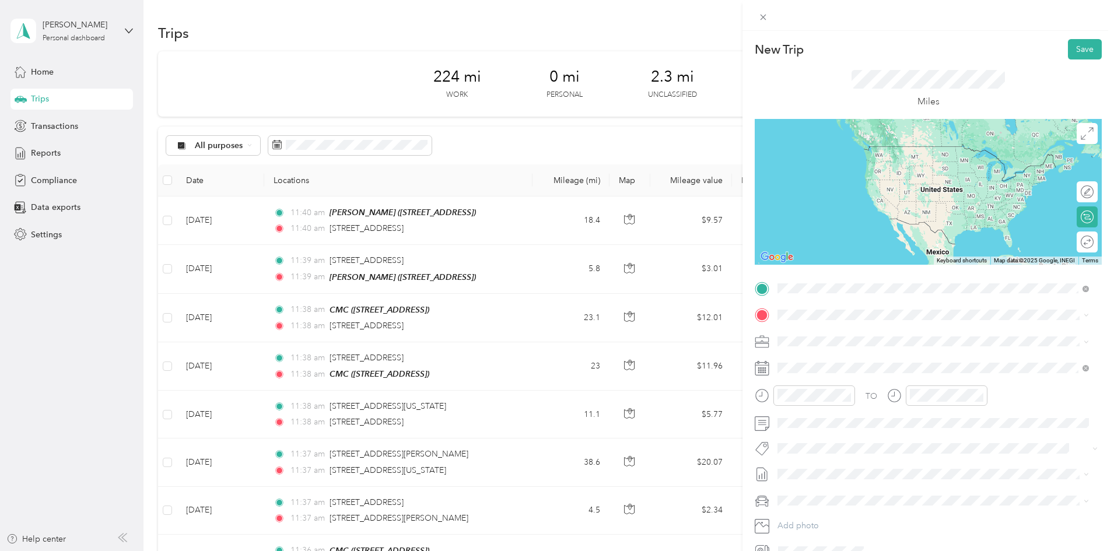
click at [847, 357] on div "[STREET_ADDRESS][PERSON_NAME][US_STATE]" at bounding box center [932, 355] width 303 height 16
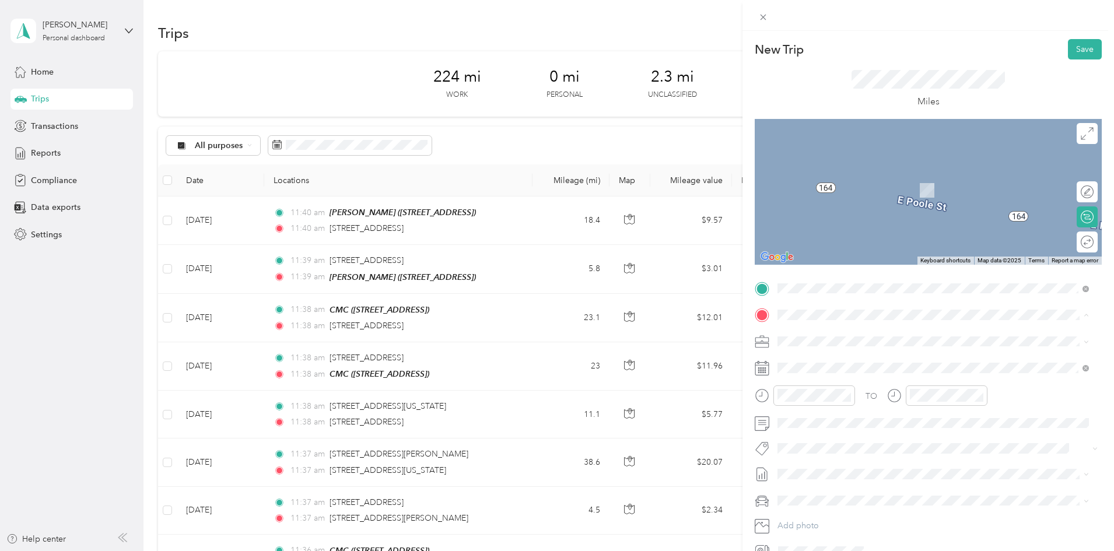
click at [841, 371] on span "[STREET_ADDRESS]" at bounding box center [836, 374] width 74 height 10
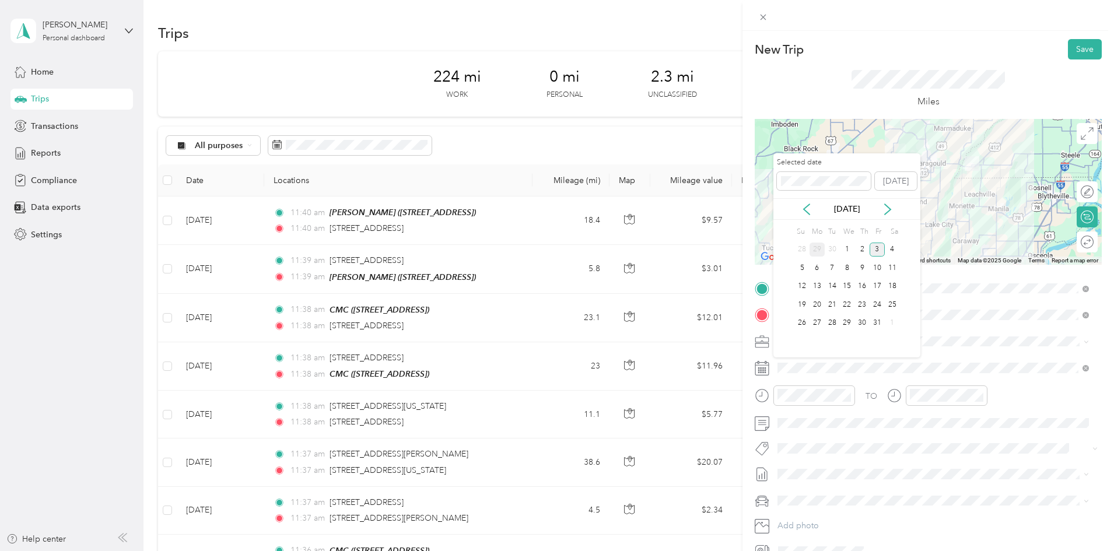
click at [817, 252] on div "29" at bounding box center [816, 250] width 15 height 15
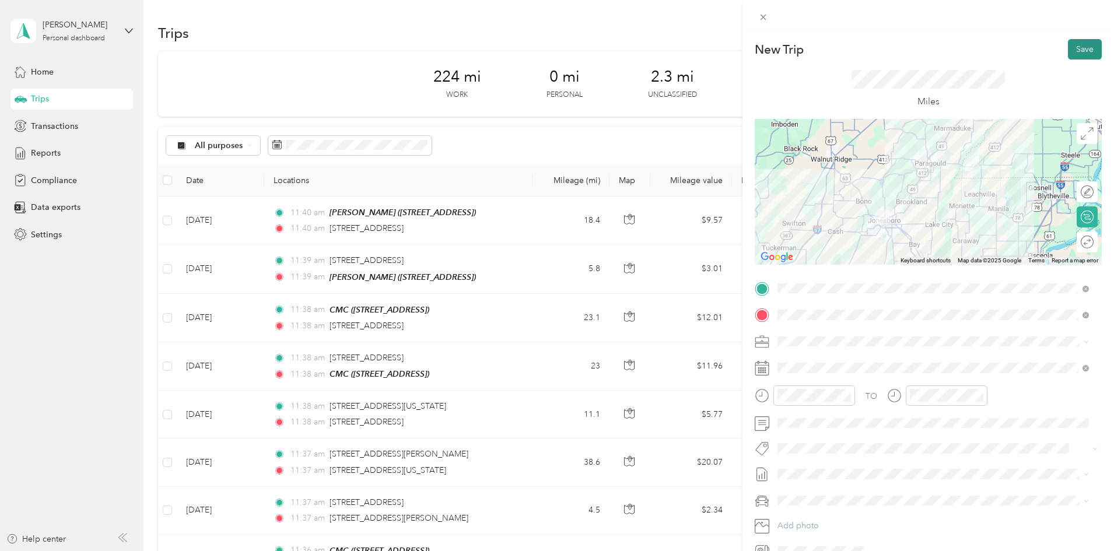
click at [1077, 46] on button "Save" at bounding box center [1085, 49] width 34 height 20
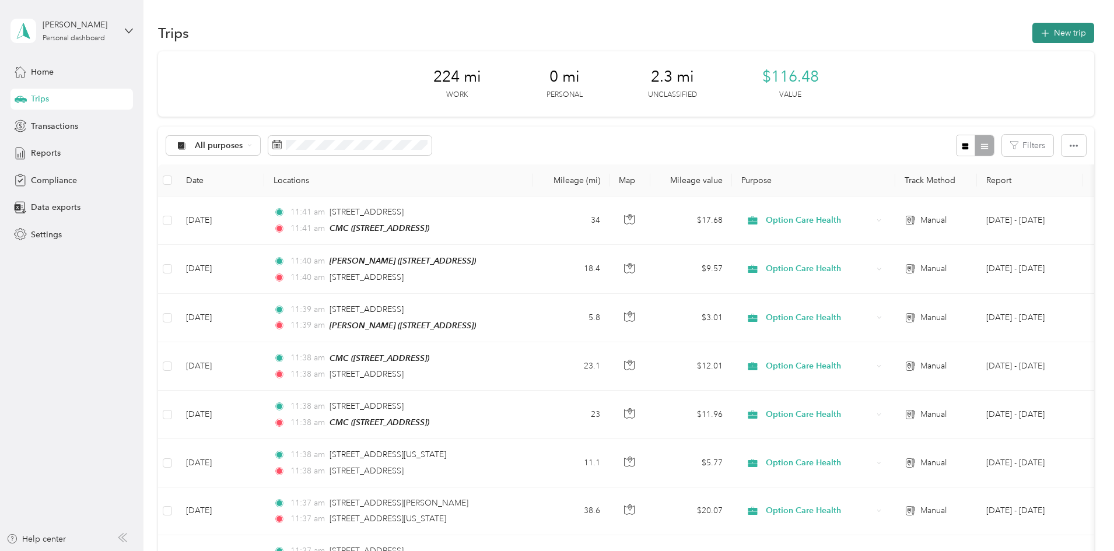
click at [1032, 37] on button "New trip" at bounding box center [1063, 33] width 62 height 20
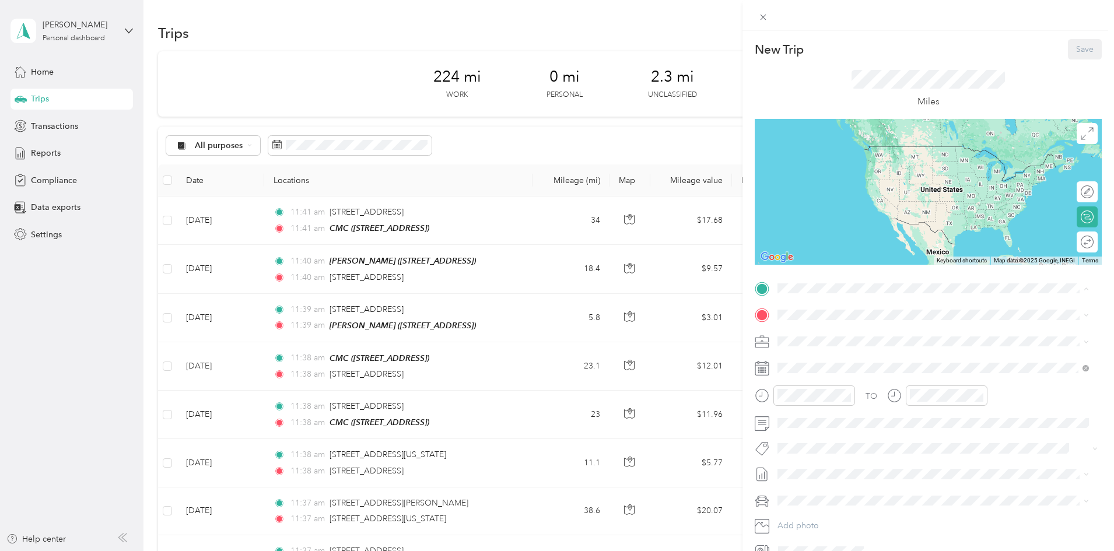
click at [830, 345] on span "[STREET_ADDRESS]" at bounding box center [836, 348] width 74 height 10
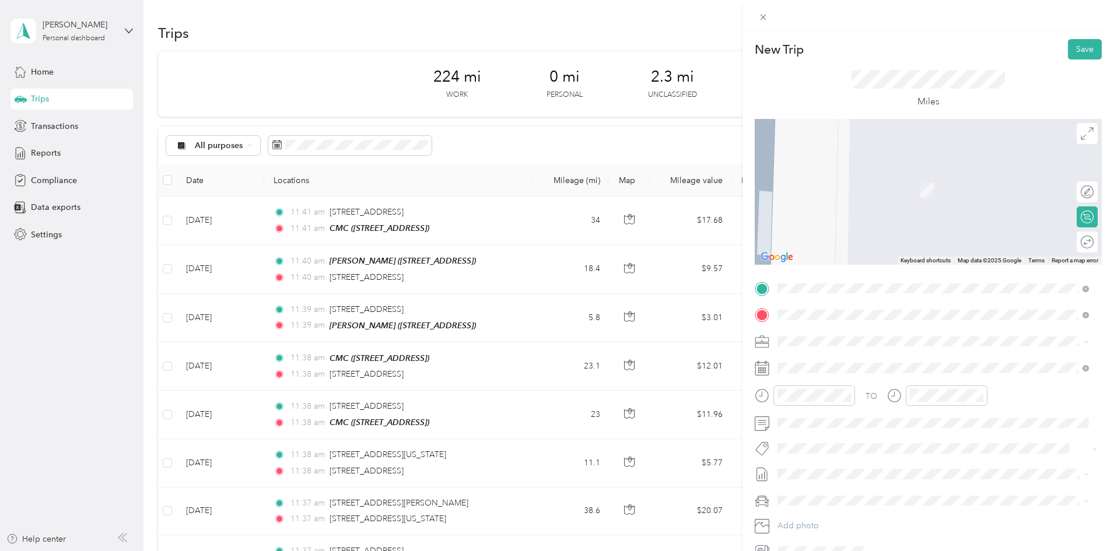
click at [850, 362] on span "[STREET_ADDRESS][PERSON_NAME][US_STATE]" at bounding box center [889, 357] width 181 height 10
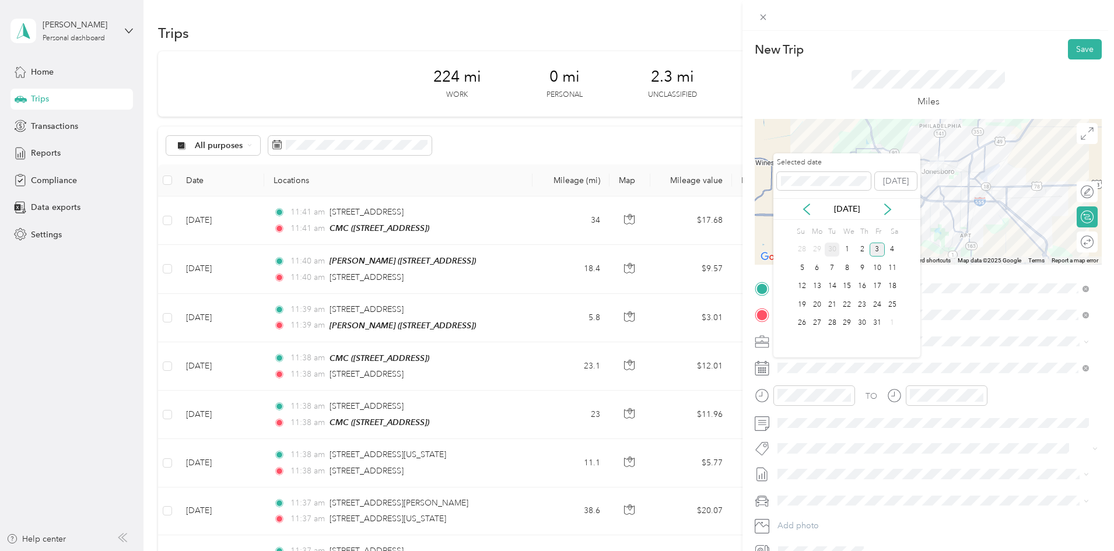
click at [831, 251] on div "30" at bounding box center [831, 250] width 15 height 15
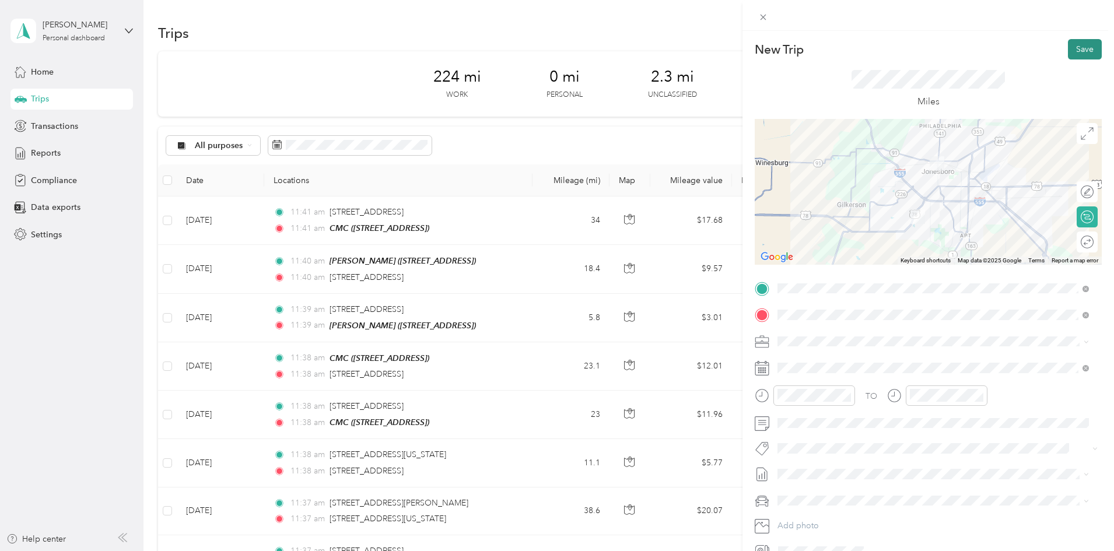
click at [1078, 52] on button "Save" at bounding box center [1085, 49] width 34 height 20
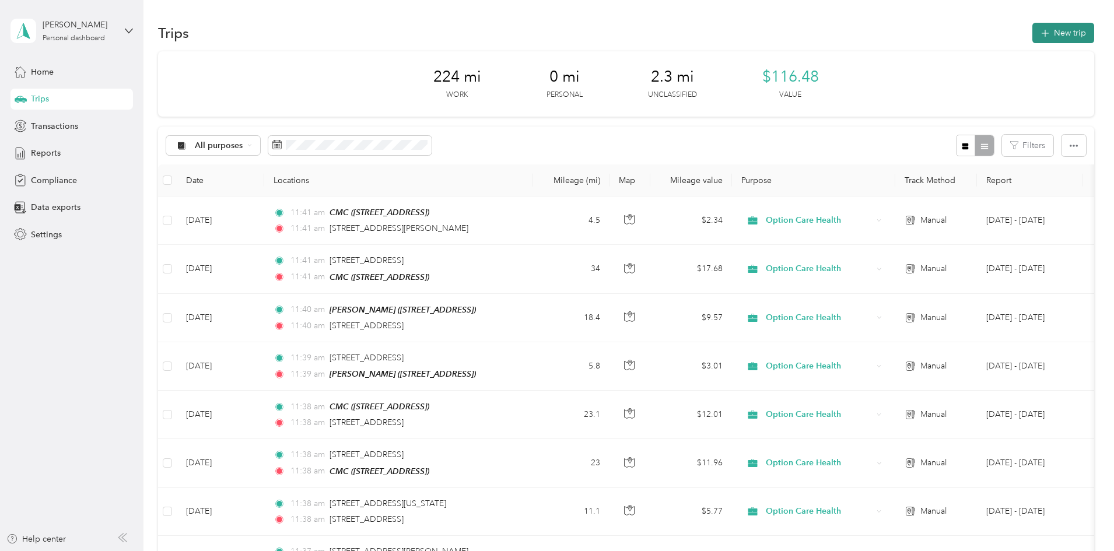
click at [1032, 38] on button "New trip" at bounding box center [1063, 33] width 62 height 20
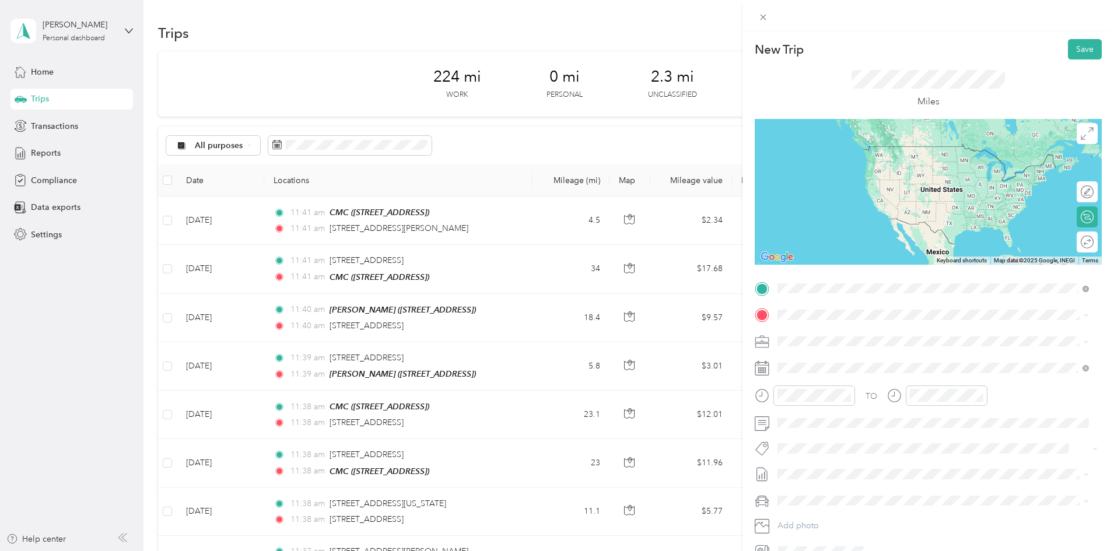
click at [842, 333] on span "[STREET_ADDRESS][PERSON_NAME][US_STATE]" at bounding box center [889, 330] width 181 height 10
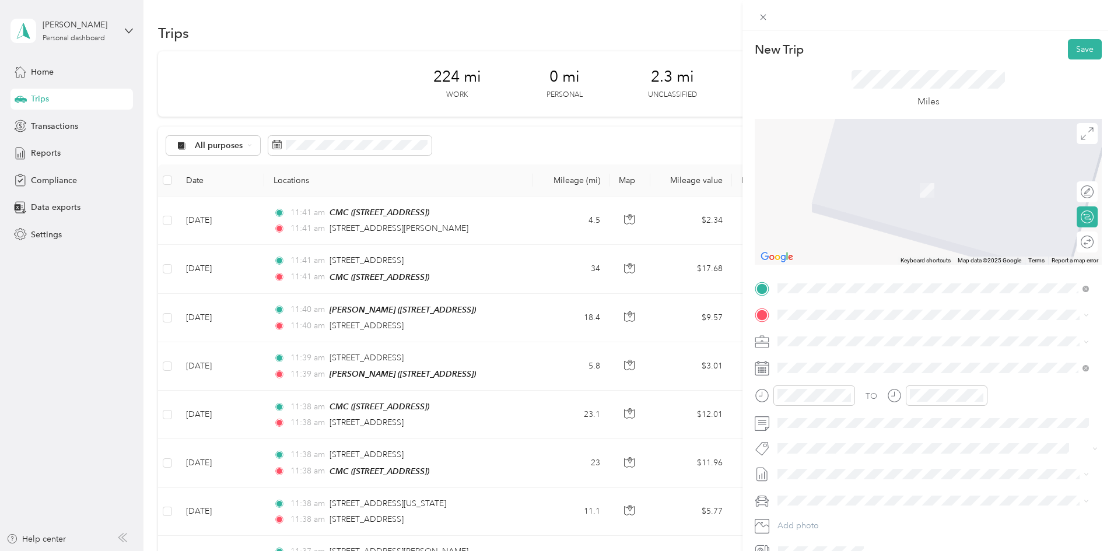
click at [827, 361] on span "[STREET_ADDRESS][US_STATE]" at bounding box center [857, 355] width 117 height 10
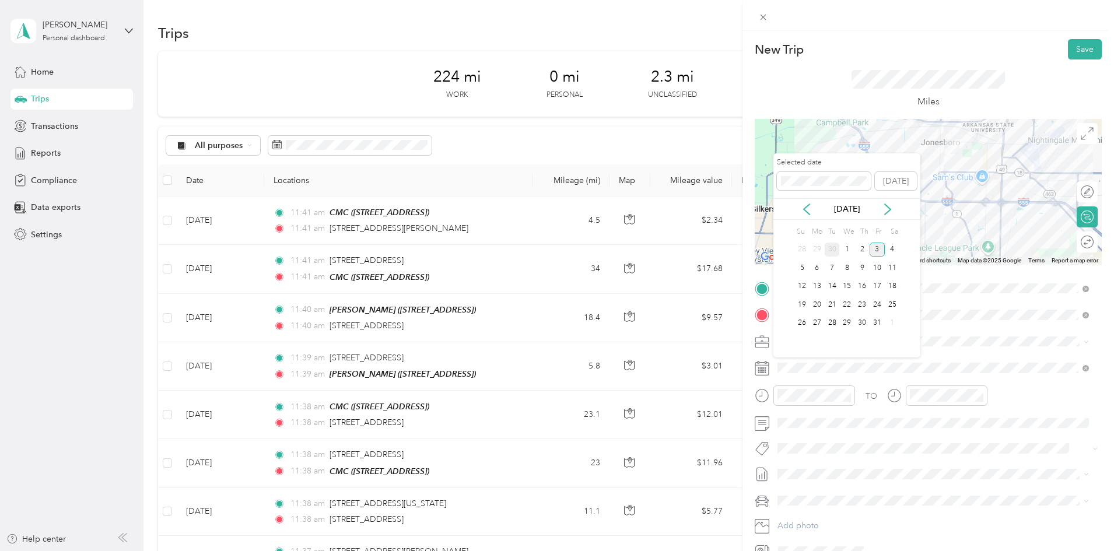
click at [835, 249] on div "30" at bounding box center [831, 250] width 15 height 15
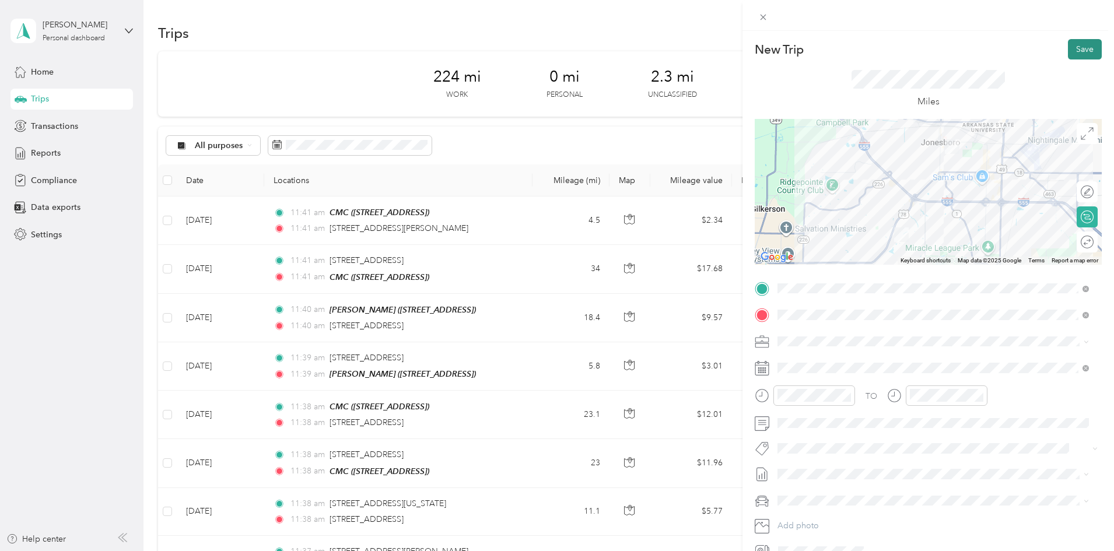
click at [1080, 55] on button "Save" at bounding box center [1085, 49] width 34 height 20
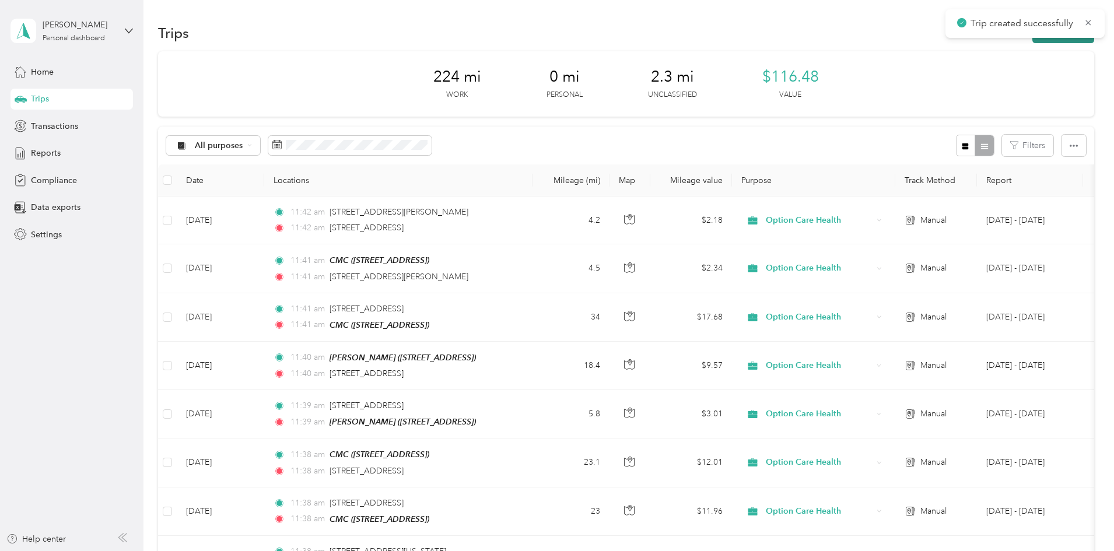
click at [1032, 41] on button "New trip" at bounding box center [1063, 33] width 62 height 20
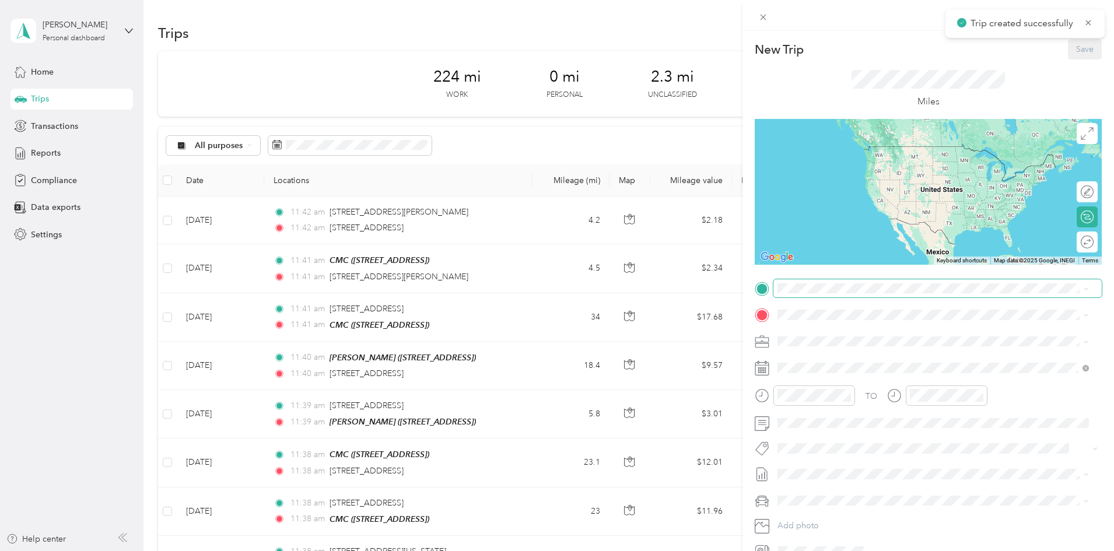
click at [808, 293] on span at bounding box center [937, 288] width 328 height 19
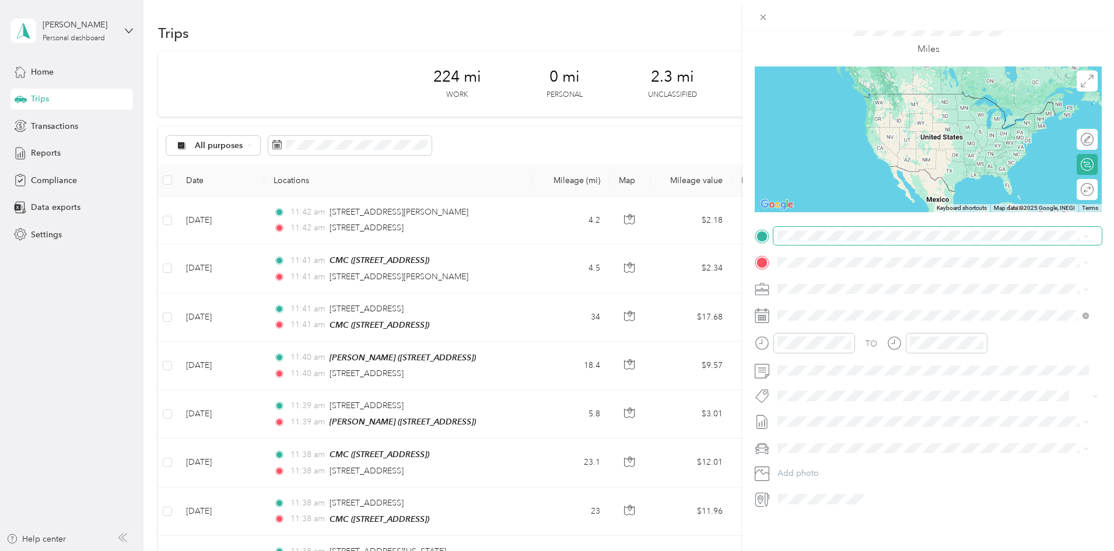
scroll to position [61, 0]
click at [854, 275] on span "[STREET_ADDRESS][US_STATE]" at bounding box center [857, 269] width 117 height 10
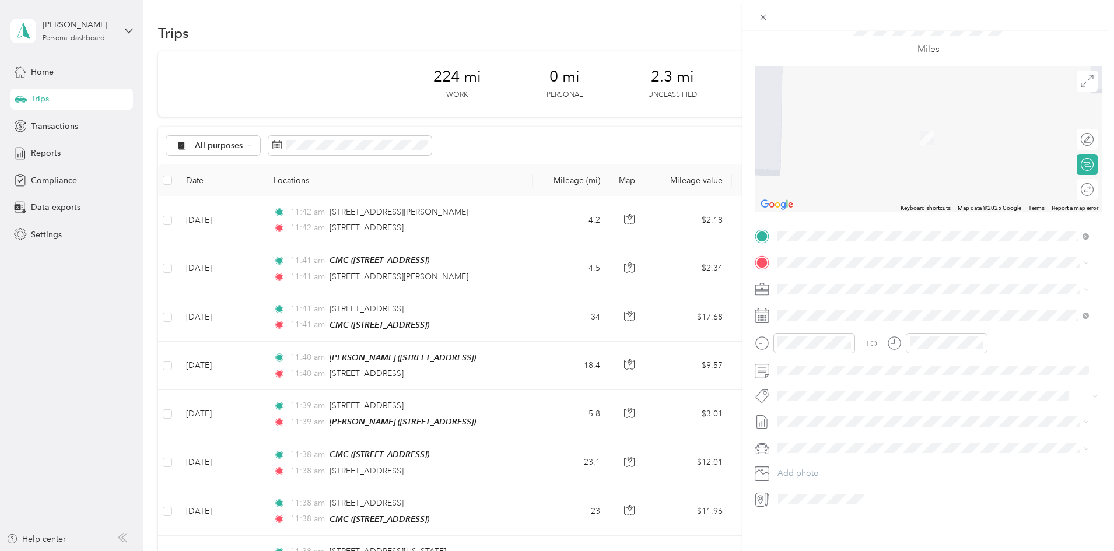
click at [823, 303] on div "CMC" at bounding box center [836, 299] width 74 height 10
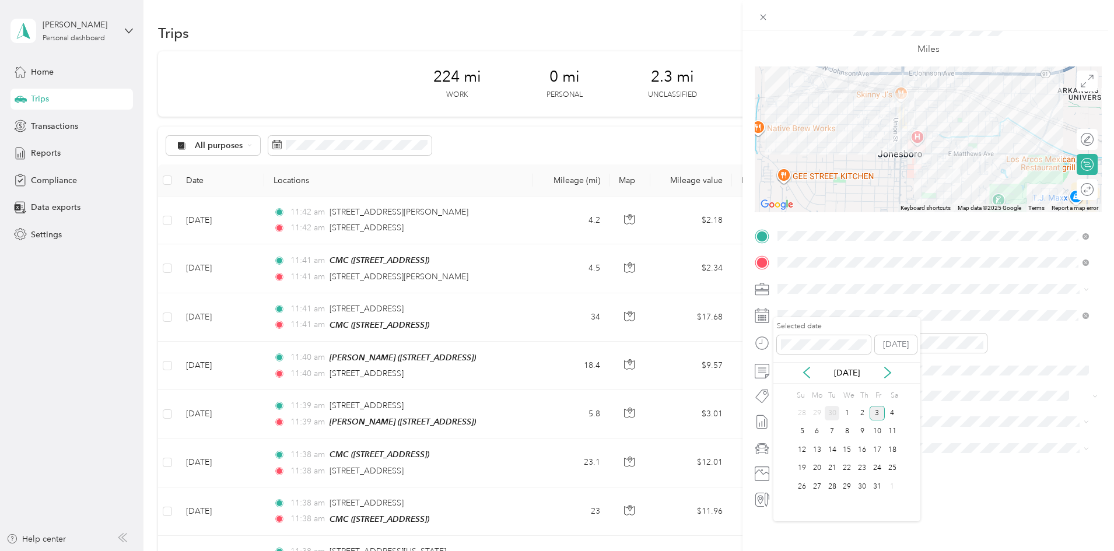
click at [834, 417] on div "30" at bounding box center [831, 413] width 15 height 15
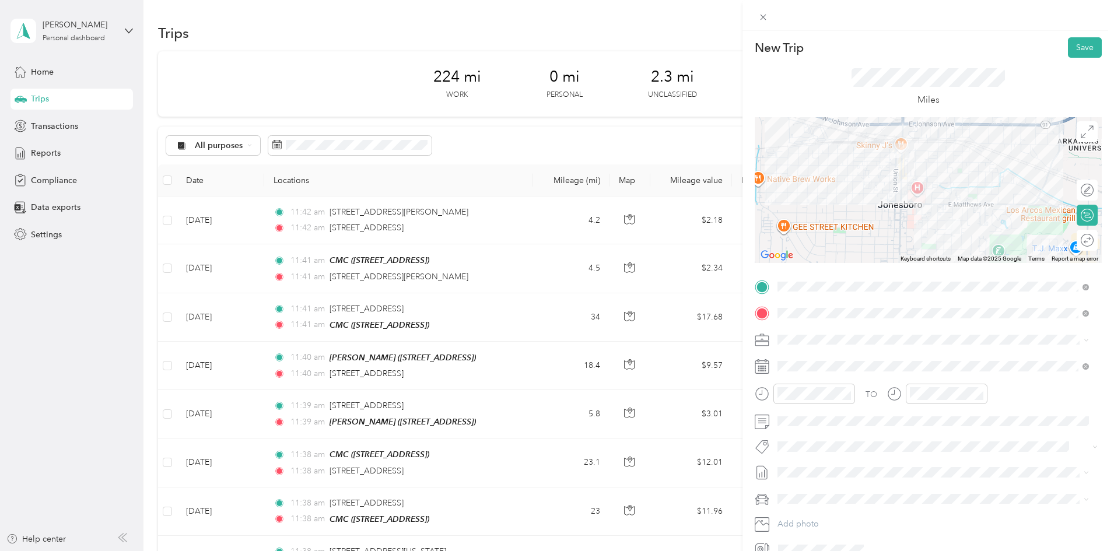
scroll to position [0, 0]
click at [1080, 51] on button "Save" at bounding box center [1085, 49] width 34 height 20
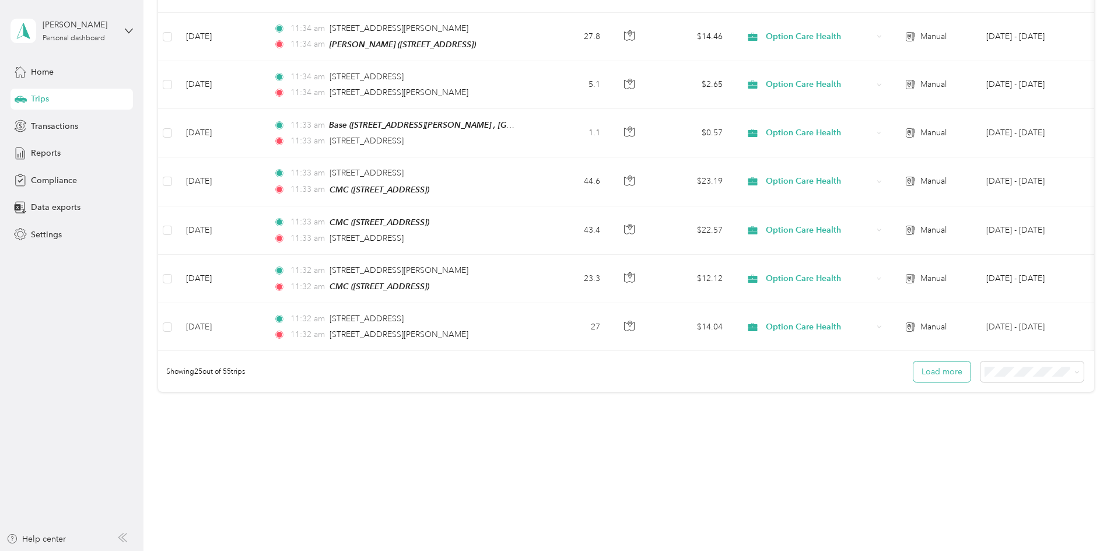
click at [913, 368] on button "Load more" at bounding box center [941, 372] width 57 height 20
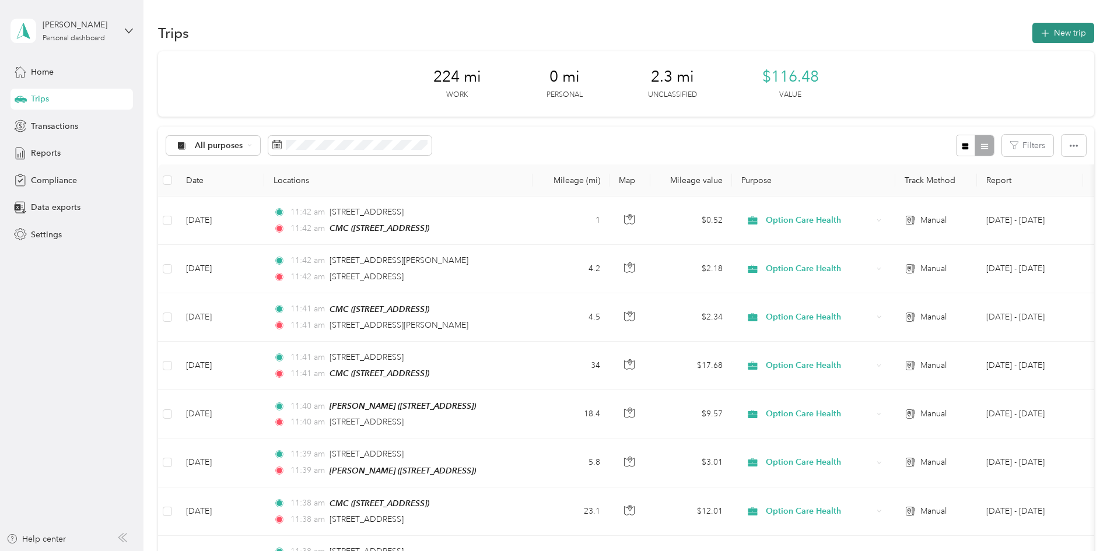
click at [1032, 25] on button "New trip" at bounding box center [1063, 33] width 62 height 20
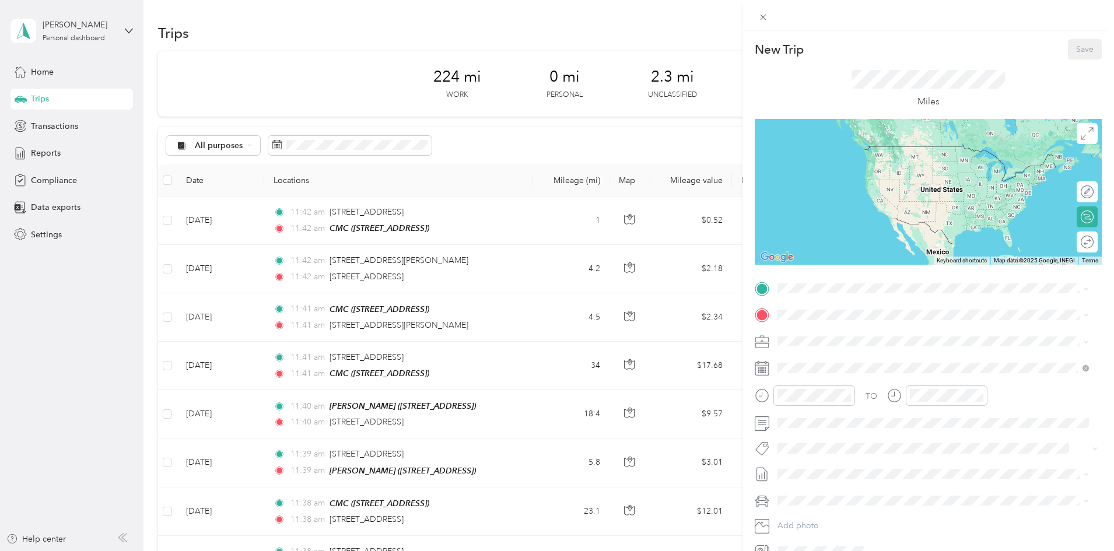
click at [826, 426] on span "[STREET_ADDRESS]" at bounding box center [836, 421] width 74 height 10
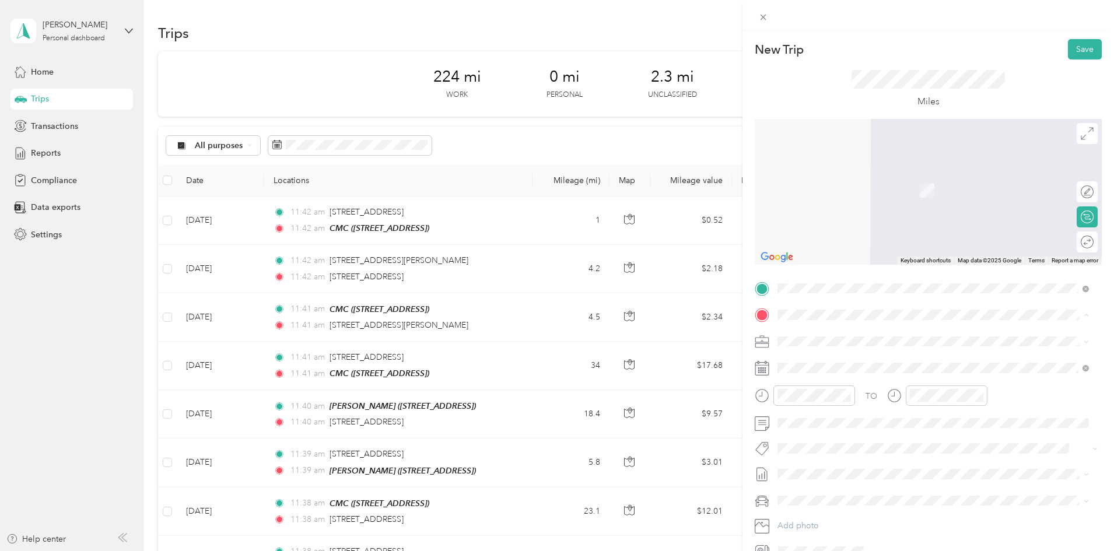
click at [824, 359] on div "CMC" at bounding box center [836, 361] width 74 height 10
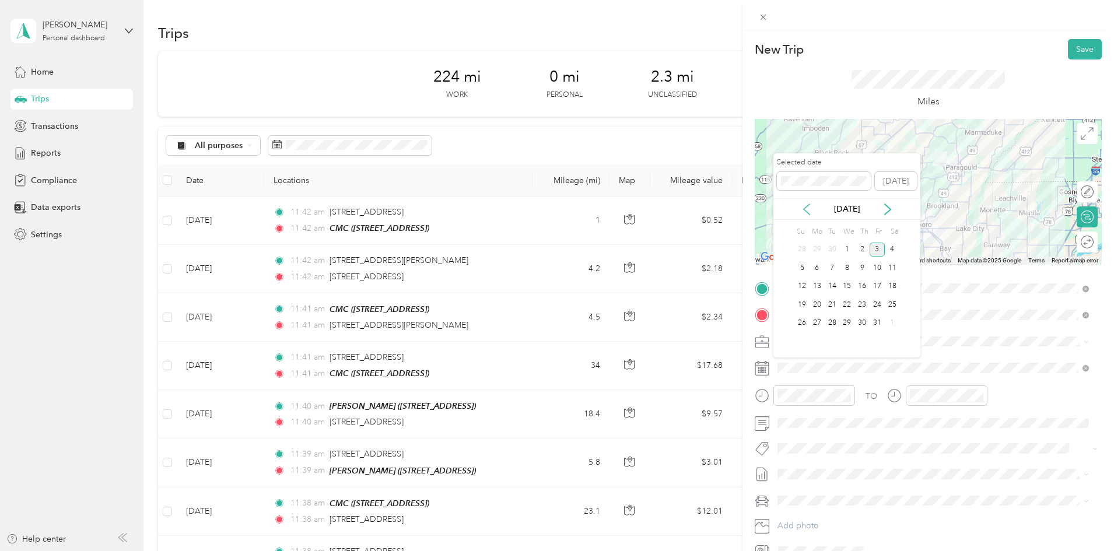
click at [812, 210] on icon at bounding box center [807, 209] width 12 height 12
click at [863, 271] on div "11" at bounding box center [861, 268] width 15 height 15
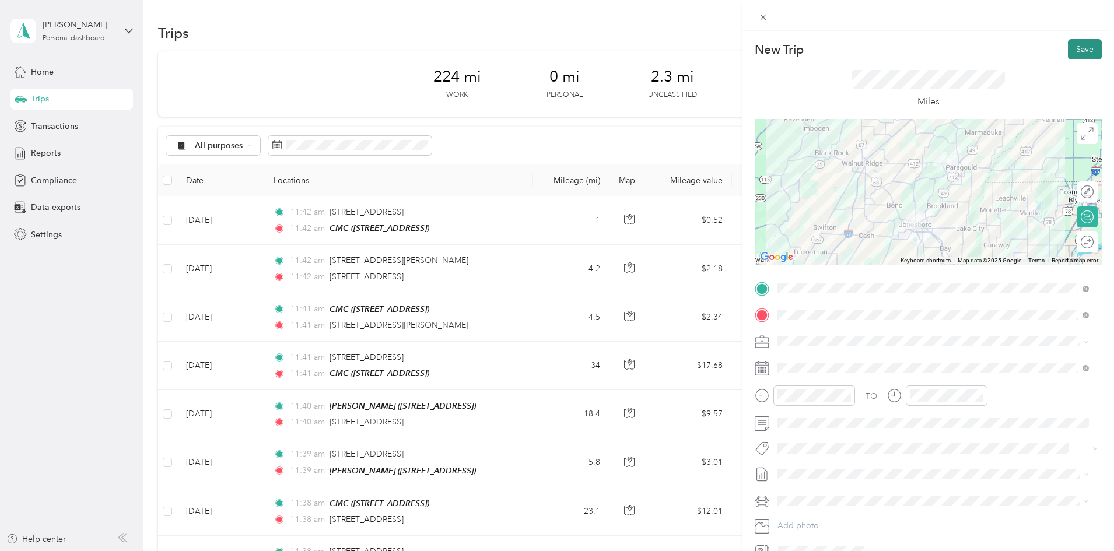
click at [1082, 51] on button "Save" at bounding box center [1085, 49] width 34 height 20
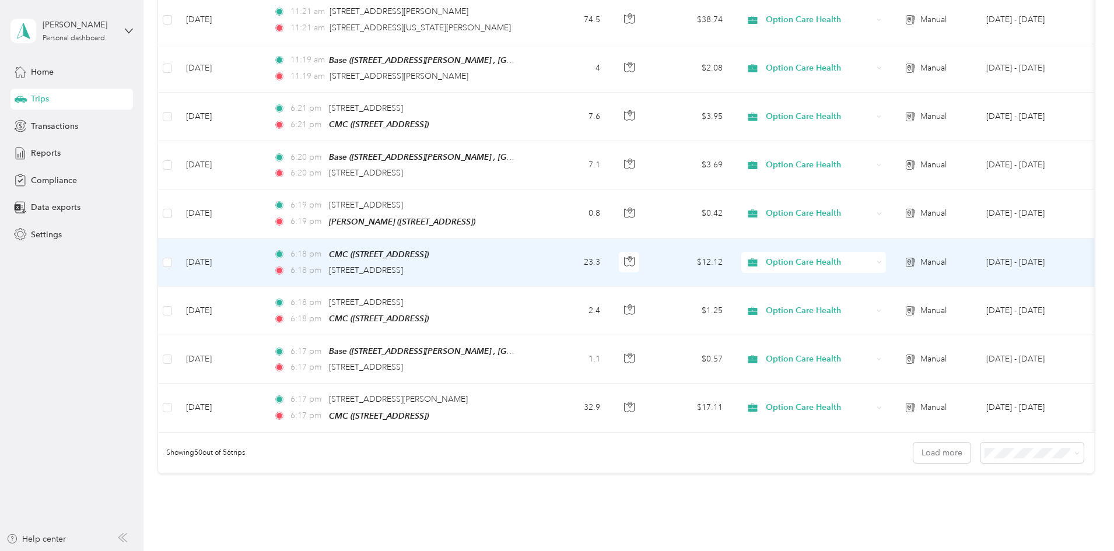
scroll to position [2216, 0]
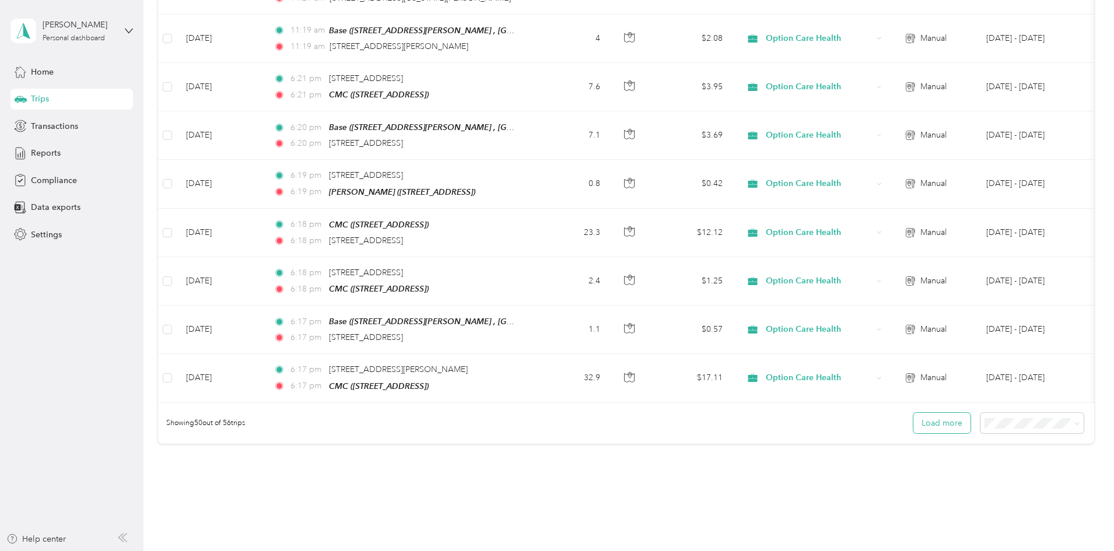
click at [913, 413] on button "Load more" at bounding box center [941, 423] width 57 height 20
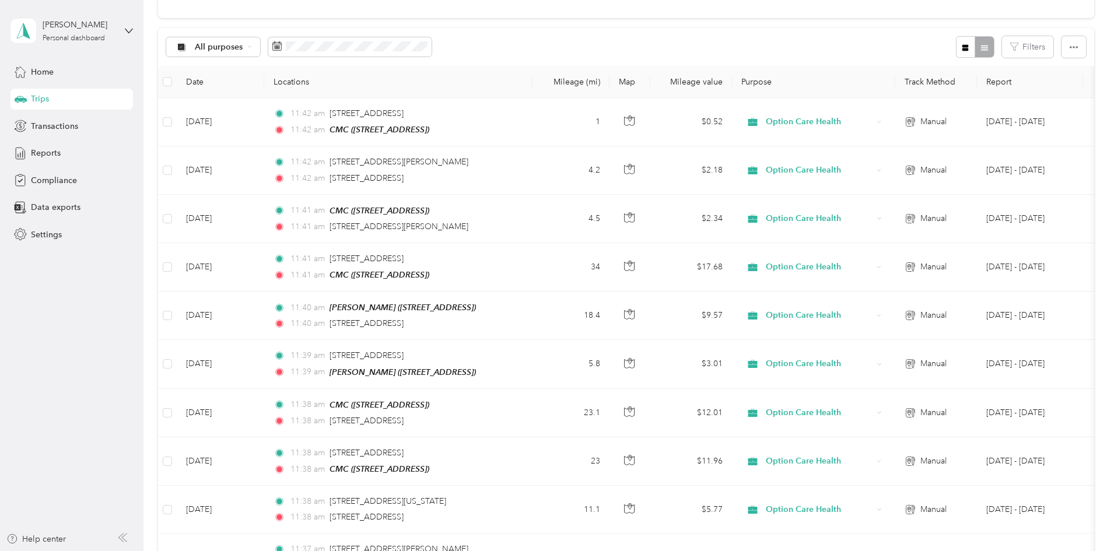
scroll to position [0, 0]
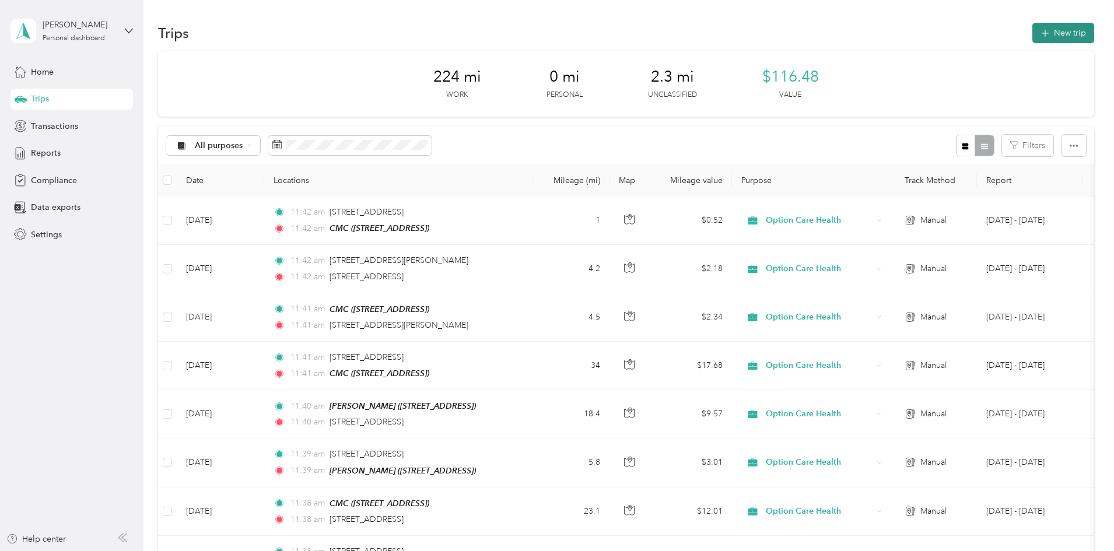
click at [1032, 37] on button "New trip" at bounding box center [1063, 33] width 62 height 20
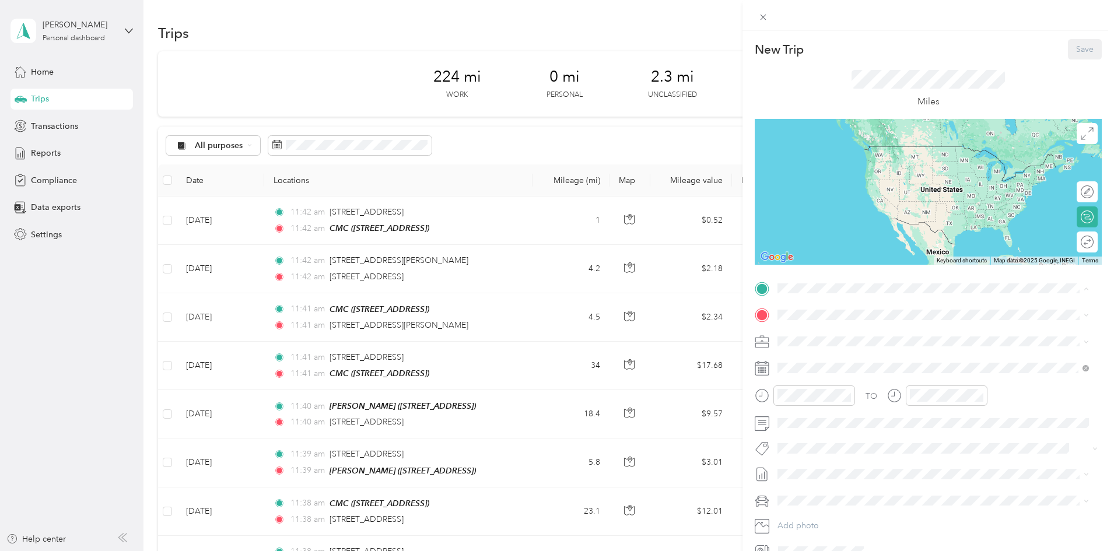
click at [848, 413] on div "[PERSON_NAME]" at bounding box center [836, 408] width 74 height 10
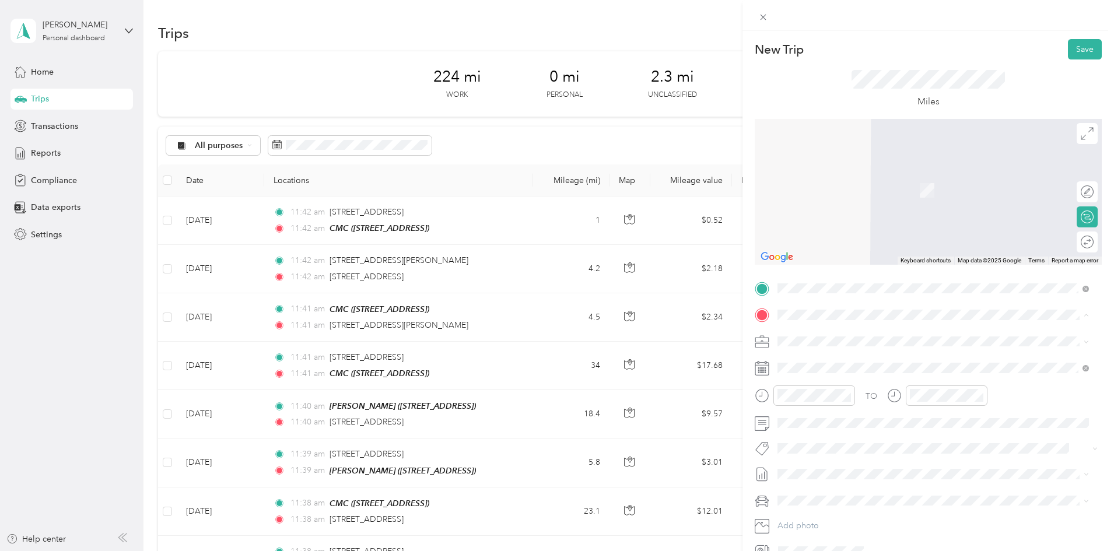
click at [837, 378] on div "CMC [STREET_ADDRESS]" at bounding box center [836, 368] width 74 height 24
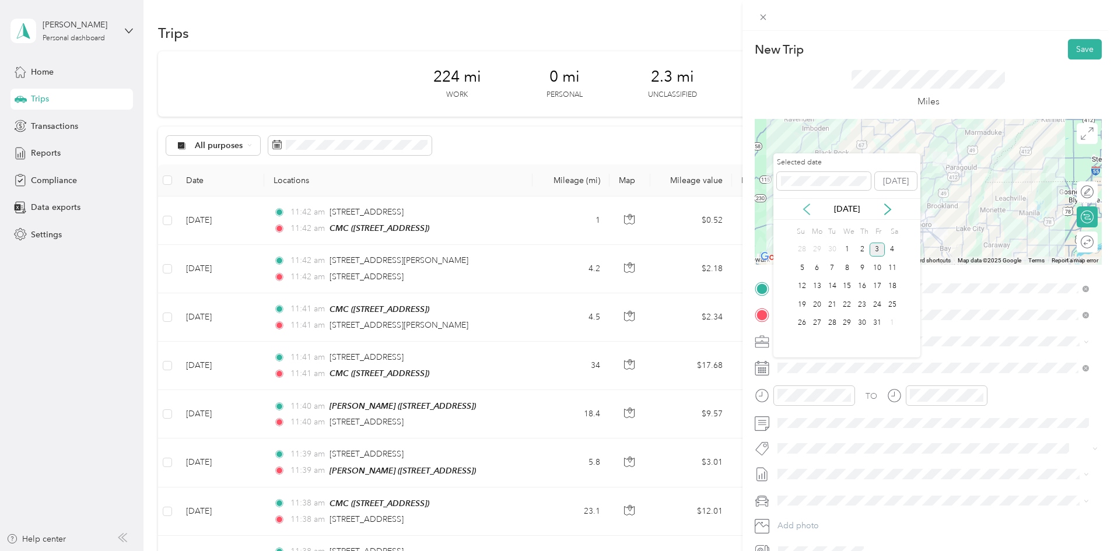
click at [808, 213] on icon at bounding box center [806, 209] width 6 height 10
click at [861, 248] on div "4" at bounding box center [861, 250] width 15 height 15
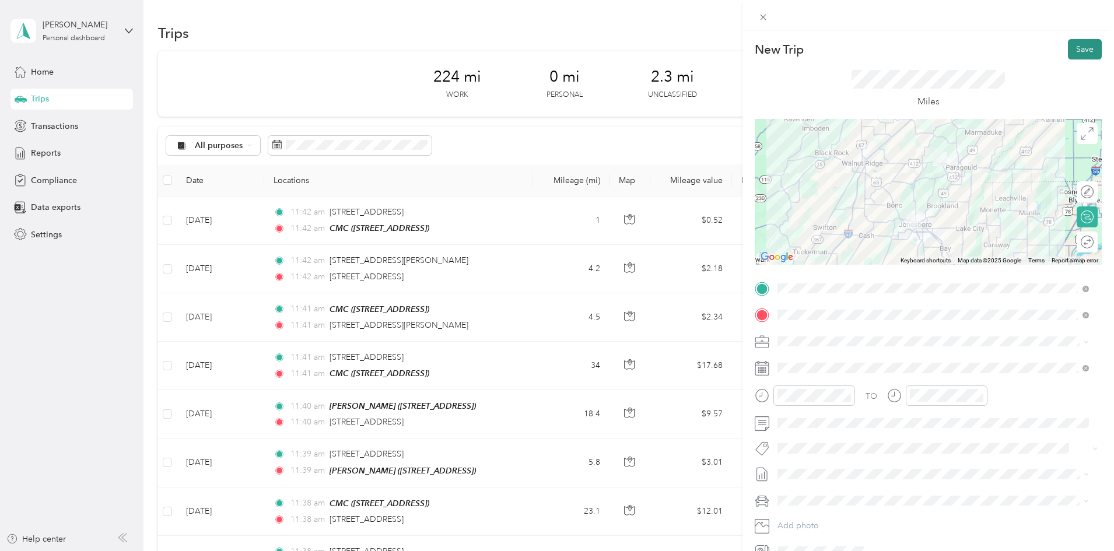
click at [1075, 45] on button "Save" at bounding box center [1085, 49] width 34 height 20
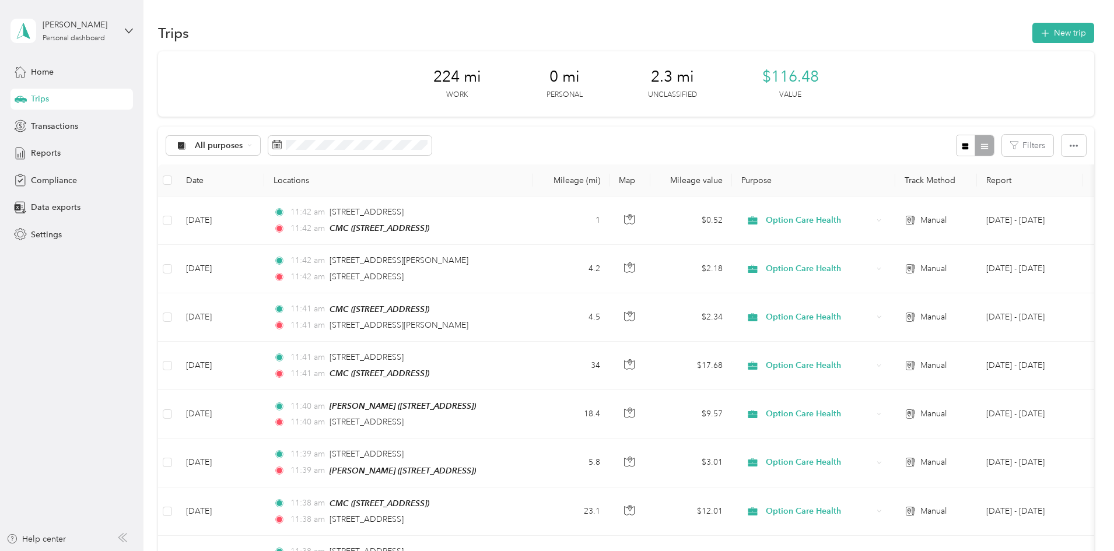
click at [66, 99] on div "Trips" at bounding box center [71, 99] width 122 height 21
click at [60, 82] on div "Home" at bounding box center [71, 71] width 122 height 21
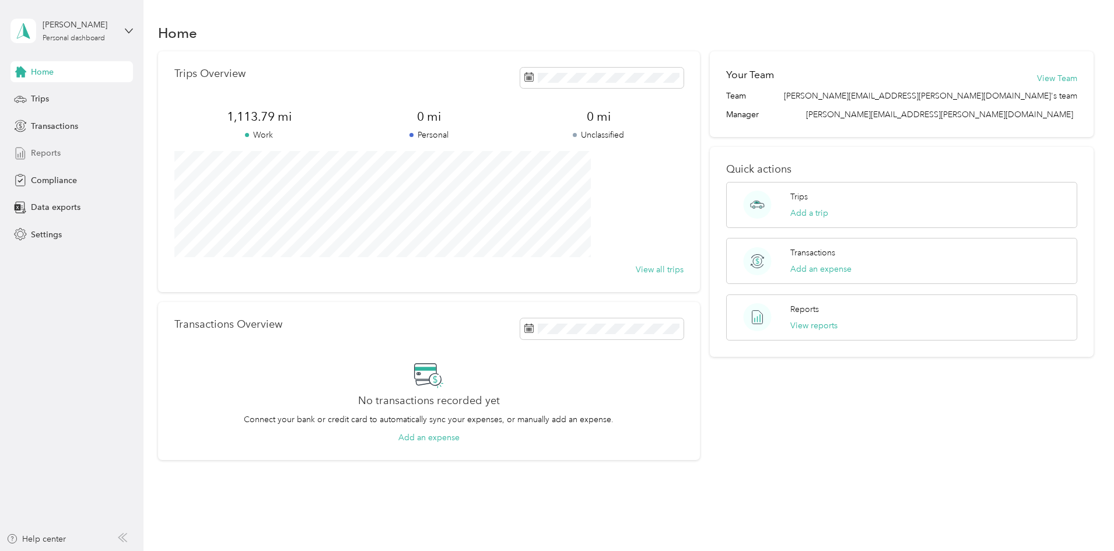
click at [56, 151] on span "Reports" at bounding box center [46, 153] width 30 height 12
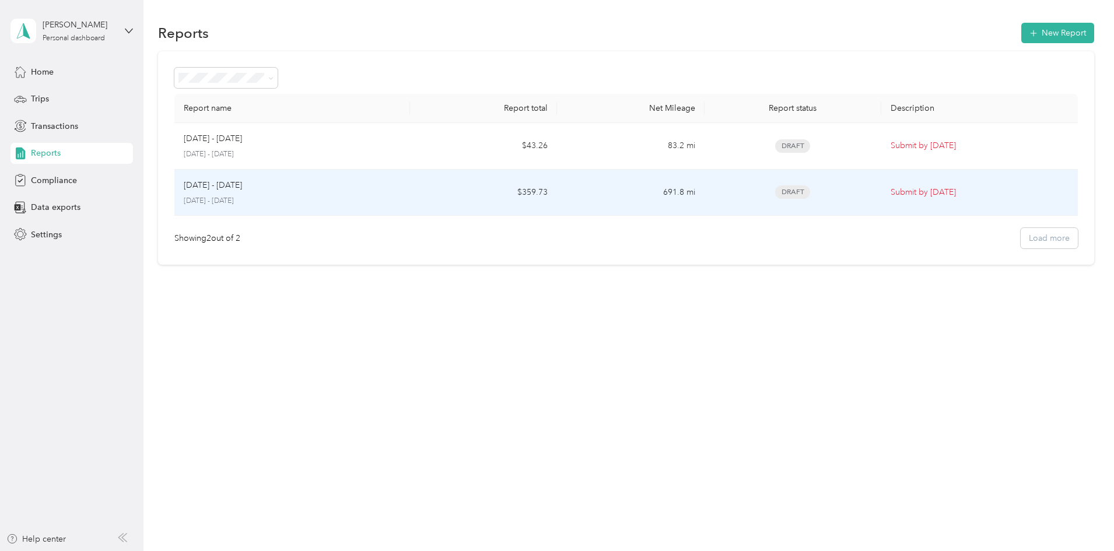
click at [817, 198] on div "Draft" at bounding box center [793, 191] width 158 height 13
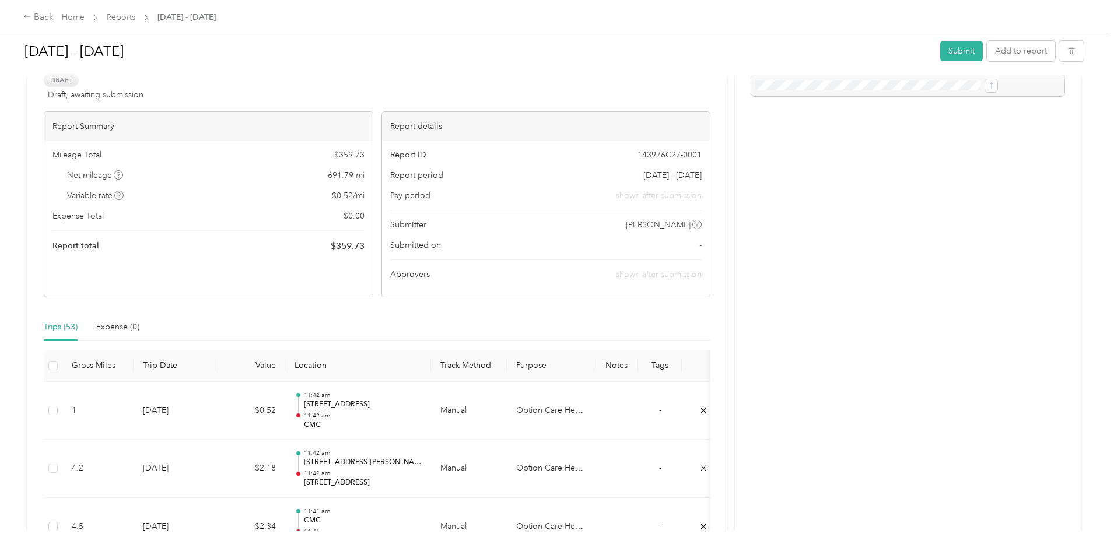
scroll to position [58, 0]
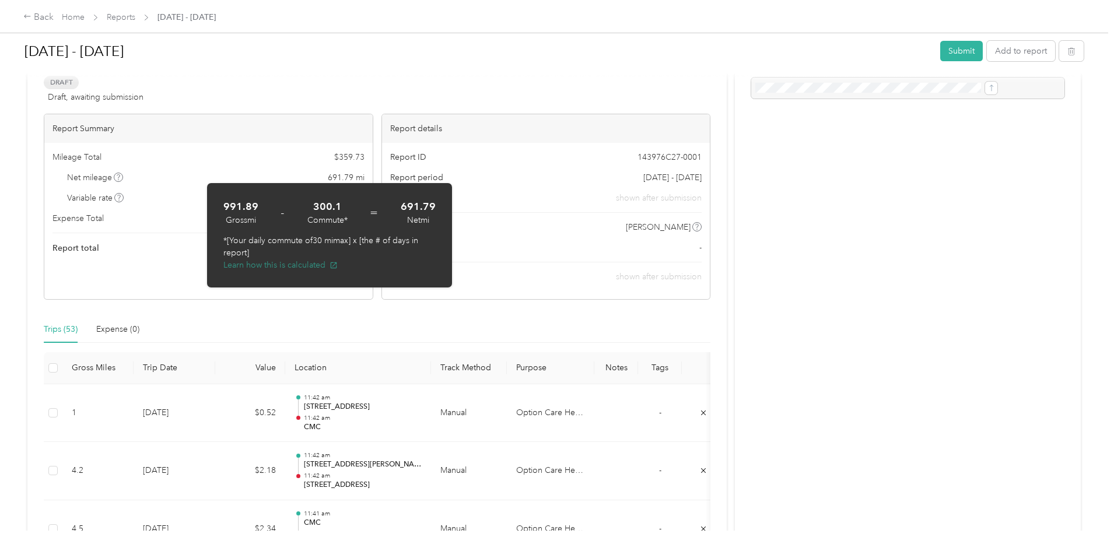
click at [261, 263] on button "Learn how this is calculated" at bounding box center [280, 265] width 114 height 12
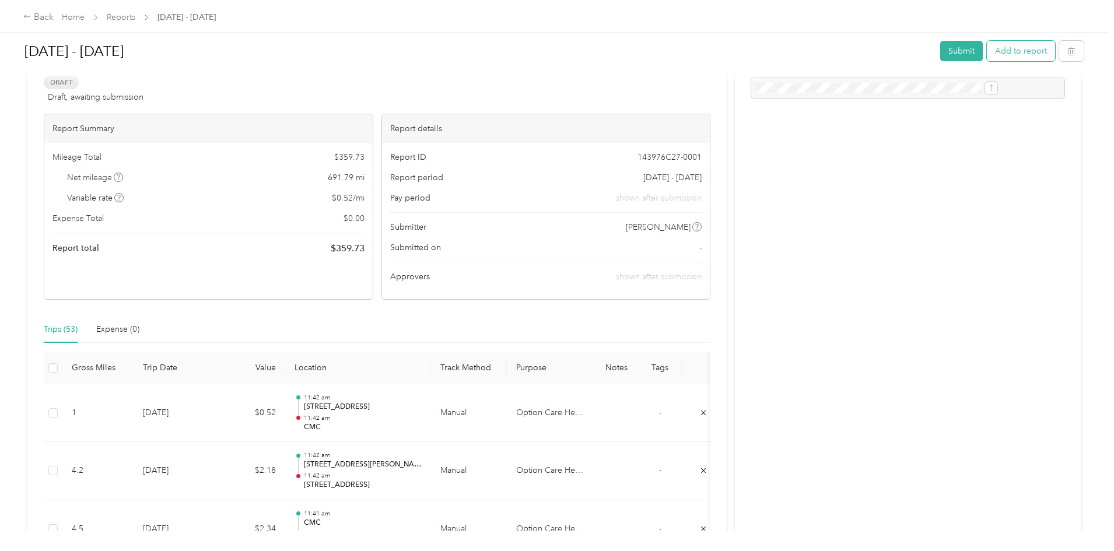
click at [987, 54] on button "Add to report" at bounding box center [1021, 51] width 68 height 20
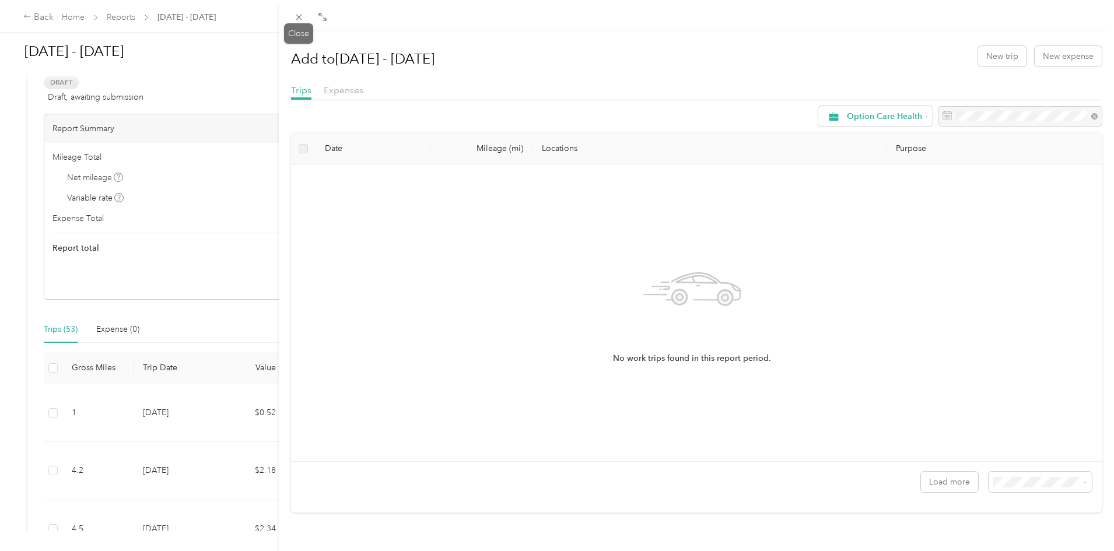
click at [301, 13] on icon at bounding box center [299, 17] width 10 height 10
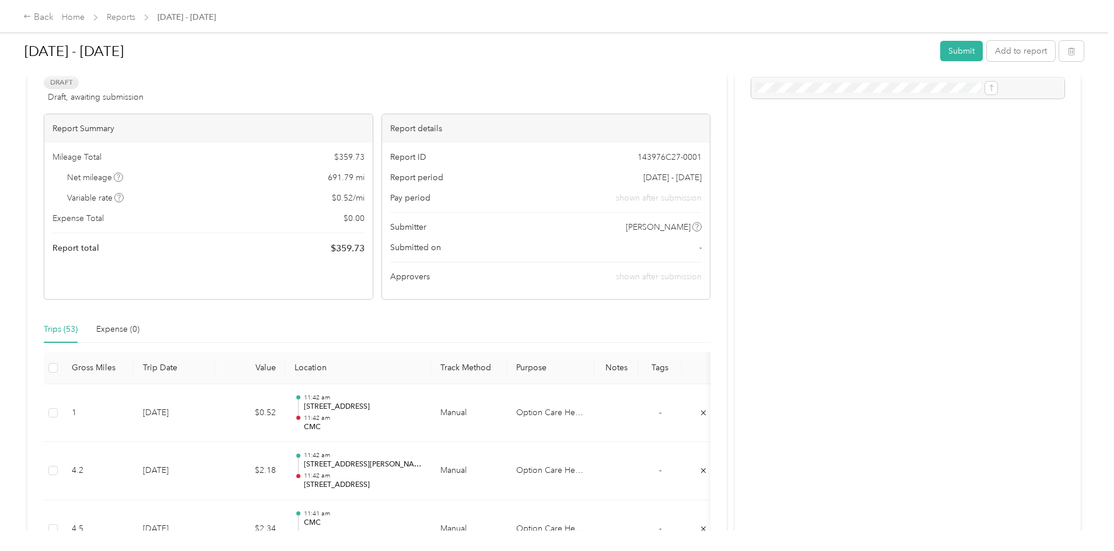
click at [54, 18] on div "Back" at bounding box center [38, 17] width 30 height 14
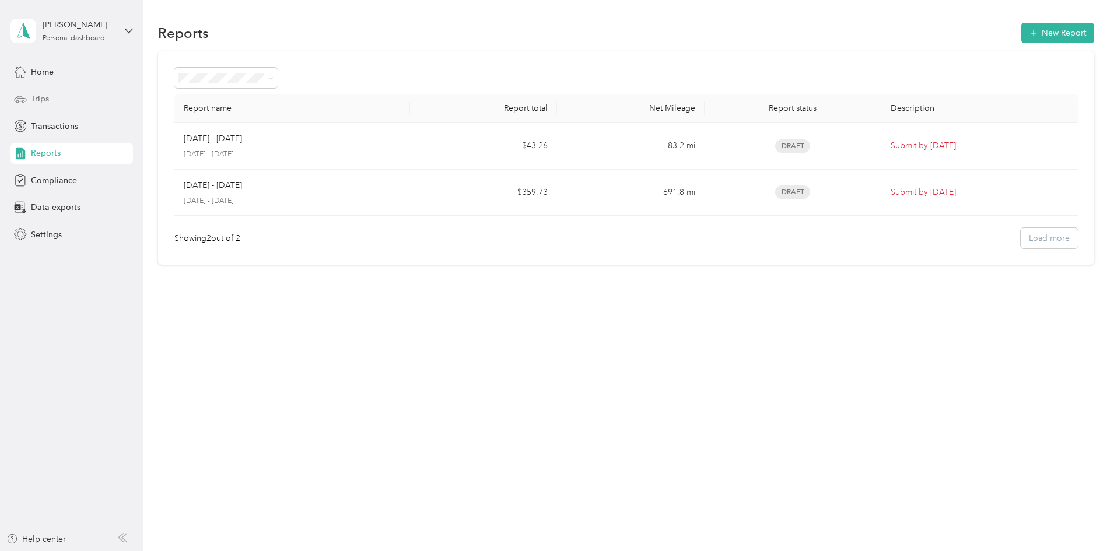
click at [62, 99] on div "Trips" at bounding box center [71, 99] width 122 height 21
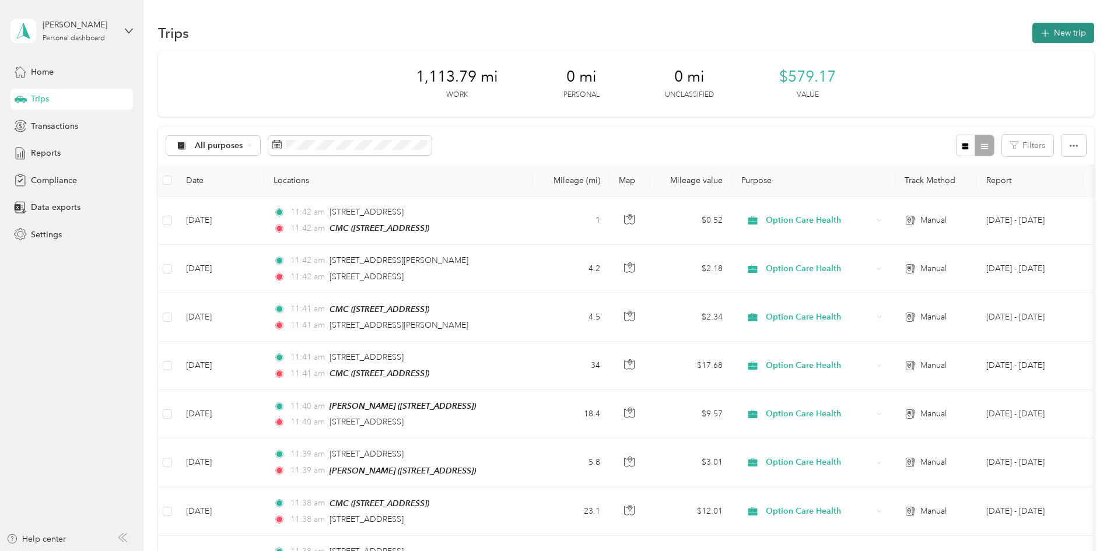
click at [1032, 37] on button "New trip" at bounding box center [1063, 33] width 62 height 20
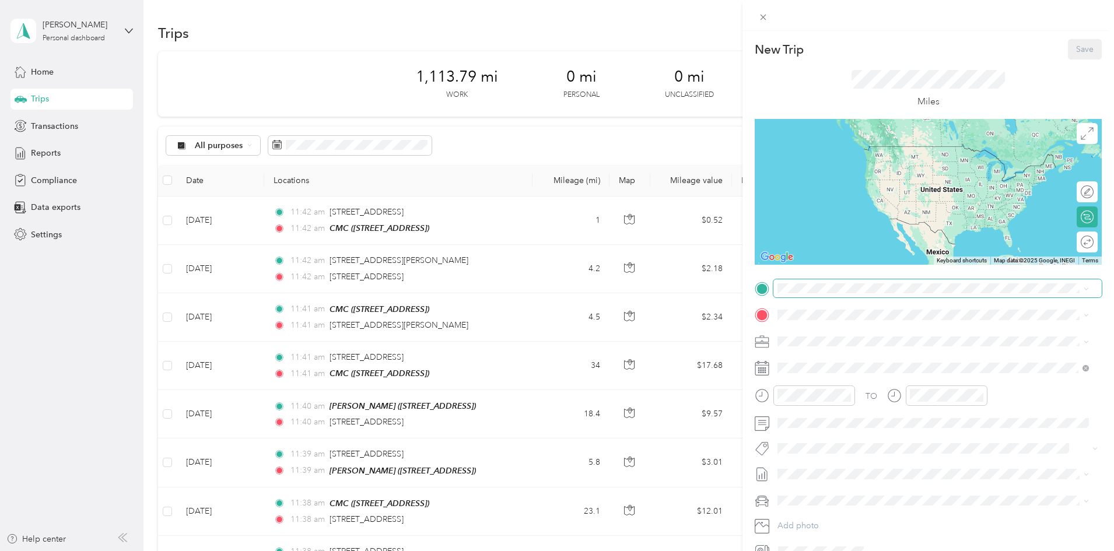
click at [852, 294] on span at bounding box center [937, 288] width 328 height 19
click at [847, 279] on span at bounding box center [937, 288] width 328 height 19
click at [847, 334] on div "CMC" at bounding box center [836, 334] width 74 height 10
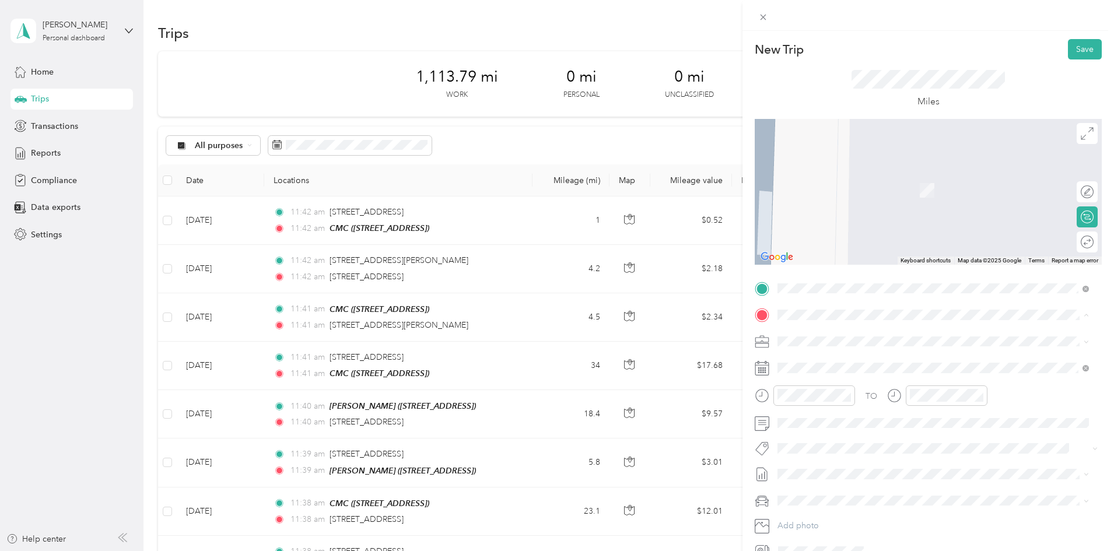
click at [825, 403] on div "Base" at bounding box center [868, 397] width 139 height 10
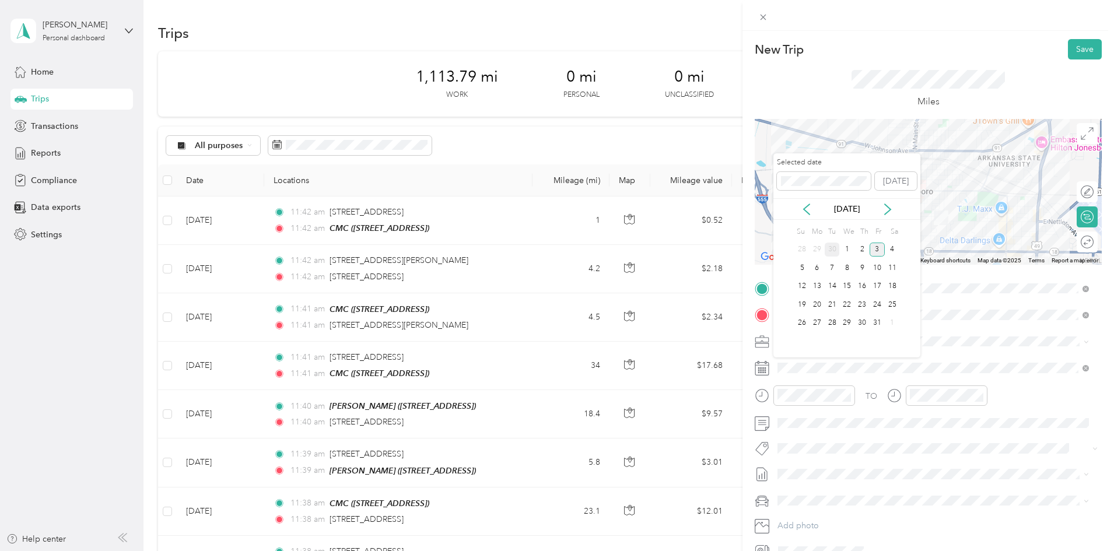
click at [830, 250] on div "30" at bounding box center [831, 250] width 15 height 15
click at [1072, 46] on button "Save" at bounding box center [1085, 49] width 34 height 20
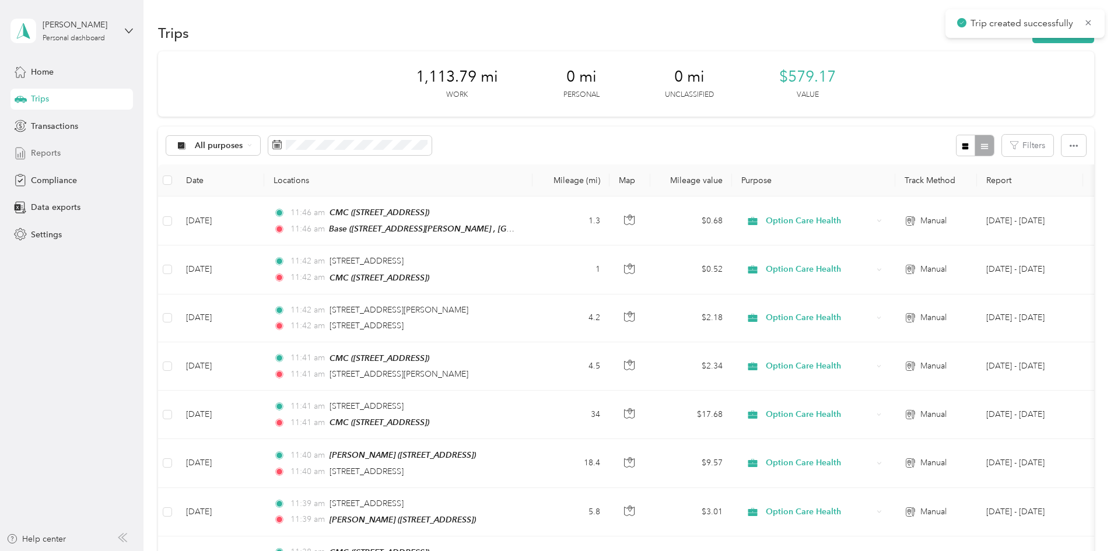
click at [31, 148] on span "Reports" at bounding box center [46, 153] width 30 height 12
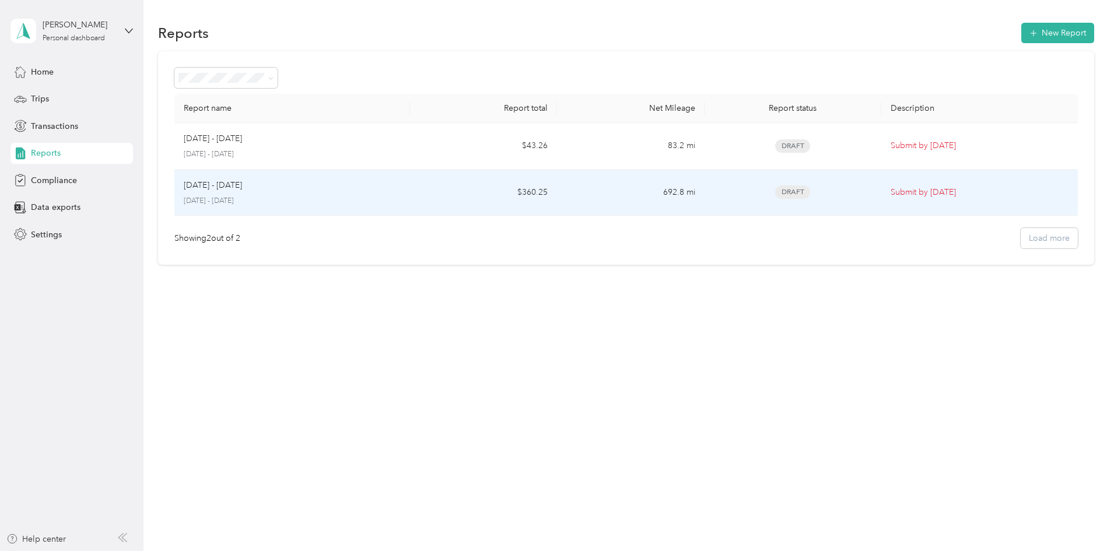
click at [371, 191] on div "[DATE] - [DATE]" at bounding box center [292, 185] width 217 height 13
click at [345, 199] on p "[DATE] - [DATE]" at bounding box center [292, 201] width 217 height 10
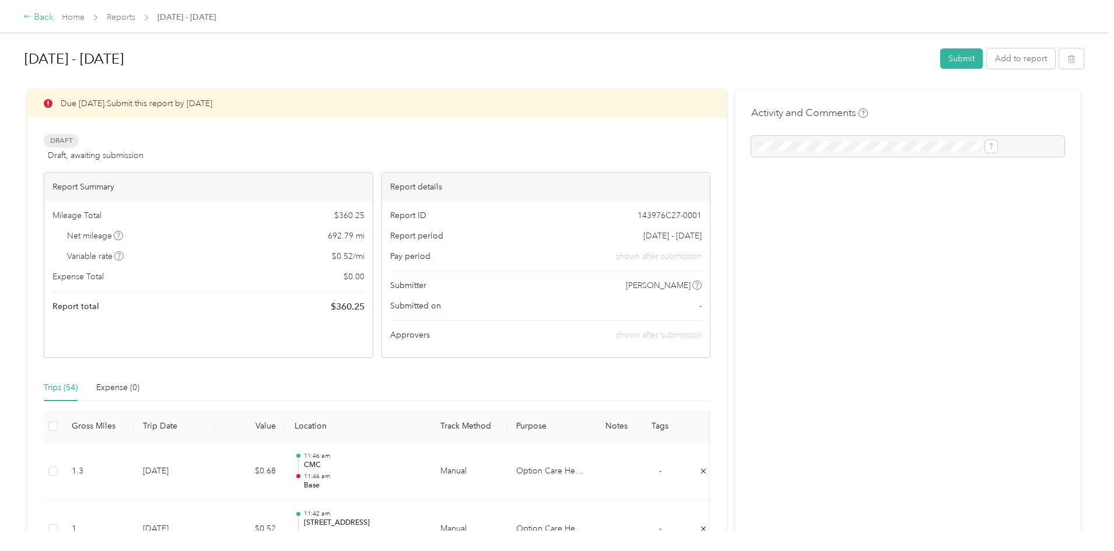
click at [54, 13] on div "Back" at bounding box center [38, 17] width 30 height 14
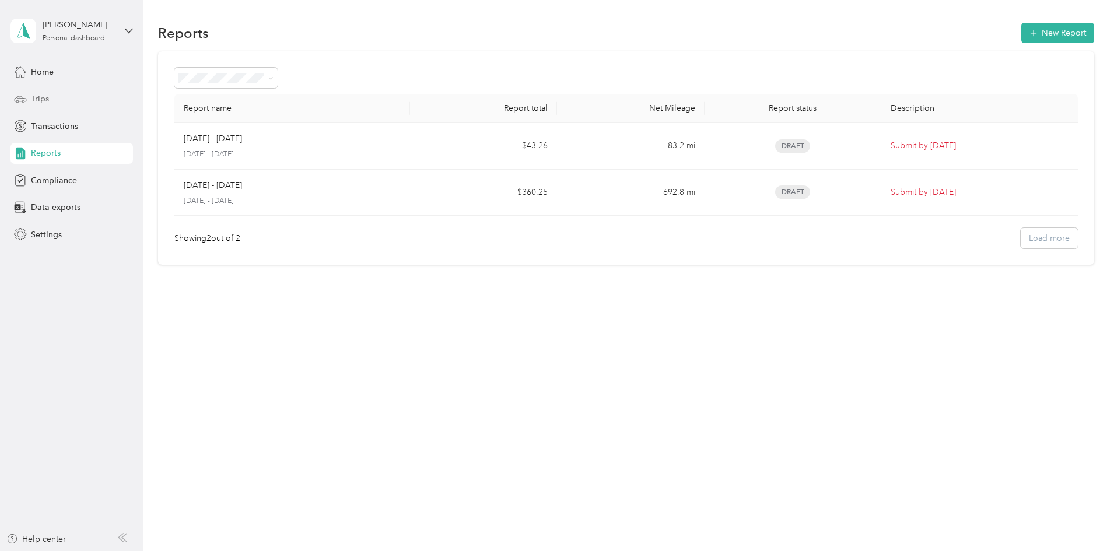
click at [47, 95] on span "Trips" at bounding box center [40, 99] width 18 height 12
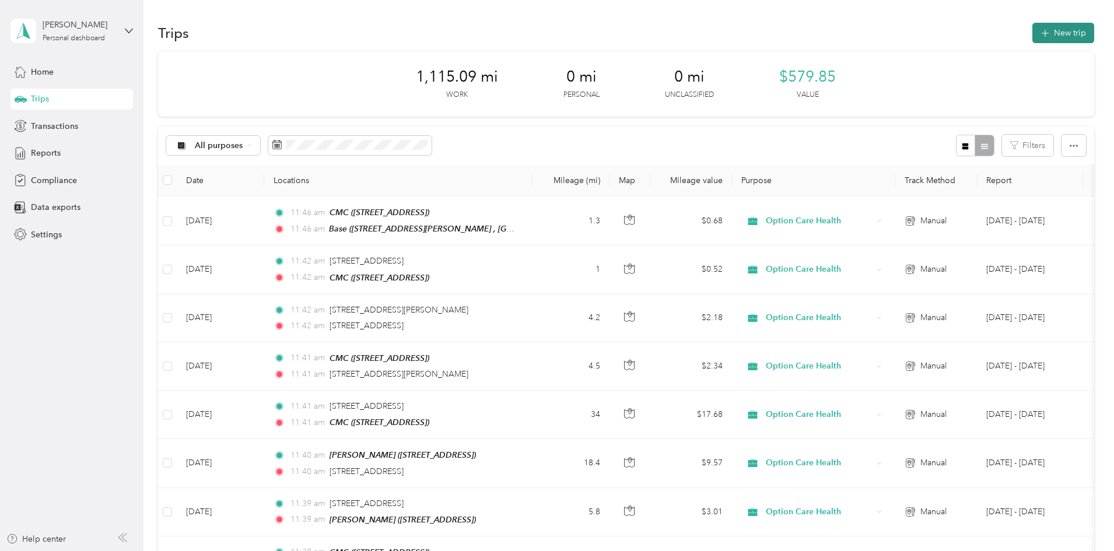
click at [1032, 40] on button "New trip" at bounding box center [1063, 33] width 62 height 20
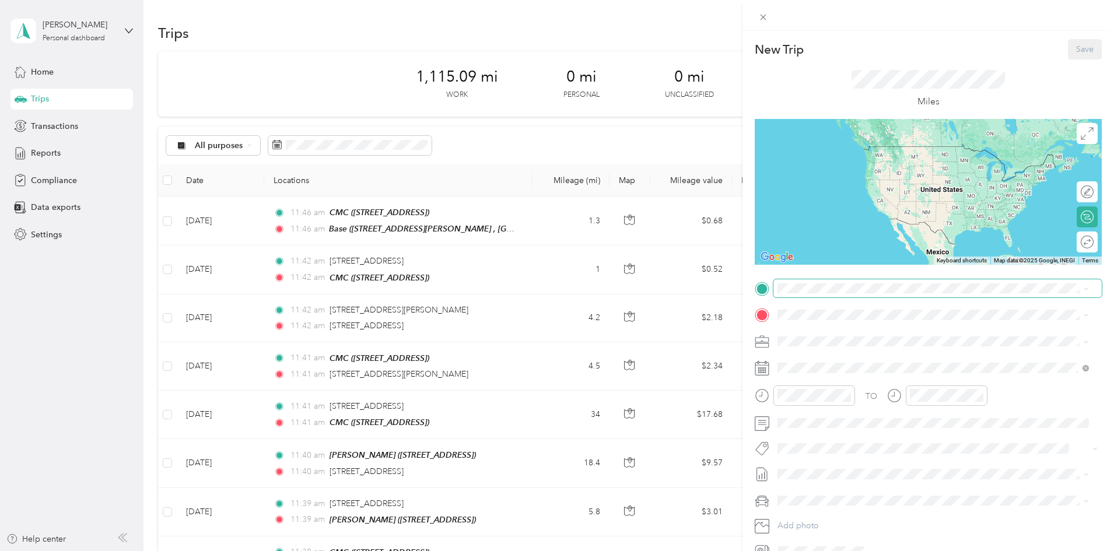
click at [815, 294] on span at bounding box center [937, 288] width 328 height 19
click at [826, 338] on div "CMC" at bounding box center [836, 334] width 74 height 10
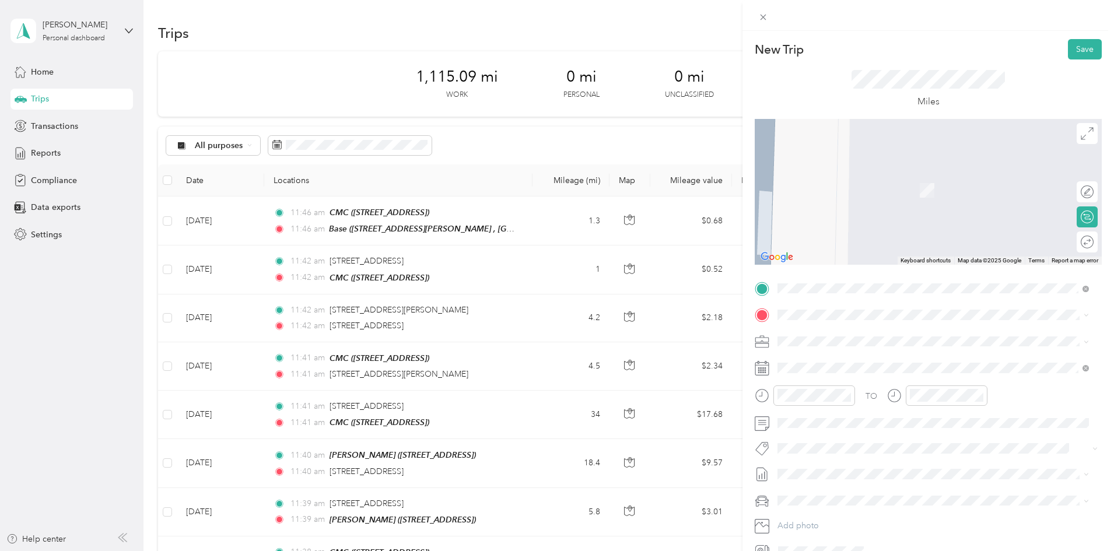
click at [824, 415] on span "[STREET_ADDRESS][PERSON_NAME]" at bounding box center [868, 410] width 139 height 10
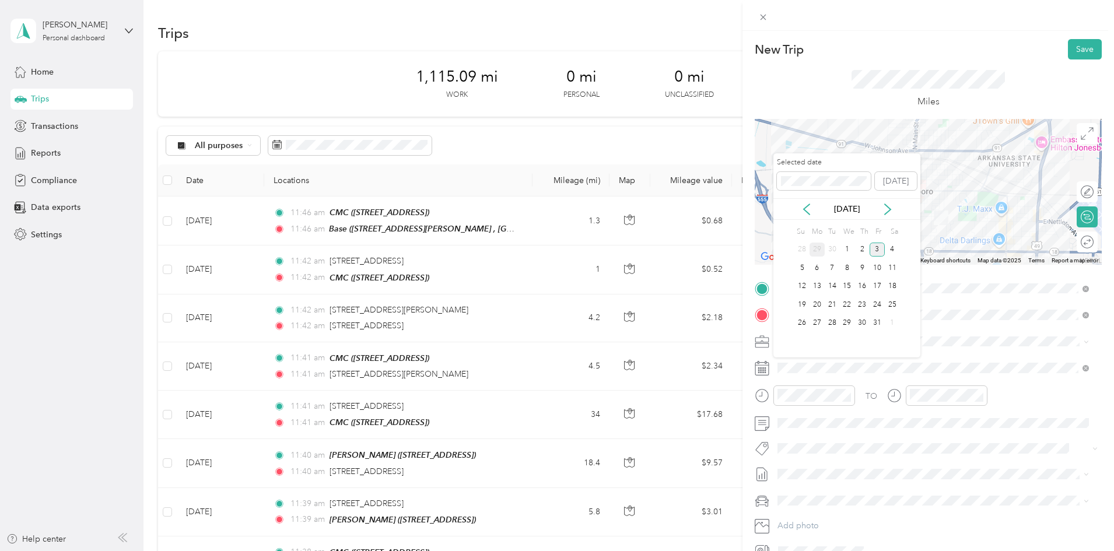
click at [818, 250] on div "29" at bounding box center [816, 250] width 15 height 15
click at [1069, 52] on button "Save" at bounding box center [1085, 49] width 34 height 20
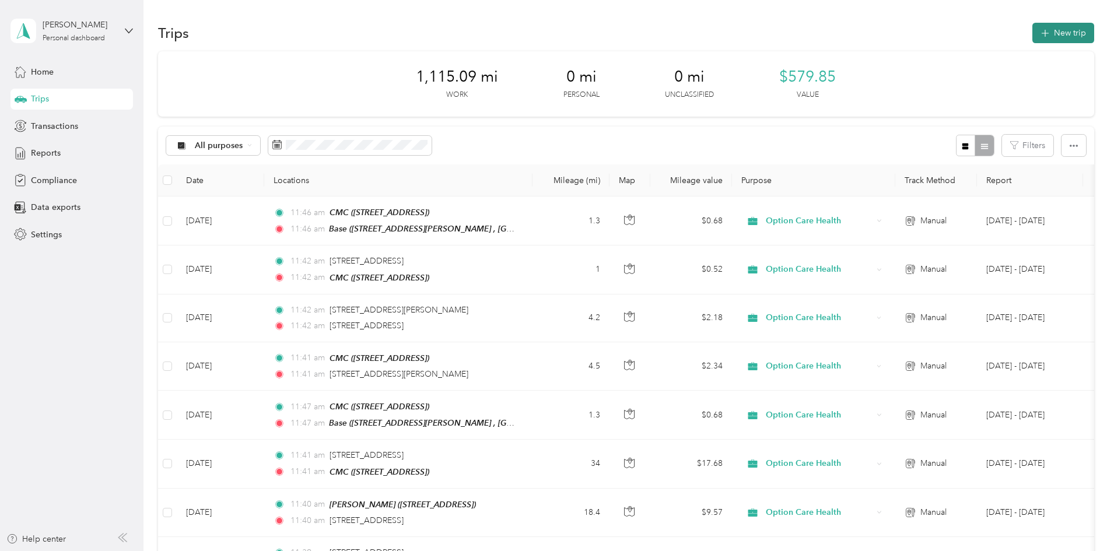
click at [1032, 27] on button "New trip" at bounding box center [1063, 33] width 62 height 20
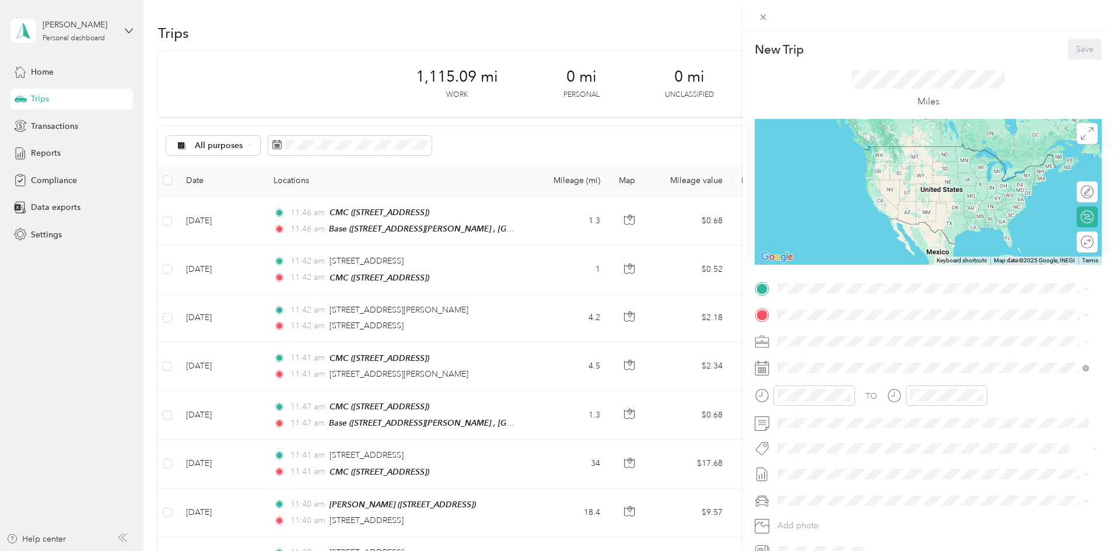
click at [836, 346] on span "[STREET_ADDRESS]" at bounding box center [836, 348] width 74 height 10
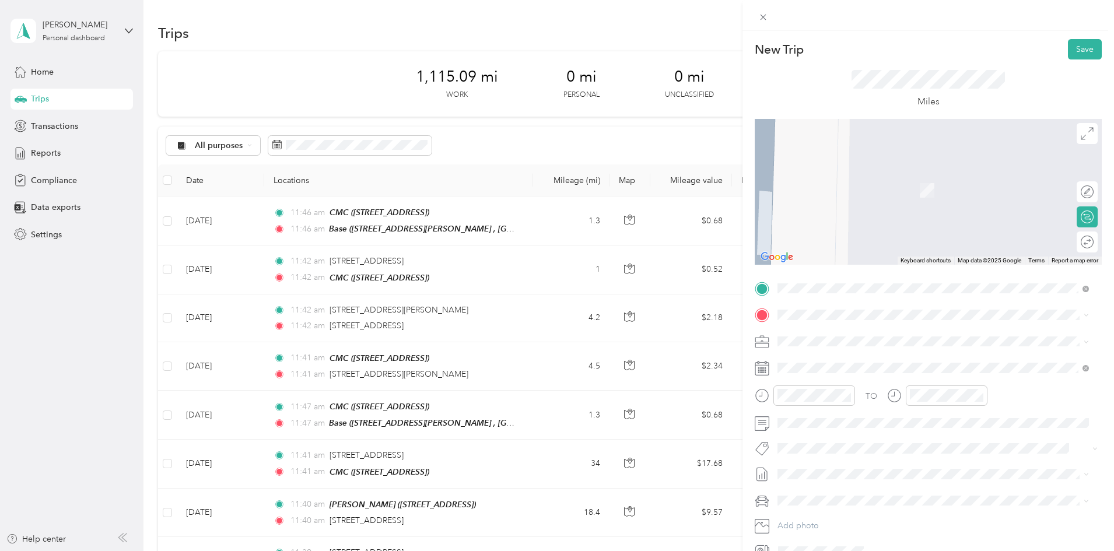
click at [833, 414] on div "Base [STREET_ADDRESS][PERSON_NAME]" at bounding box center [868, 403] width 139 height 24
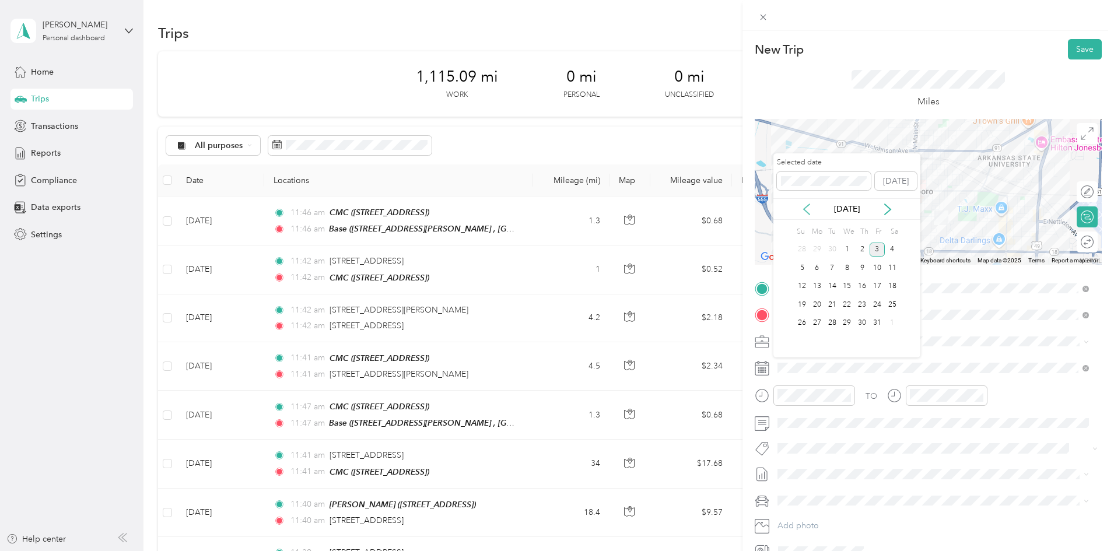
click at [806, 210] on icon at bounding box center [806, 209] width 6 height 10
click at [862, 303] on div "25" at bounding box center [861, 304] width 15 height 15
click at [1068, 48] on button "Save" at bounding box center [1085, 49] width 34 height 20
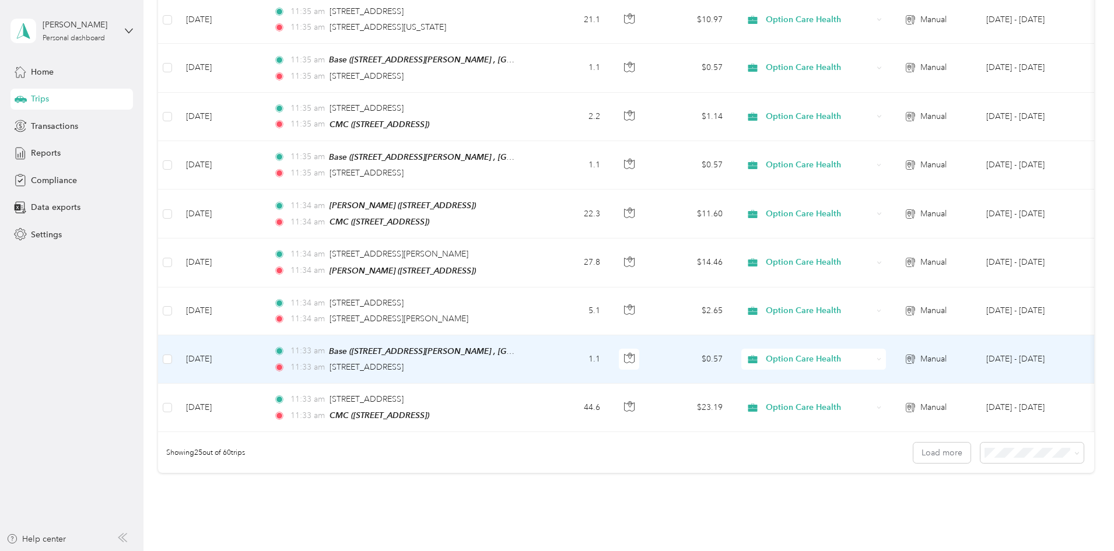
scroll to position [991, 0]
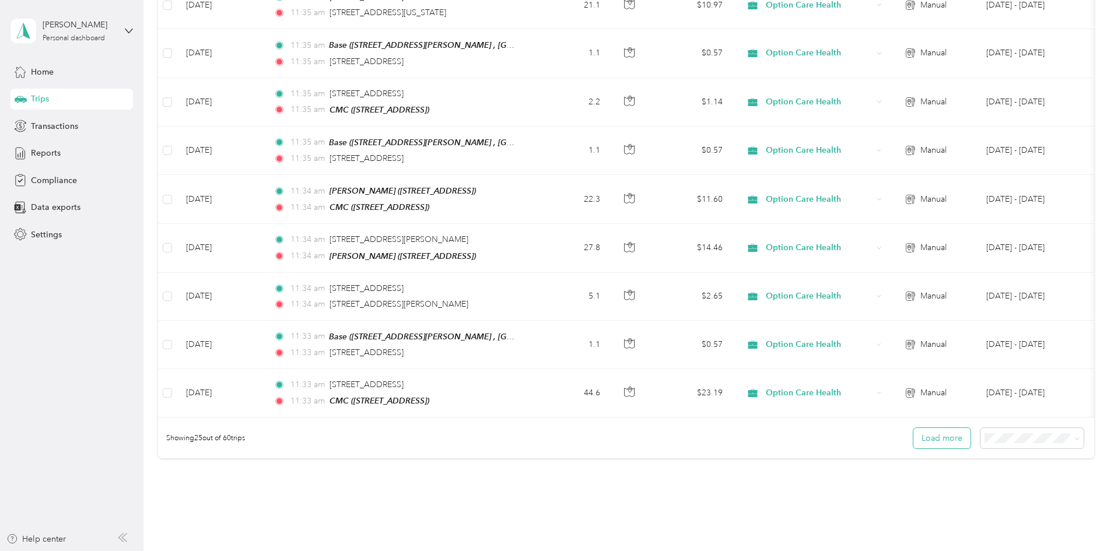
click at [913, 440] on button "Load more" at bounding box center [941, 438] width 57 height 20
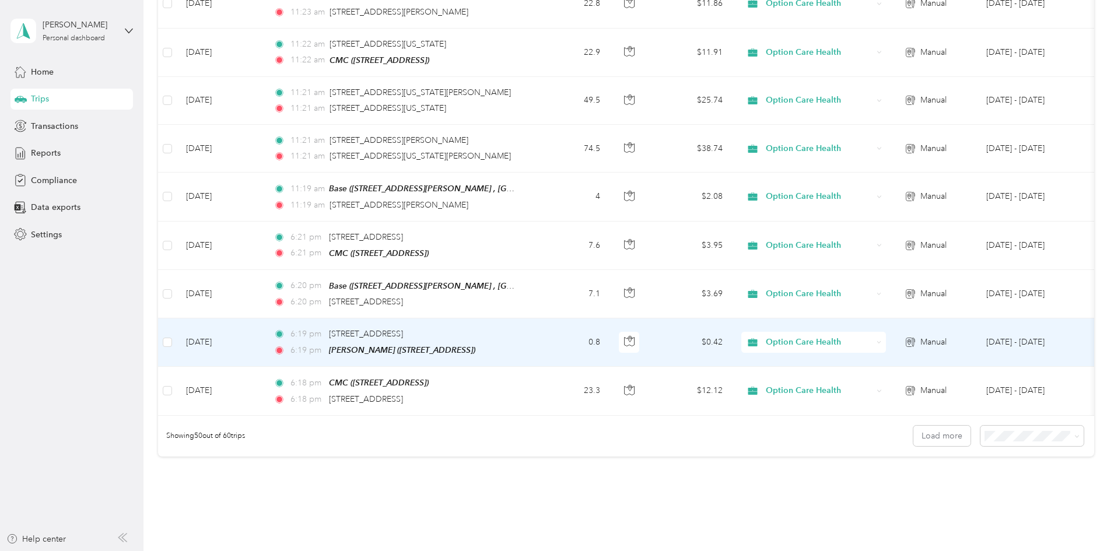
scroll to position [2216, 0]
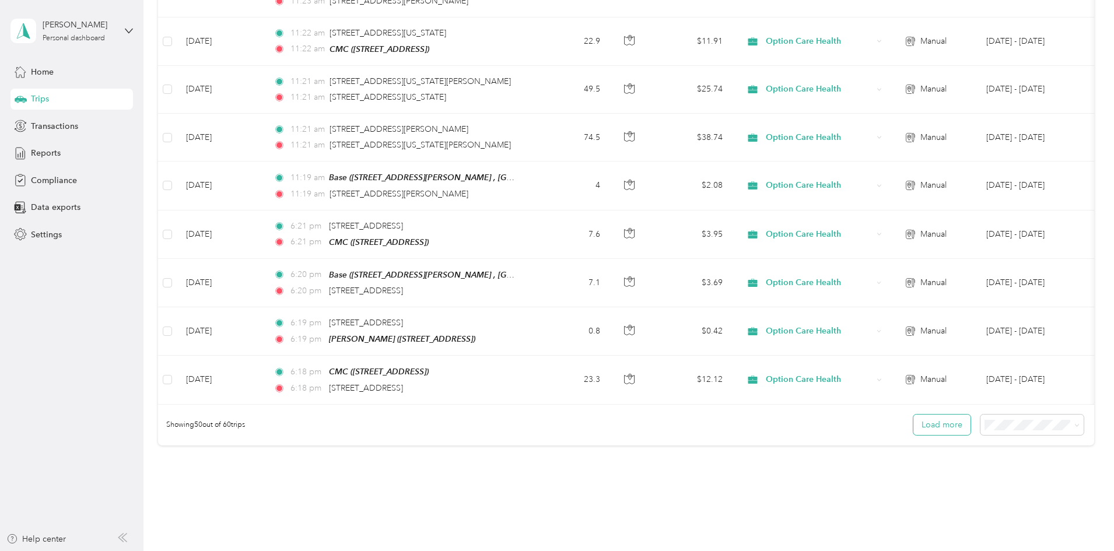
click at [913, 415] on button "Load more" at bounding box center [941, 425] width 57 height 20
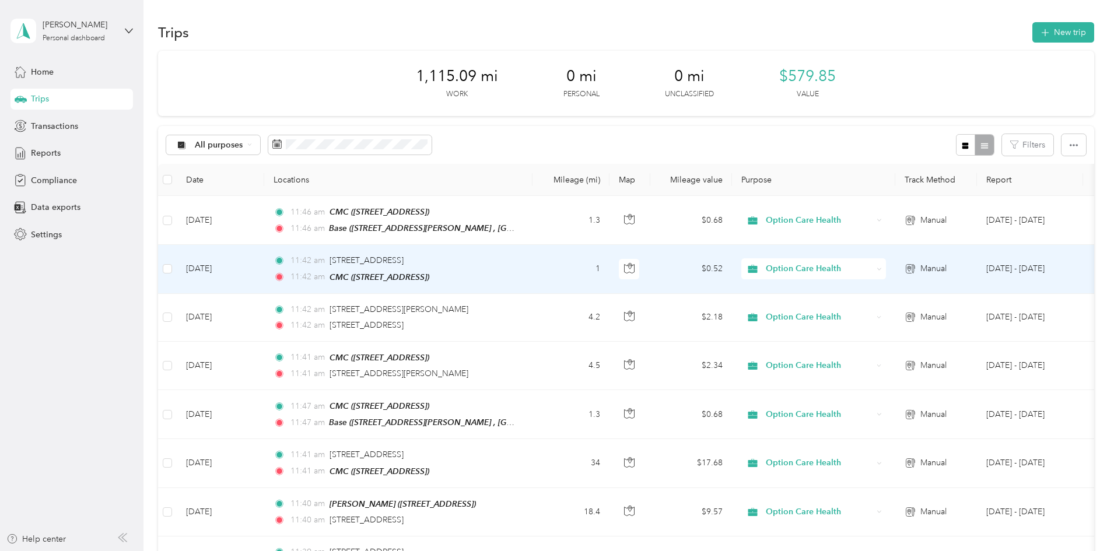
scroll to position [0, 0]
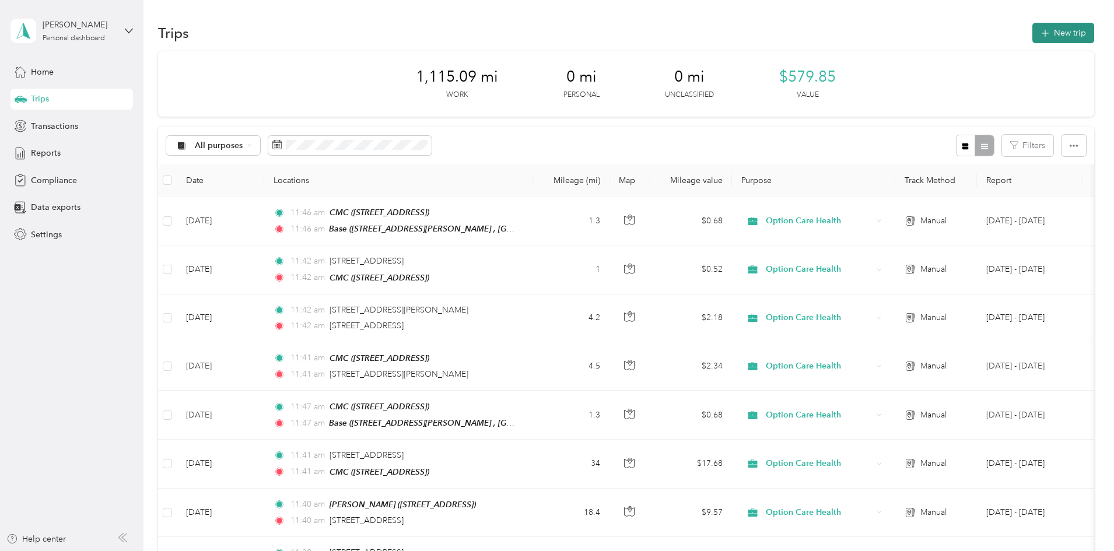
click at [1032, 39] on button "New trip" at bounding box center [1063, 33] width 62 height 20
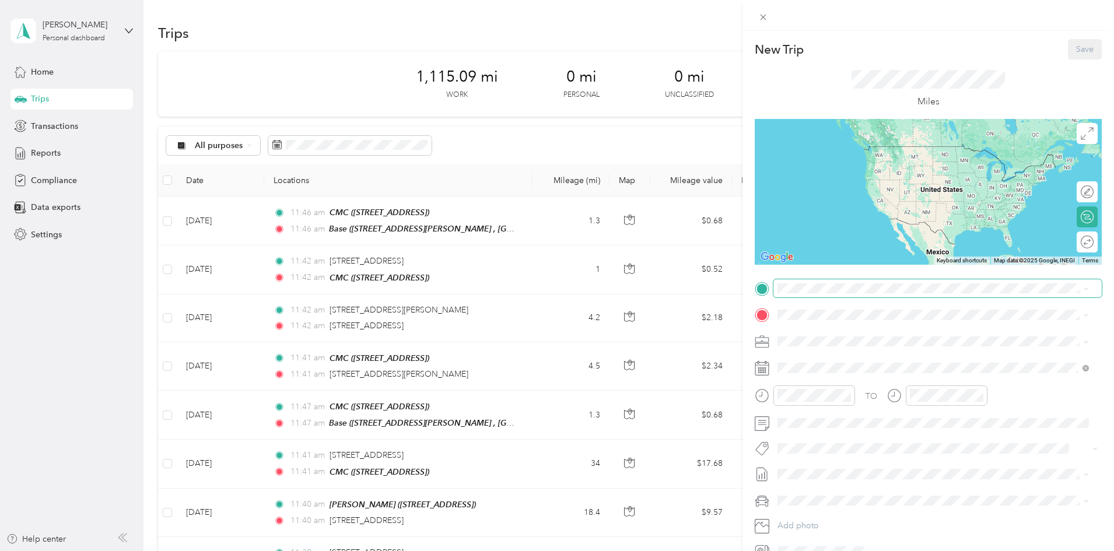
click at [782, 294] on span at bounding box center [937, 288] width 328 height 19
drag, startPoint x: 816, startPoint y: 334, endPoint x: 816, endPoint y: 313, distance: 21.6
click at [816, 335] on strong "CMC" at bounding box center [808, 334] width 19 height 10
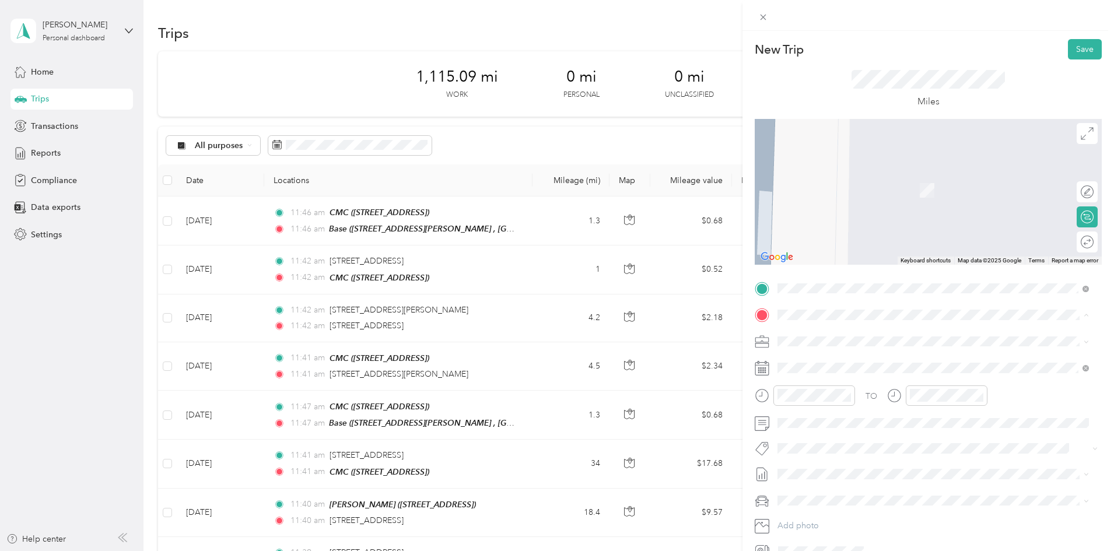
click at [825, 415] on div "Base [STREET_ADDRESS][PERSON_NAME]" at bounding box center [868, 404] width 139 height 24
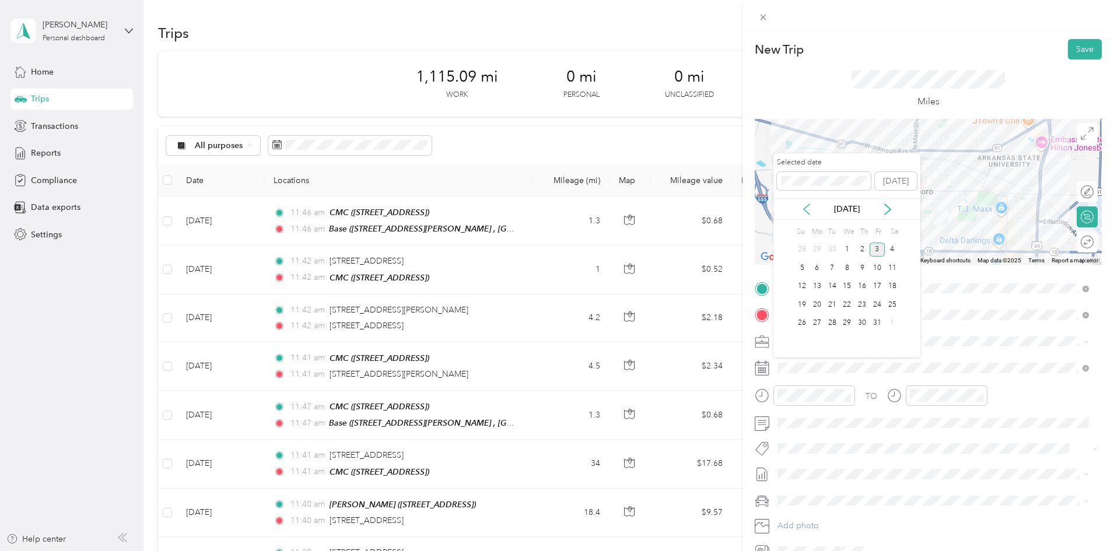
click at [805, 206] on icon at bounding box center [807, 209] width 12 height 12
click at [845, 247] on div "3" at bounding box center [846, 250] width 15 height 15
click at [1074, 52] on button "Save" at bounding box center [1085, 49] width 34 height 20
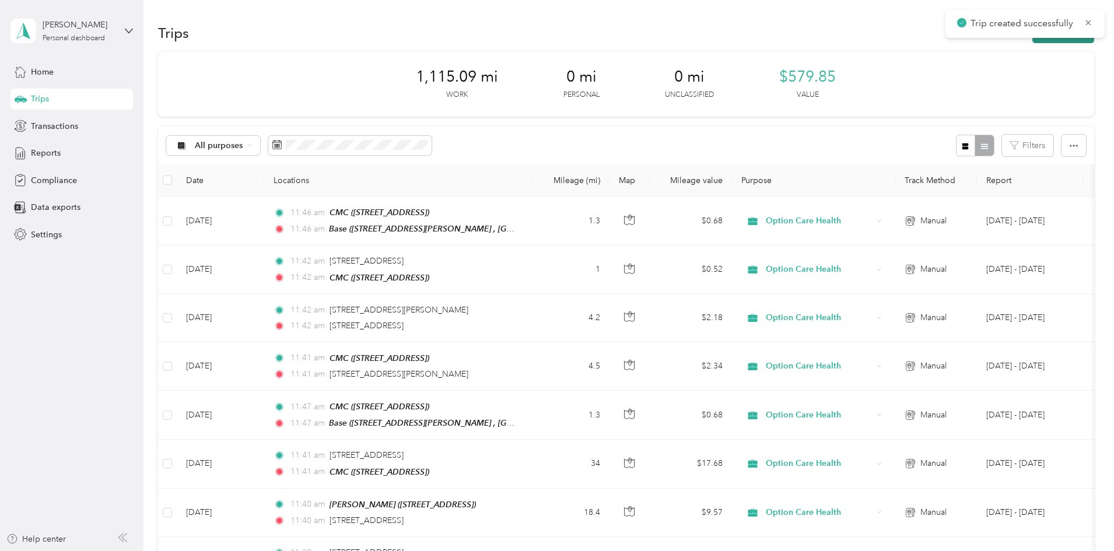
click at [1032, 41] on button "New trip" at bounding box center [1063, 33] width 62 height 20
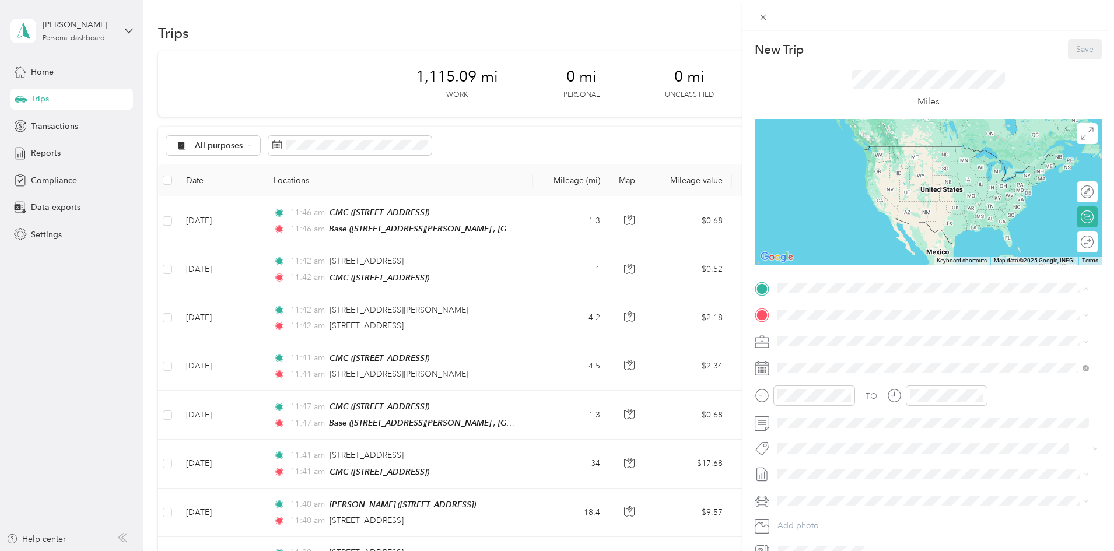
click at [815, 338] on div "CMC [STREET_ADDRESS]" at bounding box center [836, 341] width 74 height 24
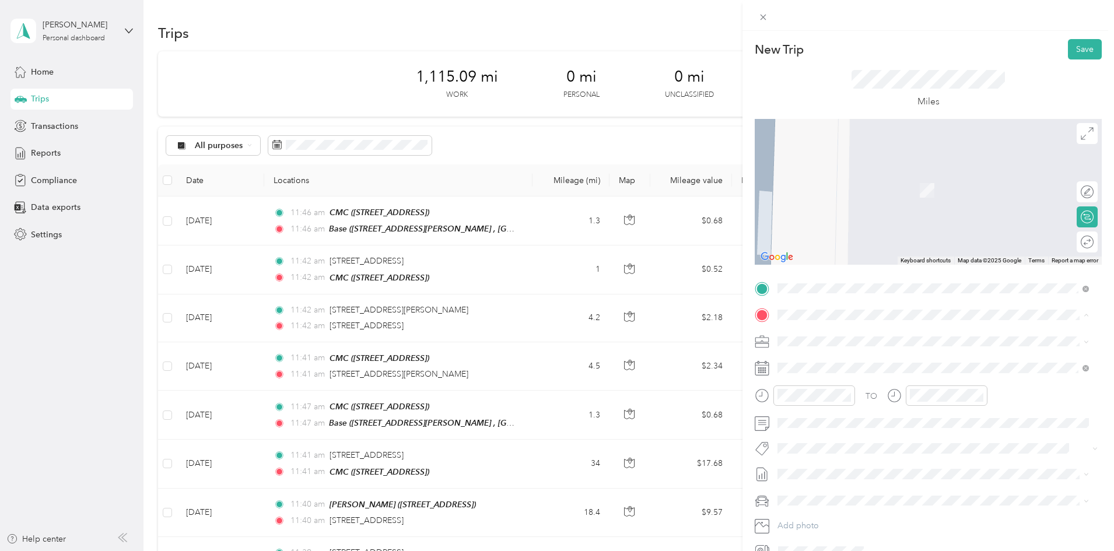
click at [810, 417] on div "Base [STREET_ADDRESS][PERSON_NAME]" at bounding box center [868, 404] width 139 height 24
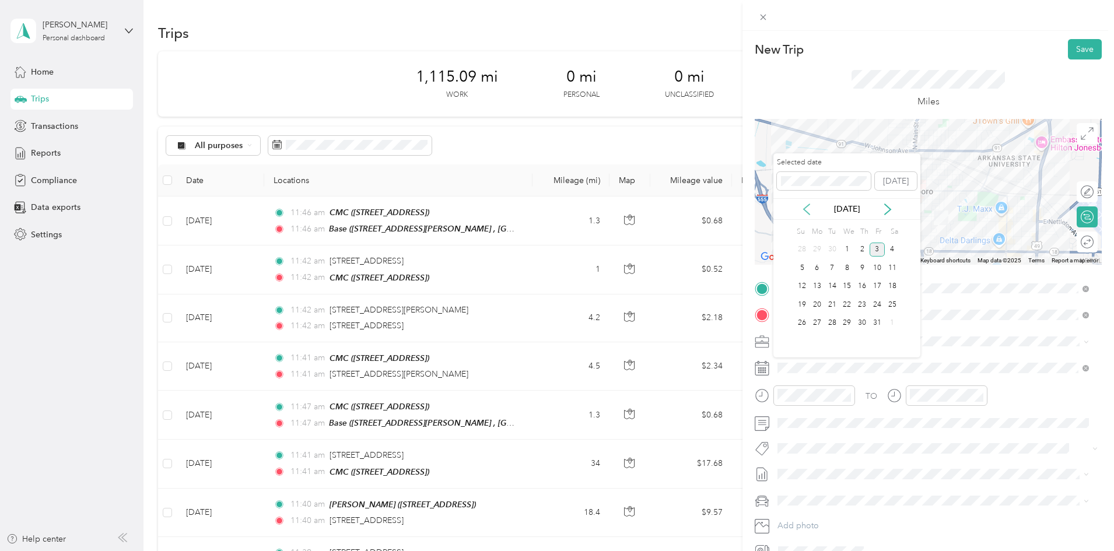
click at [805, 211] on icon at bounding box center [806, 209] width 6 height 10
click at [862, 250] on div "4" at bounding box center [861, 250] width 15 height 15
click at [1085, 48] on button "Save" at bounding box center [1085, 49] width 34 height 20
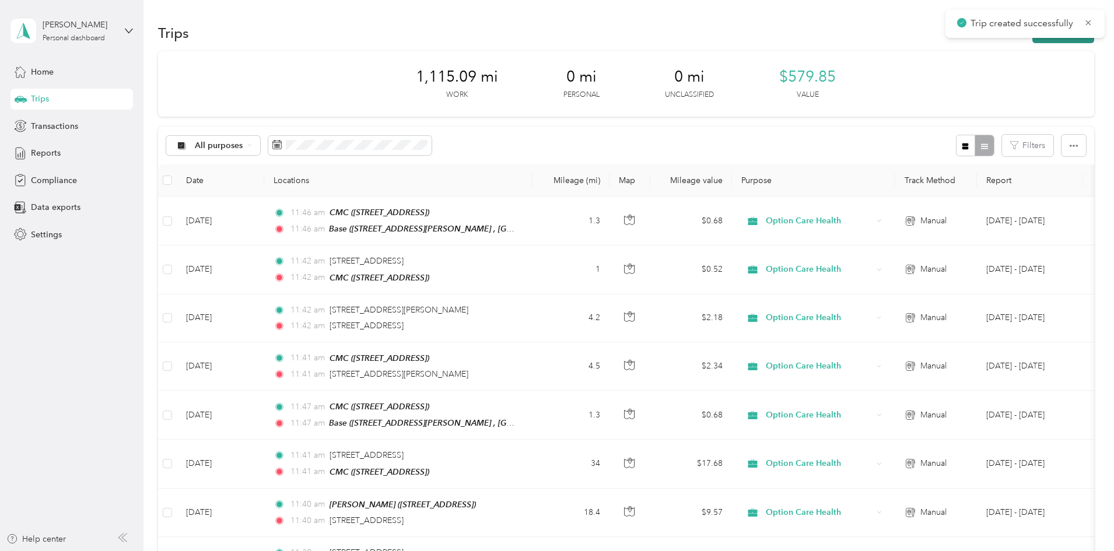
click at [1032, 42] on button "New trip" at bounding box center [1063, 33] width 62 height 20
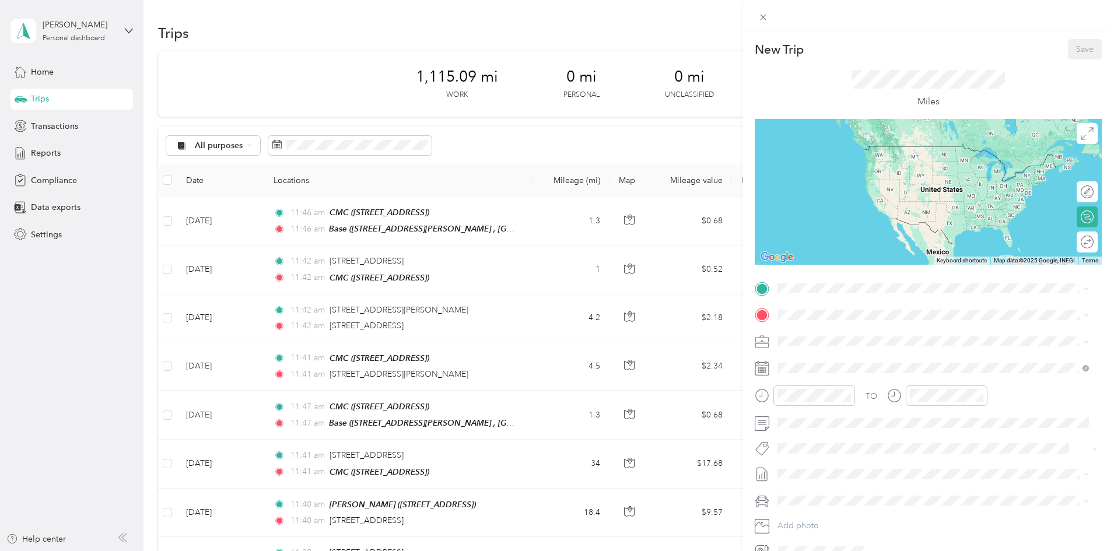
click at [810, 343] on span "[STREET_ADDRESS]" at bounding box center [836, 348] width 74 height 10
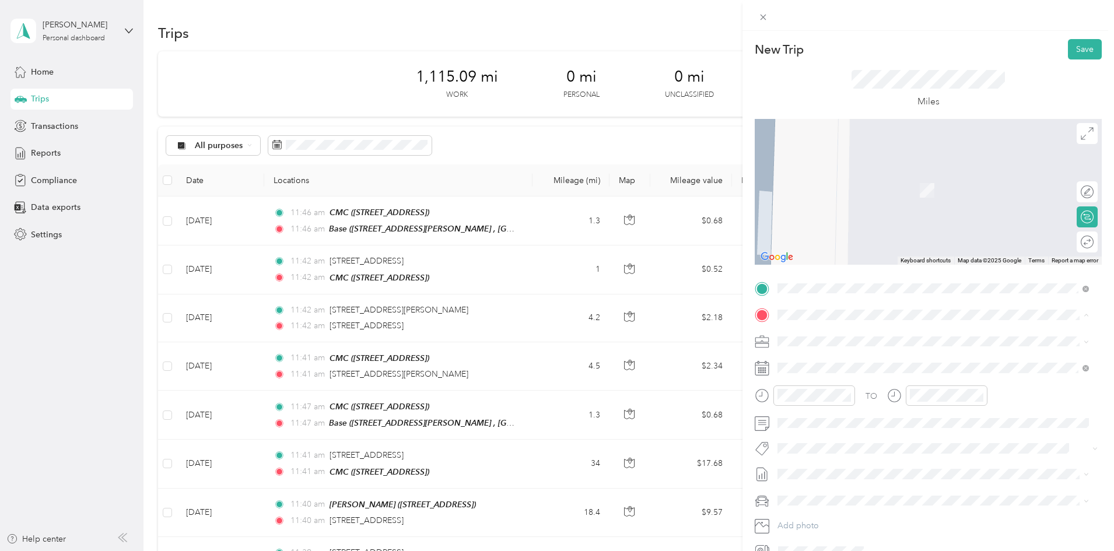
click at [822, 403] on div "Base" at bounding box center [868, 397] width 139 height 10
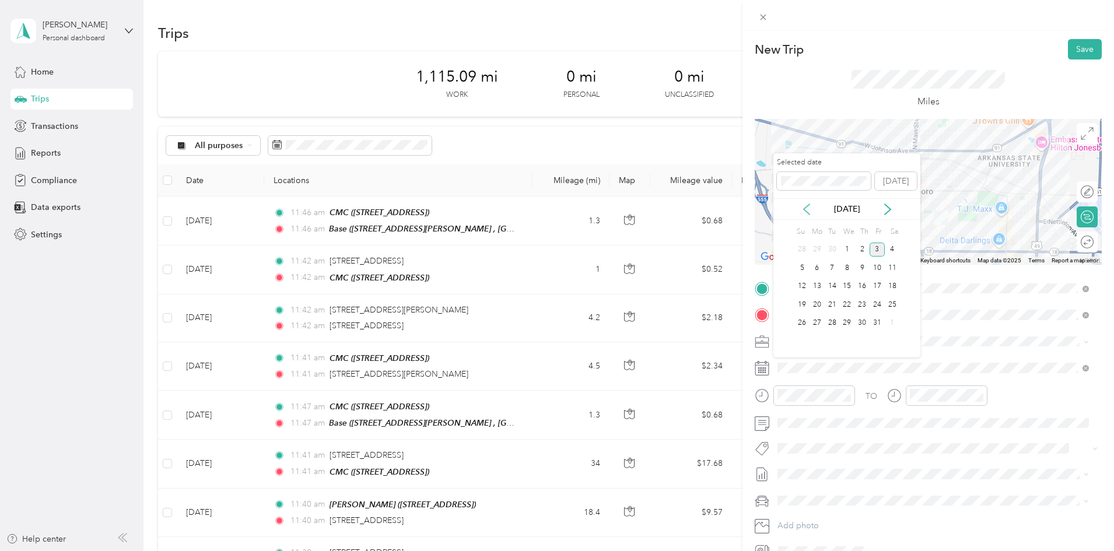
click at [806, 208] on icon at bounding box center [807, 209] width 12 height 12
click at [880, 251] on div "5" at bounding box center [876, 250] width 15 height 15
click at [1073, 54] on button "Save" at bounding box center [1085, 49] width 34 height 20
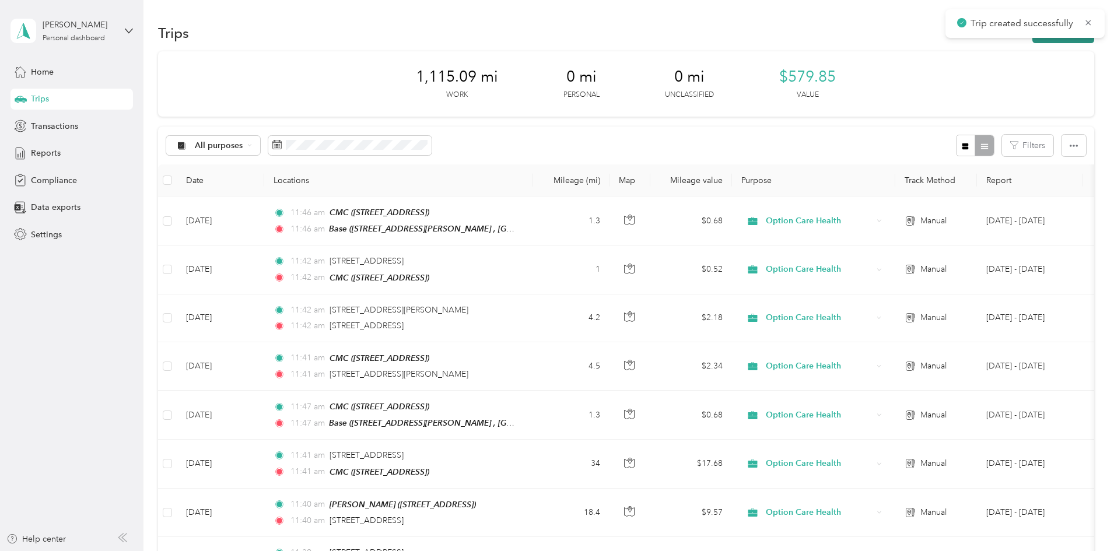
click at [1032, 38] on button "New trip" at bounding box center [1063, 33] width 62 height 20
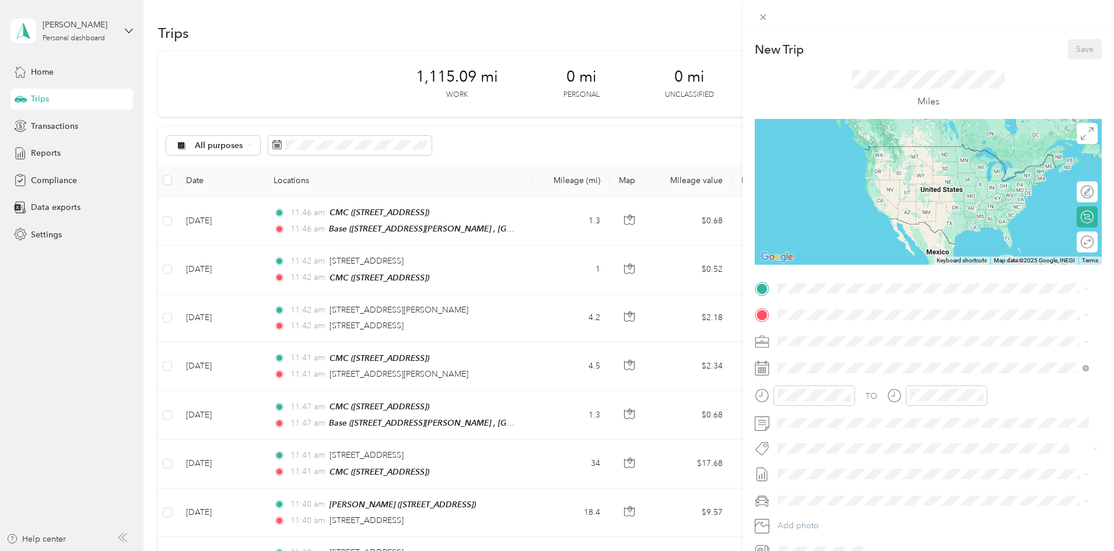
click at [803, 353] on span "[STREET_ADDRESS]" at bounding box center [836, 348] width 74 height 10
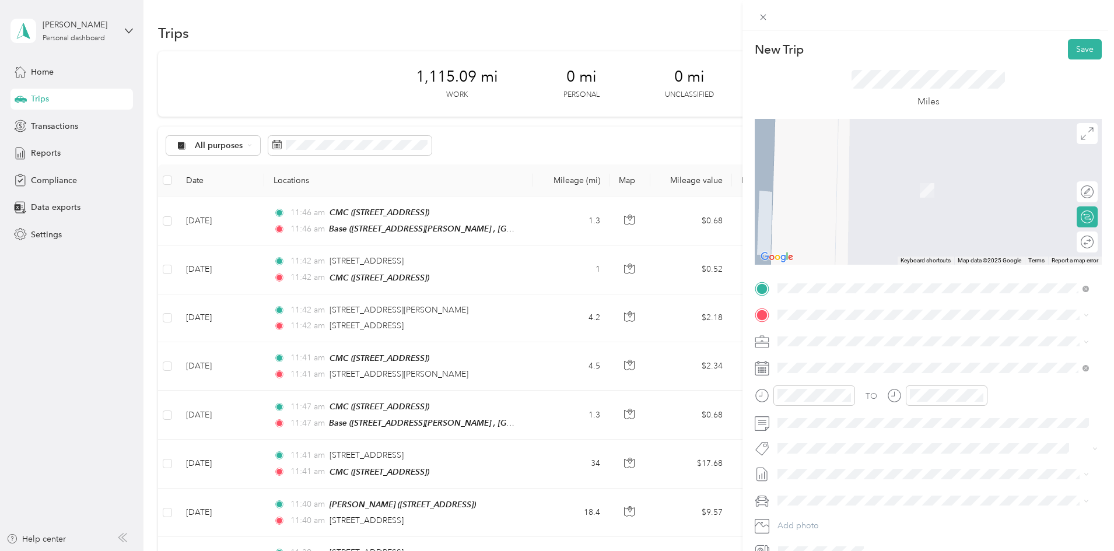
click at [808, 402] on strong "Base" at bounding box center [808, 397] width 18 height 10
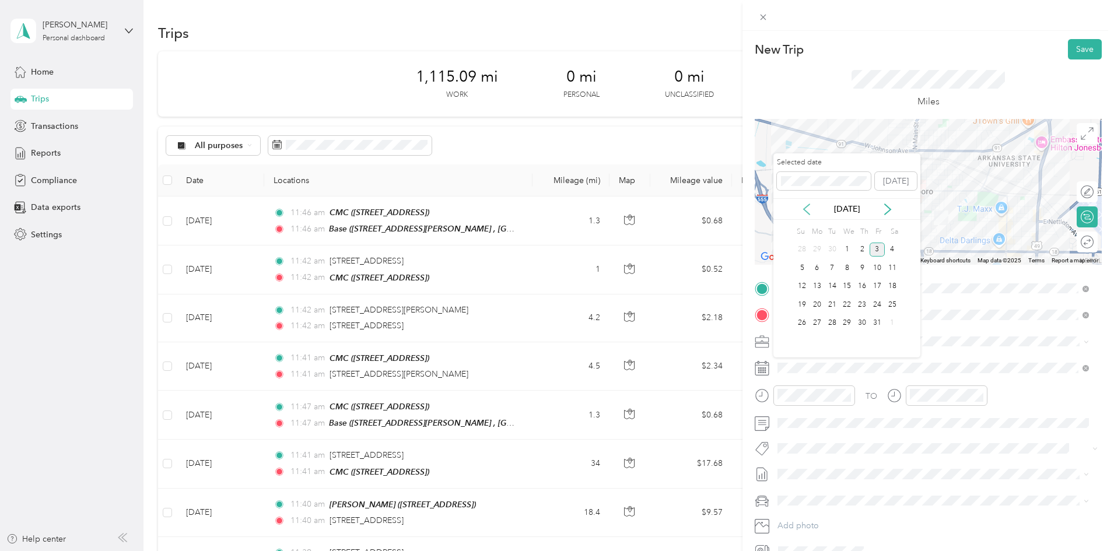
click at [807, 206] on icon at bounding box center [806, 209] width 6 height 10
click at [819, 272] on div "8" at bounding box center [816, 268] width 15 height 15
click at [1075, 55] on button "Save" at bounding box center [1085, 49] width 34 height 20
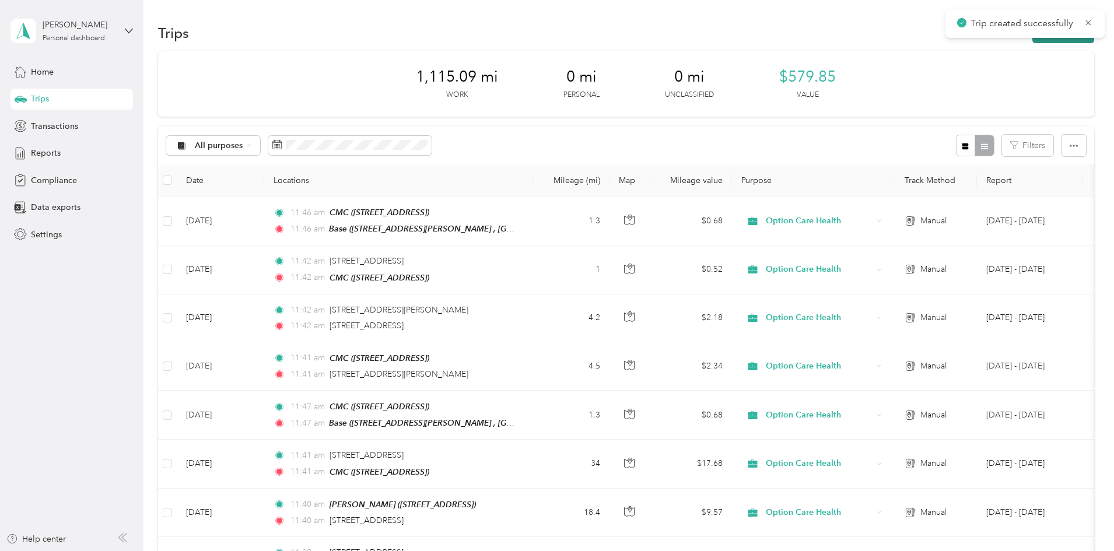
click at [1032, 41] on button "New trip" at bounding box center [1063, 33] width 62 height 20
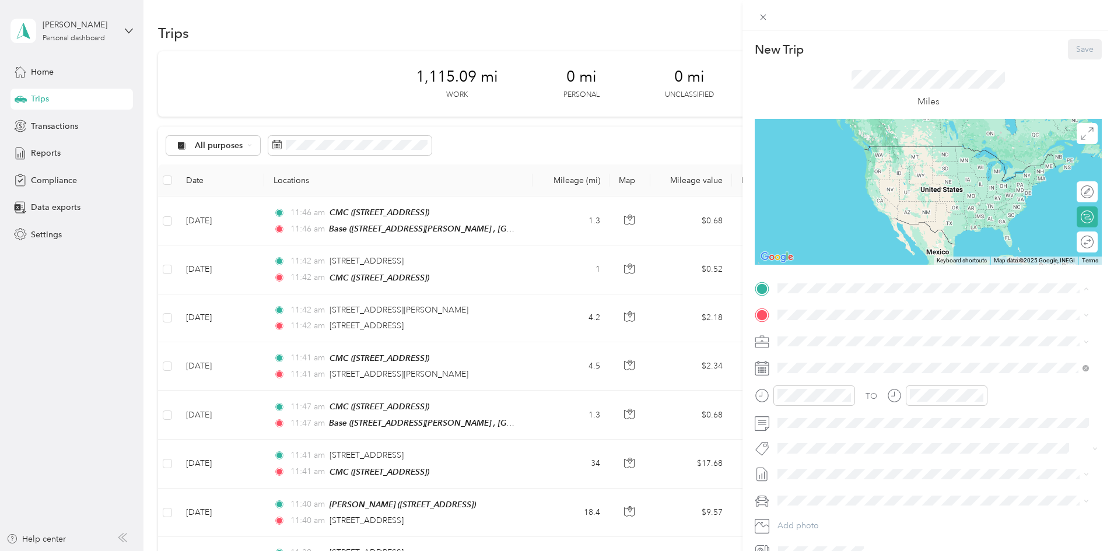
click at [803, 347] on span "[STREET_ADDRESS]" at bounding box center [836, 348] width 74 height 10
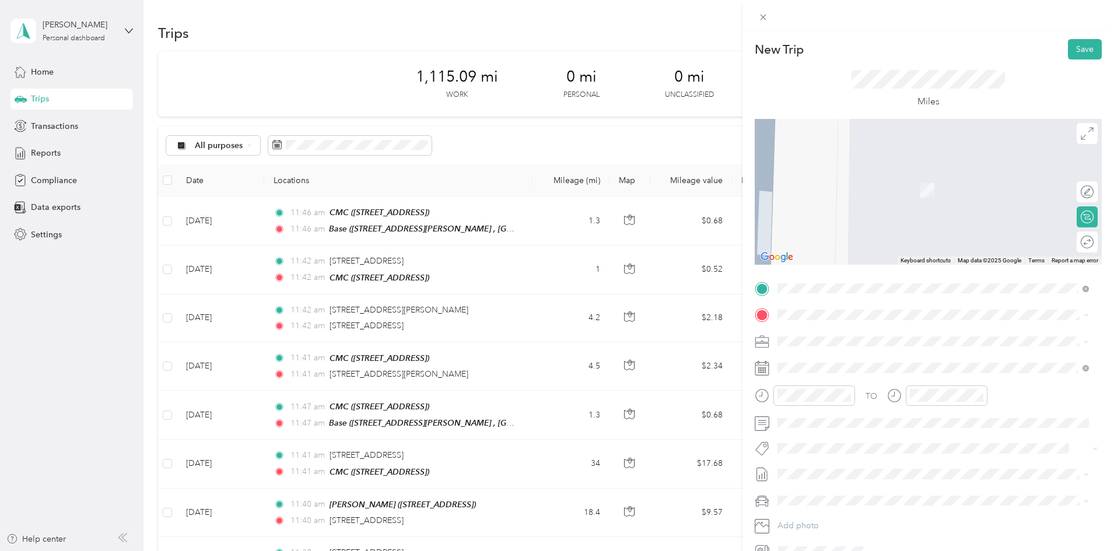
click at [822, 403] on div "Base" at bounding box center [868, 397] width 139 height 10
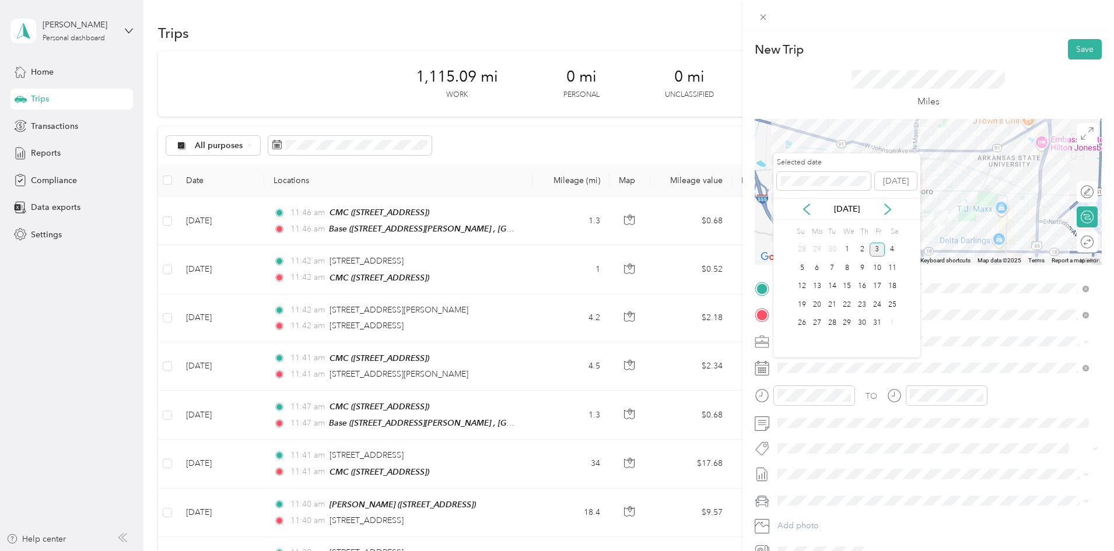
click at [803, 215] on div "[DATE]" at bounding box center [846, 209] width 147 height 22
click at [809, 208] on icon at bounding box center [807, 209] width 12 height 12
click at [859, 270] on div "11" at bounding box center [861, 268] width 15 height 15
click at [1075, 48] on button "Save" at bounding box center [1085, 49] width 34 height 20
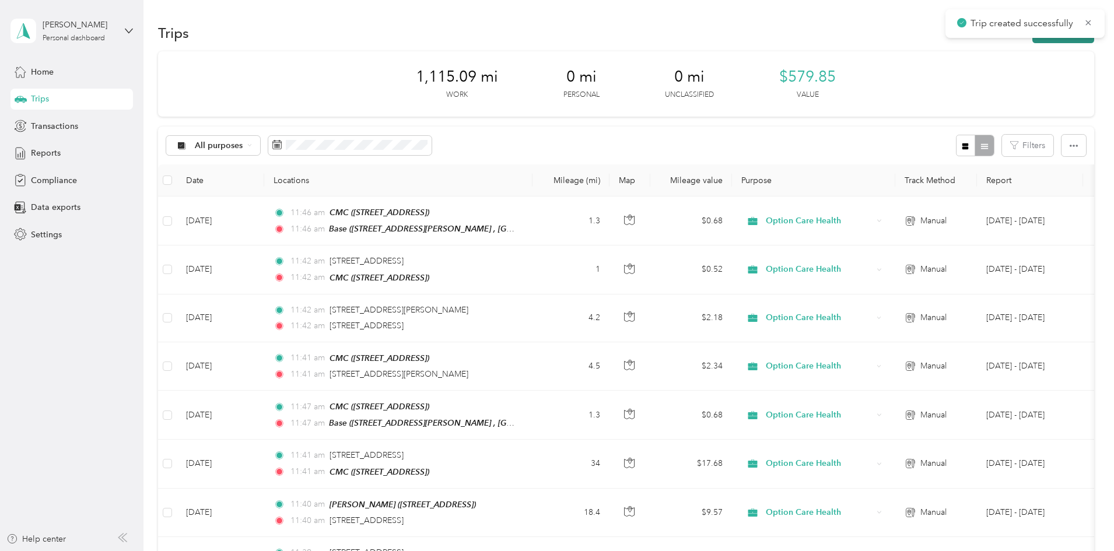
click at [1032, 42] on button "New trip" at bounding box center [1063, 33] width 62 height 20
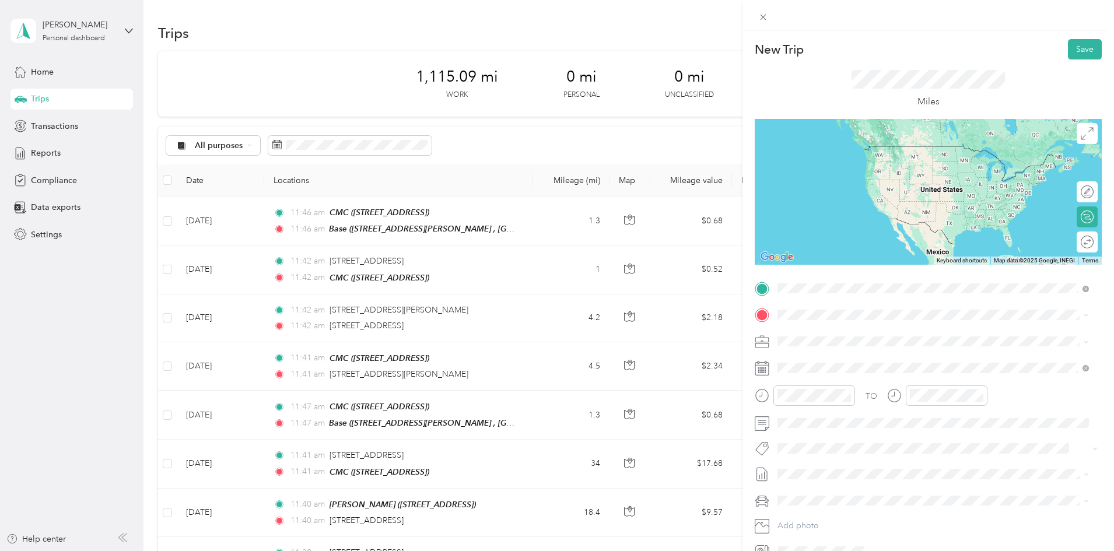
click at [839, 332] on span "[STREET_ADDRESS][US_STATE]" at bounding box center [857, 330] width 117 height 10
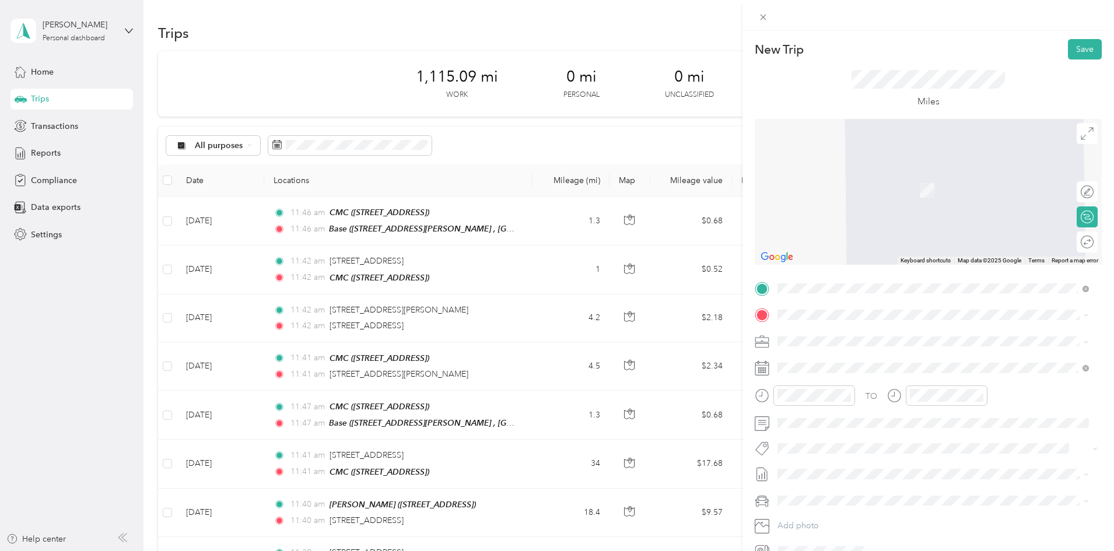
click at [811, 358] on strong "CMC" at bounding box center [808, 360] width 19 height 10
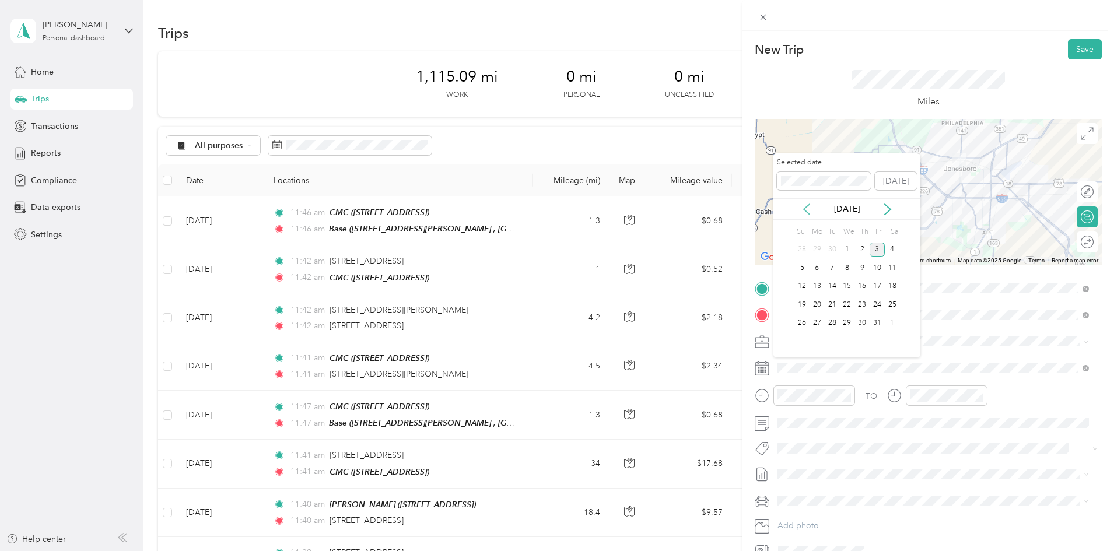
click at [807, 206] on icon at bounding box center [806, 209] width 6 height 10
click at [882, 270] on div "12" at bounding box center [876, 268] width 15 height 15
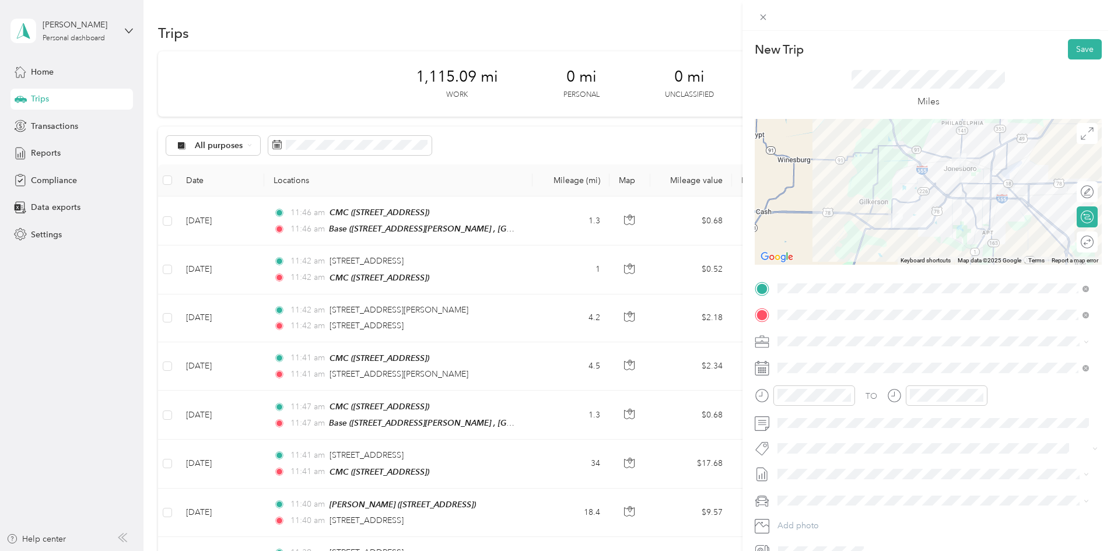
drag, startPoint x: 1075, startPoint y: 46, endPoint x: 1052, endPoint y: 97, distance: 55.4
click at [1075, 47] on button "Save" at bounding box center [1085, 49] width 34 height 20
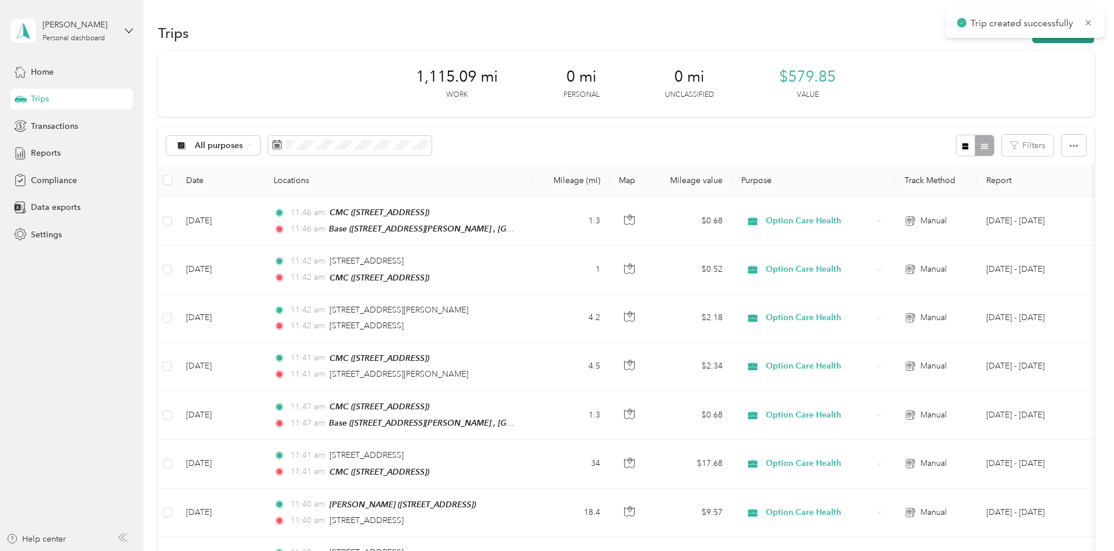
click at [1032, 40] on button "New trip" at bounding box center [1063, 33] width 62 height 20
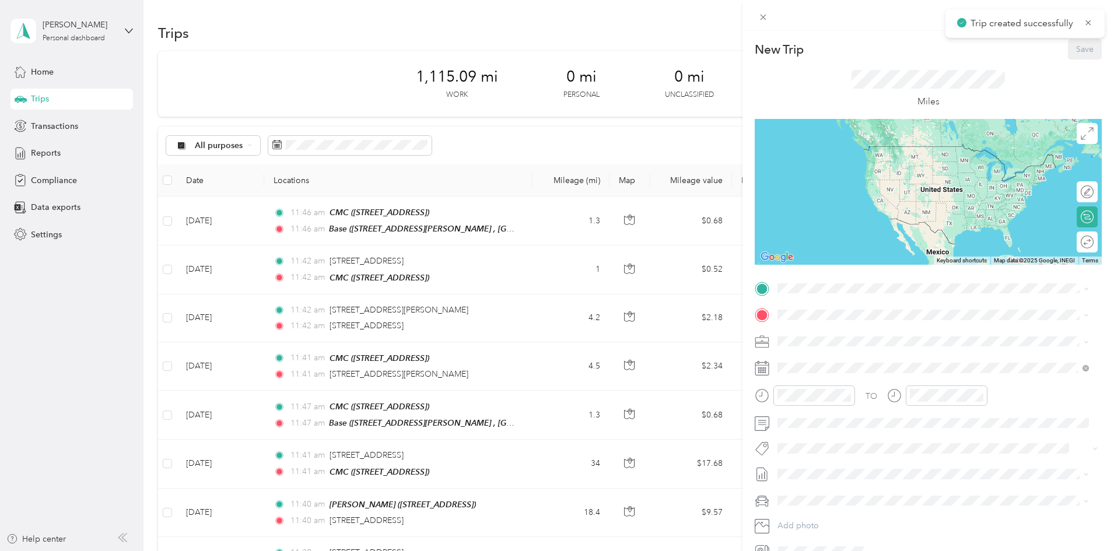
drag, startPoint x: 813, startPoint y: 355, endPoint x: 824, endPoint y: 362, distance: 13.4
click at [813, 353] on span "[STREET_ADDRESS]" at bounding box center [836, 348] width 74 height 10
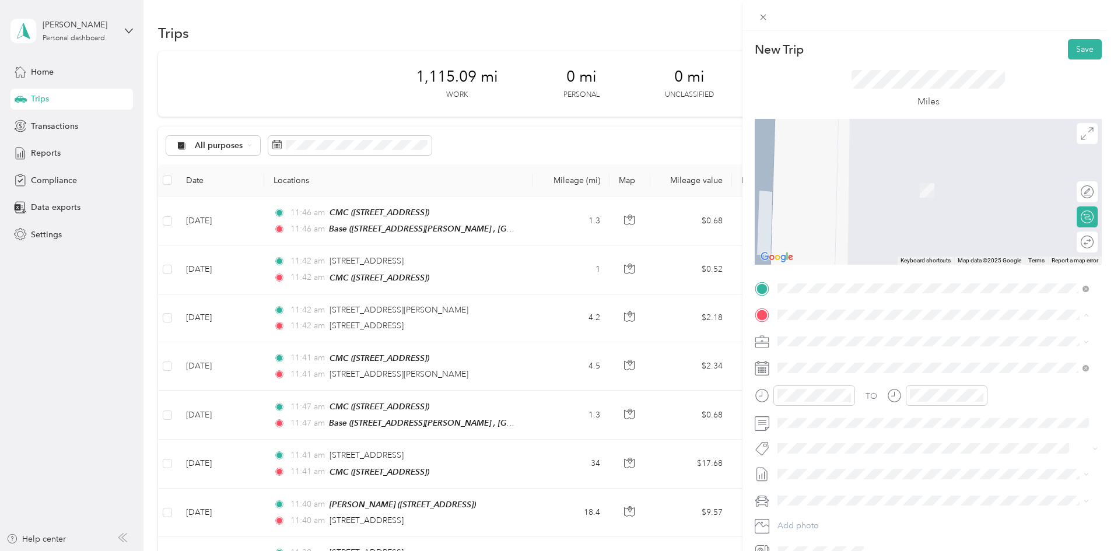
click at [827, 415] on div "Base [STREET_ADDRESS][PERSON_NAME]" at bounding box center [868, 404] width 139 height 24
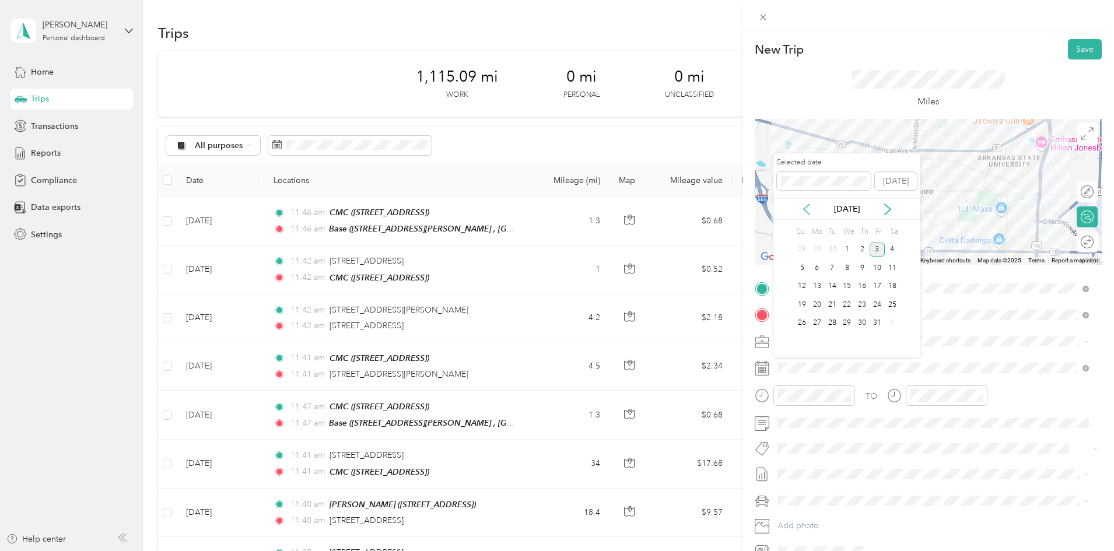
click at [803, 206] on icon at bounding box center [807, 209] width 12 height 12
click at [875, 266] on div "12" at bounding box center [876, 268] width 15 height 15
click at [1081, 50] on button "Save" at bounding box center [1085, 49] width 34 height 20
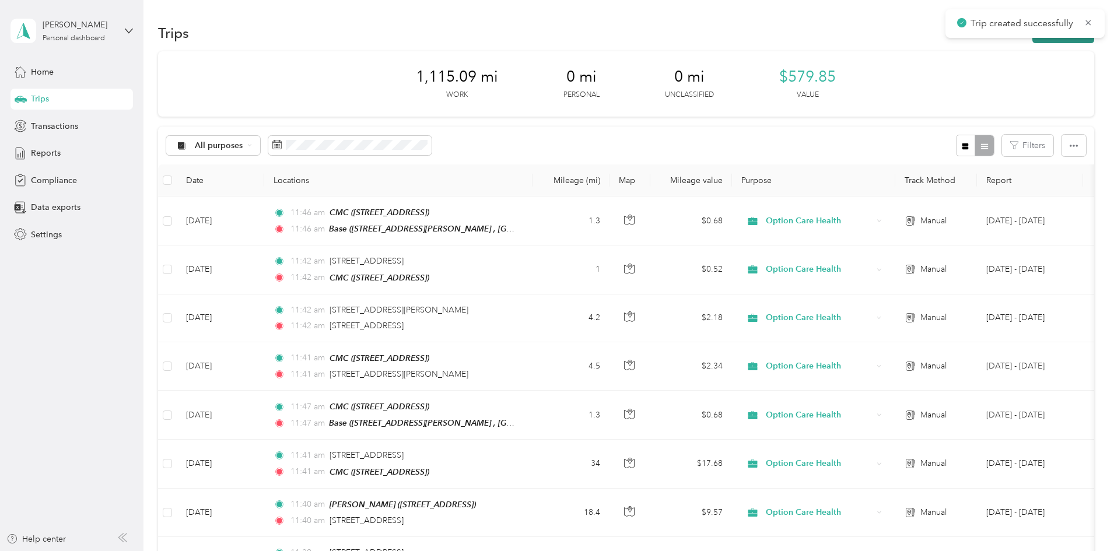
click at [1032, 41] on button "New trip" at bounding box center [1063, 33] width 62 height 20
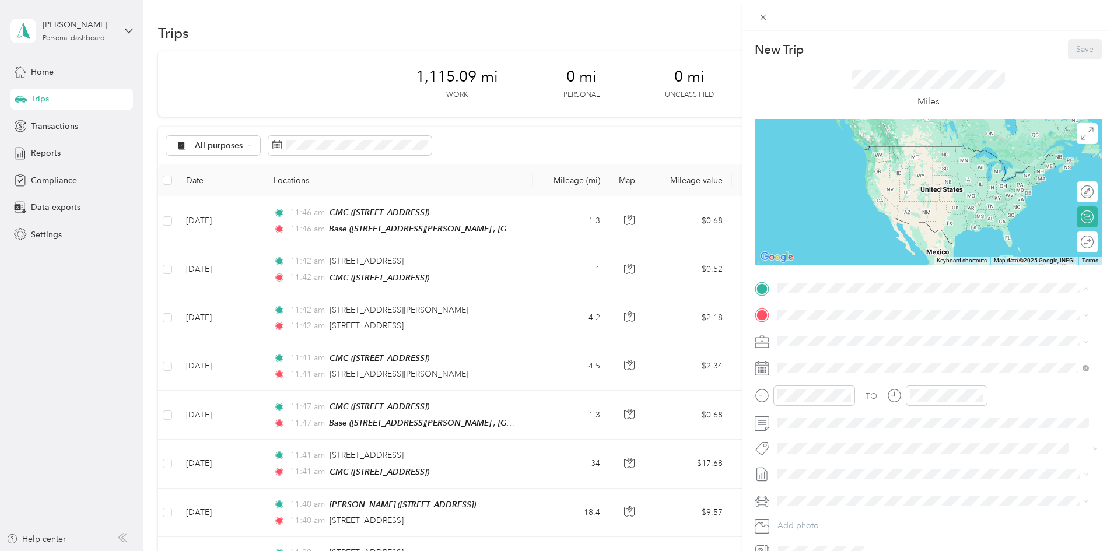
drag, startPoint x: 841, startPoint y: 338, endPoint x: 823, endPoint y: 319, distance: 26.0
click at [841, 338] on div "CMC [STREET_ADDRESS]" at bounding box center [836, 341] width 74 height 24
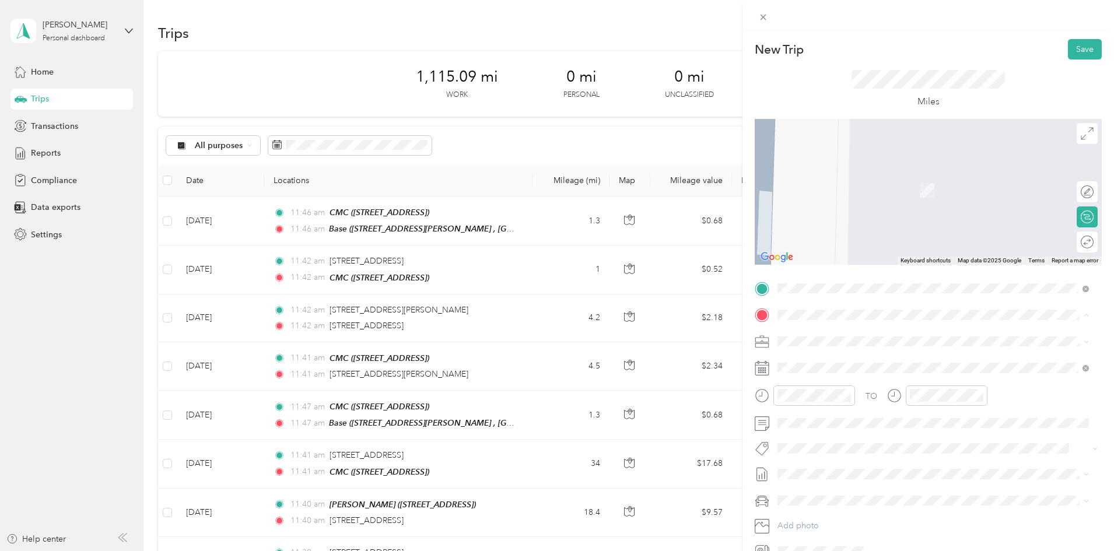
click at [827, 415] on div "Base [STREET_ADDRESS][PERSON_NAME]" at bounding box center [868, 404] width 139 height 24
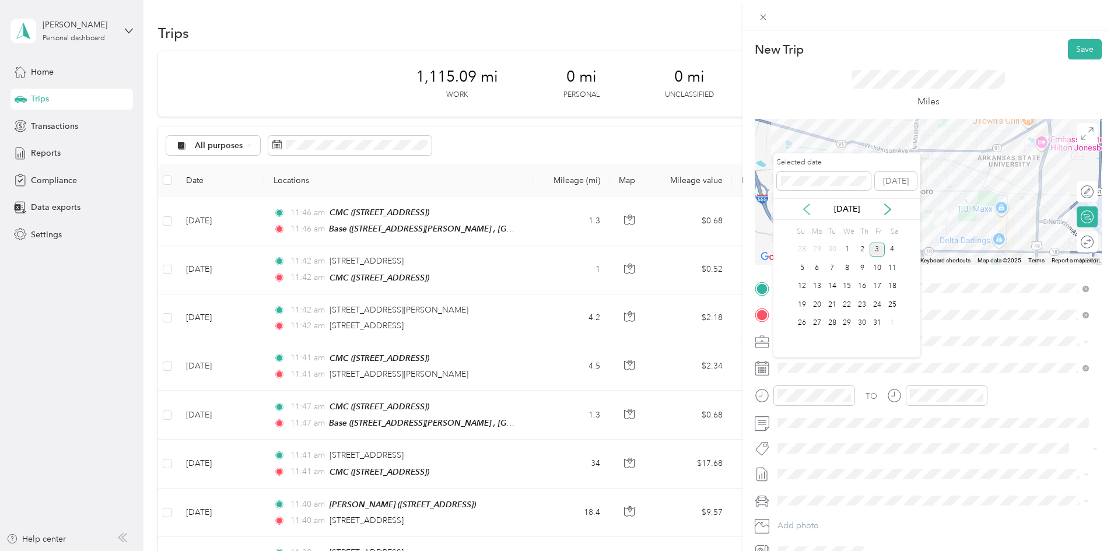
click at [805, 212] on icon at bounding box center [807, 209] width 12 height 12
click at [815, 285] on div "15" at bounding box center [816, 286] width 15 height 15
click at [1068, 51] on button "Save" at bounding box center [1085, 49] width 34 height 20
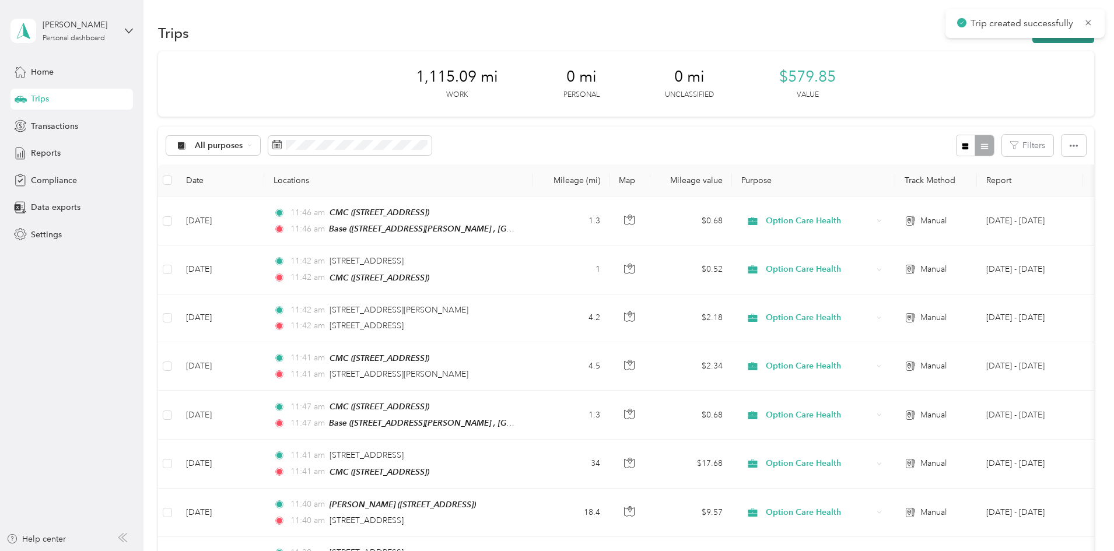
click at [1032, 40] on button "New trip" at bounding box center [1063, 33] width 62 height 20
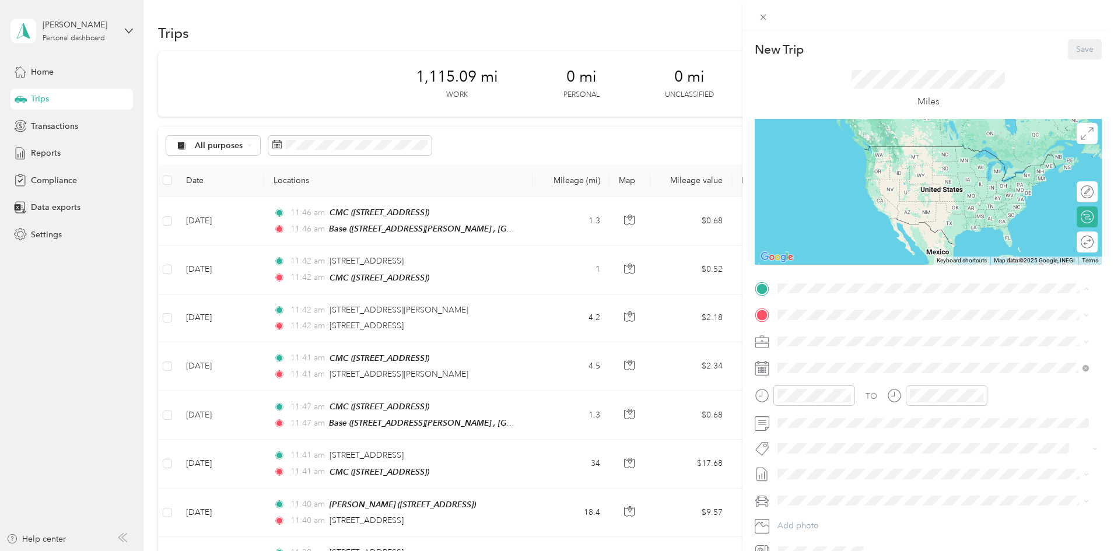
click at [814, 337] on strong "CMC" at bounding box center [808, 334] width 19 height 10
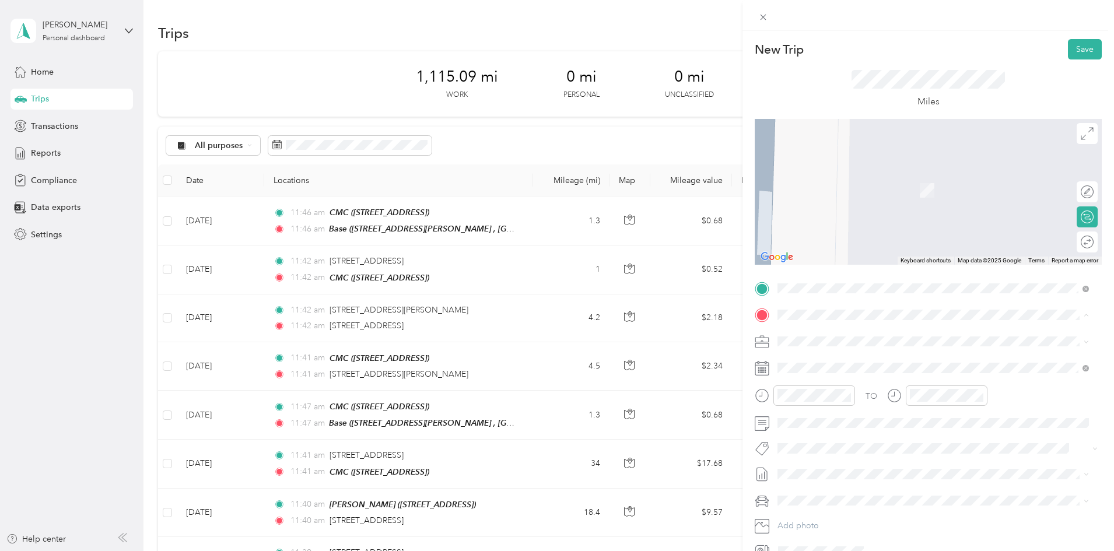
click at [819, 403] on div "Base" at bounding box center [868, 397] width 139 height 10
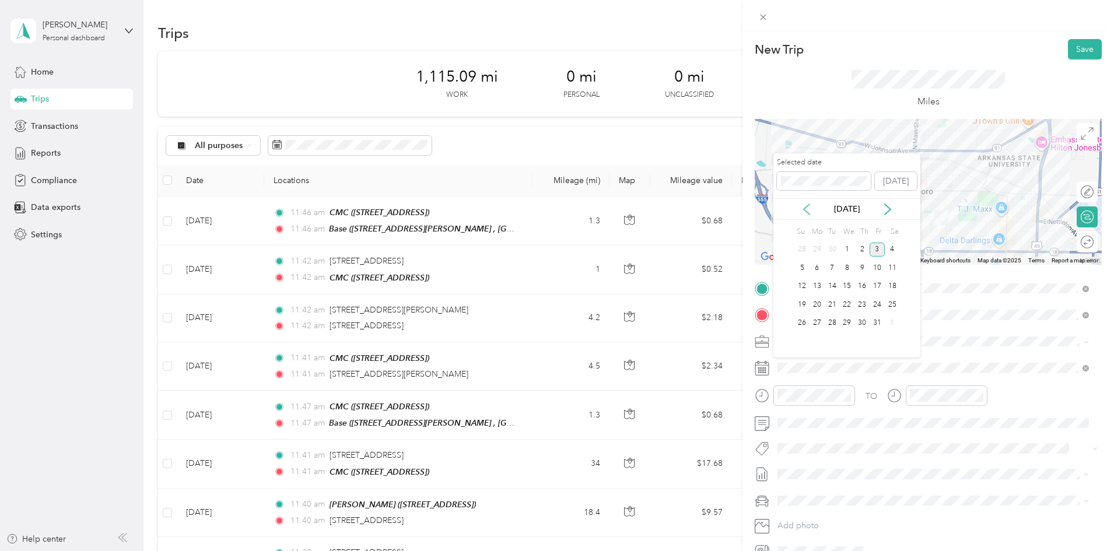
click at [802, 210] on icon at bounding box center [807, 209] width 12 height 12
click at [837, 283] on div "16" at bounding box center [831, 286] width 15 height 15
click at [1084, 55] on button "Save" at bounding box center [1085, 49] width 34 height 20
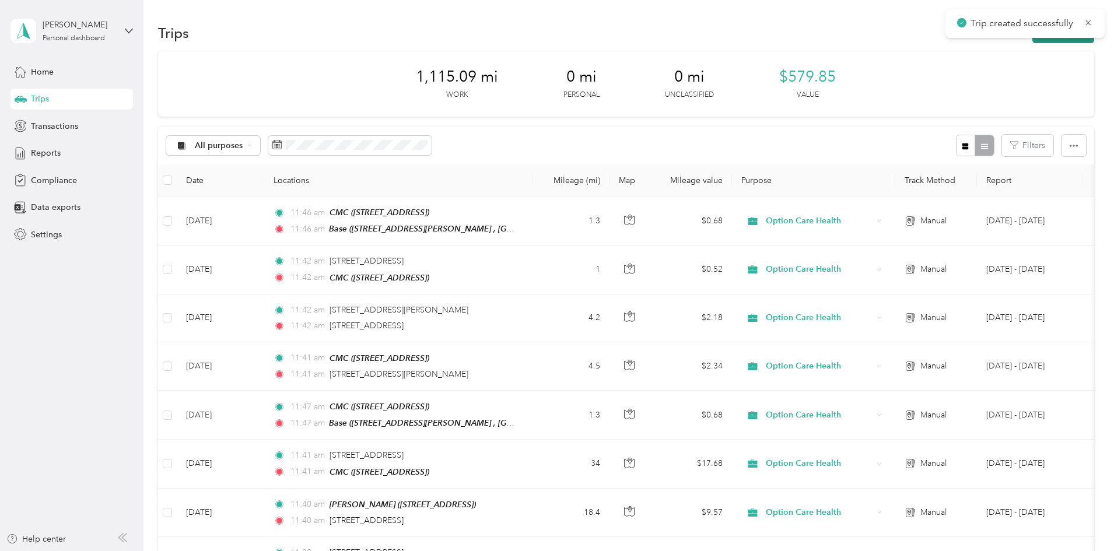
click at [1032, 41] on button "New trip" at bounding box center [1063, 33] width 62 height 20
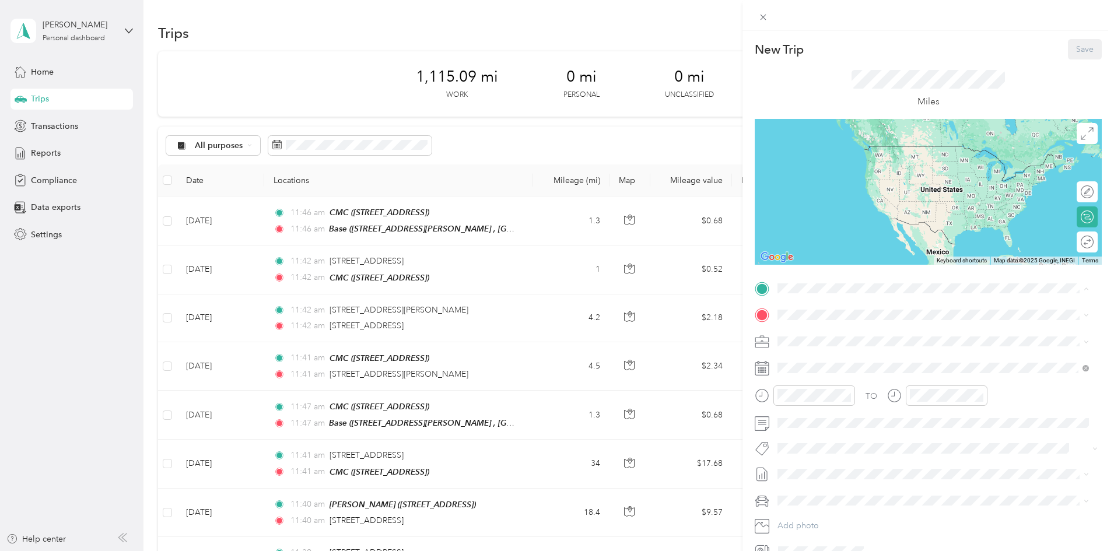
click at [806, 344] on span "[STREET_ADDRESS]" at bounding box center [836, 348] width 74 height 10
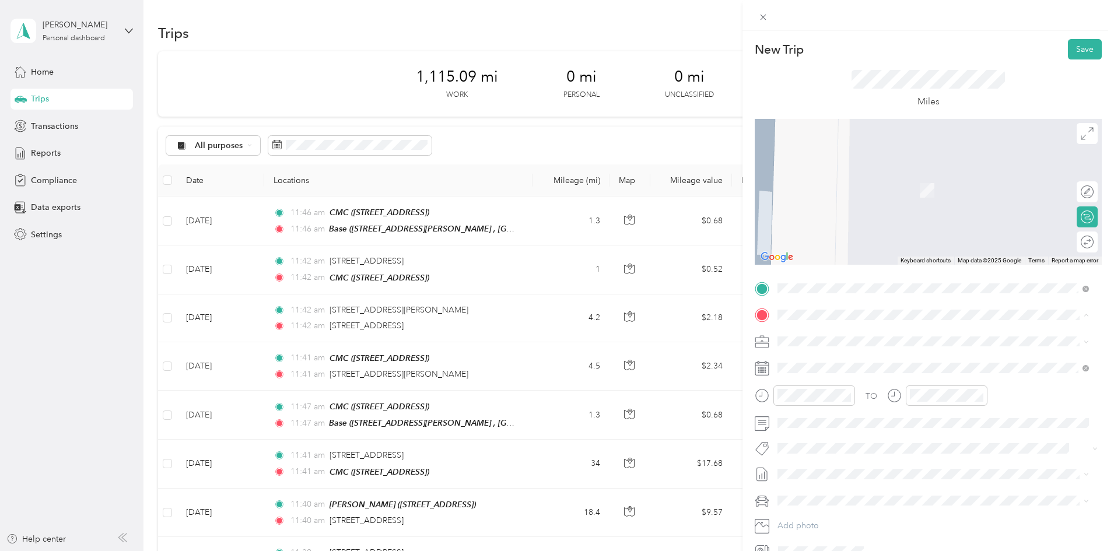
click at [817, 403] on div "Base" at bounding box center [868, 397] width 139 height 10
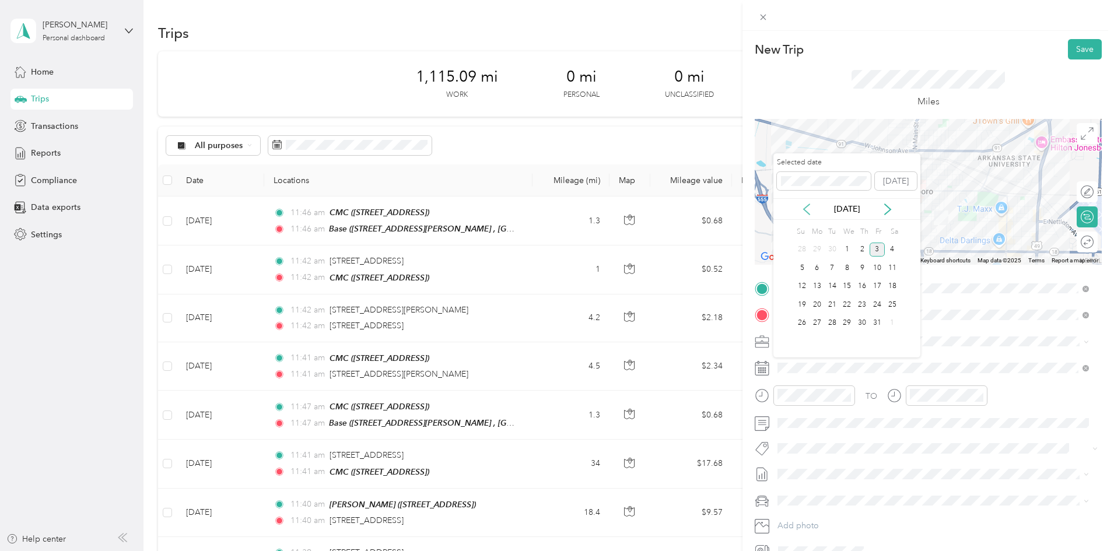
click at [803, 209] on icon at bounding box center [807, 209] width 12 height 12
click at [864, 289] on div "18" at bounding box center [861, 286] width 15 height 15
click at [1071, 52] on button "Save" at bounding box center [1085, 49] width 34 height 20
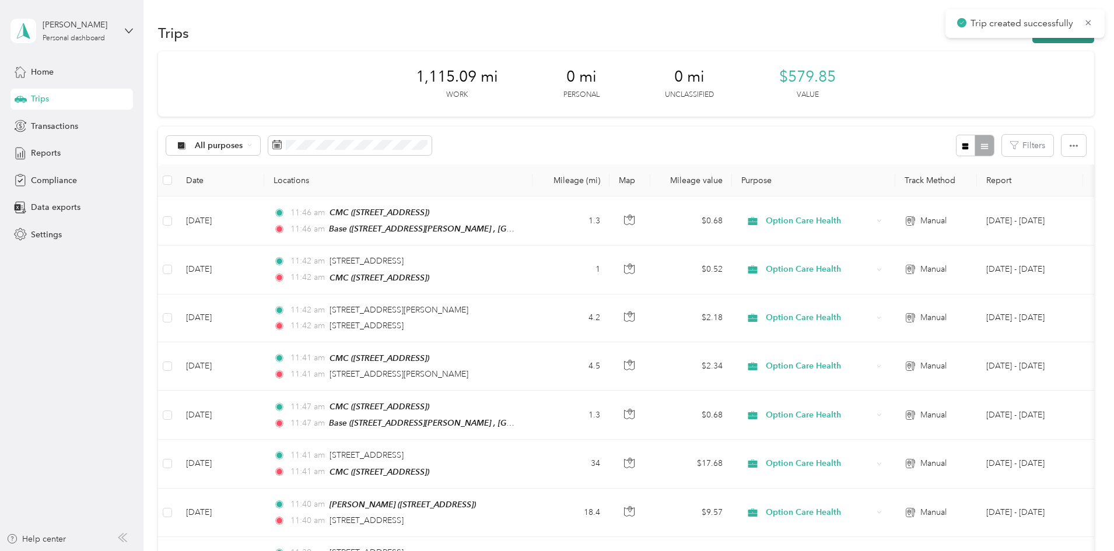
click at [1032, 43] on button "New trip" at bounding box center [1063, 33] width 62 height 20
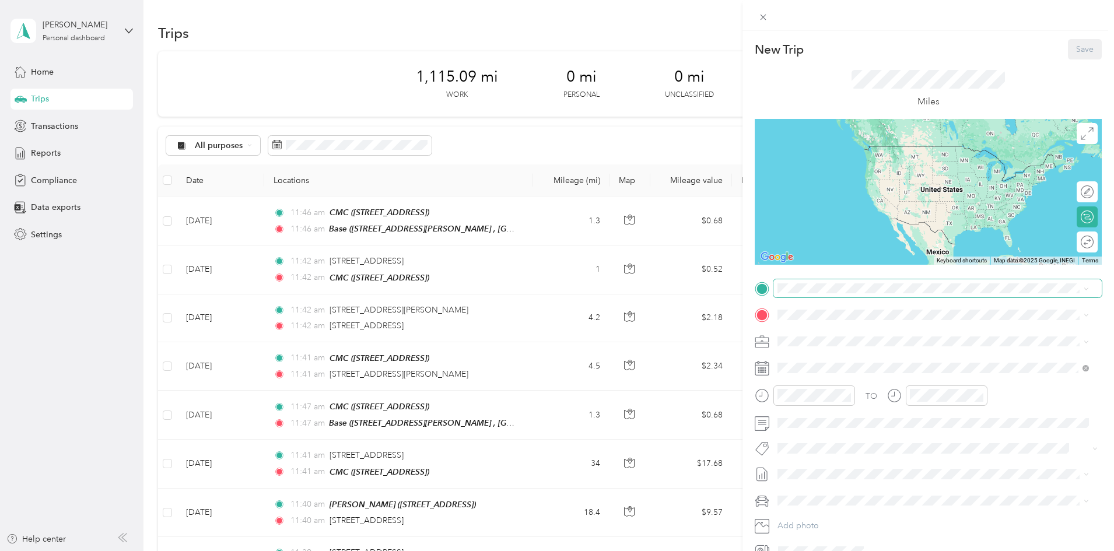
click at [827, 294] on span at bounding box center [937, 288] width 328 height 19
click at [812, 339] on div "CMC [STREET_ADDRESS]" at bounding box center [836, 339] width 74 height 24
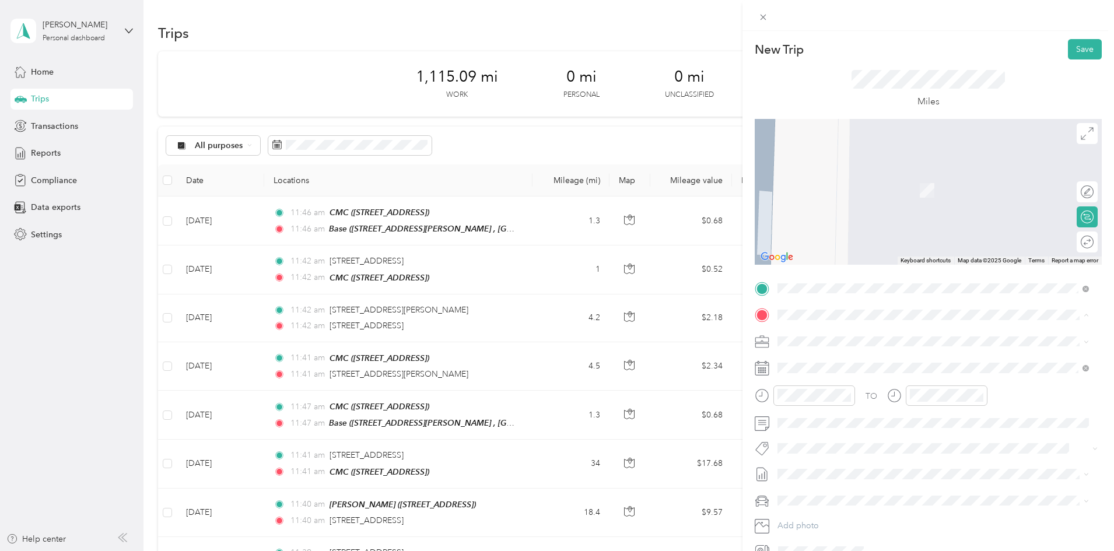
click at [819, 416] on span "[STREET_ADDRESS][PERSON_NAME]" at bounding box center [868, 411] width 139 height 10
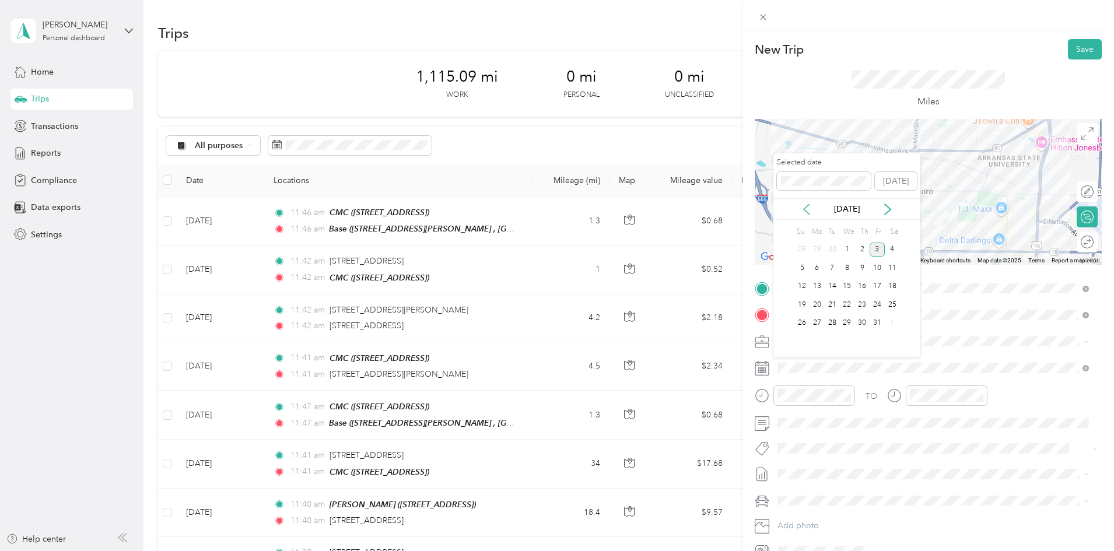
click at [803, 205] on icon at bounding box center [807, 209] width 12 height 12
click at [876, 281] on div "19" at bounding box center [876, 286] width 15 height 15
click at [1068, 54] on button "Save" at bounding box center [1085, 49] width 34 height 20
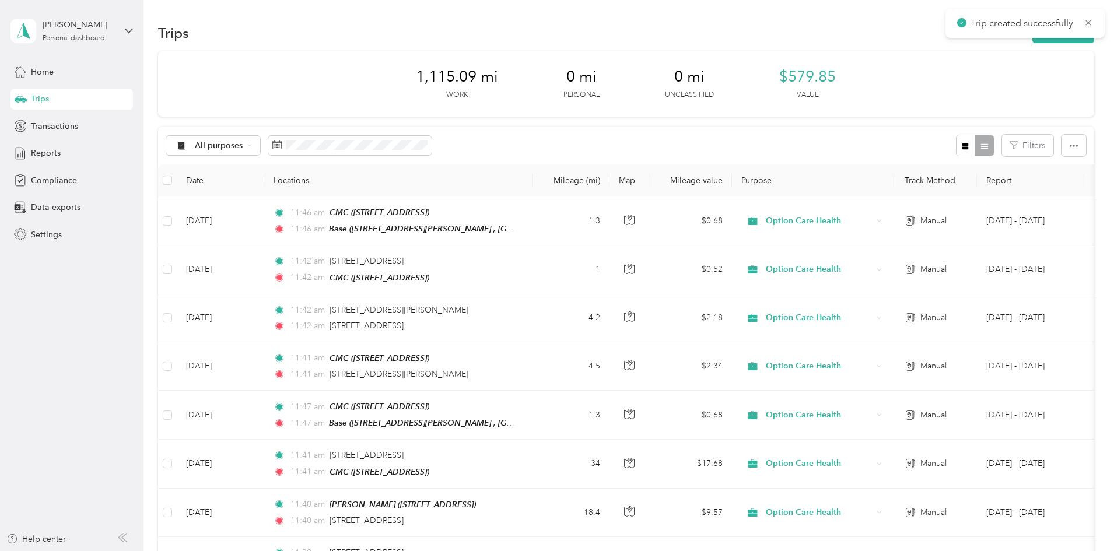
click at [999, 43] on div "Trips New trip" at bounding box center [626, 32] width 936 height 24
click at [1032, 40] on button "New trip" at bounding box center [1063, 33] width 62 height 20
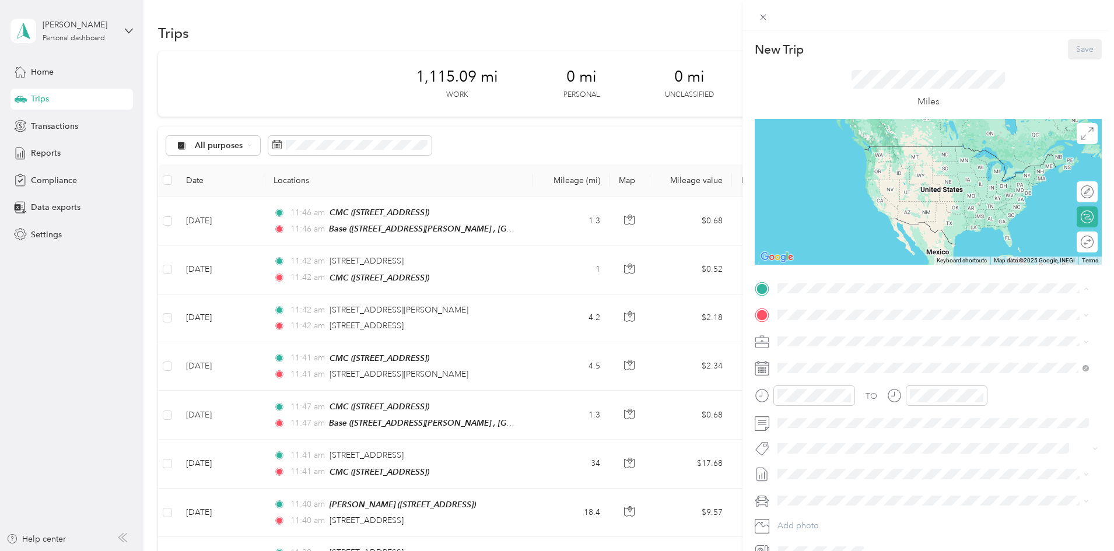
click at [813, 350] on span "[STREET_ADDRESS]" at bounding box center [836, 348] width 74 height 10
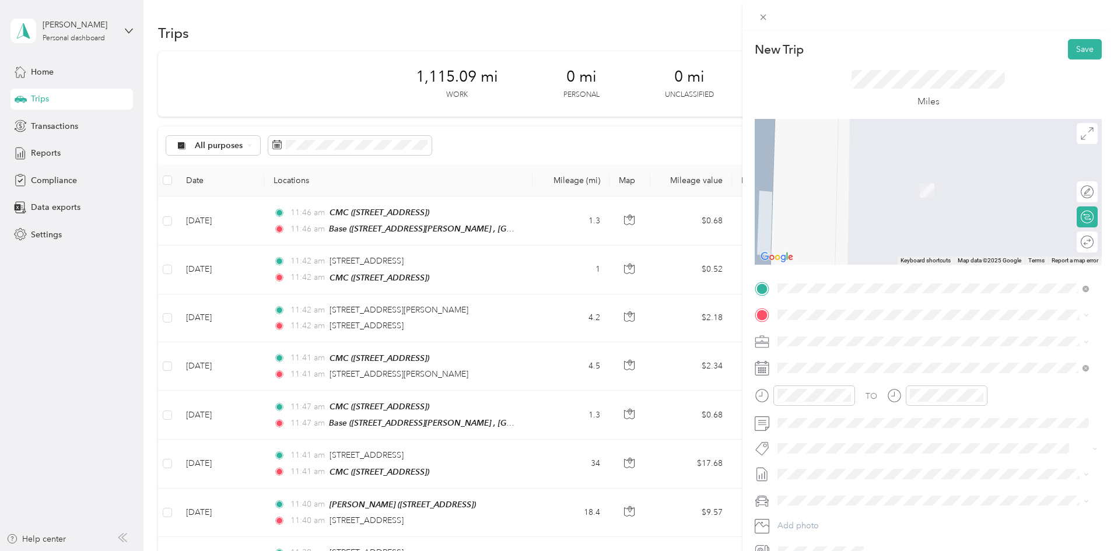
click at [823, 415] on span "[STREET_ADDRESS][PERSON_NAME]" at bounding box center [868, 410] width 139 height 10
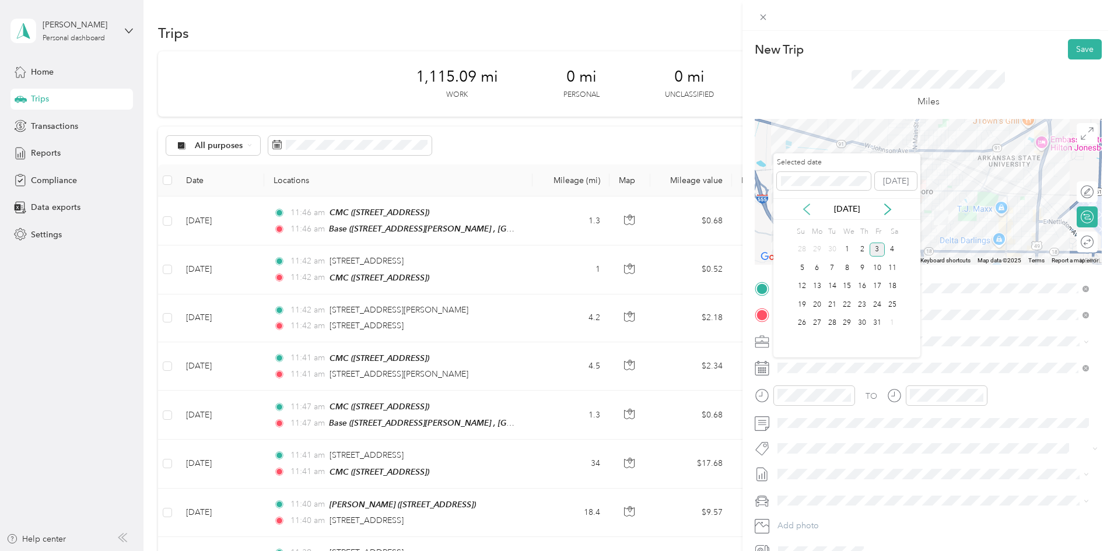
click at [805, 208] on icon at bounding box center [806, 209] width 6 height 10
click at [822, 303] on div "22" at bounding box center [816, 304] width 15 height 15
click at [1077, 55] on button "Save" at bounding box center [1085, 49] width 34 height 20
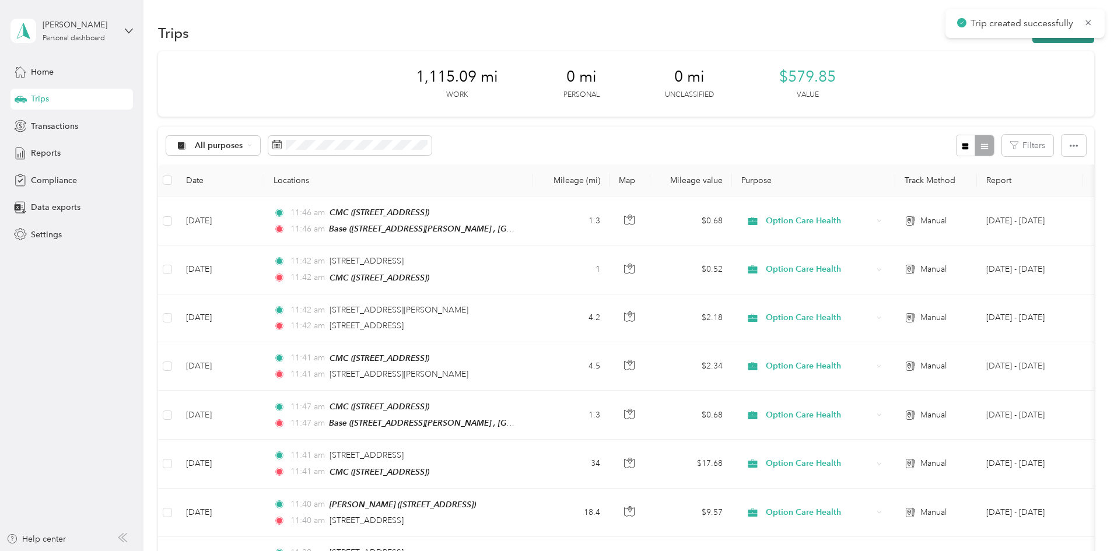
click at [1032, 42] on button "New trip" at bounding box center [1063, 33] width 62 height 20
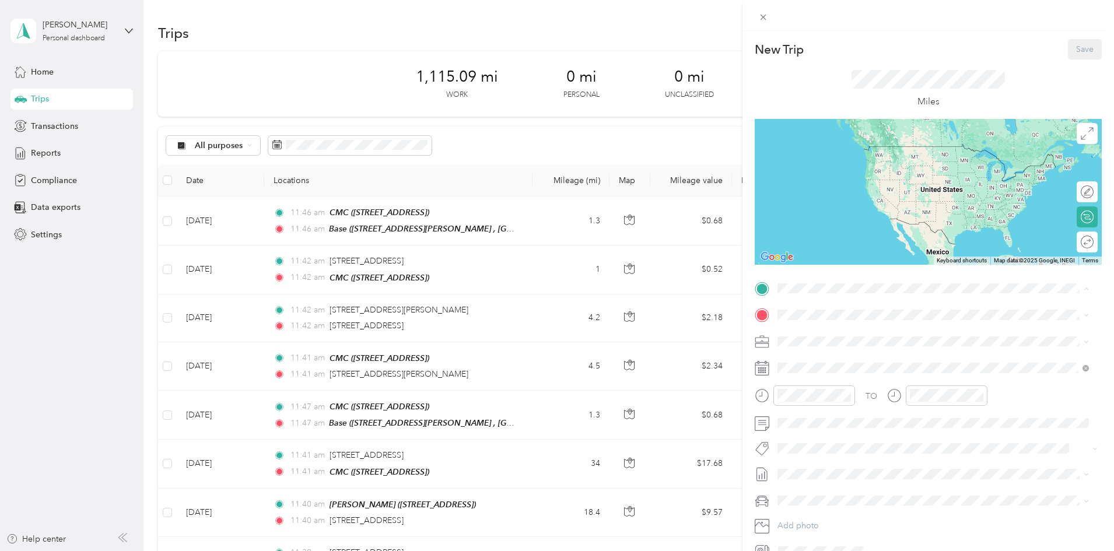
click at [820, 353] on span "[STREET_ADDRESS]" at bounding box center [836, 348] width 74 height 10
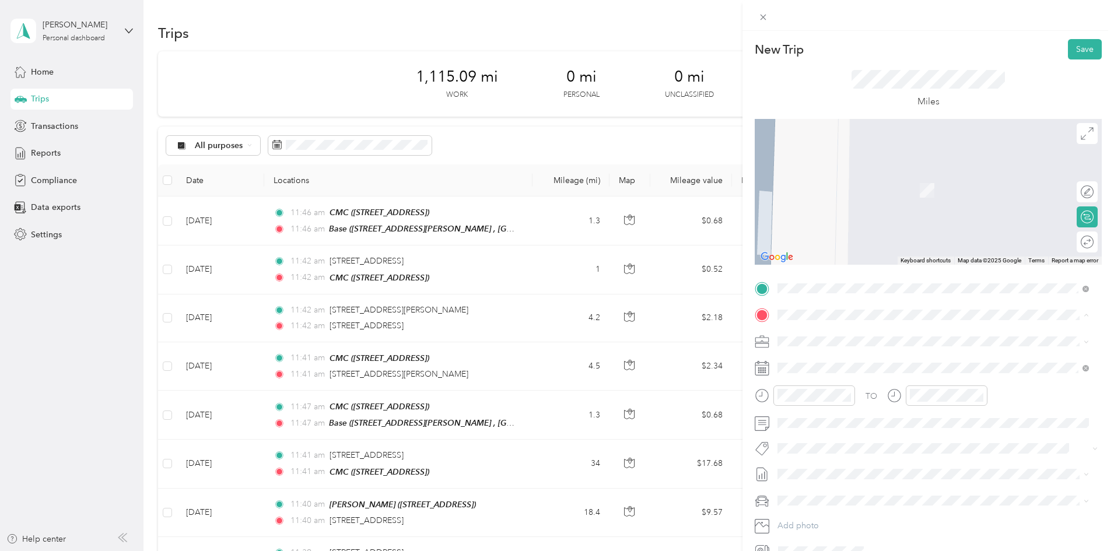
click at [824, 416] on span "[STREET_ADDRESS][PERSON_NAME]" at bounding box center [868, 411] width 139 height 10
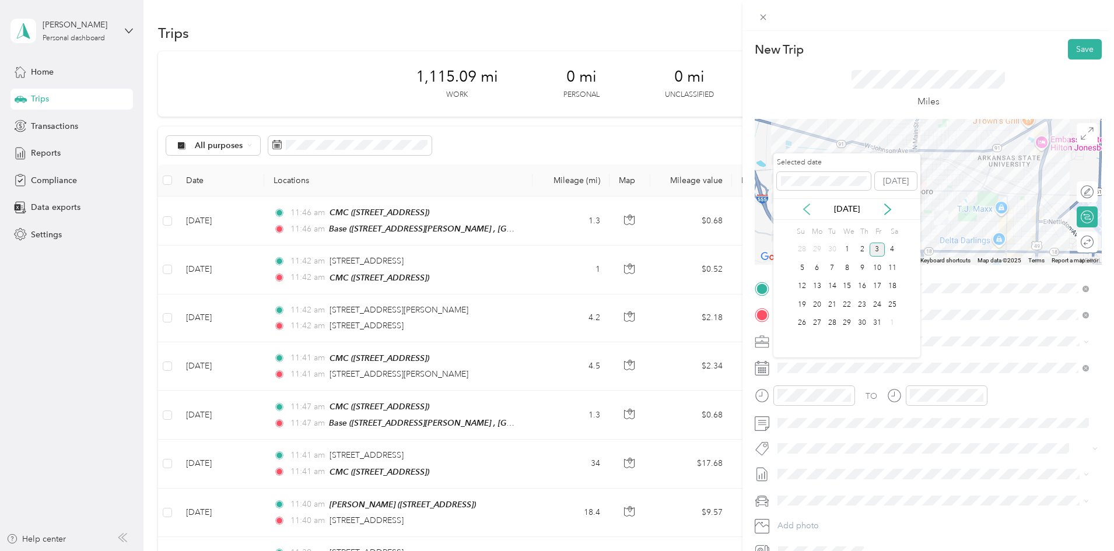
click at [806, 207] on icon at bounding box center [806, 209] width 6 height 10
click at [837, 306] on div "23" at bounding box center [831, 304] width 15 height 15
click at [1075, 46] on button "Save" at bounding box center [1085, 49] width 34 height 20
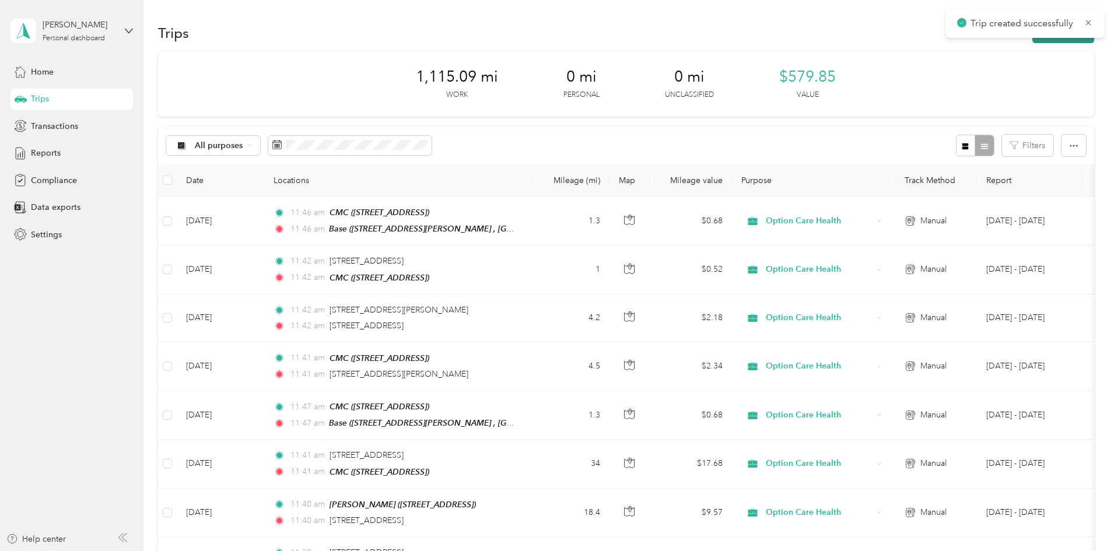
click at [1032, 39] on button "New trip" at bounding box center [1063, 33] width 62 height 20
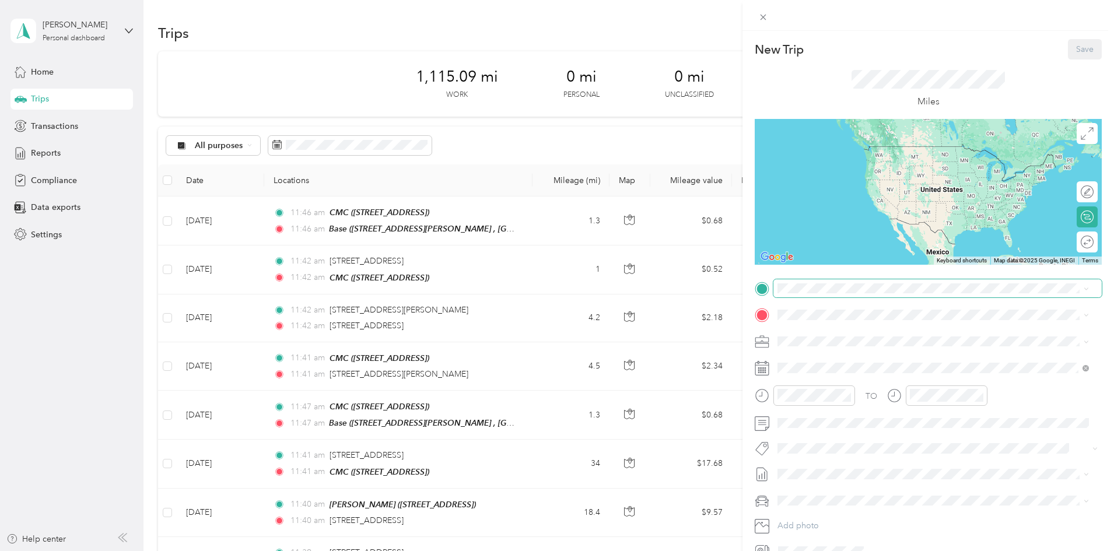
click at [780, 282] on span at bounding box center [937, 288] width 328 height 19
click at [829, 352] on div "CMC [STREET_ADDRESS]" at bounding box center [836, 341] width 74 height 24
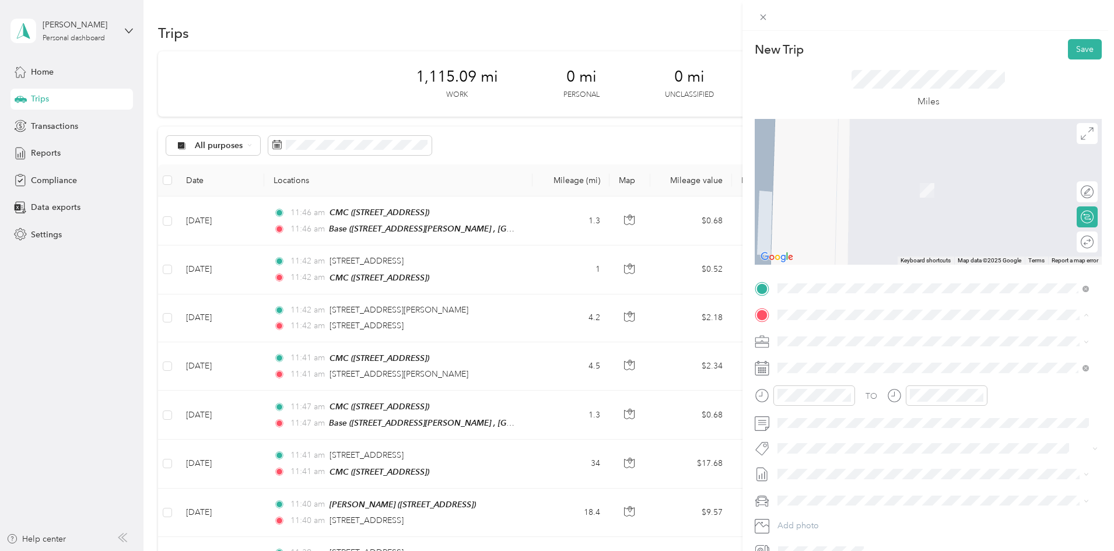
click at [819, 416] on div "Base [STREET_ADDRESS][PERSON_NAME]" at bounding box center [868, 404] width 139 height 24
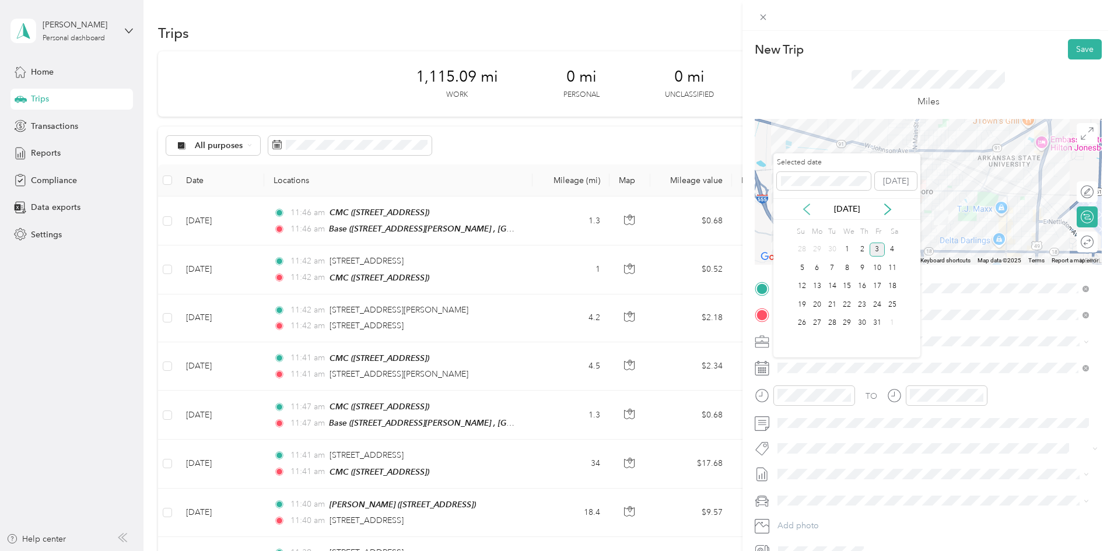
click at [803, 206] on icon at bounding box center [807, 209] width 12 height 12
drag, startPoint x: 843, startPoint y: 303, endPoint x: 852, endPoint y: 296, distance: 11.2
click at [844, 303] on div "24" at bounding box center [846, 304] width 15 height 15
click at [1068, 51] on button "Save" at bounding box center [1085, 49] width 34 height 20
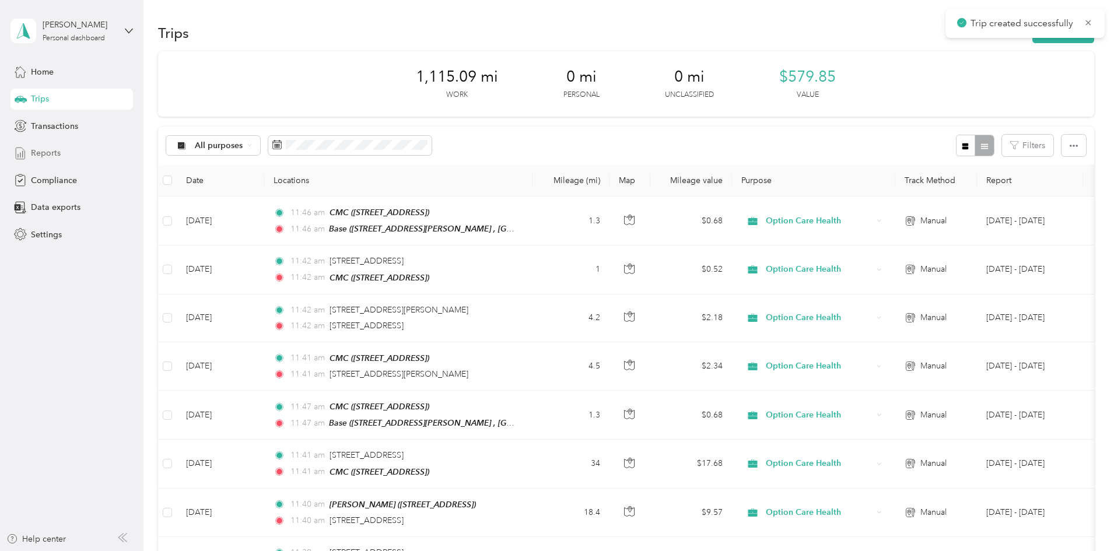
click at [52, 151] on span "Reports" at bounding box center [46, 153] width 30 height 12
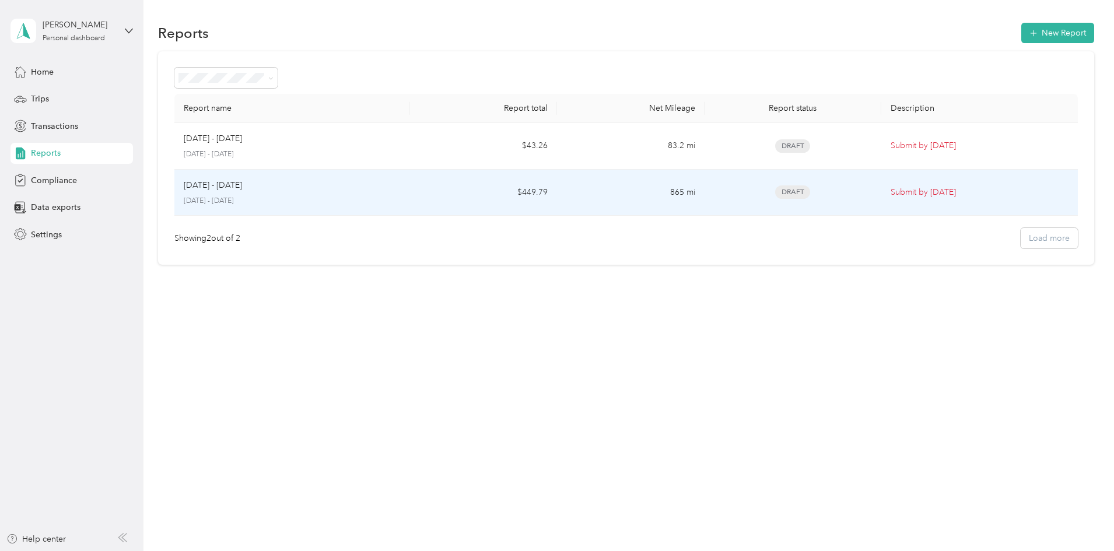
click at [637, 206] on td "865 mi" at bounding box center [630, 193] width 147 height 47
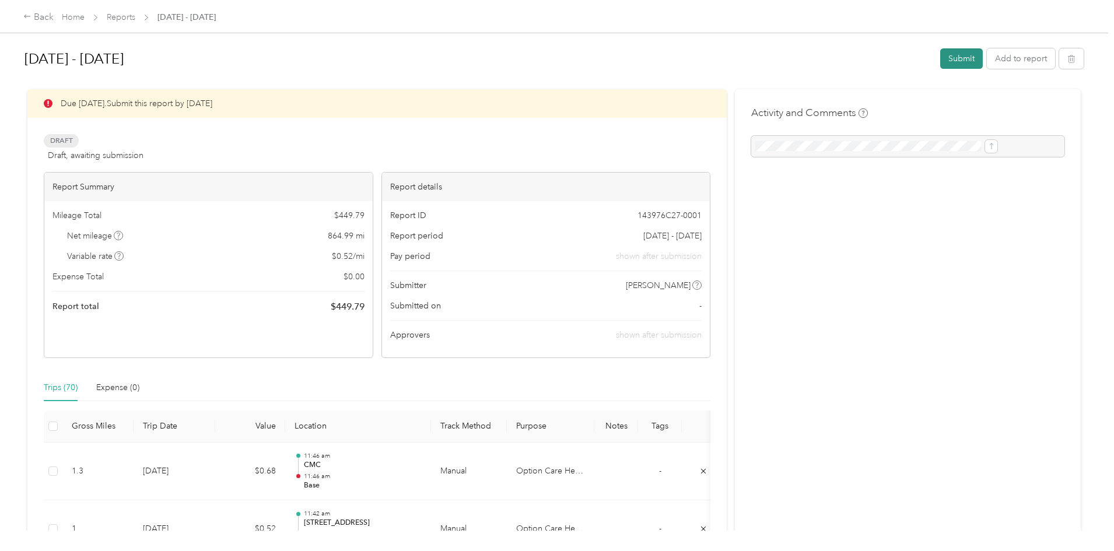
click at [940, 57] on button "Submit" at bounding box center [961, 58] width 43 height 20
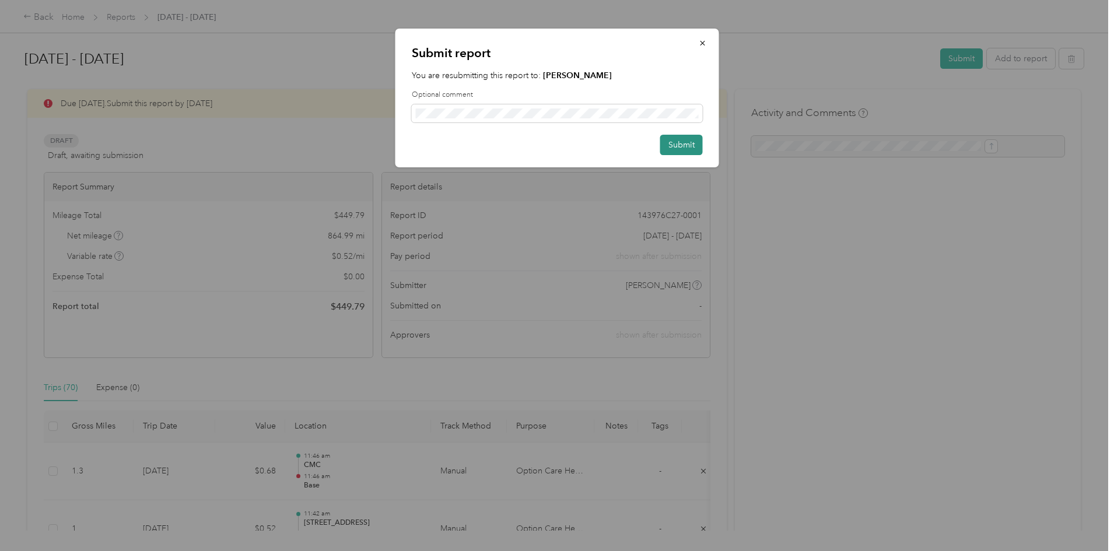
click at [682, 150] on button "Submit" at bounding box center [681, 145] width 43 height 20
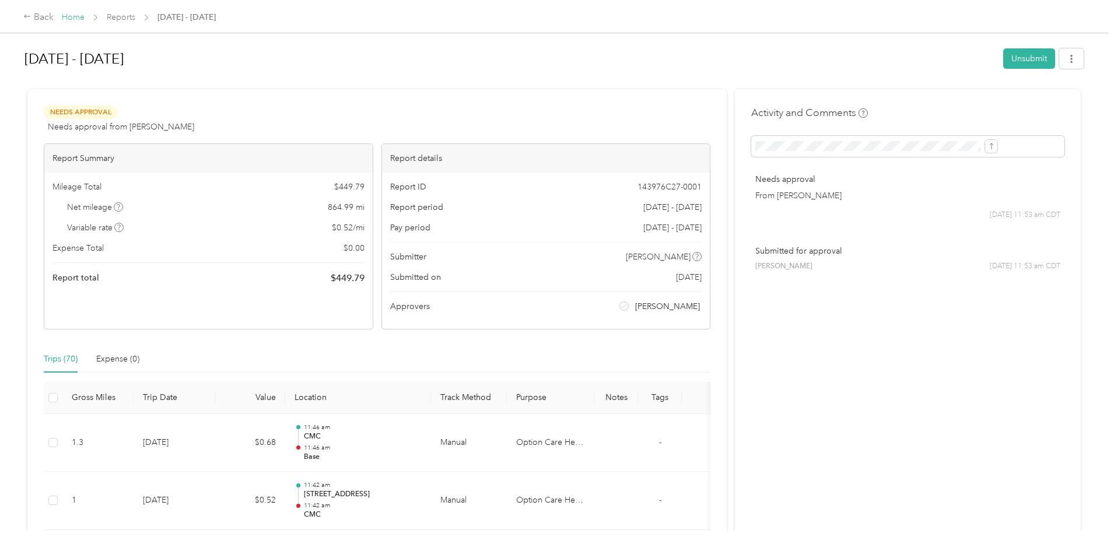
click at [85, 17] on link "Home" at bounding box center [73, 17] width 23 height 10
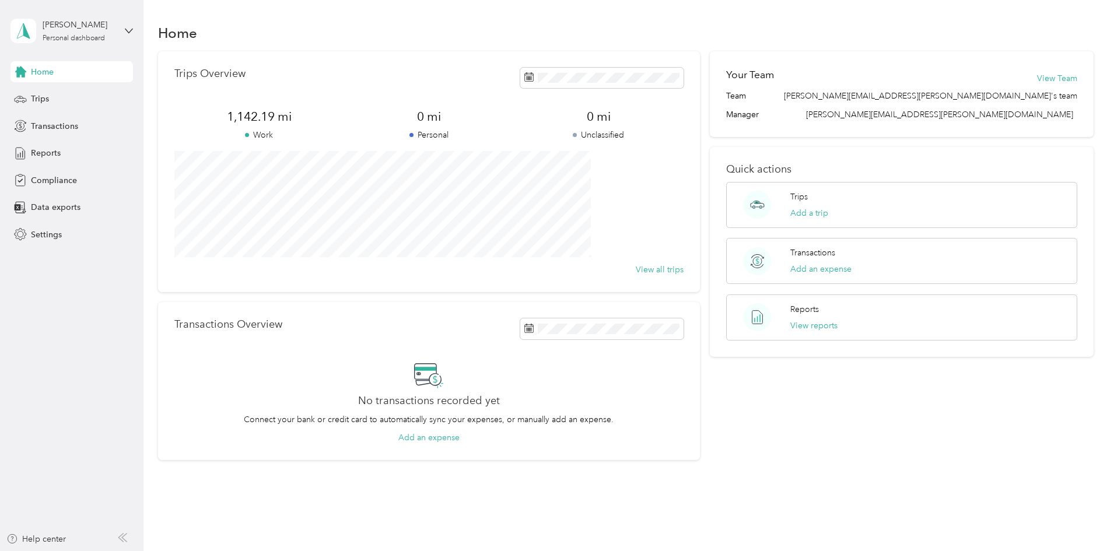
click at [117, 33] on div "[PERSON_NAME] Personal dashboard" at bounding box center [71, 30] width 122 height 41
click at [88, 259] on aside "[PERSON_NAME] Personal dashboard Home Trips Transactions Reports Compliance Dat…" at bounding box center [71, 275] width 143 height 551
click at [48, 239] on span "Settings" at bounding box center [46, 235] width 31 height 12
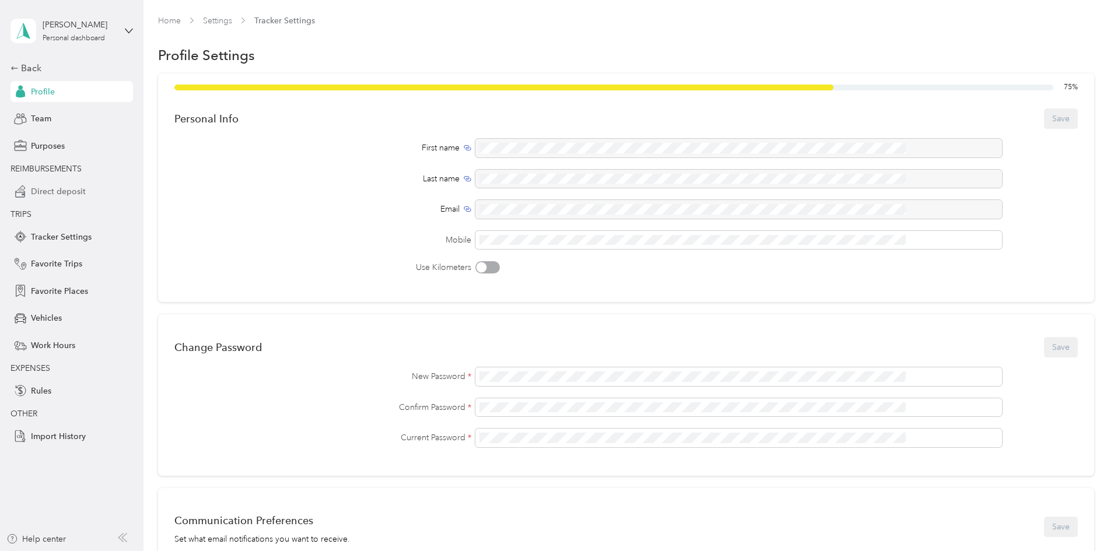
click at [70, 193] on span "Direct deposit" at bounding box center [58, 191] width 55 height 12
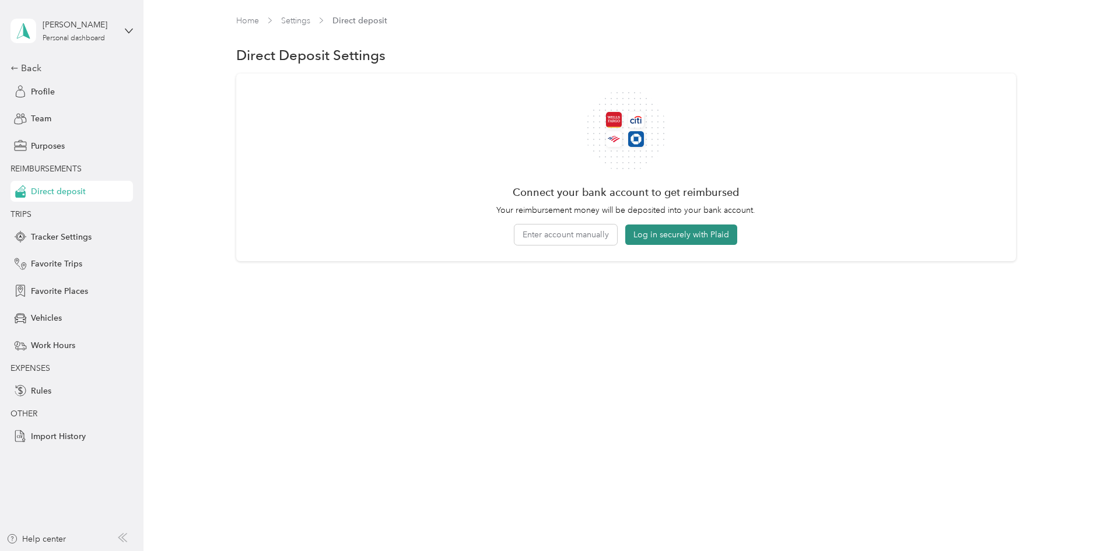
click at [676, 233] on button "Log in securely with Plaid" at bounding box center [681, 234] width 112 height 20
